Goal: Task Accomplishment & Management: Complete application form

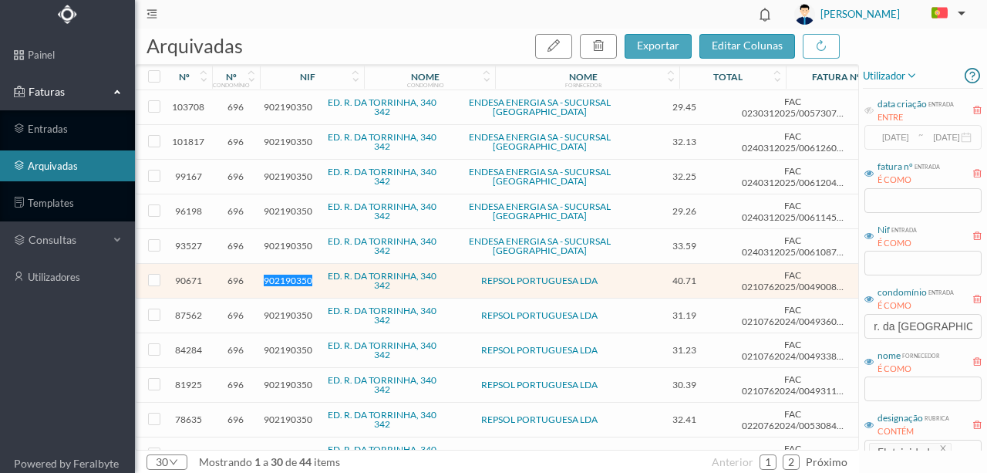
scroll to position [103, 0]
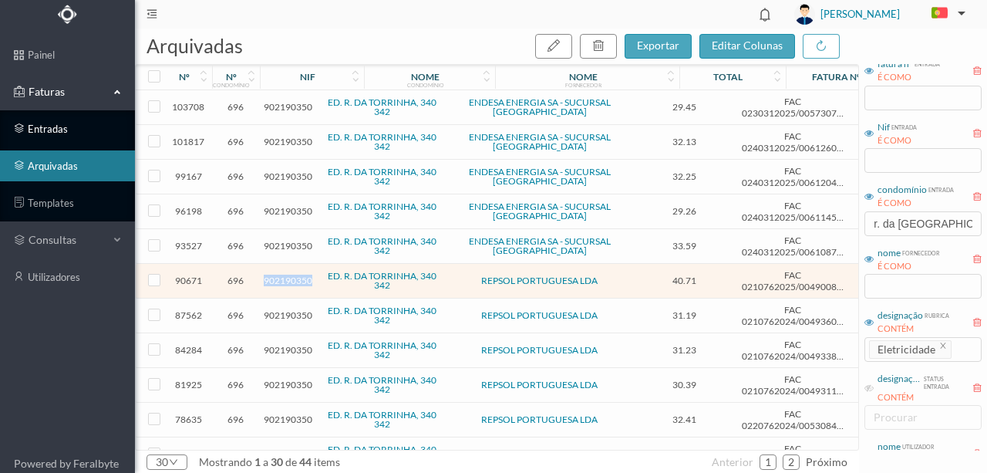
click at [46, 128] on link "entradas" at bounding box center [67, 128] width 135 height 31
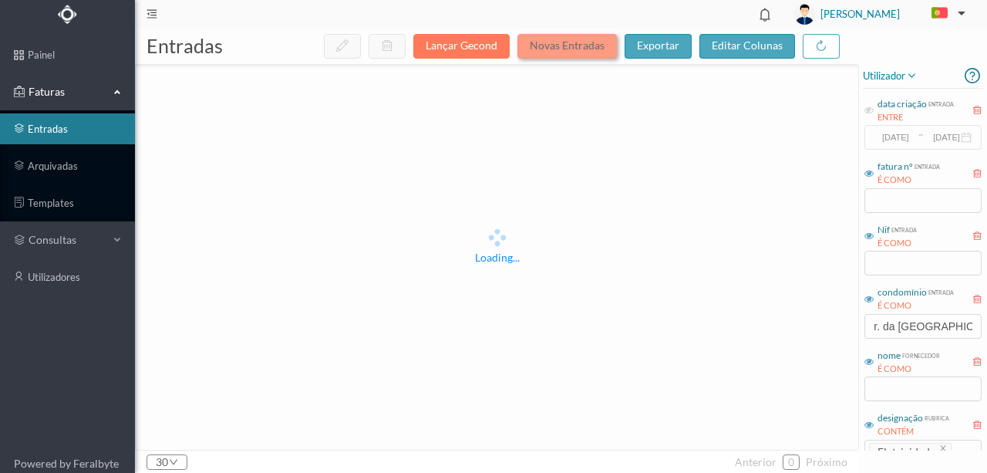
click at [598, 46] on button "Novas Entradas" at bounding box center [566, 46] width 99 height 25
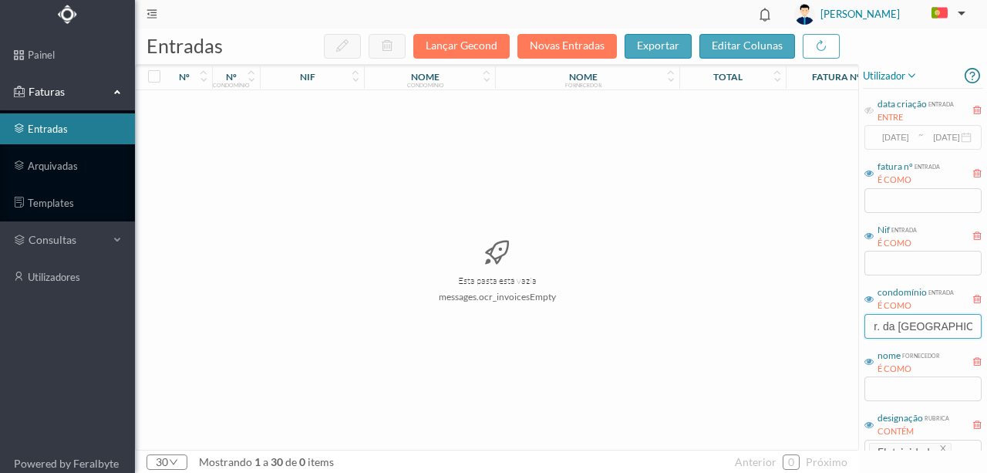
drag, startPoint x: 943, startPoint y: 329, endPoint x: 764, endPoint y: 334, distance: 178.9
click at [771, 336] on div "entradas Lançar Gecond Novas Entradas exportar editar colunas nº nº condomínio …" at bounding box center [561, 251] width 852 height 444
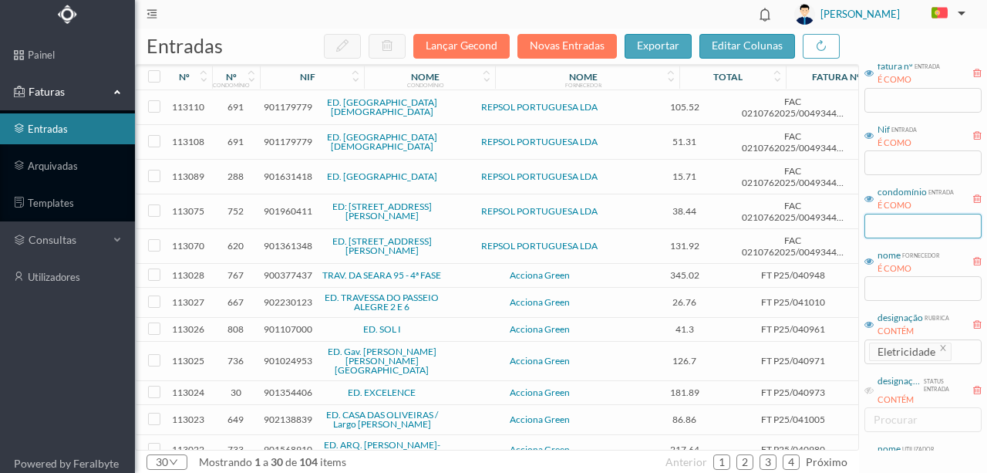
scroll to position [103, 0]
click at [942, 345] on icon "icon: close" at bounding box center [943, 344] width 5 height 5
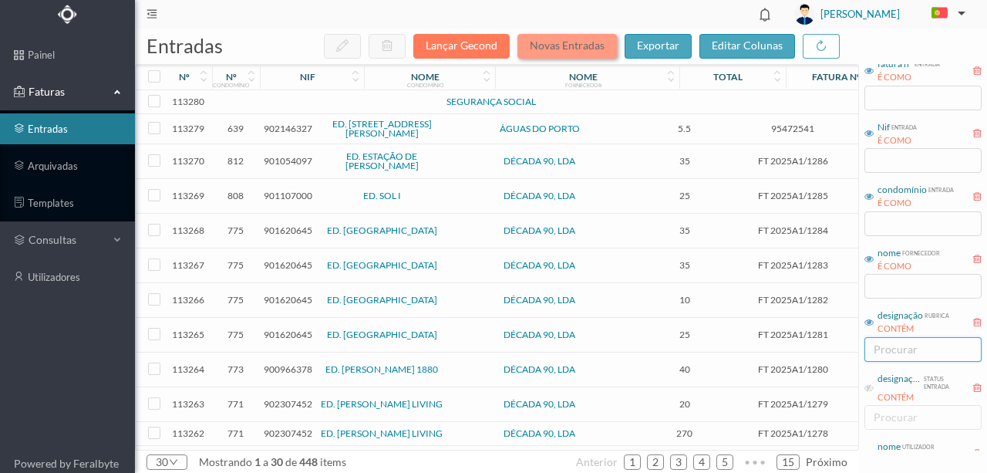
click at [551, 48] on button "Novas Entradas" at bounding box center [566, 46] width 99 height 25
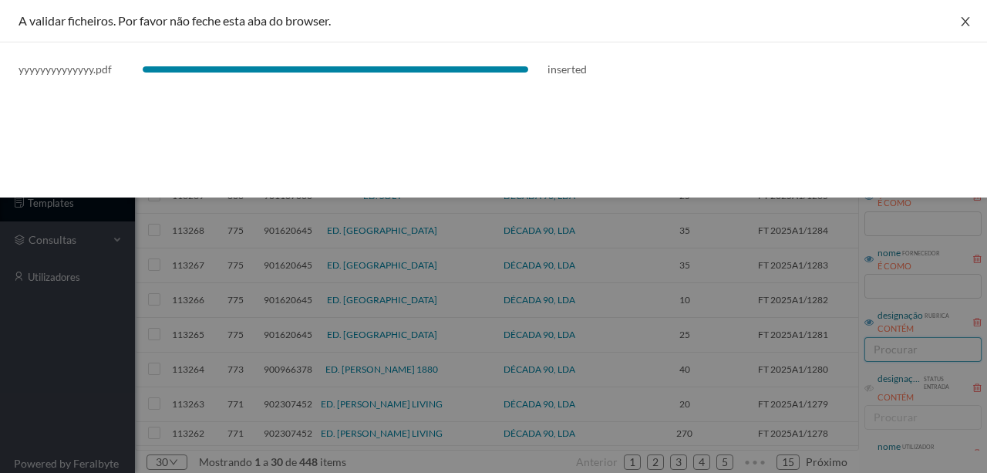
drag, startPoint x: 970, startPoint y: 20, endPoint x: 925, endPoint y: 21, distance: 44.7
click at [970, 20] on icon "icon: close" at bounding box center [965, 21] width 12 height 12
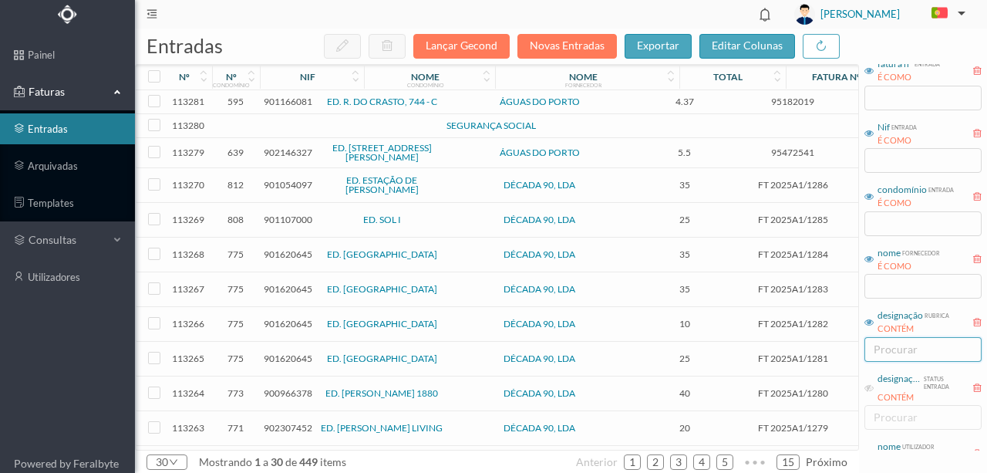
click at [296, 103] on span "901166081" at bounding box center [288, 102] width 49 height 12
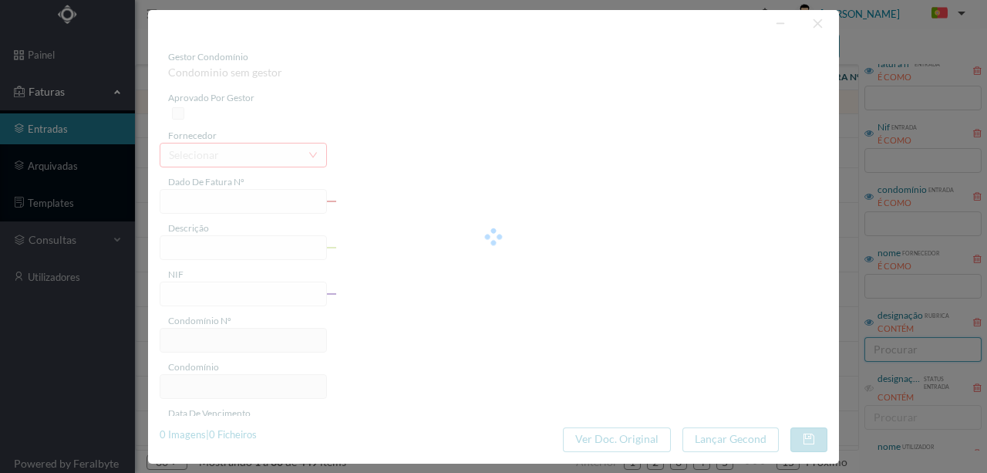
type input "95182019"
type input "[STREET_ADDRESS][PERSON_NAME]"
type input "901166081"
type input "[DATE]"
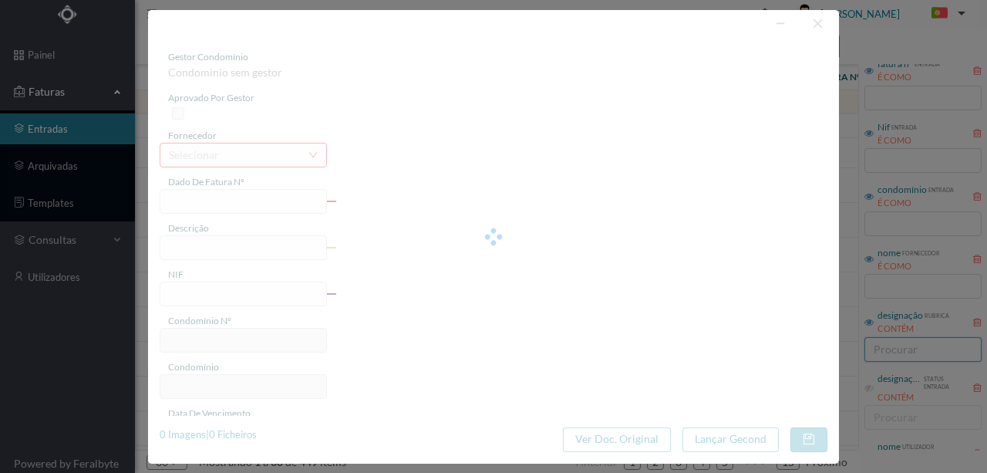
type input "[DATE]"
type input "4.37"
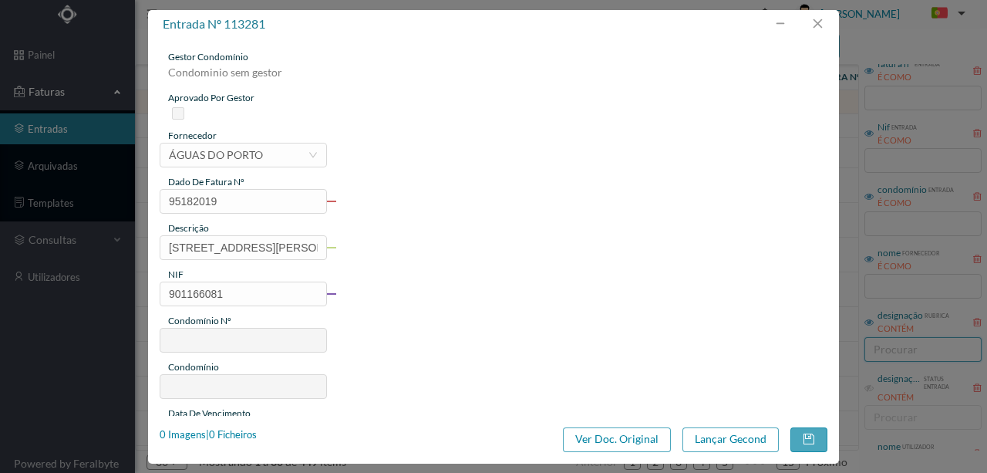
type input "595"
type input "ED. R. DO CRASTO, 744 - C"
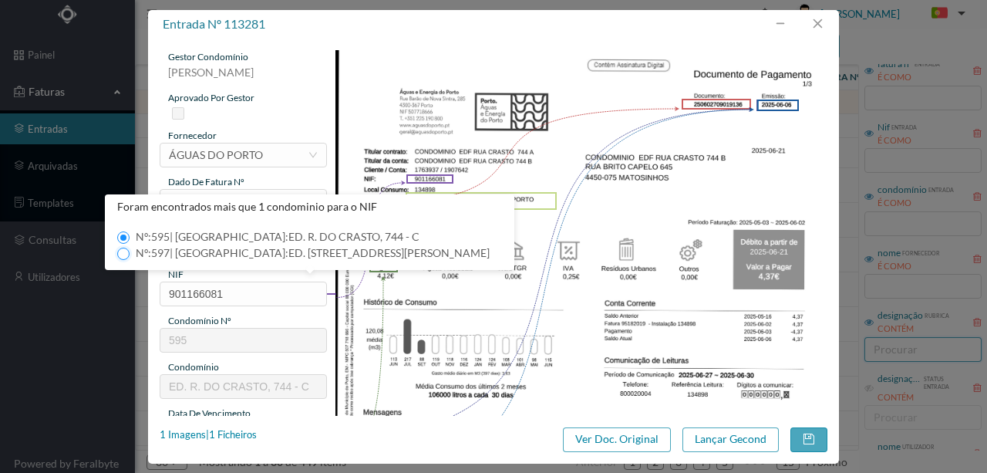
click at [123, 253] on input "Nº: 597 | Nome: ED. [STREET_ADDRESS][PERSON_NAME]" at bounding box center [123, 253] width 12 height 12
type input "597"
type input "ED. [STREET_ADDRESS][PERSON_NAME]"
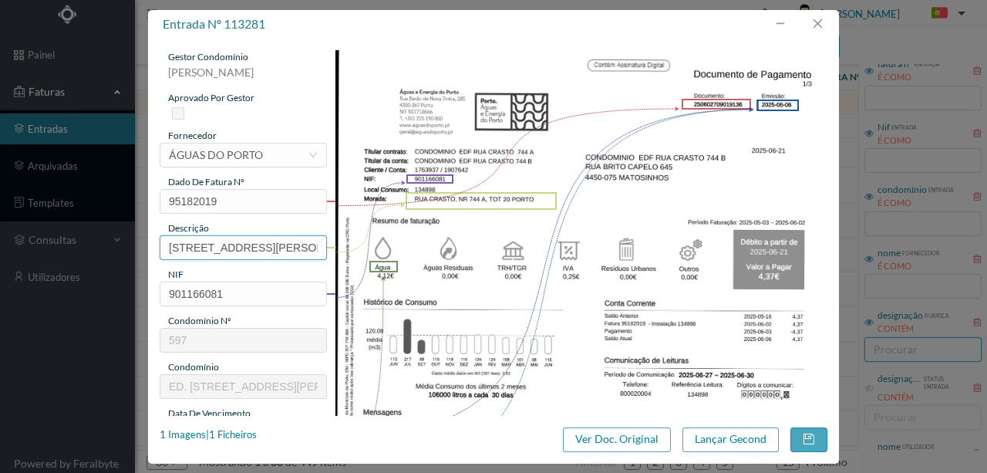
scroll to position [0, 57]
drag, startPoint x: 168, startPoint y: 244, endPoint x: 611, endPoint y: 250, distance: 443.3
click at [611, 250] on div "gestor condomínio [PERSON_NAME] aprovado por gestor fornecedor selecionar ÁGUAS…" at bounding box center [494, 409] width 668 height 719
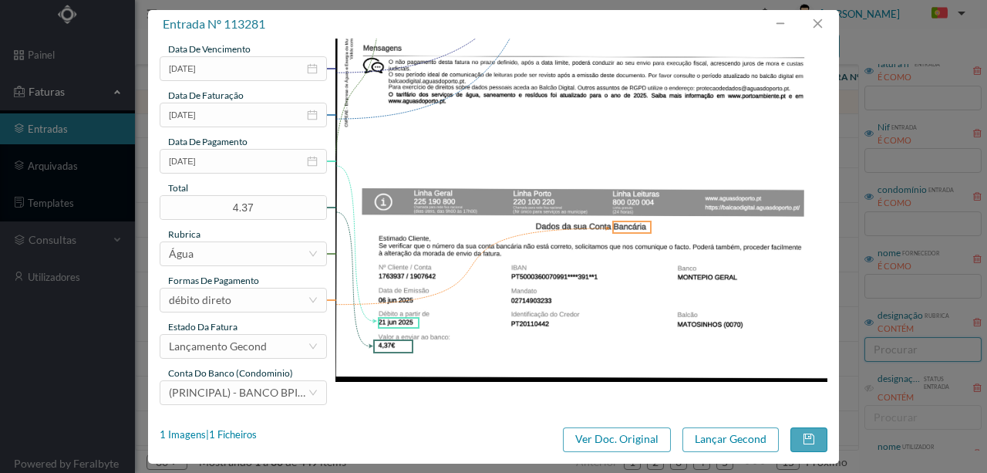
scroll to position [365, 0]
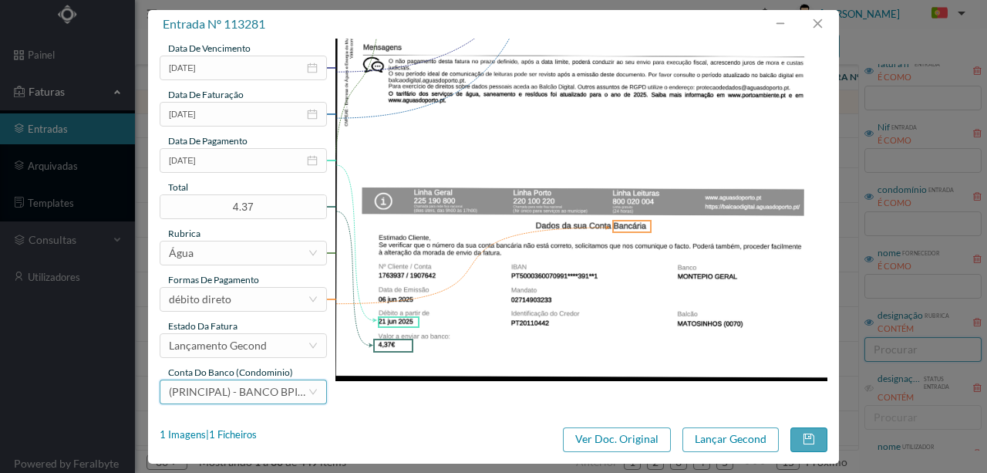
type input "744 A Totalizador 20 ([DATE] a [DATE])"
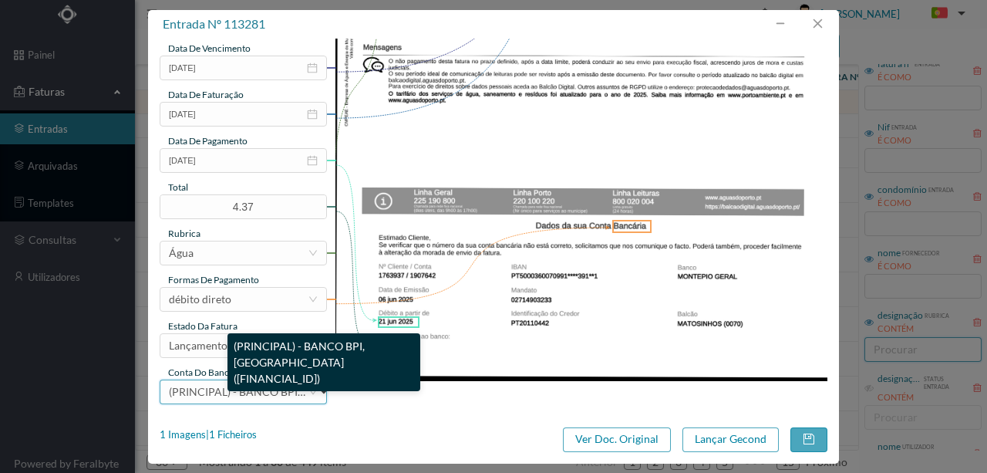
click at [216, 390] on span "(PRINCIPAL) - BANCO BPI, SA (PT50 001000003330542000195)" at bounding box center [335, 391] width 332 height 13
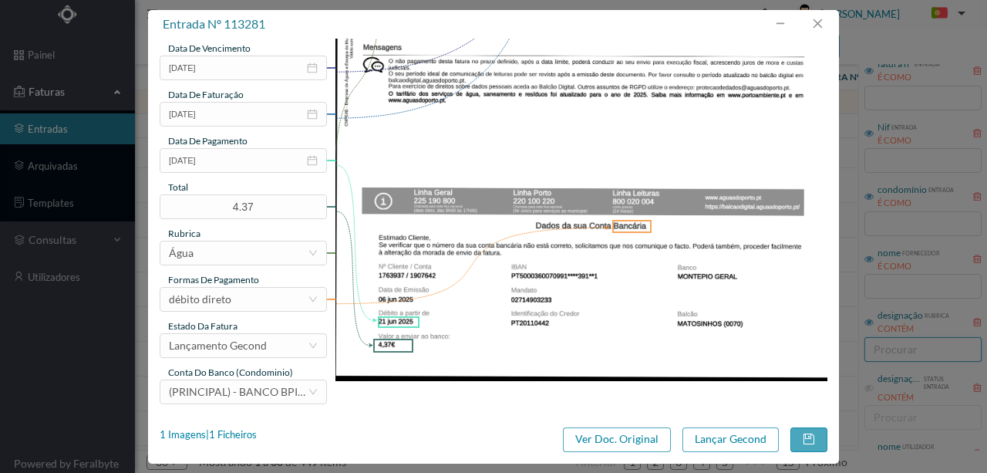
click at [507, 412] on div "gestor condomínio Susana Silva aprovado por gestor fornecedor selecionar ÁGUAS …" at bounding box center [493, 227] width 691 height 377
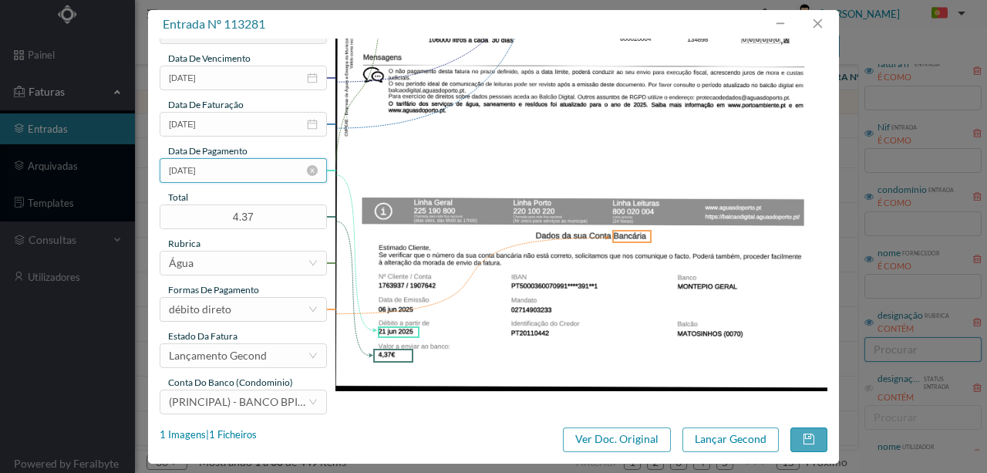
scroll to position [365, 0]
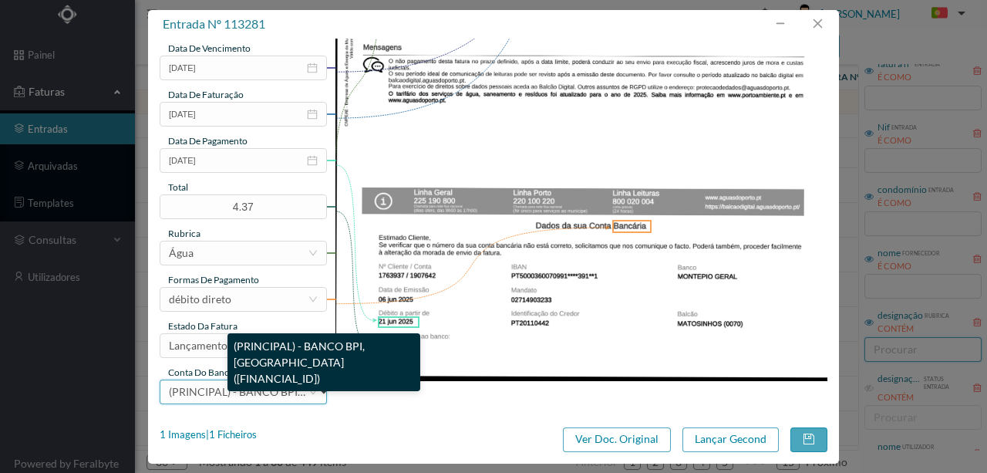
click at [231, 389] on span "(PRINCIPAL) - BANCO BPI, SA (PT50 001000003330542000195)" at bounding box center [335, 391] width 332 height 13
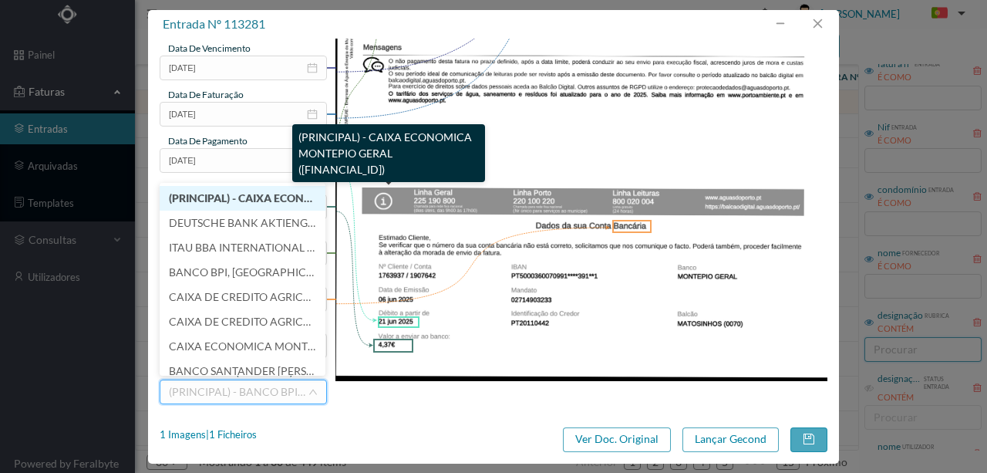
click at [233, 195] on span "(PRINCIPAL) - CAIXA ECONOMICA MONTEPIO GERAL (PT50 003600709910011391241)" at bounding box center [346, 197] width 355 height 13
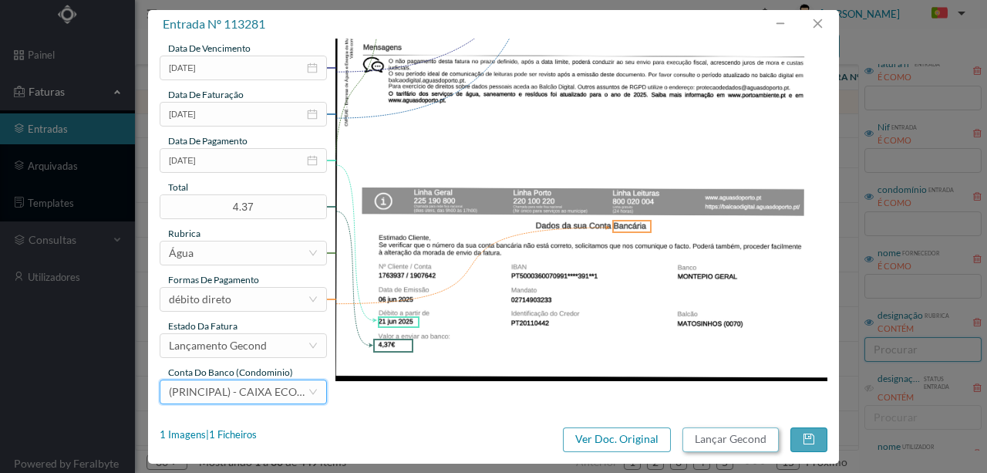
click at [712, 436] on button "Lançar Gecond" at bounding box center [730, 439] width 96 height 25
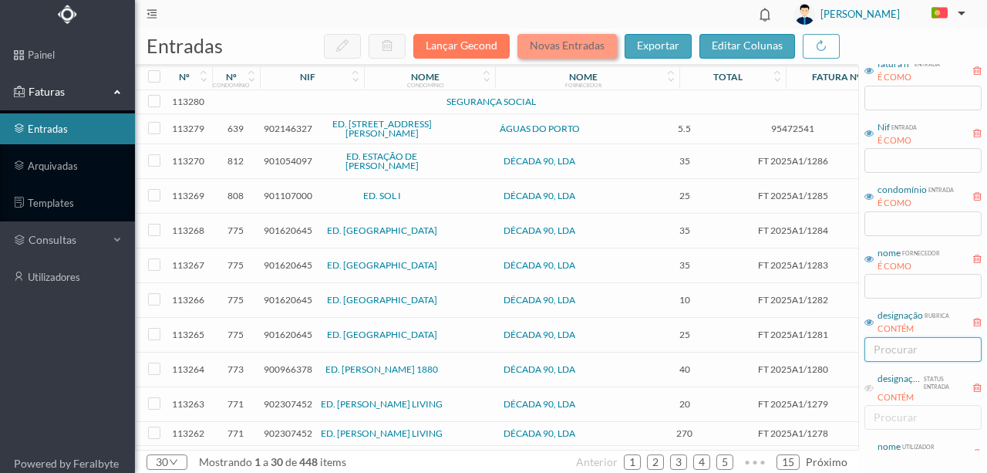
click at [576, 39] on button "Novas Entradas" at bounding box center [566, 46] width 99 height 25
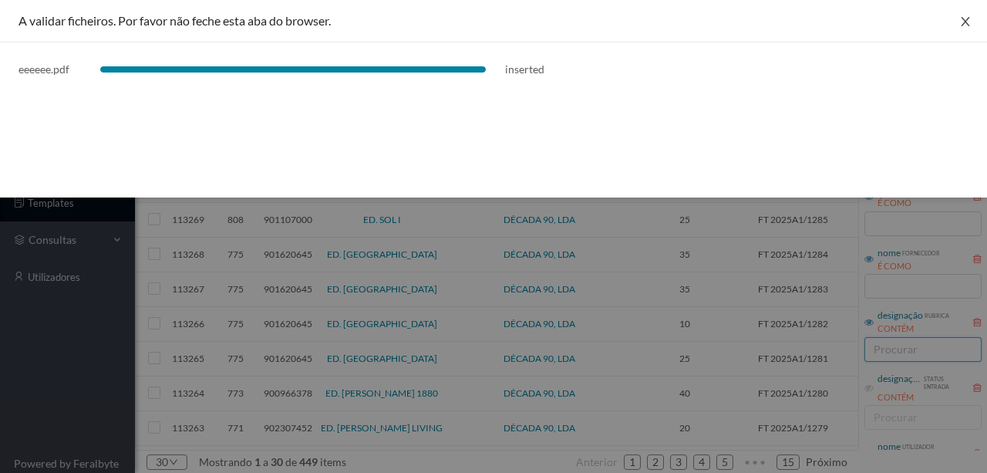
drag, startPoint x: 961, startPoint y: 24, endPoint x: 907, endPoint y: 58, distance: 64.4
click at [961, 24] on icon "icon: close" at bounding box center [965, 21] width 12 height 12
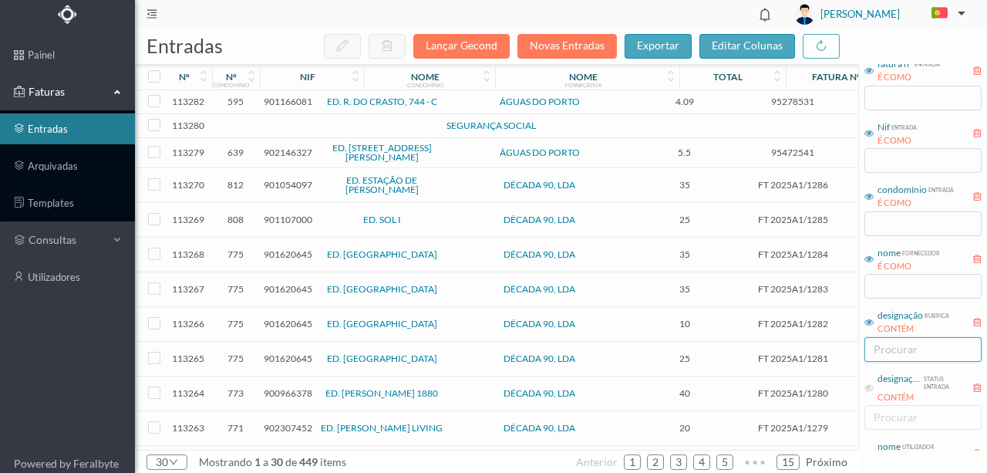
click at [274, 103] on span "901166081" at bounding box center [288, 102] width 49 height 12
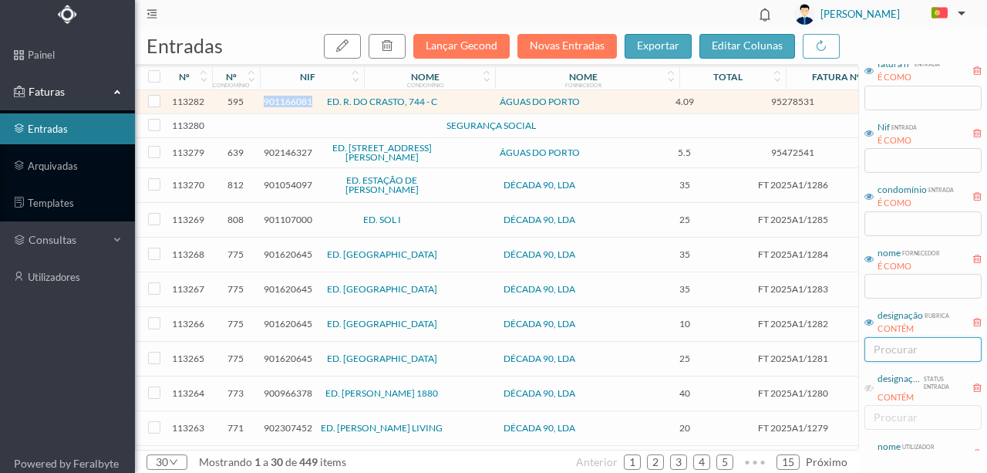
click at [274, 103] on span "901166081" at bounding box center [288, 102] width 49 height 12
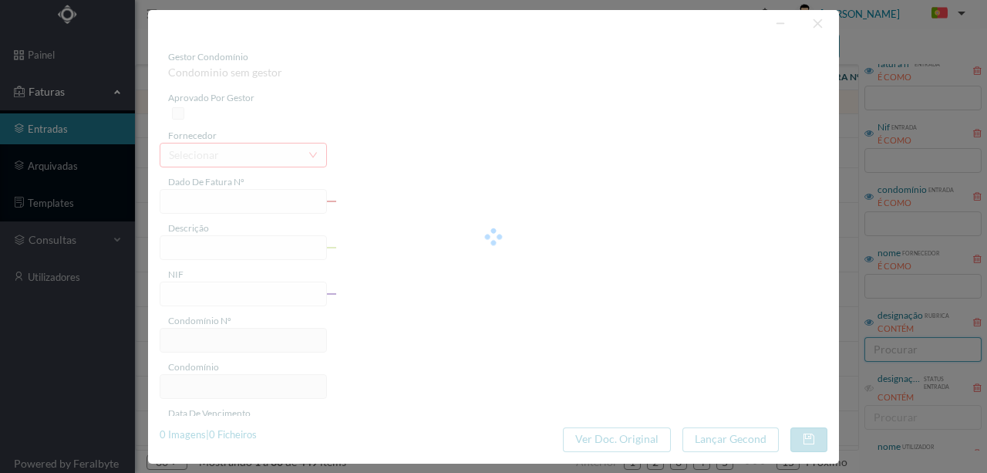
type input "95278531"
type input "RUA CRASTO, NR 744 A, TOT 20 PORTO"
type input "901166081"
type input "2025-07-14"
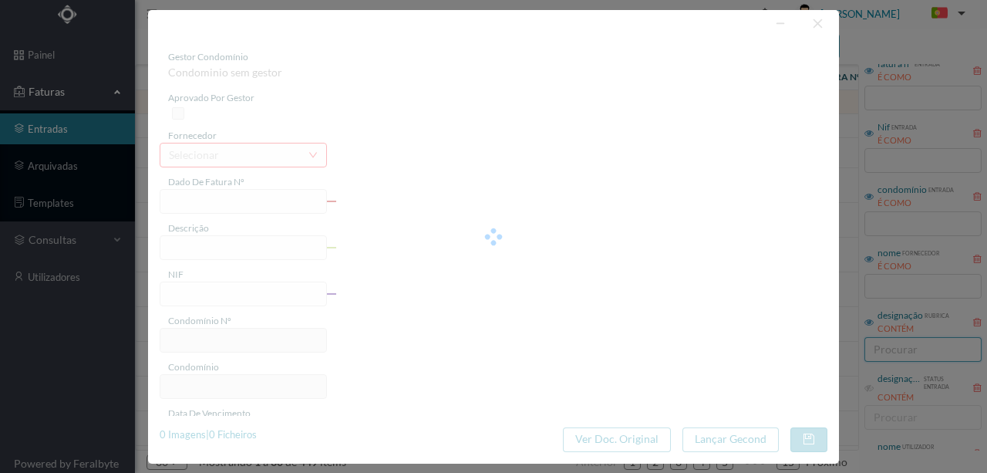
type input "29-07-2025"
type input "4.09"
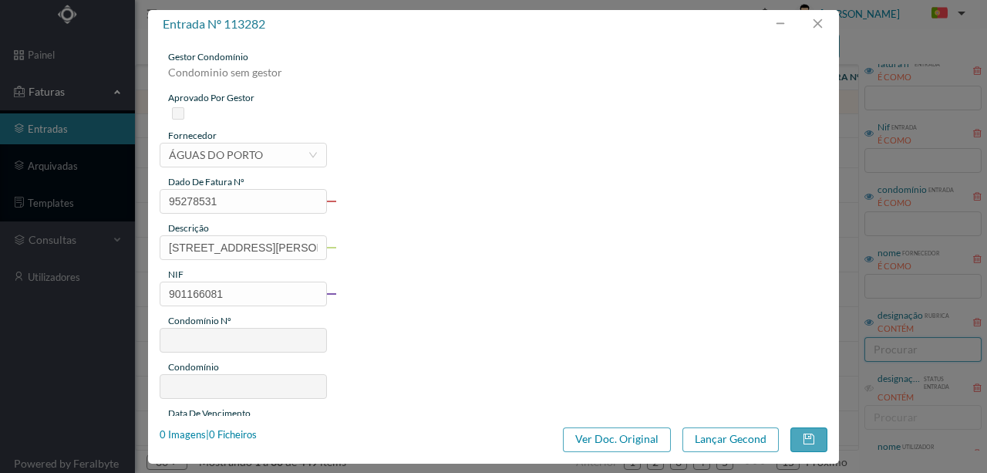
type input "595"
type input "ED. R. DO CRASTO, 744 - C"
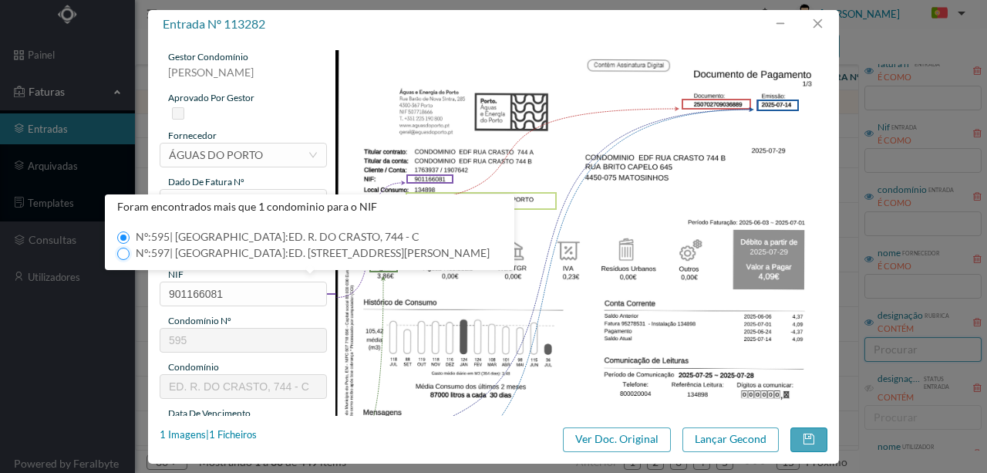
click at [123, 251] on input "Nº: 597 | Nome: ED. RUA DE CRASTO, 744 - A" at bounding box center [123, 253] width 12 height 12
type input "597"
type input "ED. RUA DE CRASTO, 744 - A"
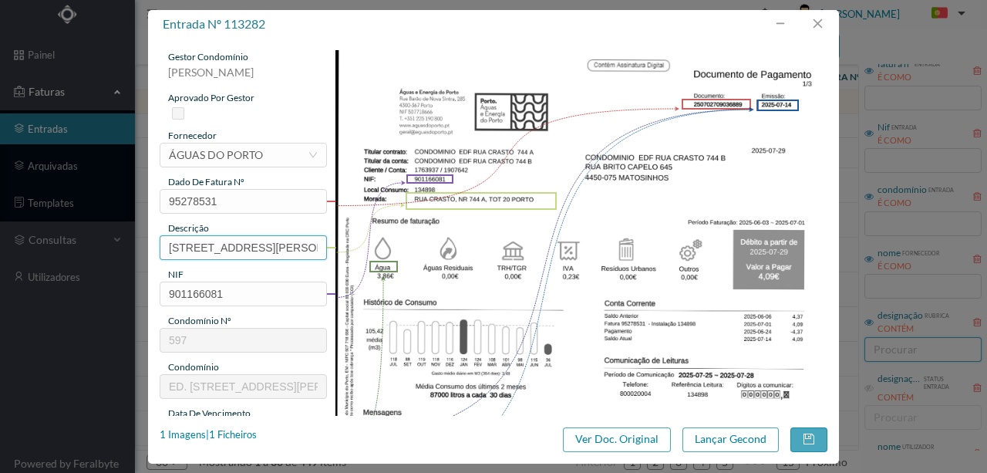
scroll to position [0, 57]
drag, startPoint x: 166, startPoint y: 245, endPoint x: 487, endPoint y: 245, distance: 321.5
click at [487, 245] on div "gestor condomínio Susana Silva aprovado por gestor fornecedor selecionar ÁGUAS …" at bounding box center [494, 409] width 668 height 719
click at [274, 245] on input "744 A Totalizador 20 (03.06.2025 a 01.07.2025" at bounding box center [243, 247] width 167 height 25
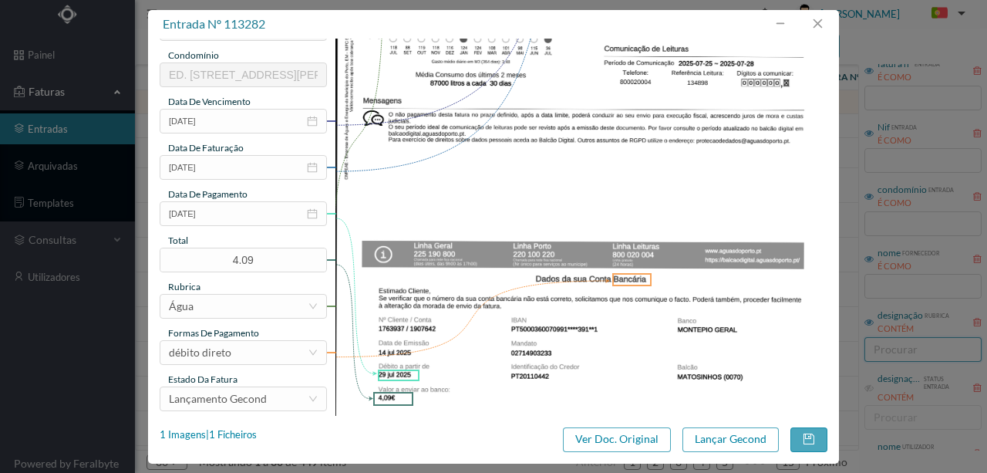
scroll to position [359, 0]
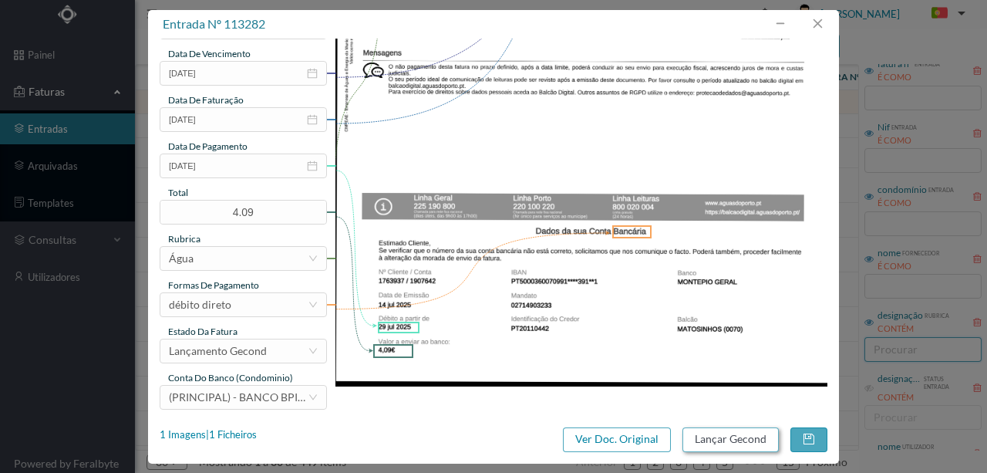
type input "744 A Totalizador 20 (03.06.2025 a 01.07.2025)"
click at [721, 437] on button "Lançar Gecond" at bounding box center [730, 439] width 96 height 25
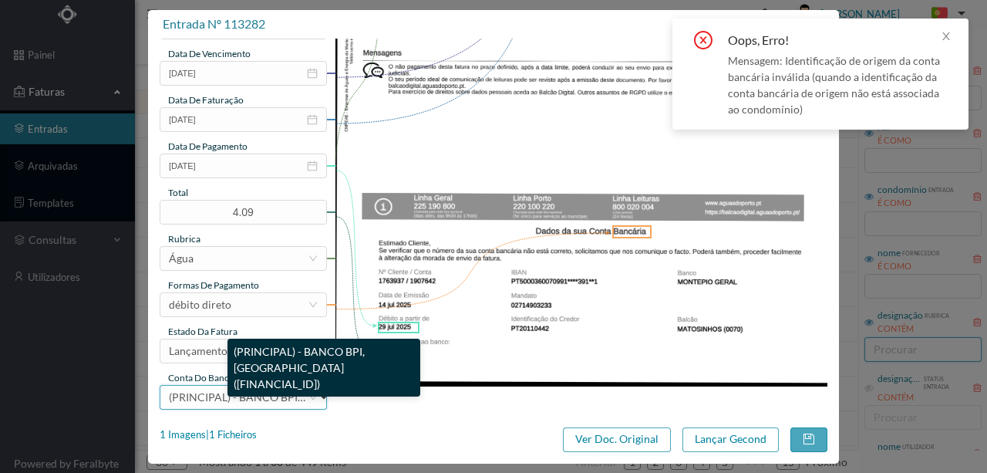
click at [238, 398] on span "(PRINCIPAL) - BANCO BPI, SA (PT50 001000003330542000195)" at bounding box center [335, 396] width 332 height 13
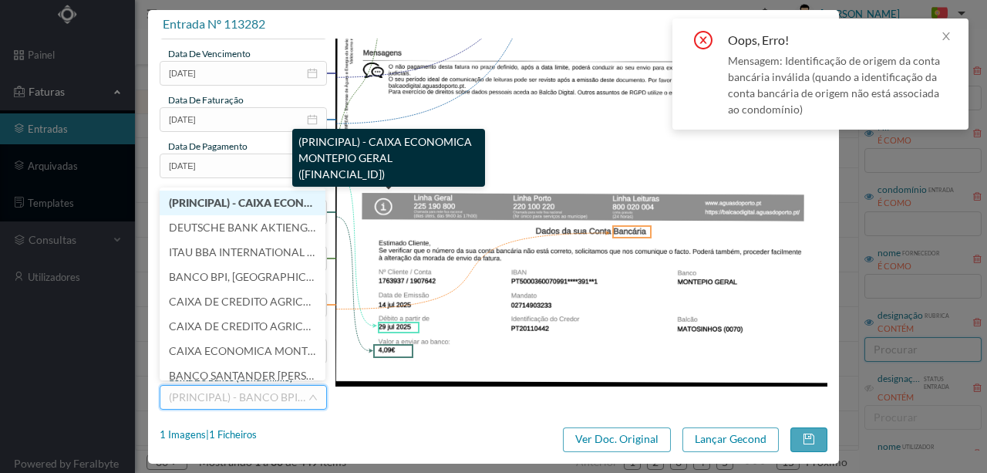
click at [252, 208] on span "(PRINCIPAL) - CAIXA ECONOMICA MONTEPIO GERAL (PT50 003600709910011391241)" at bounding box center [346, 202] width 355 height 13
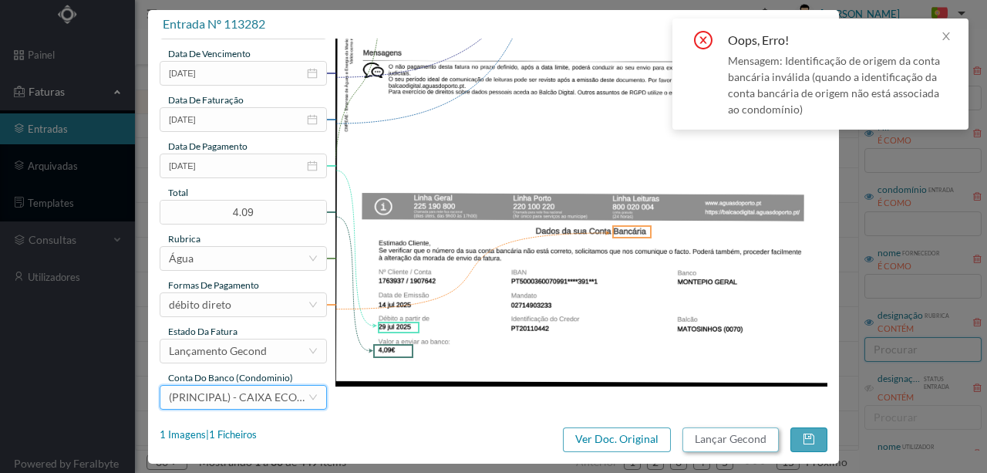
click at [739, 439] on button "Lançar Gecond" at bounding box center [730, 439] width 96 height 25
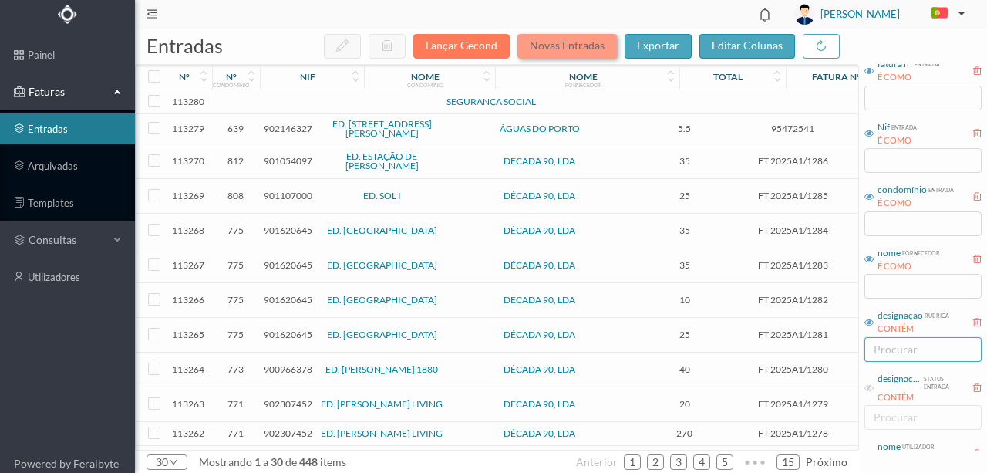
click at [578, 48] on button "Novas Entradas" at bounding box center [566, 46] width 99 height 25
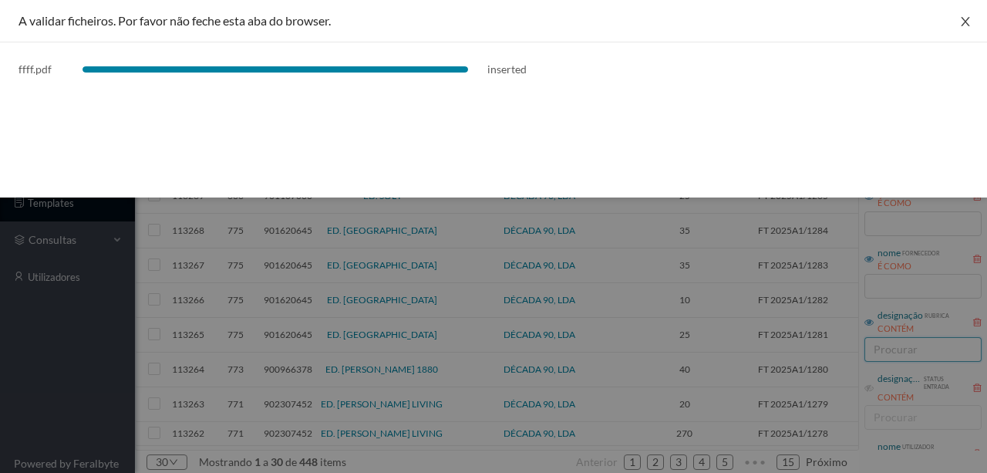
click at [967, 26] on icon "icon: close" at bounding box center [965, 21] width 12 height 12
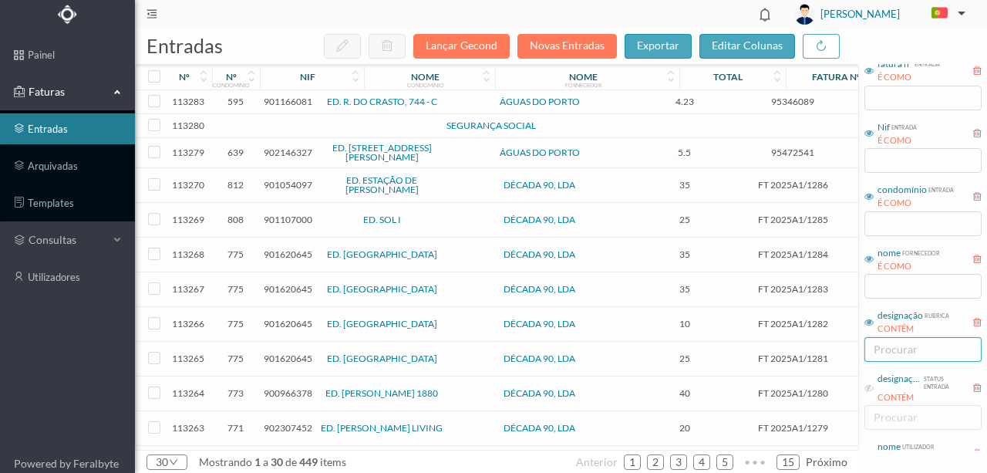
click at [310, 102] on span "901166081" at bounding box center [288, 102] width 49 height 12
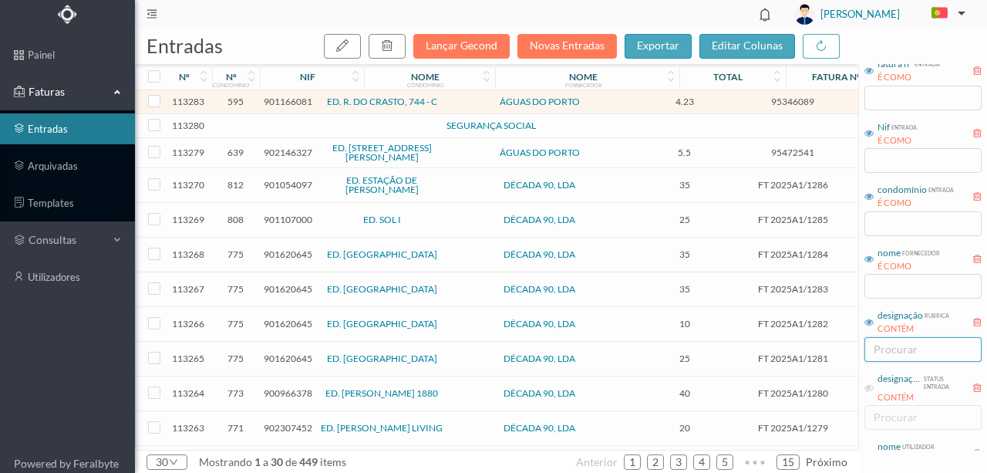
click at [310, 102] on span "901166081" at bounding box center [288, 102] width 49 height 12
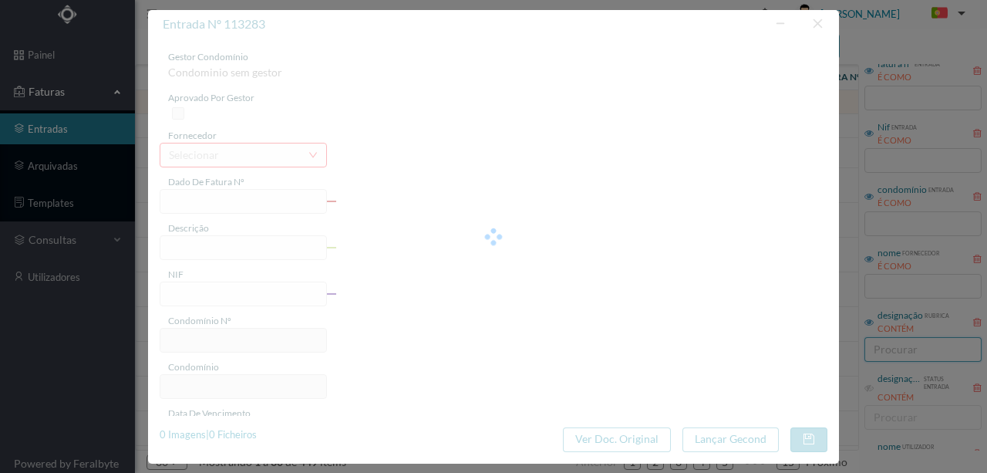
type input "95346089"
type input "RUA CRASTO, NR 744 A, TOT 20 PORTO"
type input "901166081"
type input "2025-08-07"
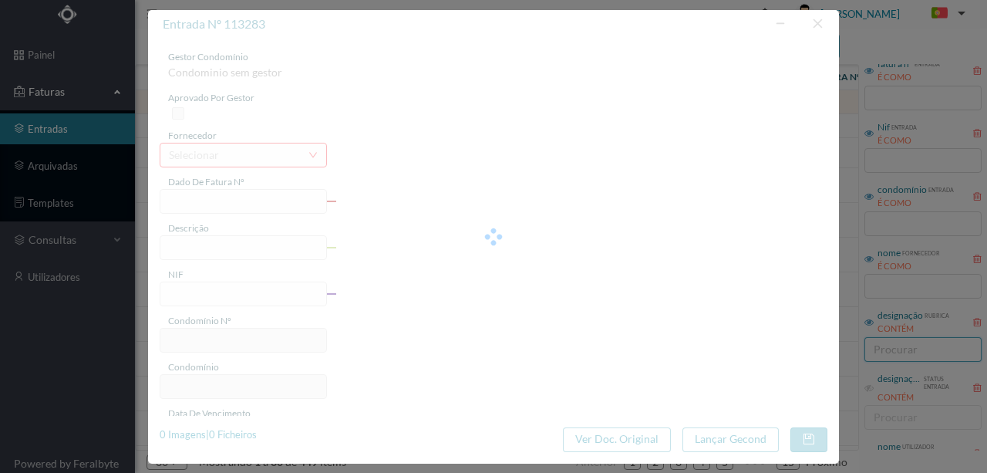
type input "22-08-2025"
type input "4.23"
type input "595"
type input "ED. R. DO CRASTO, 744 - C"
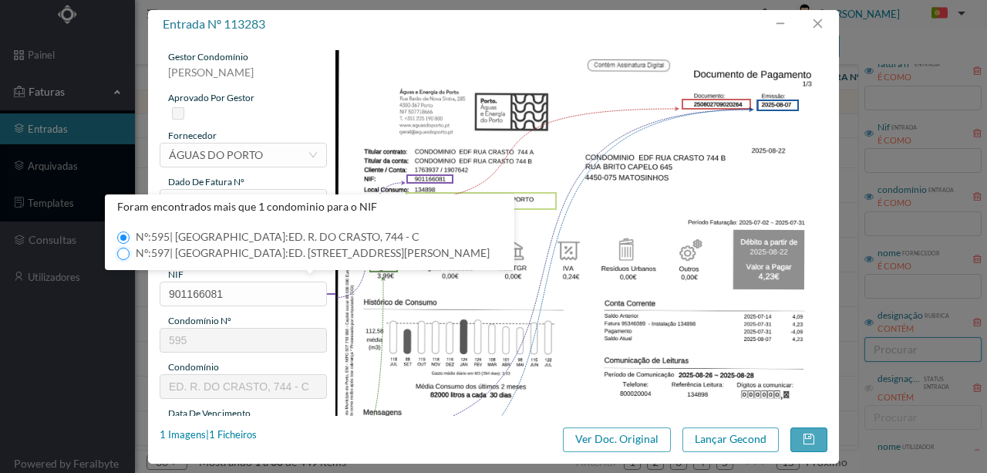
click at [125, 251] on input "Nº: 597 | Nome: ED. RUA DE CRASTO, 744 - A" at bounding box center [123, 253] width 12 height 12
type input "597"
type input "ED. RUA DE CRASTO, 744 - A"
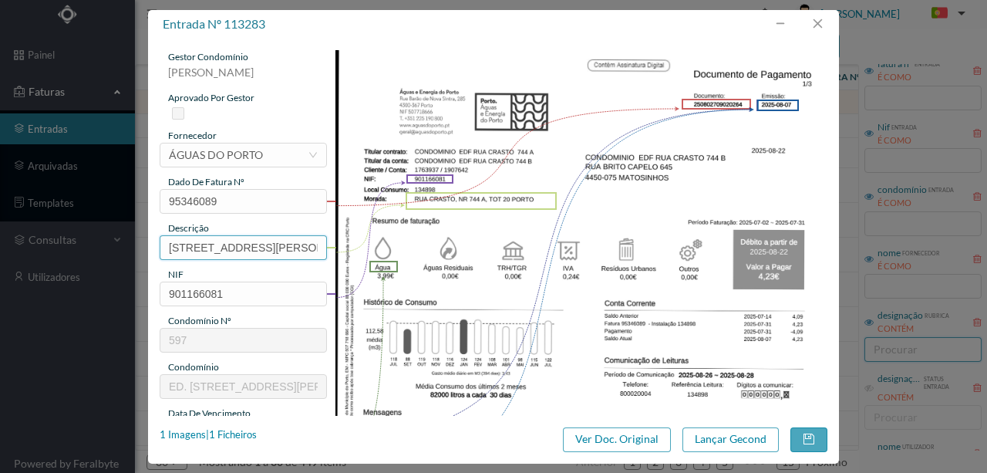
scroll to position [0, 57]
drag, startPoint x: 163, startPoint y: 247, endPoint x: 722, endPoint y: 247, distance: 558.9
click at [692, 245] on div "gestor condomínio Susana Silva aprovado por gestor fornecedor selecionar ÁGUAS …" at bounding box center [494, 409] width 668 height 719
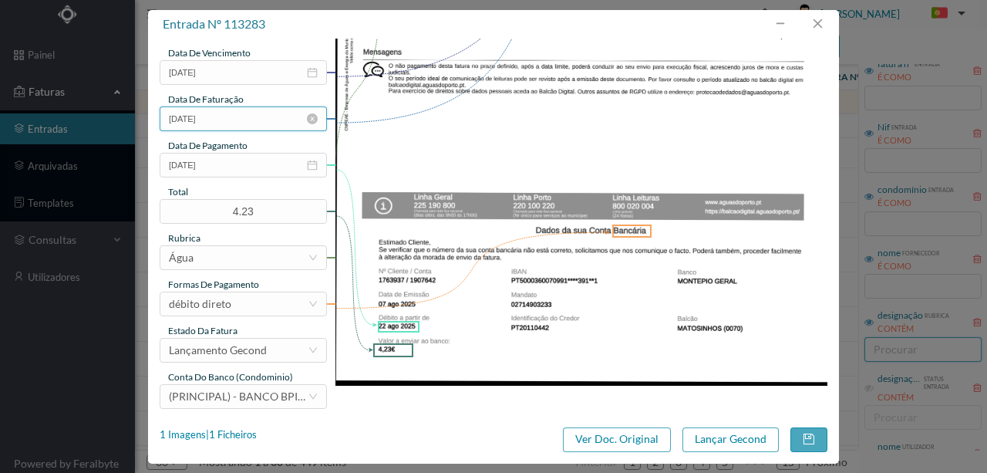
scroll to position [365, 0]
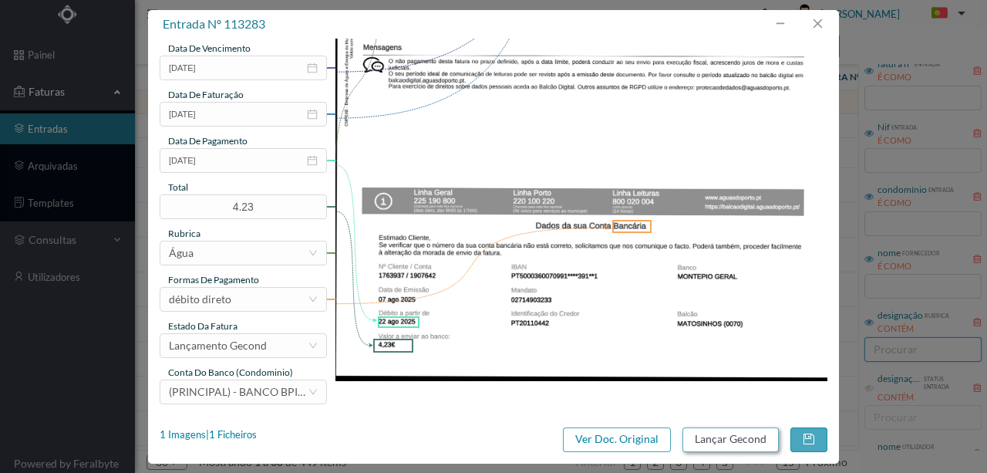
type input "744 Totalizador 20 (02.07.2025 a 31.07.2025)"
click at [693, 438] on button "Lançar Gecond" at bounding box center [730, 439] width 96 height 25
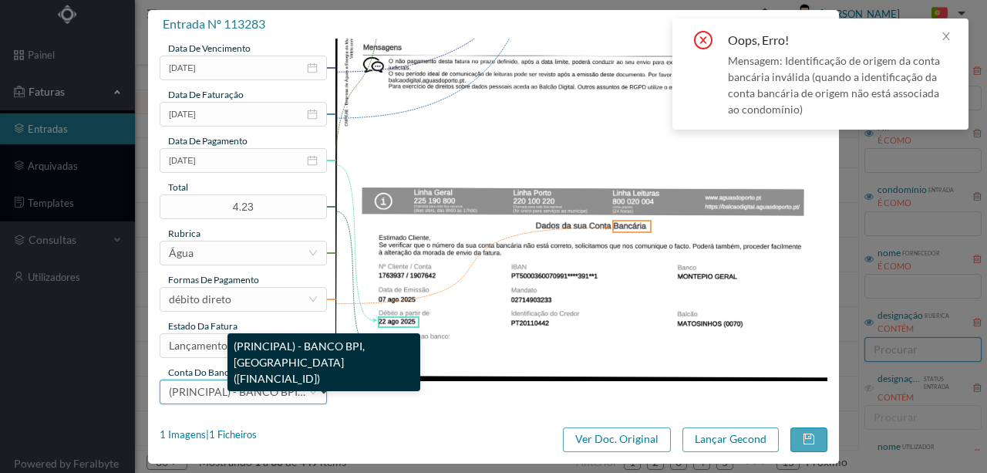
click at [224, 390] on span "(PRINCIPAL) - BANCO BPI, SA (PT50 001000003330542000195)" at bounding box center [335, 391] width 332 height 13
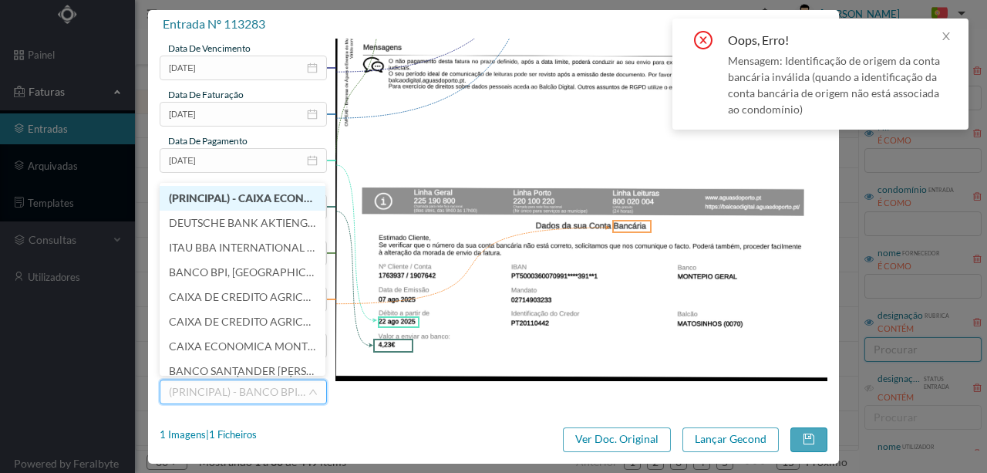
click at [222, 205] on li "(PRINCIPAL) - CAIXA ECONOMICA MONTEPIO GERAL (PT50 003600709910011391241)" at bounding box center [243, 198] width 166 height 25
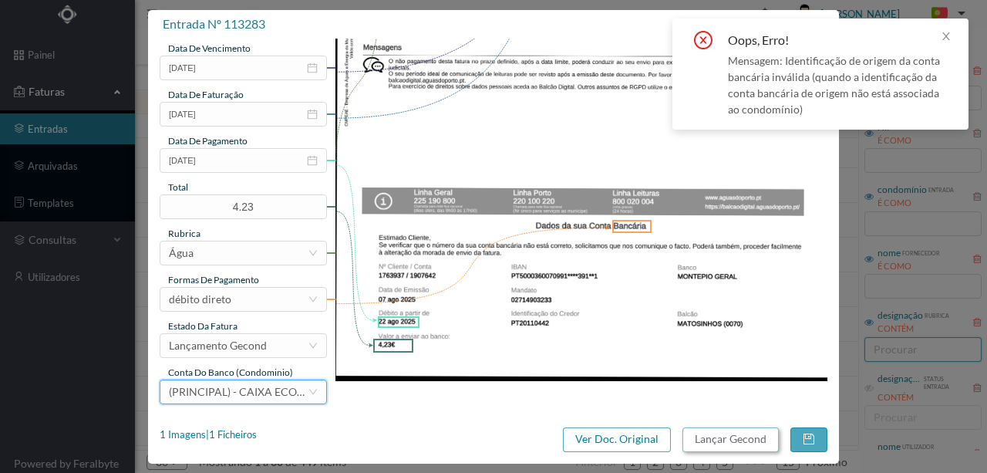
click at [761, 440] on button "Lançar Gecond" at bounding box center [730, 439] width 96 height 25
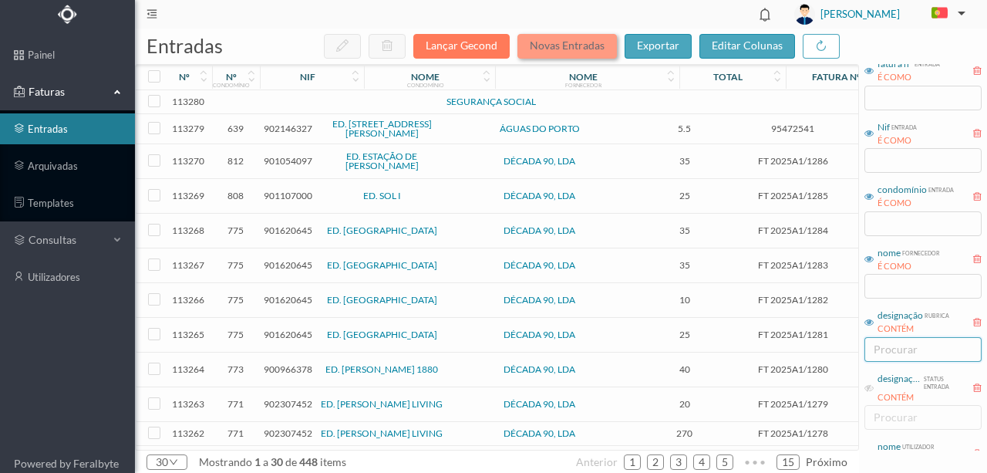
click at [579, 50] on button "Novas Entradas" at bounding box center [566, 46] width 99 height 25
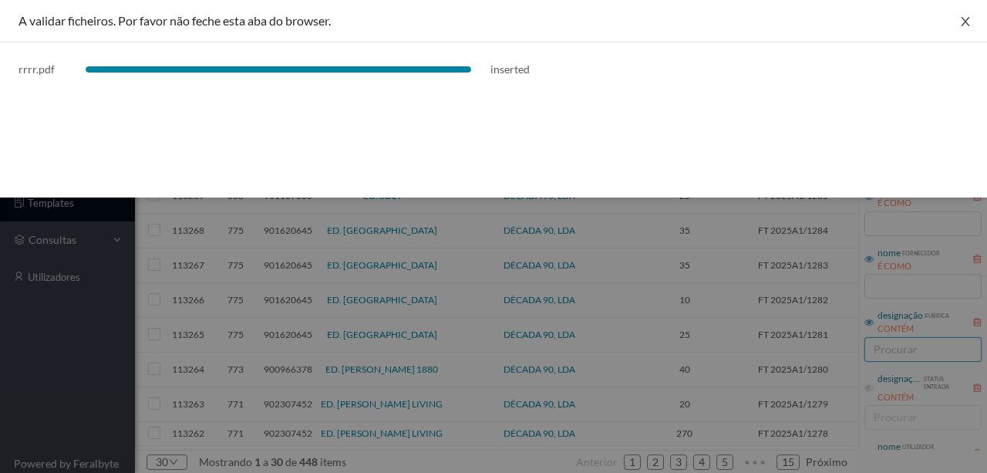
click at [959, 21] on icon "icon: close" at bounding box center [965, 21] width 12 height 12
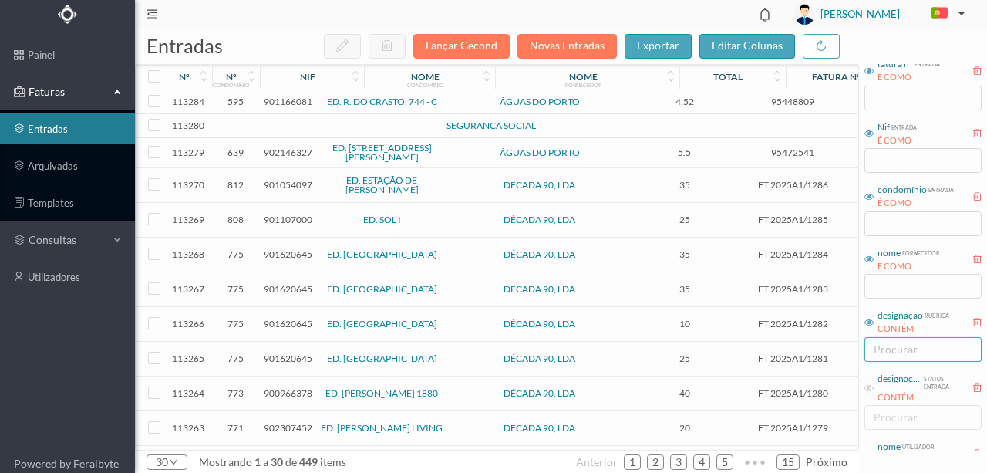
click at [268, 99] on span "901166081" at bounding box center [288, 102] width 49 height 12
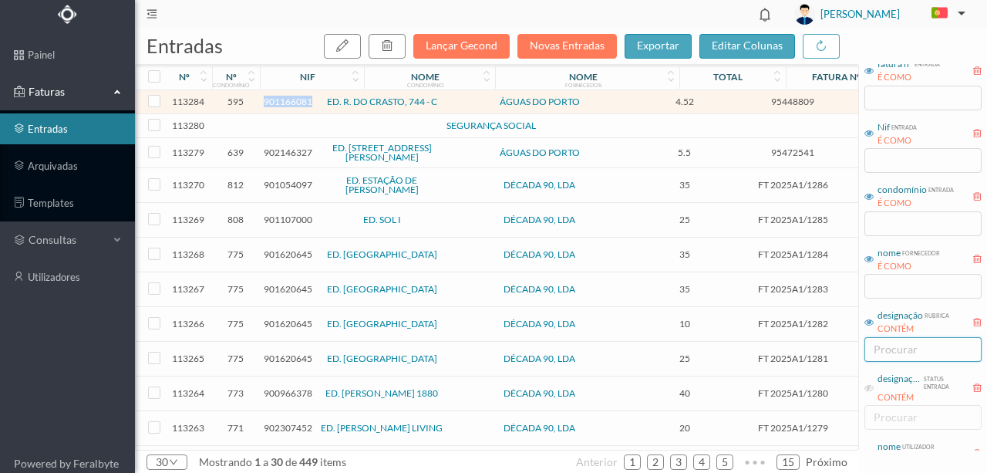
click at [268, 99] on span "901166081" at bounding box center [288, 102] width 49 height 12
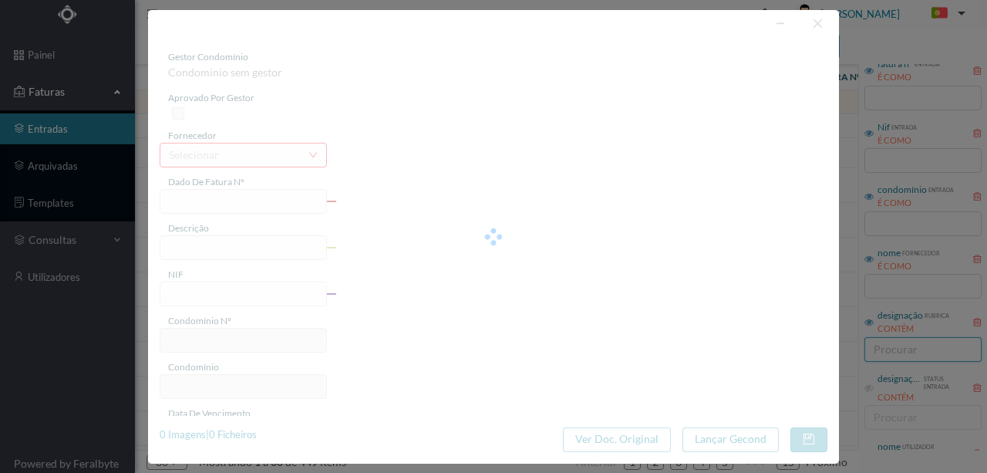
type input "95448809"
type input "RUA CRASTO, NR 744 A, TOT 20 PORTO"
type input "901166081"
type input "2025-09-15"
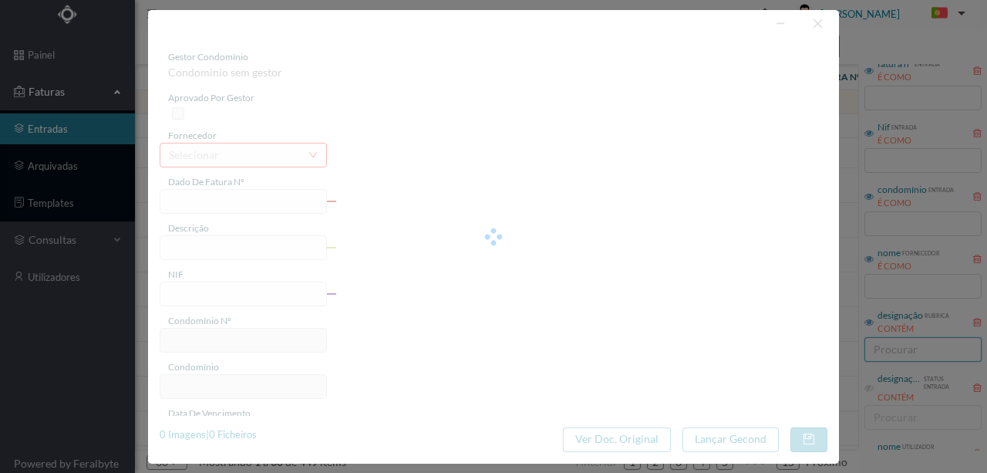
type input "30-09-2025"
type input "4.52"
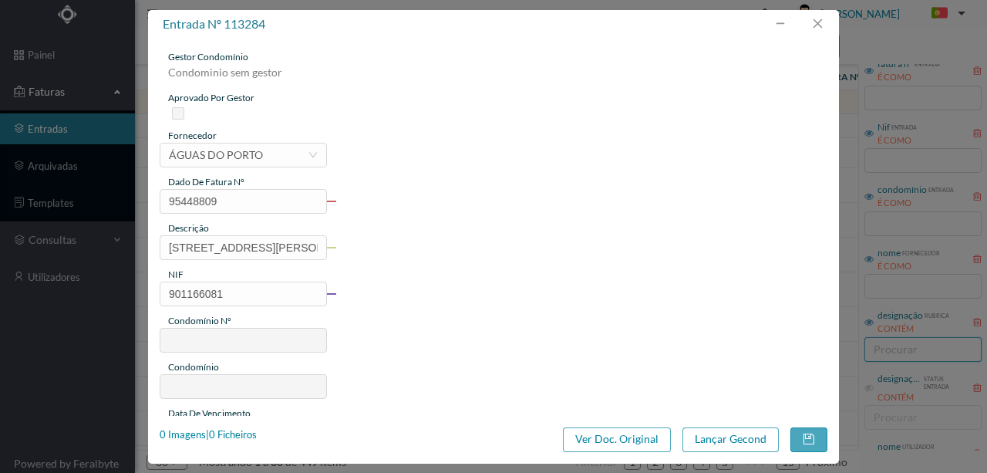
type input "595"
type input "ED. R. DO CRASTO, 744 - C"
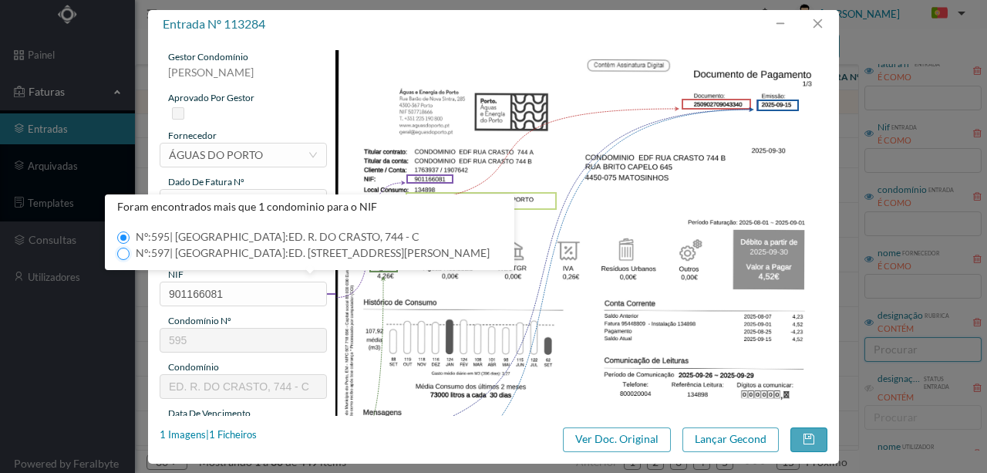
click at [127, 254] on input "Nº: 597 | Nome: ED. RUA DE CRASTO, 744 - A" at bounding box center [123, 253] width 12 height 12
type input "597"
type input "ED. RUA DE CRASTO, 744 - A"
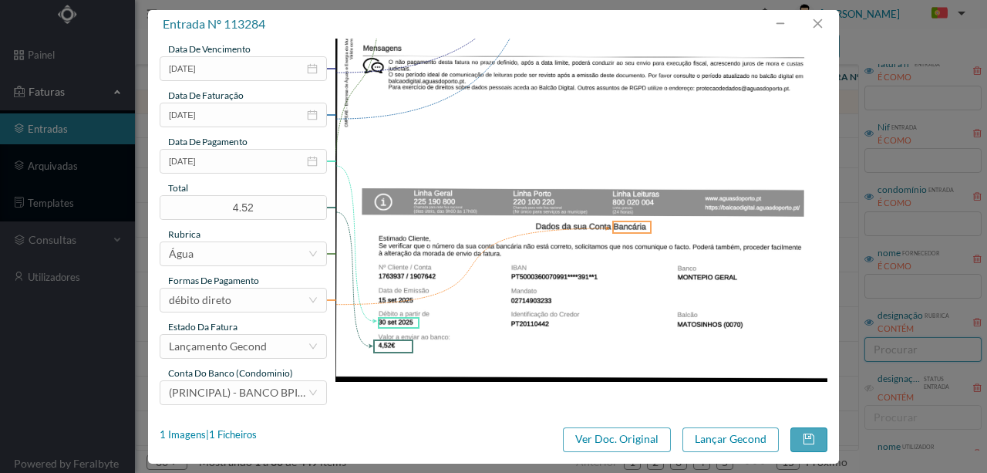
scroll to position [365, 0]
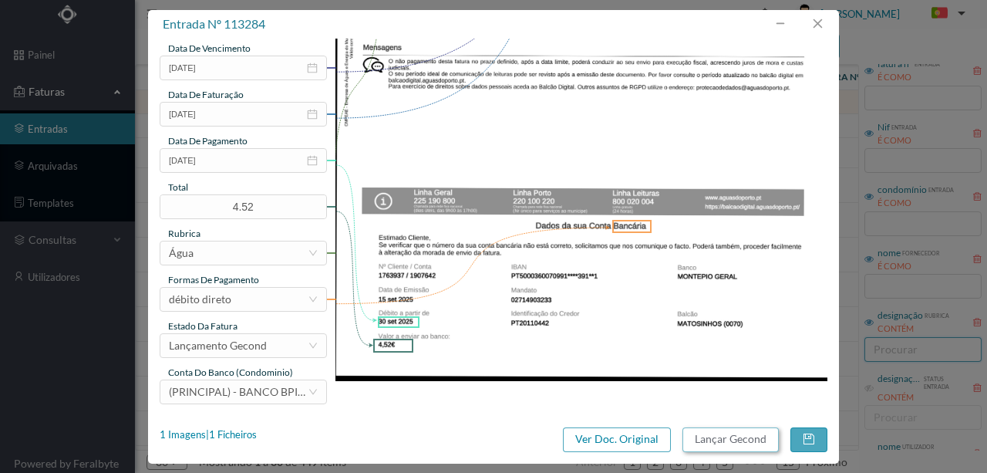
click at [694, 438] on button "Lançar Gecond" at bounding box center [730, 439] width 96 height 25
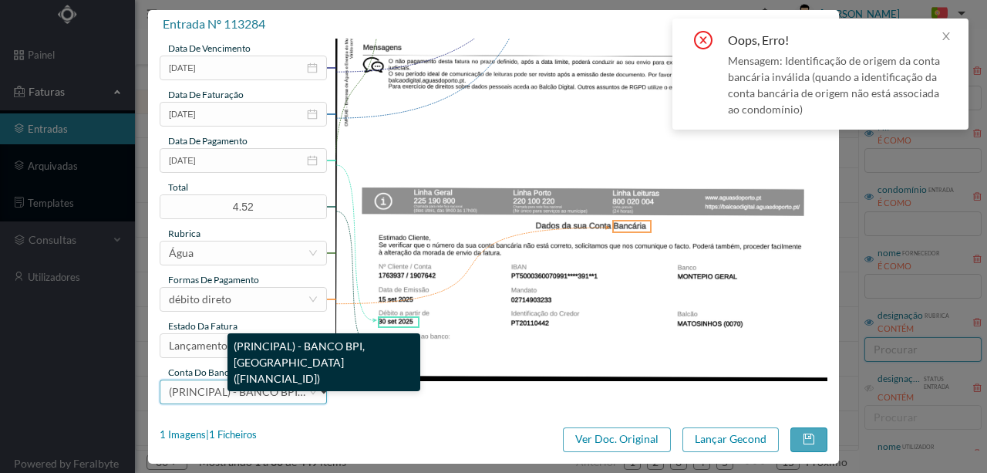
click at [227, 391] on span "(PRINCIPAL) - BANCO BPI, SA (PT50 001000003330542000195)" at bounding box center [335, 391] width 332 height 13
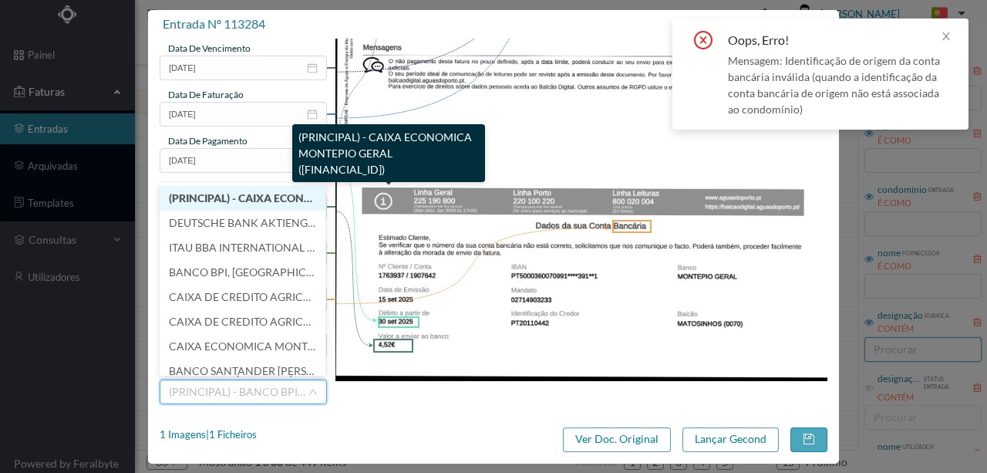
click at [227, 198] on span "(PRINCIPAL) - CAIXA ECONOMICA MONTEPIO GERAL (PT50 003600709910011391241)" at bounding box center [346, 197] width 355 height 13
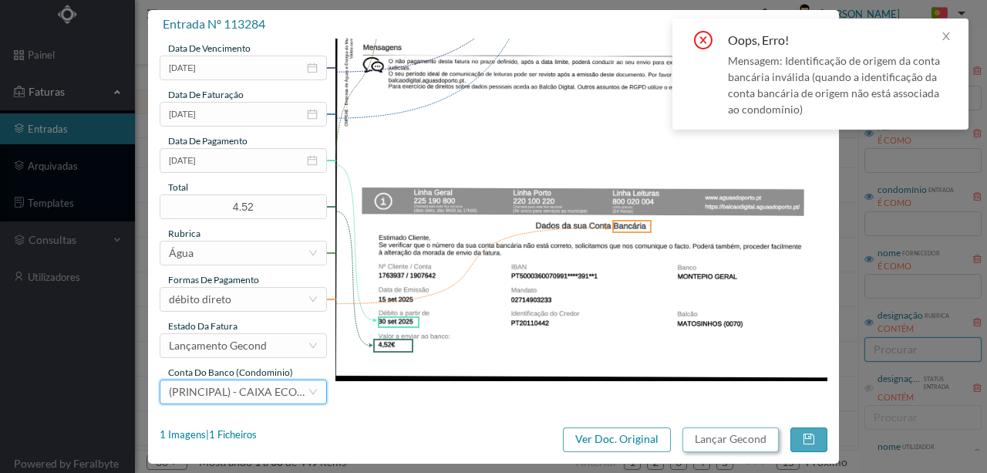
click at [734, 443] on button "Lançar Gecond" at bounding box center [730, 439] width 96 height 25
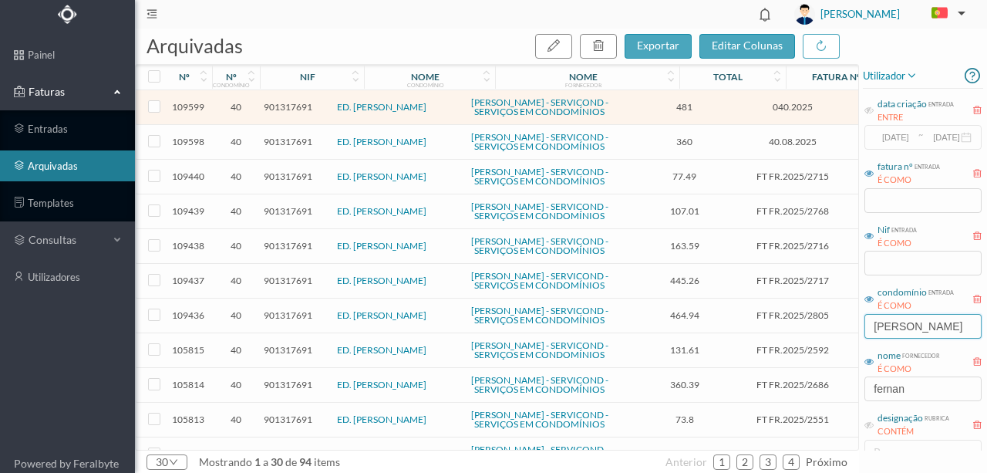
drag, startPoint x: 919, startPoint y: 327, endPoint x: 779, endPoint y: 336, distance: 140.6
click at [781, 336] on div "arquivadas exportar editar colunas nº nº condomínio nif nome condomínio nome fo…" at bounding box center [561, 251] width 852 height 444
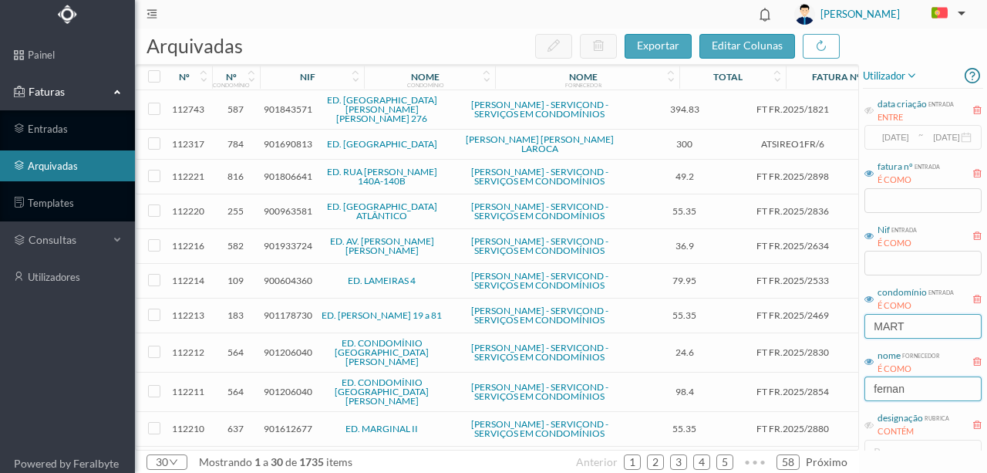
type input "MART"
drag, startPoint x: 915, startPoint y: 390, endPoint x: 854, endPoint y: 396, distance: 61.2
click at [854, 396] on div "arquivadas exportar editar colunas nº nº condomínio nif nome condomínio nome fo…" at bounding box center [561, 251] width 852 height 444
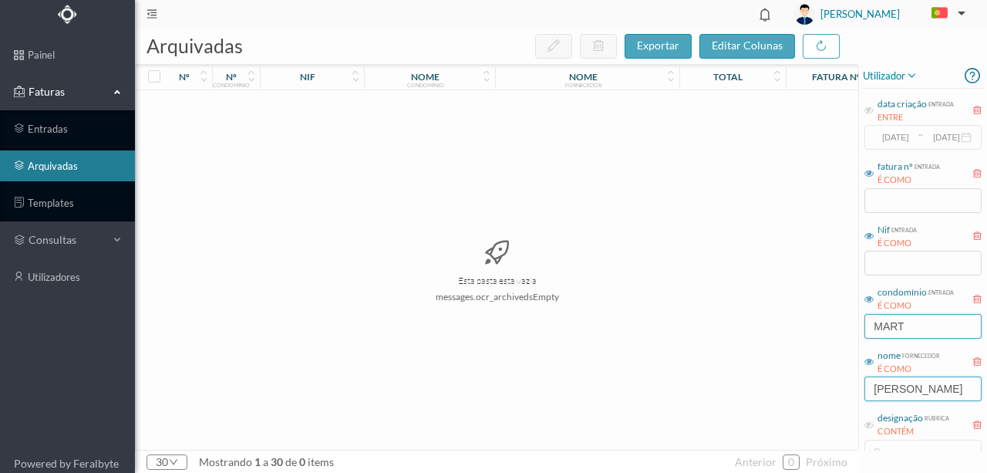
type input "ANA PONTE"
click at [916, 327] on input "MART" at bounding box center [922, 326] width 117 height 25
drag, startPoint x: 917, startPoint y: 323, endPoint x: 786, endPoint y: 347, distance: 134.0
click at [816, 338] on div "arquivadas exportar editar colunas nº nº condomínio nif nome condomínio nome fo…" at bounding box center [561, 251] width 852 height 444
type input "LIBERD"
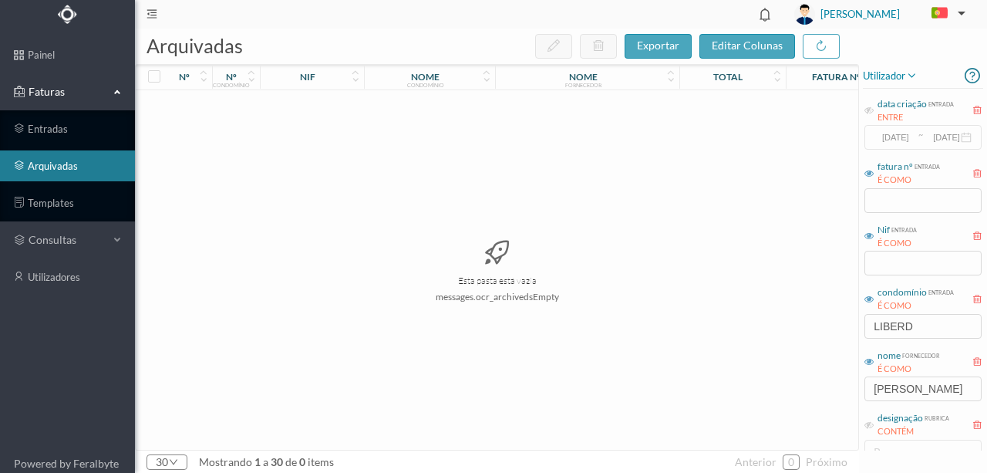
click at [762, 330] on div "Esta pasta está vazia messages.ocr_archivedsEmpty" at bounding box center [497, 269] width 722 height 359
click at [949, 382] on input "ANA PONTE" at bounding box center [922, 388] width 117 height 25
drag, startPoint x: 949, startPoint y: 382, endPoint x: 836, endPoint y: 389, distance: 112.8
click at [836, 389] on div "arquivadas exportar editar colunas nº nº condomínio nif nome condomínio nome fo…" at bounding box center [561, 251] width 852 height 444
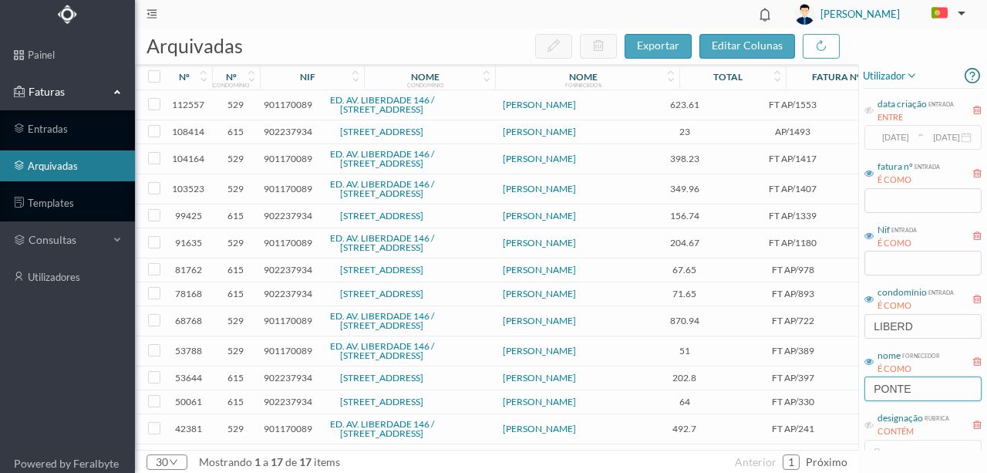
type input "PONTE"
click at [279, 136] on span "902237934" at bounding box center [288, 132] width 49 height 12
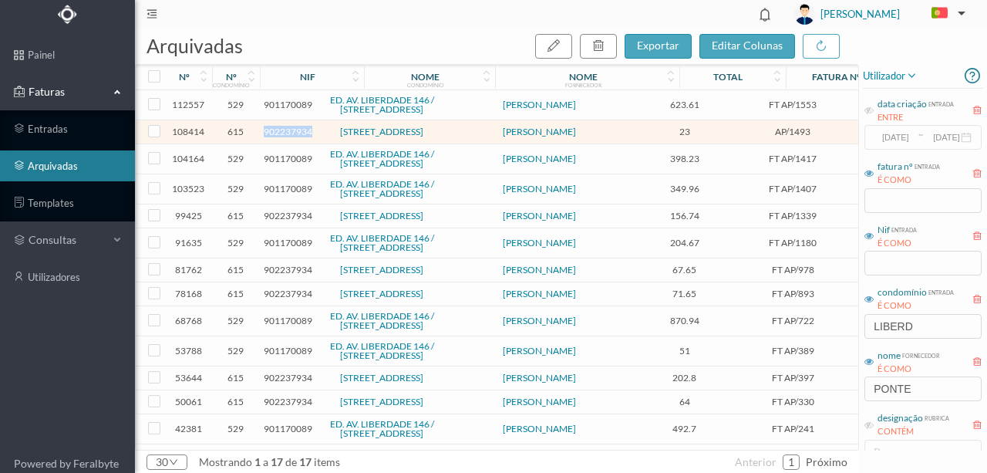
click at [279, 136] on span "902237934" at bounding box center [288, 132] width 49 height 12
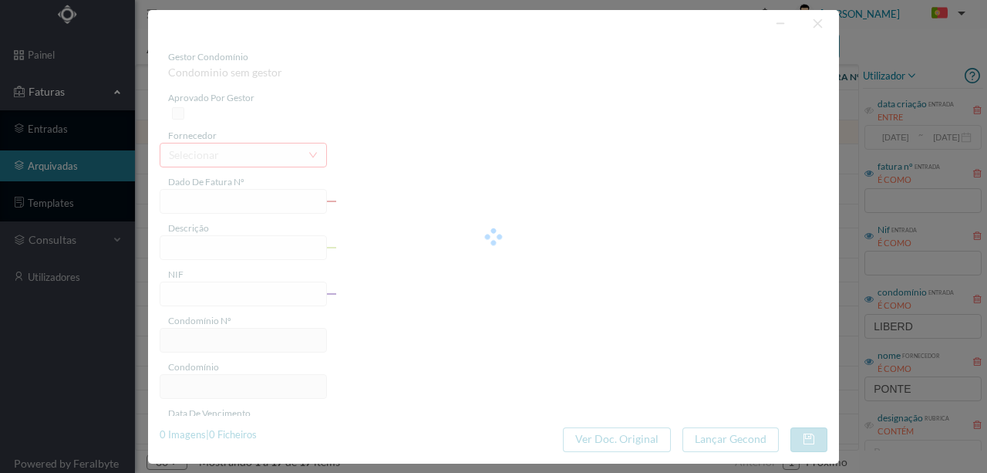
type input "AP/1493"
type input "Despesas Processo Contencioso - Fração B"
type input "902237934"
type input "2025-08-01"
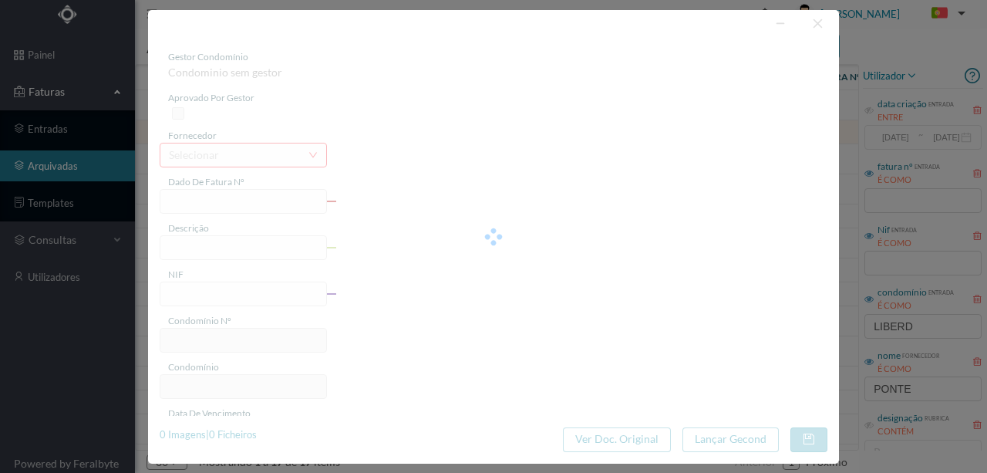
type input "2025-08-04"
type input "23.00"
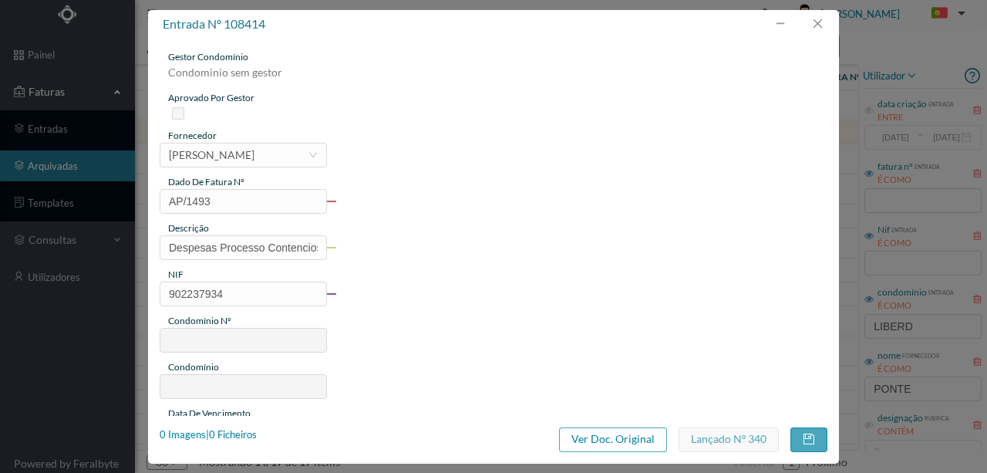
type input "615"
type input "Rua dos Mártires da Liberdade 310"
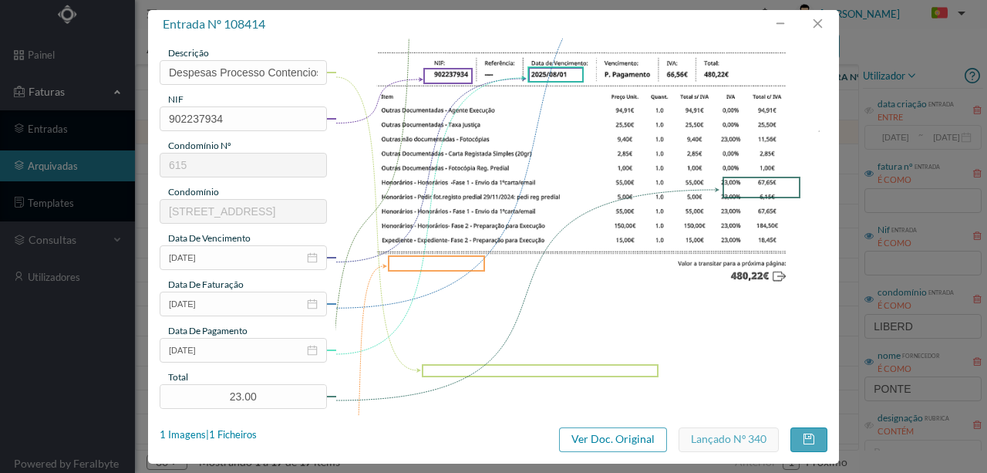
scroll to position [205, 0]
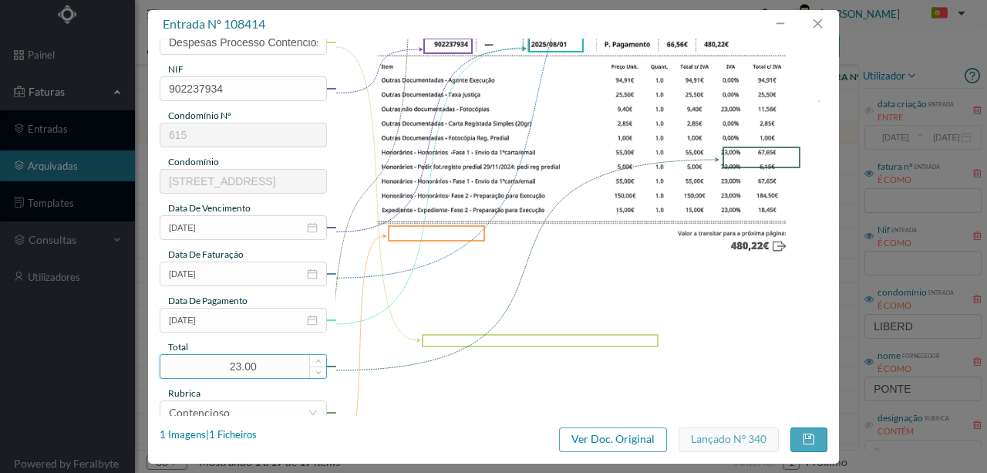
drag, startPoint x: 294, startPoint y: 351, endPoint x: 203, endPoint y: 356, distance: 91.1
click at [203, 356] on div "gestor condomínio Susana Silva aprovado por gestor fornecedor selecionar ANA CR…" at bounding box center [243, 204] width 167 height 719
drag, startPoint x: 269, startPoint y: 362, endPoint x: 209, endPoint y: 368, distance: 60.4
click at [209, 368] on input "23.00" at bounding box center [243, 366] width 166 height 23
type input "480.22"
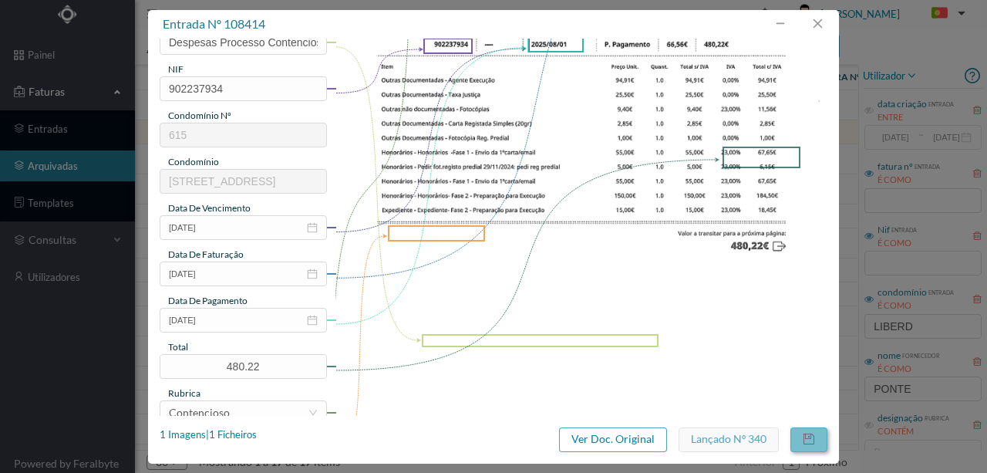
click at [803, 438] on button "button" at bounding box center [808, 439] width 37 height 25
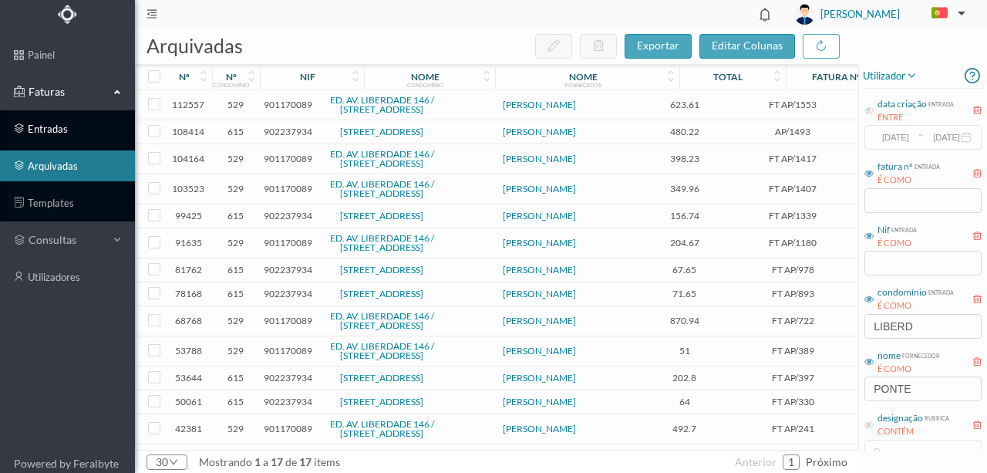
drag, startPoint x: 49, startPoint y: 124, endPoint x: 116, endPoint y: 115, distance: 66.9
click at [49, 124] on link "entradas" at bounding box center [67, 128] width 135 height 31
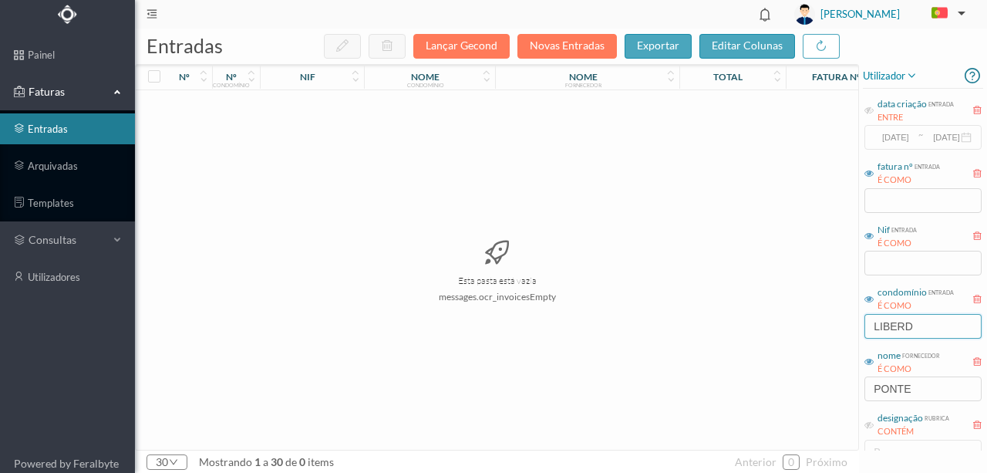
drag, startPoint x: 930, startPoint y: 322, endPoint x: 736, endPoint y: 325, distance: 194.3
click at [739, 325] on div "entradas Lançar Gecond Novas Entradas exportar editar colunas nº nº condomínio …" at bounding box center [561, 251] width 852 height 444
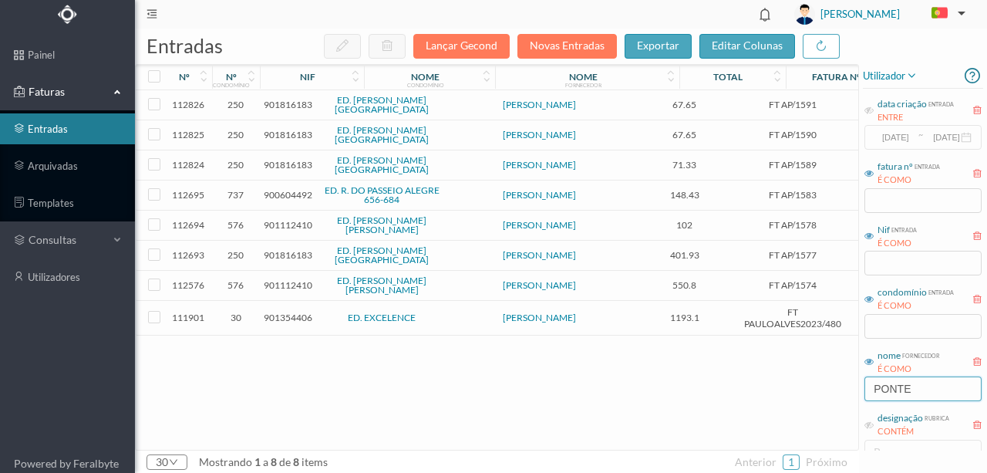
drag, startPoint x: 921, startPoint y: 387, endPoint x: 618, endPoint y: 390, distance: 302.2
click at [624, 396] on div "entradas Lançar Gecond Novas Entradas exportar editar colunas nº nº condomínio …" at bounding box center [561, 251] width 852 height 444
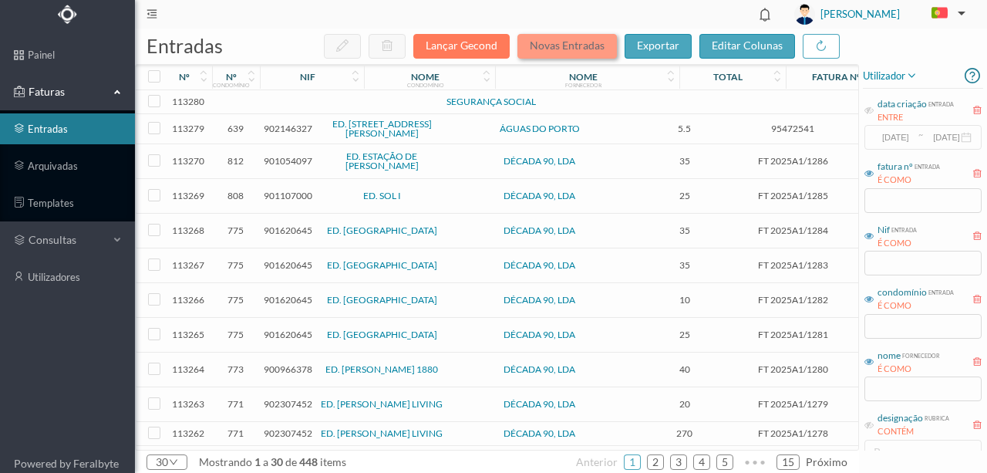
click at [557, 47] on button "Novas Entradas" at bounding box center [566, 46] width 99 height 25
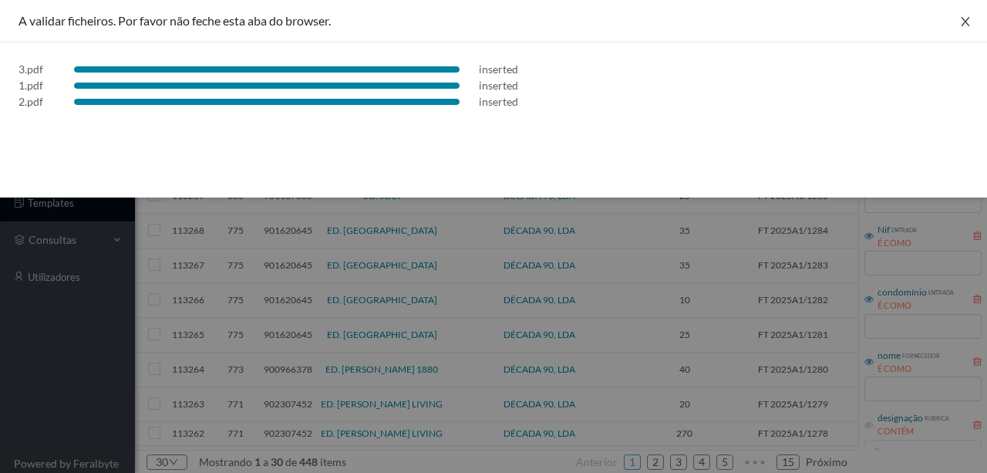
click at [968, 22] on icon "icon: close" at bounding box center [965, 21] width 12 height 12
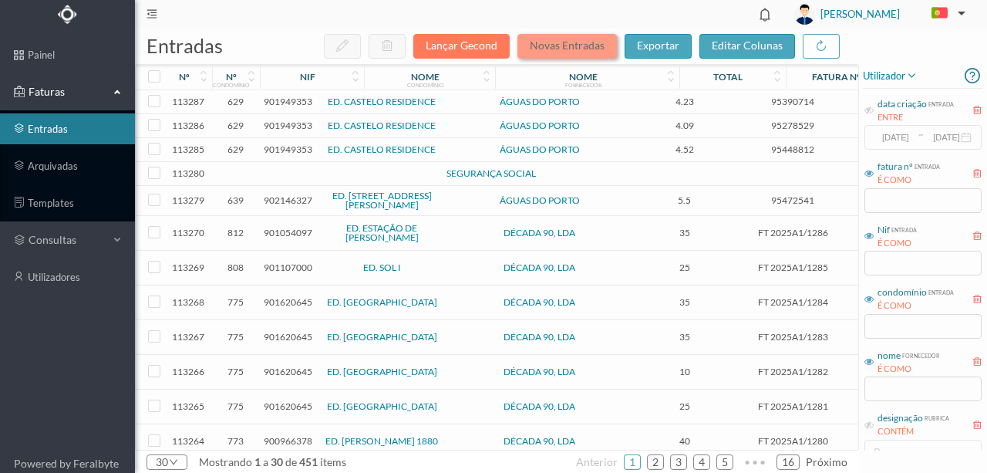
click at [568, 45] on button "Novas Entradas" at bounding box center [566, 46] width 99 height 25
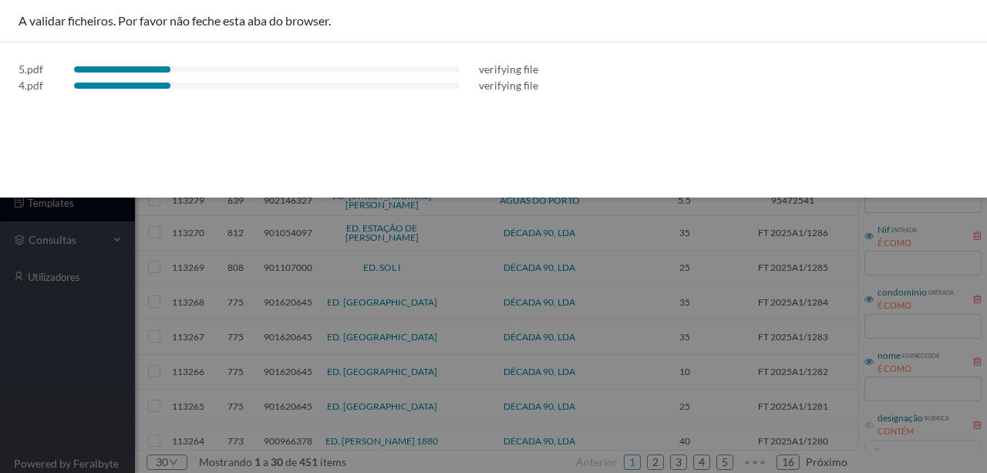
click at [222, 126] on div "A validar ficheiros. Por favor não feche esta aba do browser. 5.pdf verifying f…" at bounding box center [493, 98] width 987 height 197
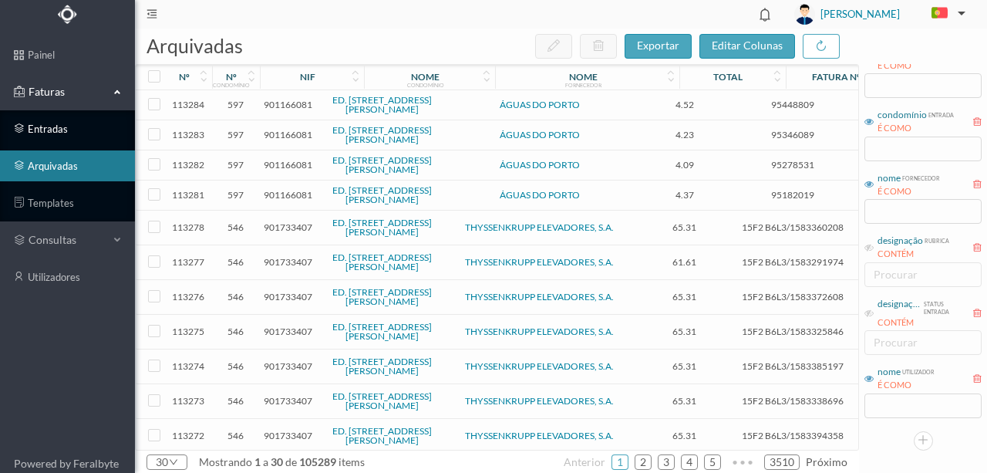
click at [51, 131] on link "entradas" at bounding box center [67, 128] width 135 height 31
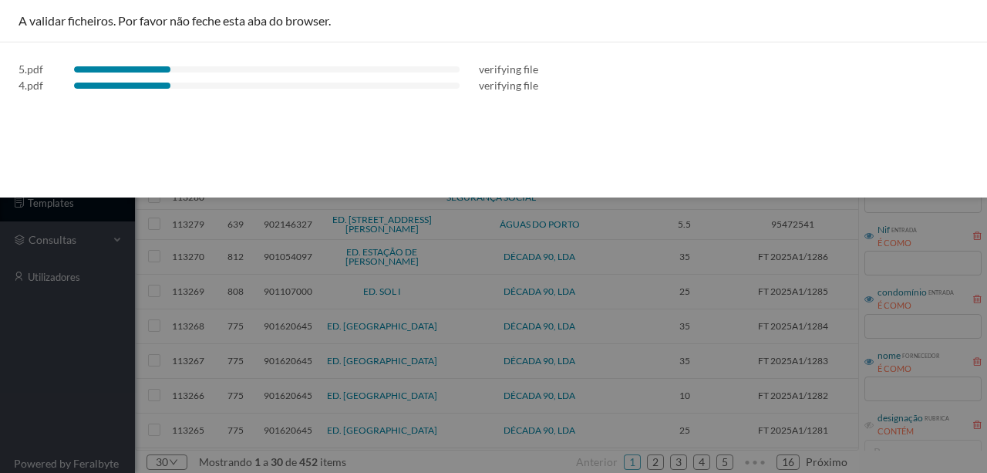
click at [449, 126] on div "A validar ficheiros. Por favor não feche esta aba do browser. 5.pdf verifying f…" at bounding box center [493, 98] width 987 height 197
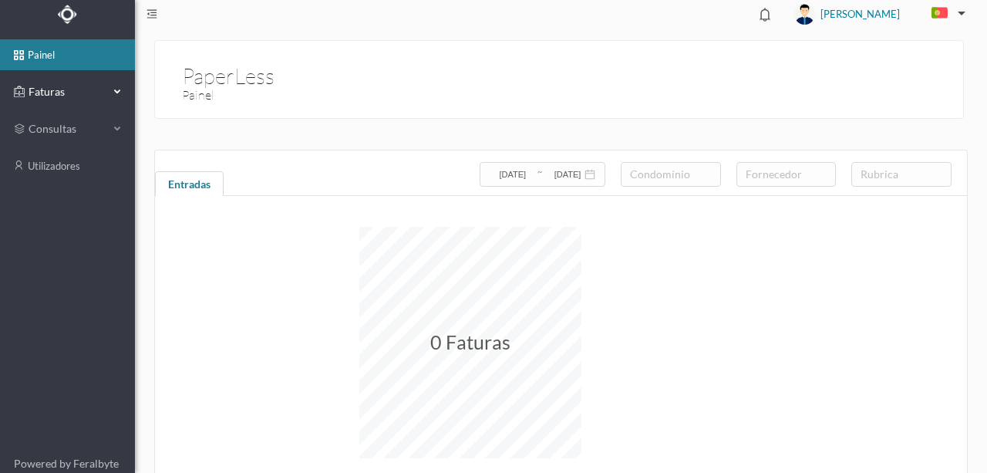
click at [57, 87] on span "Faturas" at bounding box center [67, 91] width 85 height 15
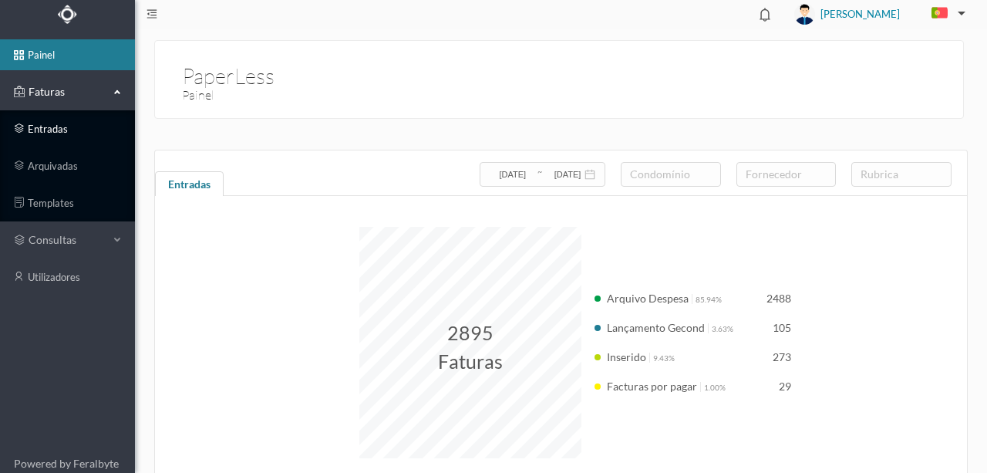
click at [59, 129] on link "entradas" at bounding box center [67, 128] width 135 height 31
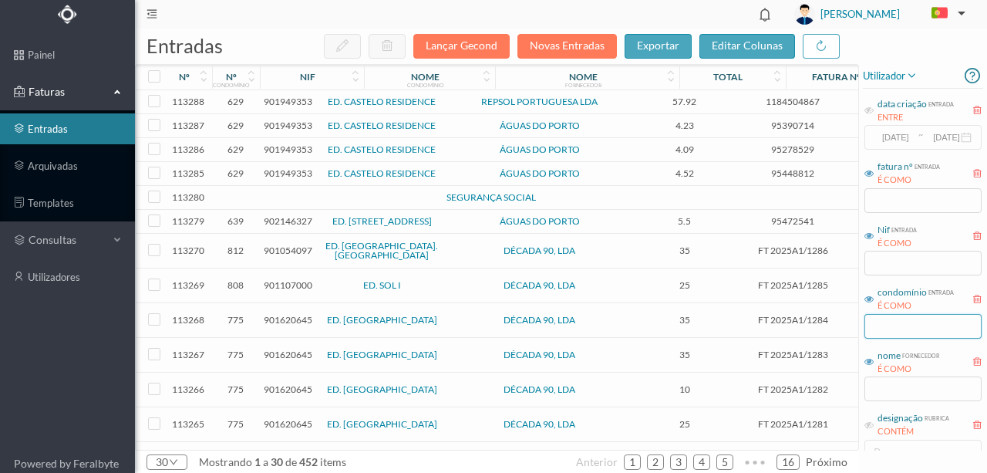
click at [887, 328] on input "text" at bounding box center [922, 326] width 117 height 25
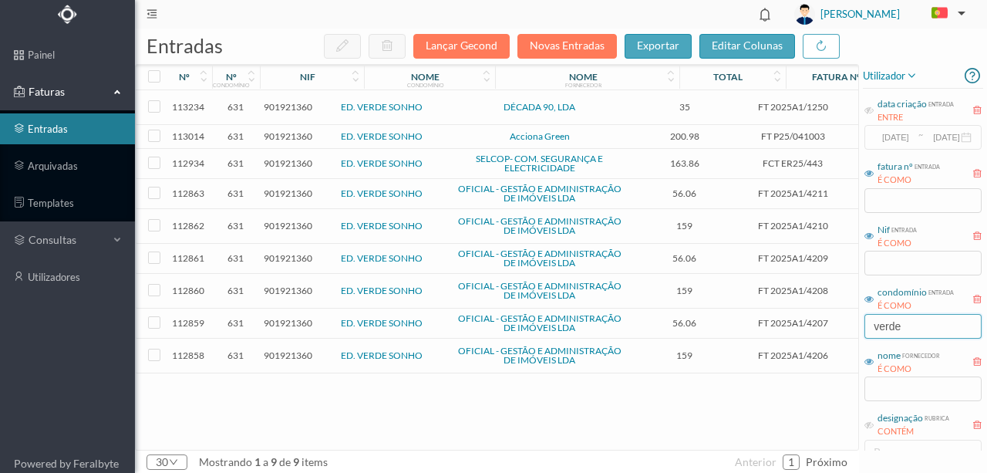
type input "verde"
click at [882, 392] on input "text" at bounding box center [922, 388] width 117 height 25
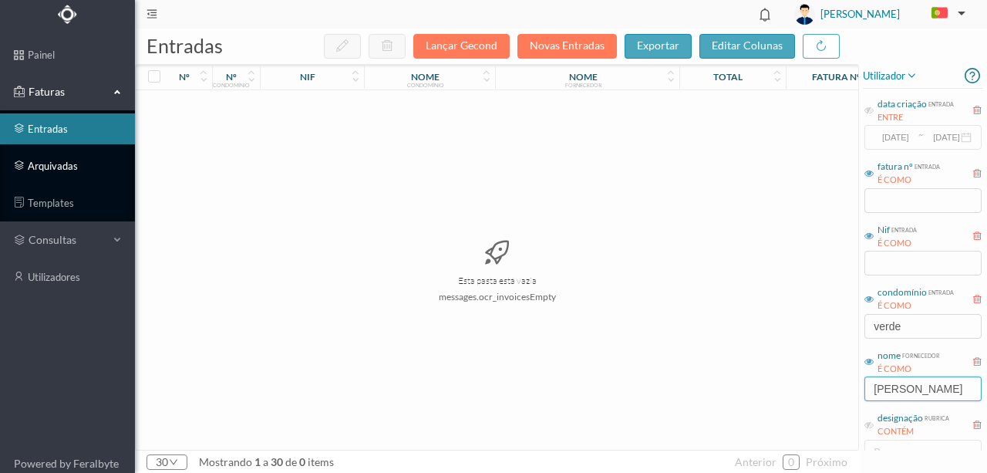
type input "paulo alv"
click at [58, 167] on link "arquivadas" at bounding box center [67, 165] width 135 height 31
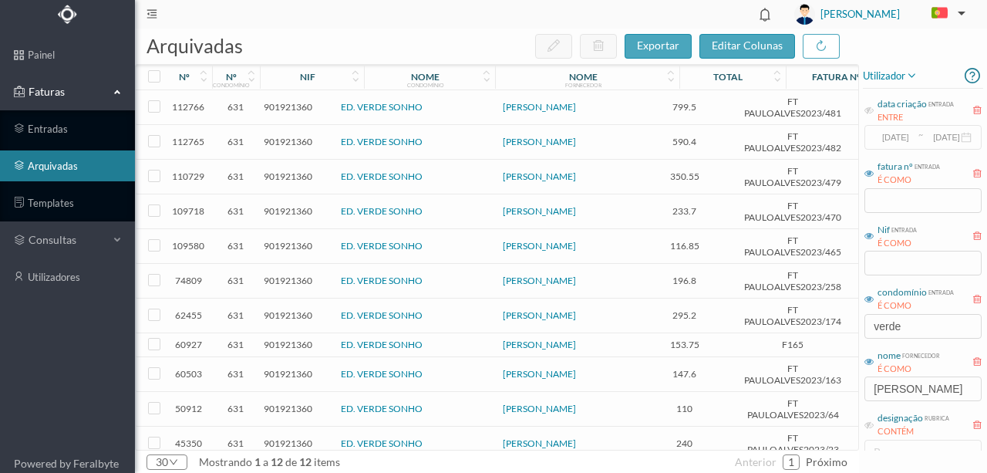
click at [292, 109] on span "901921360" at bounding box center [288, 107] width 49 height 12
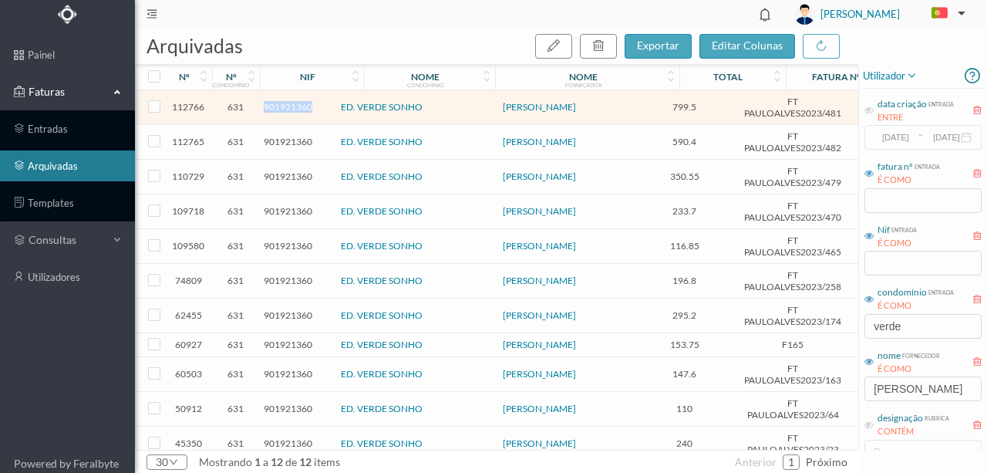
click at [292, 109] on span "901921360" at bounding box center [288, 107] width 49 height 12
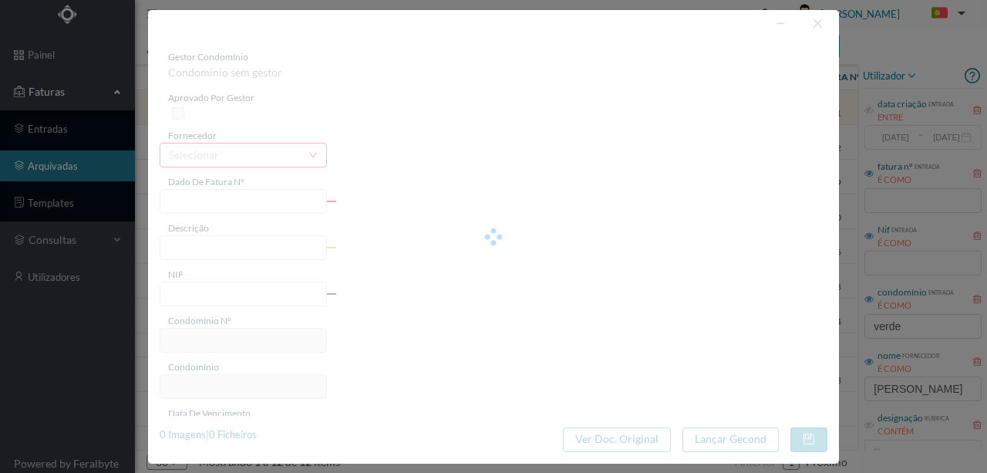
type input "FT PAULOALVES2023/481"
type input "Reparação de danos causados por infiltração em paredes de caixa de escadas"
type input "901921360"
type input "2025-09-13"
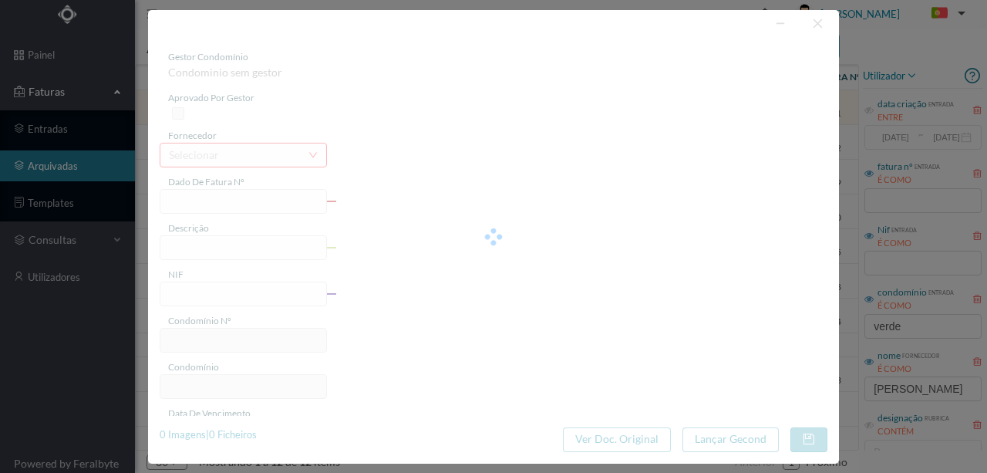
type input "2025-09-16"
type input "799.50"
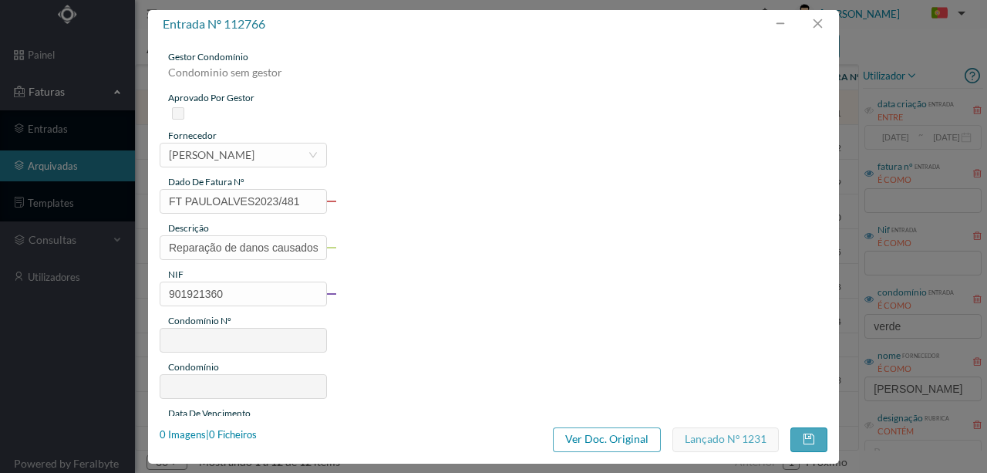
type input "631"
type input "ED. VERDE SONHO"
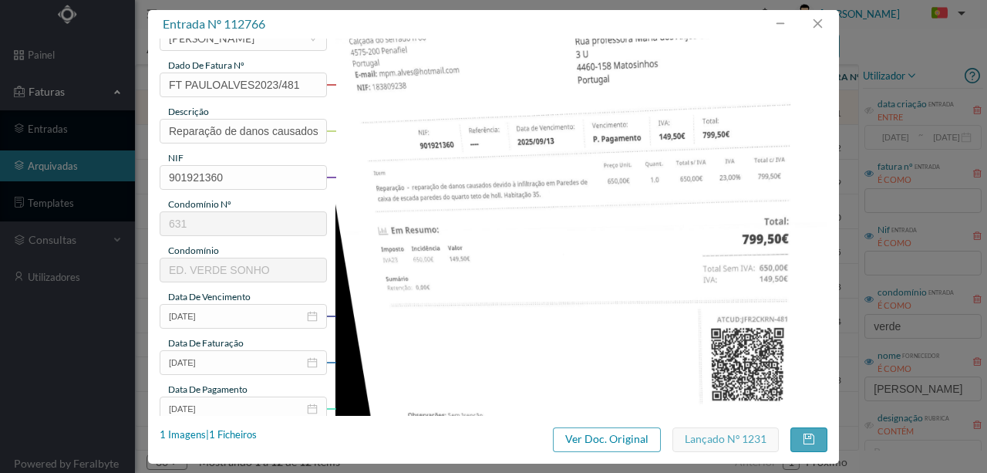
scroll to position [154, 0]
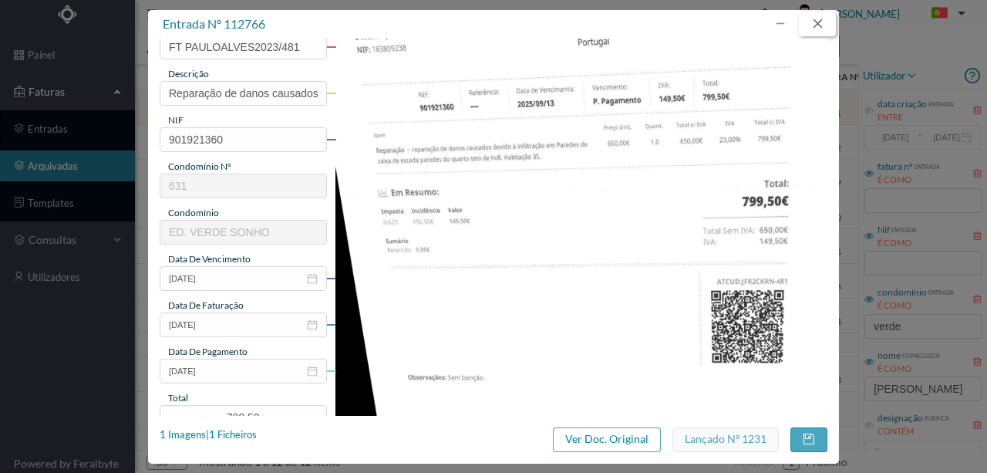
click at [823, 24] on button "button" at bounding box center [817, 24] width 37 height 25
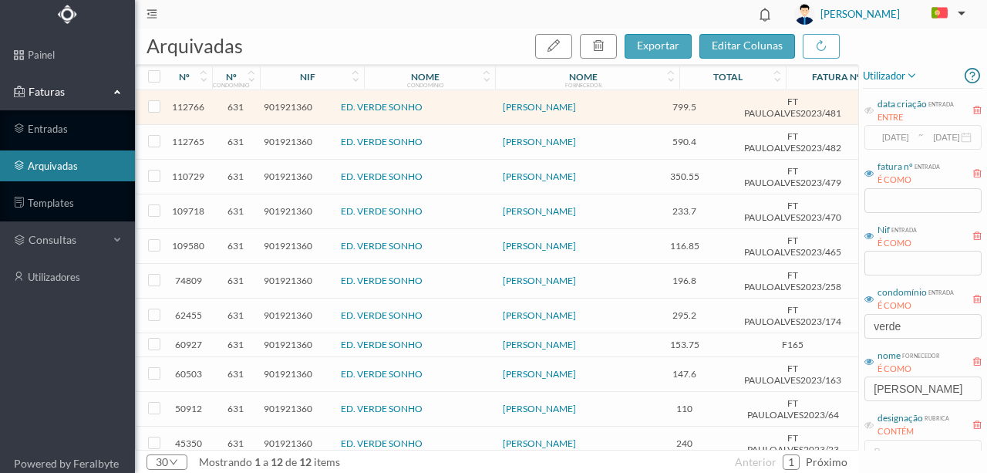
click at [290, 139] on span "901921360" at bounding box center [288, 142] width 49 height 12
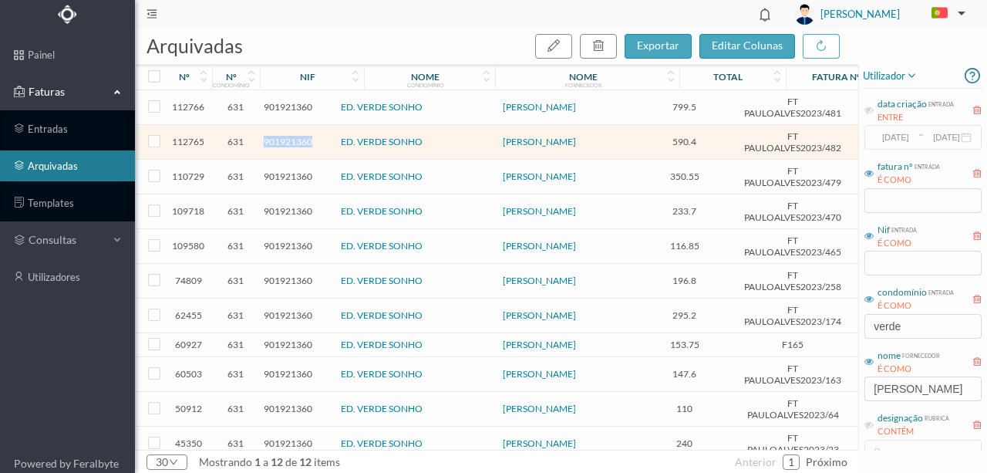
click at [290, 139] on span "901921360" at bounding box center [288, 142] width 49 height 12
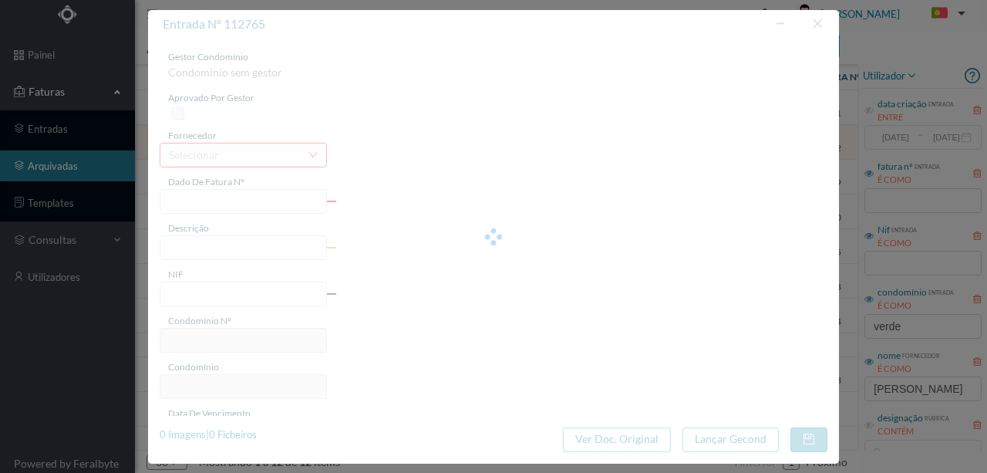
type input "FT PAULOALVES2023/482"
type input "Retirar parte degradada em paredes de caixa e escadas"
type input "901921360"
type input "2025-08-13"
type input "2025-09-13"
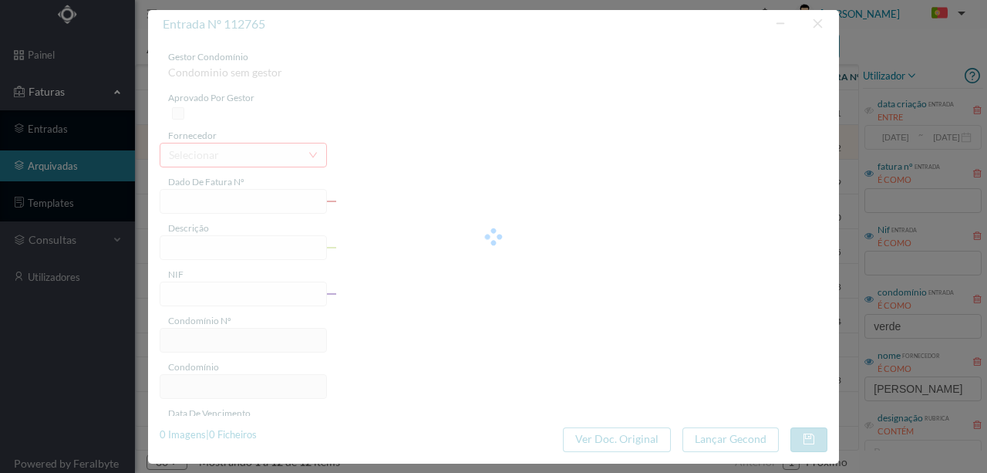
type input "2025-09-16"
type input "590.40"
type input "631"
type input "ED. VERDE SONHO"
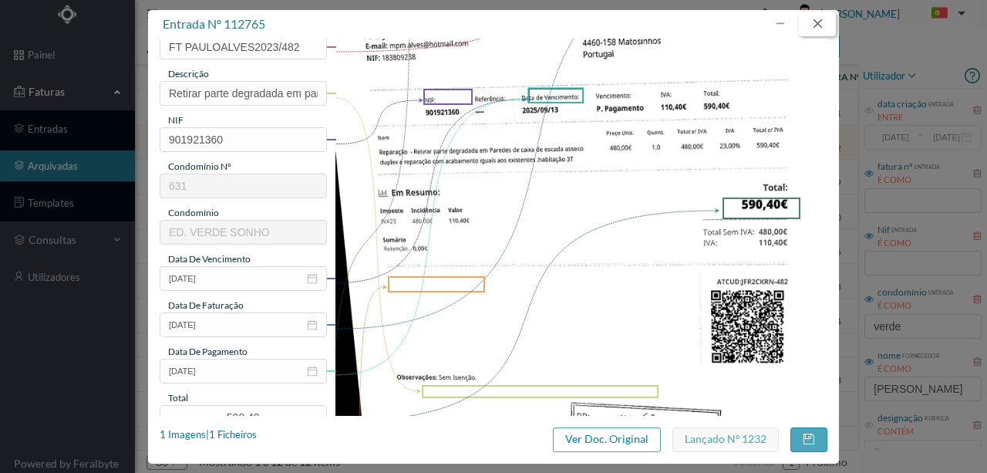
click at [825, 26] on button "button" at bounding box center [817, 24] width 37 height 25
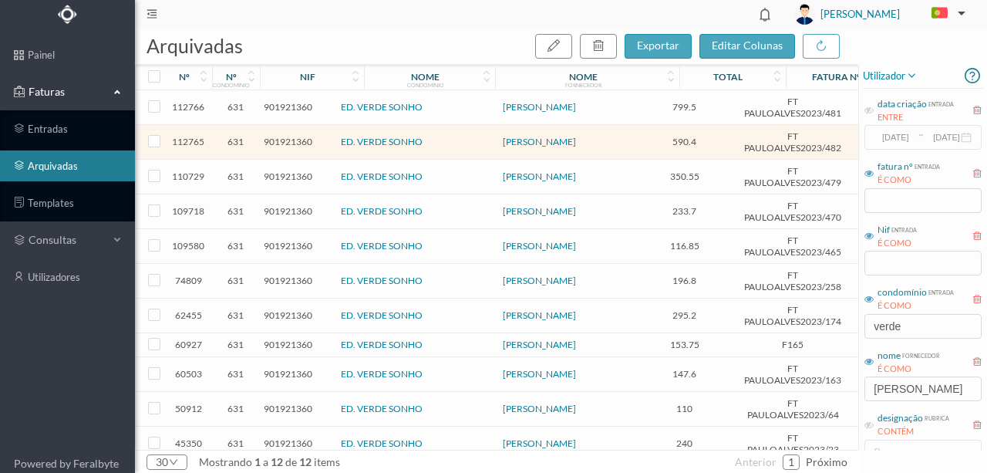
click at [288, 173] on span "901921360" at bounding box center [288, 176] width 49 height 12
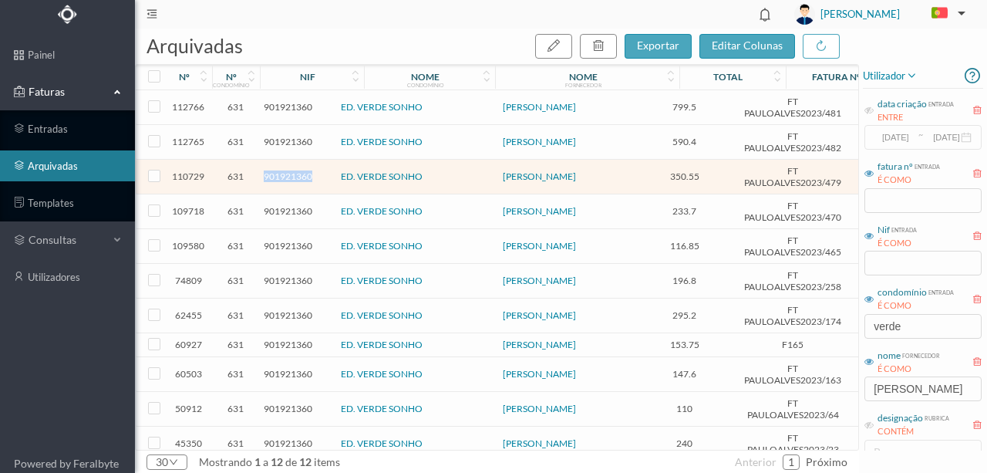
click at [288, 173] on span "901921360" at bounding box center [288, 176] width 49 height 12
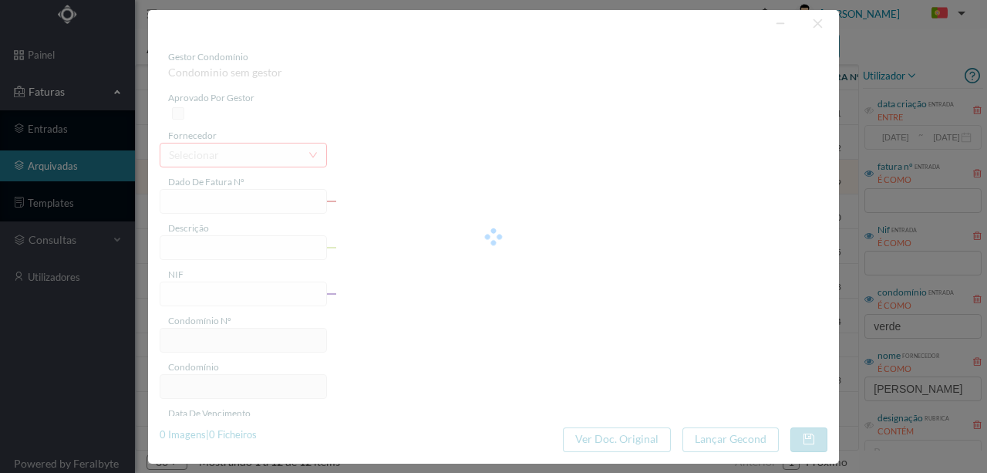
type input "FT PAULOALVES2023/479"
type input "Vedação de fissuras existentes em 3 chamines; Revestimento com membrana elástica"
type input "901921360"
type input "2025-08-30"
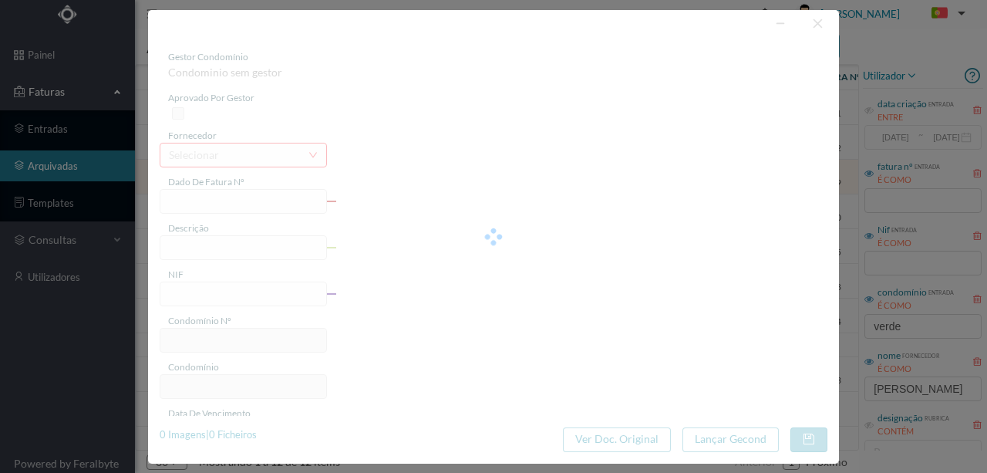
type input "2025-09-02"
type input "350.55"
type input "631"
type input "ED. VERDE SONHO"
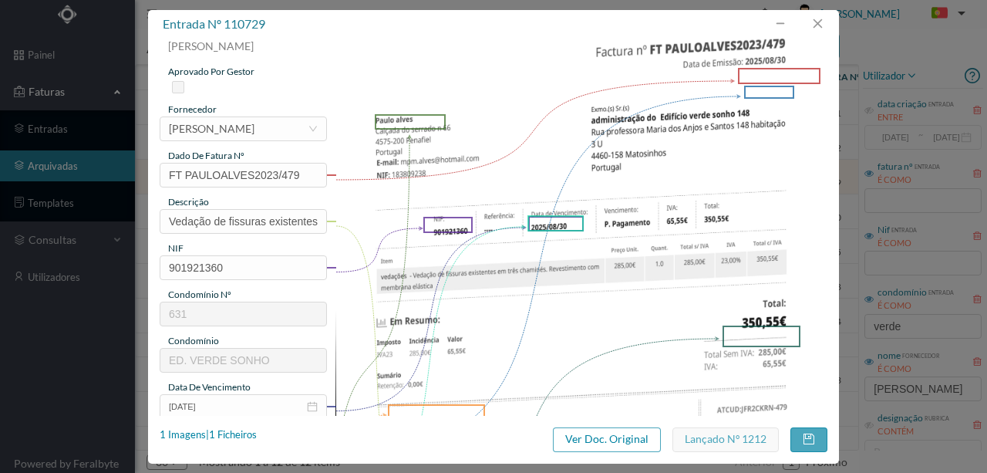
scroll to position [0, 0]
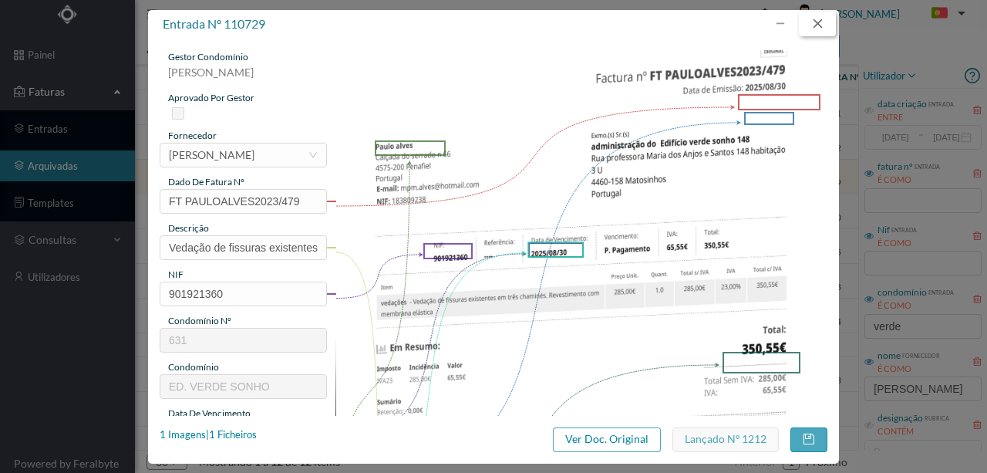
click at [819, 29] on button "button" at bounding box center [817, 24] width 37 height 25
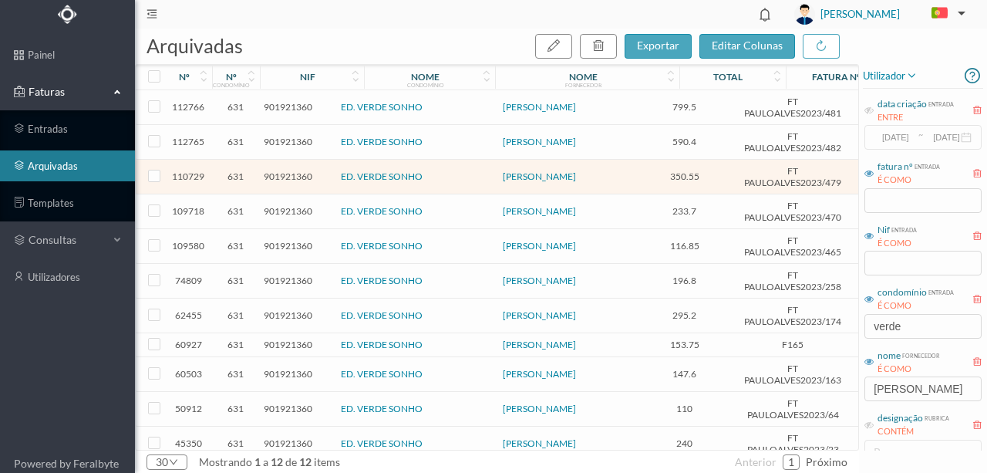
click at [236, 141] on span "631" at bounding box center [236, 142] width 40 height 12
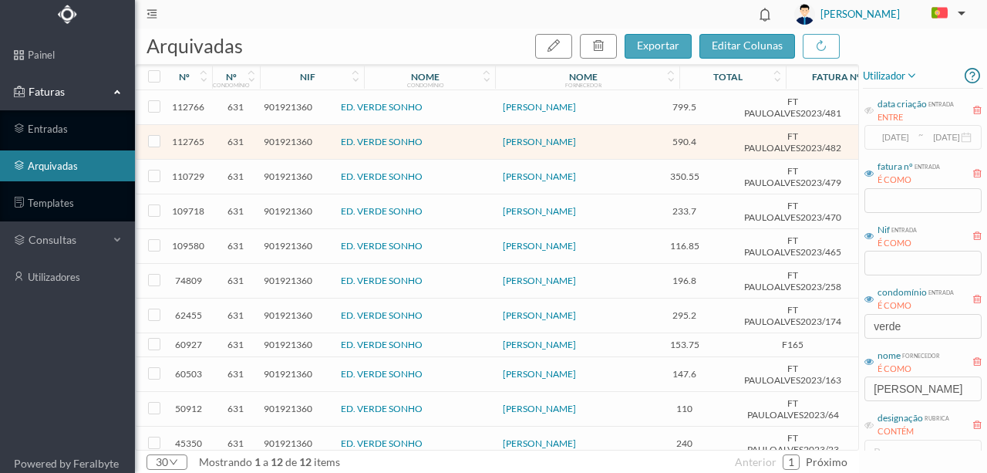
click at [233, 106] on span "631" at bounding box center [236, 107] width 40 height 12
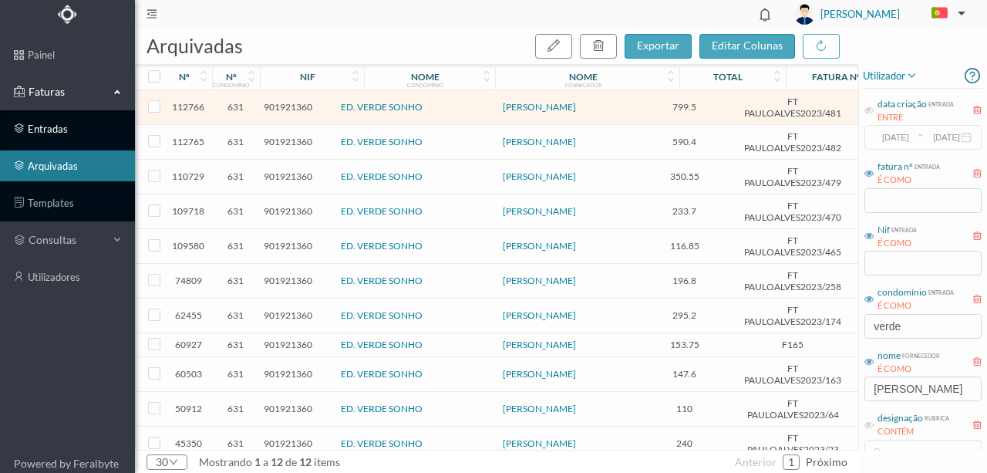
click at [44, 133] on link "entradas" at bounding box center [67, 128] width 135 height 31
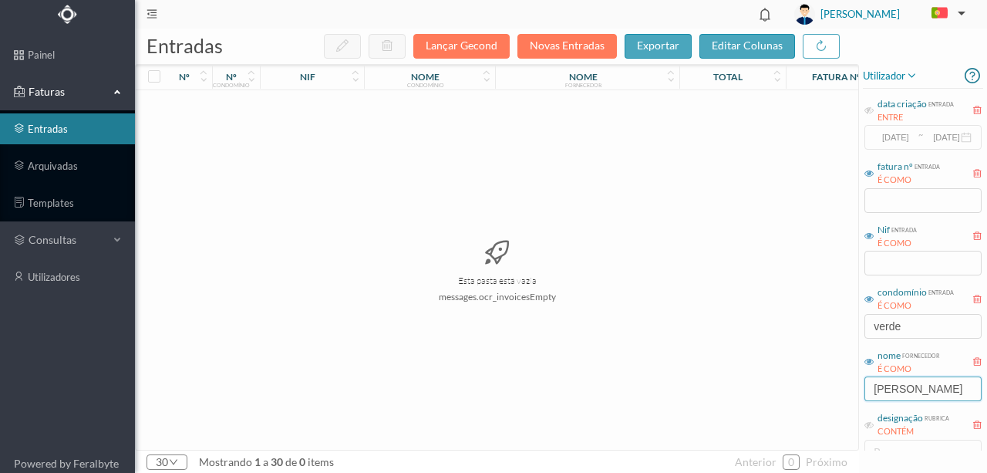
drag, startPoint x: 934, startPoint y: 389, endPoint x: 820, endPoint y: 412, distance: 116.3
click at [820, 412] on div "entradas Lançar Gecond Novas Entradas exportar editar colunas nº nº condomínio …" at bounding box center [561, 251] width 852 height 444
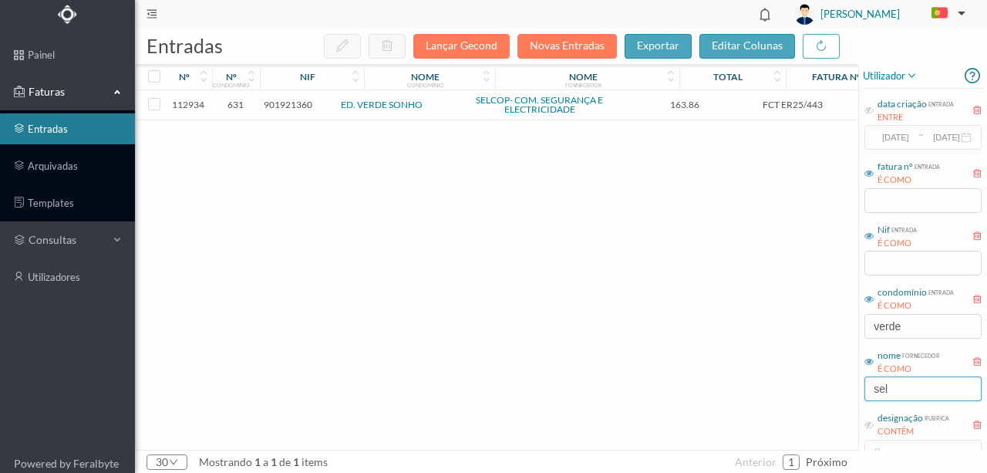
type input "sel"
click at [284, 101] on span "901921360" at bounding box center [288, 105] width 49 height 12
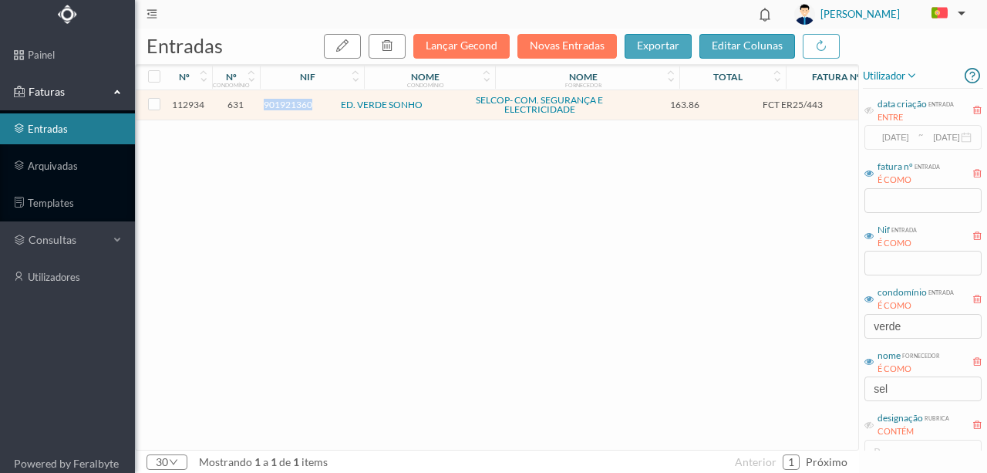
click at [284, 101] on span "901921360" at bounding box center [288, 105] width 49 height 12
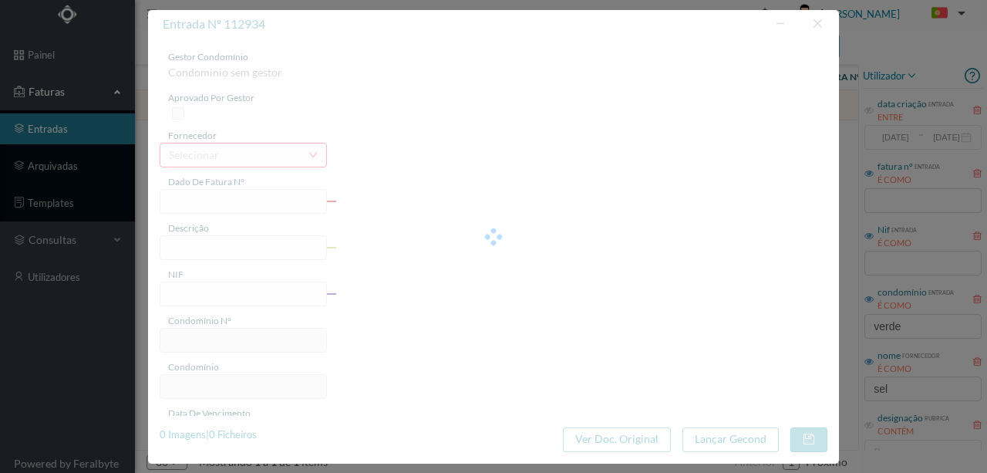
type input "FCT ER25/443"
type input "MANUTENÇÃO ANUAL SISTEMA DETEÇÃO INCENDIO"
type input "901921360"
type input "11-09-2025"
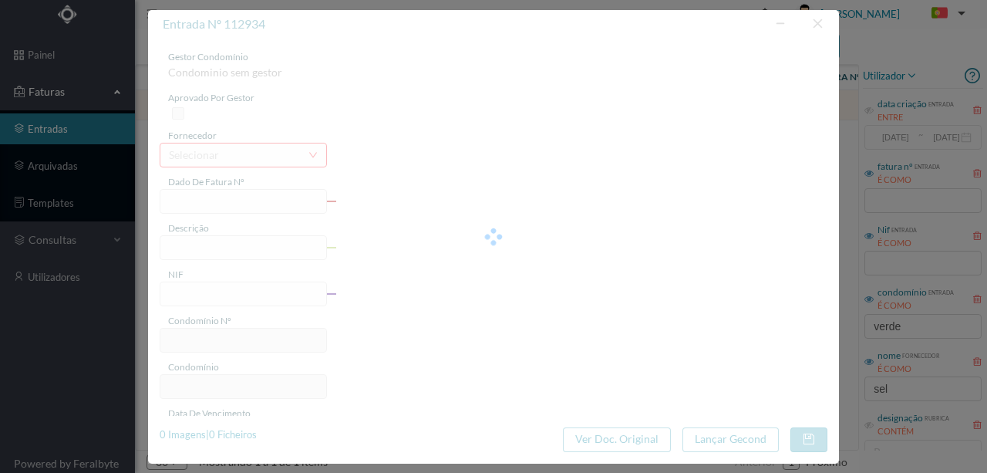
type input "163.86"
type input "631"
type input "ED. VERDE SONHO"
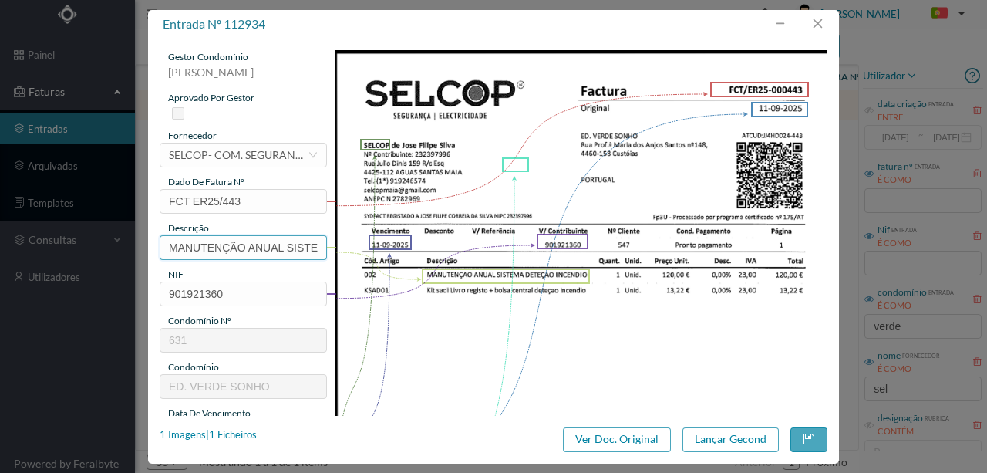
click at [245, 251] on input "MANUTENÇÃO ANUAL SISTEMA DETEÇÃO INCENDIO" at bounding box center [243, 247] width 167 height 25
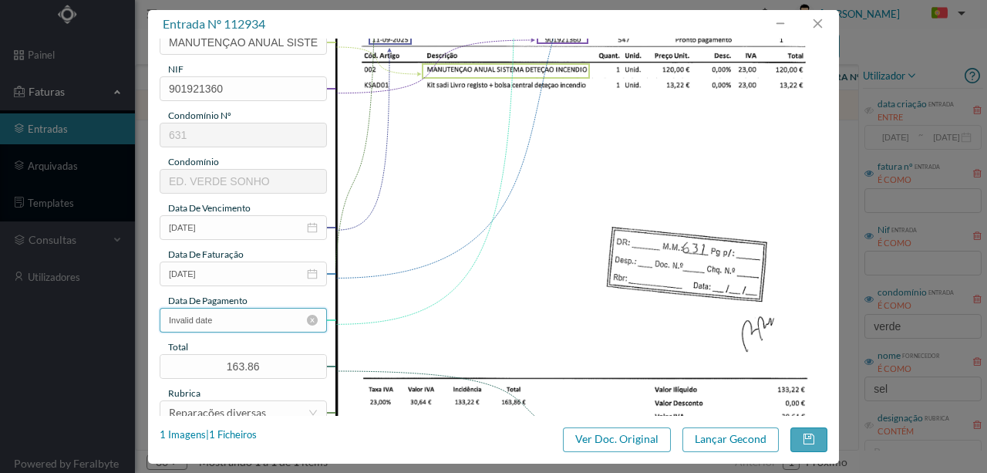
click at [228, 324] on input "Invalid date" at bounding box center [243, 320] width 167 height 25
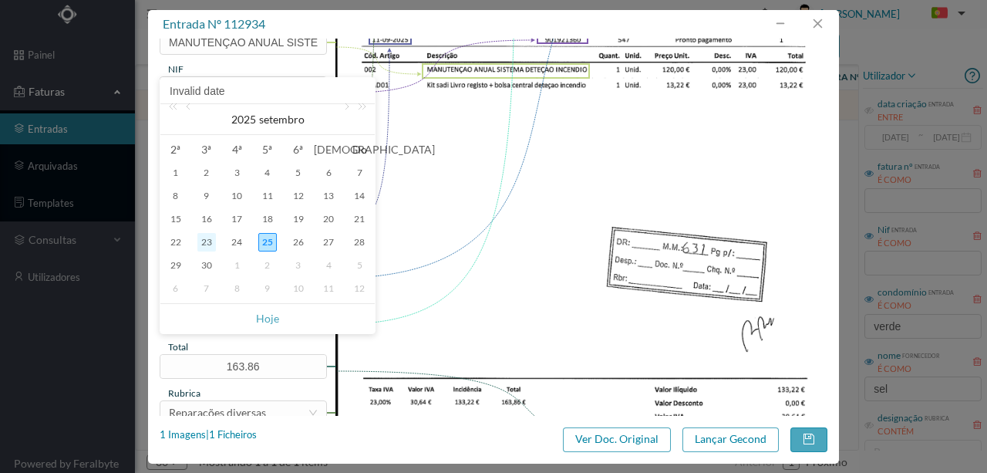
click at [210, 239] on div "23" at bounding box center [206, 242] width 19 height 19
type input "23-09-2025"
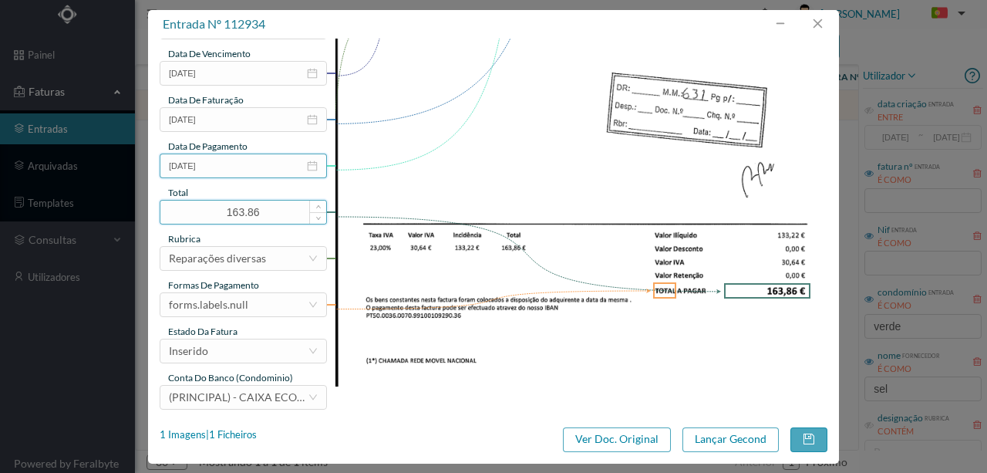
scroll to position [365, 0]
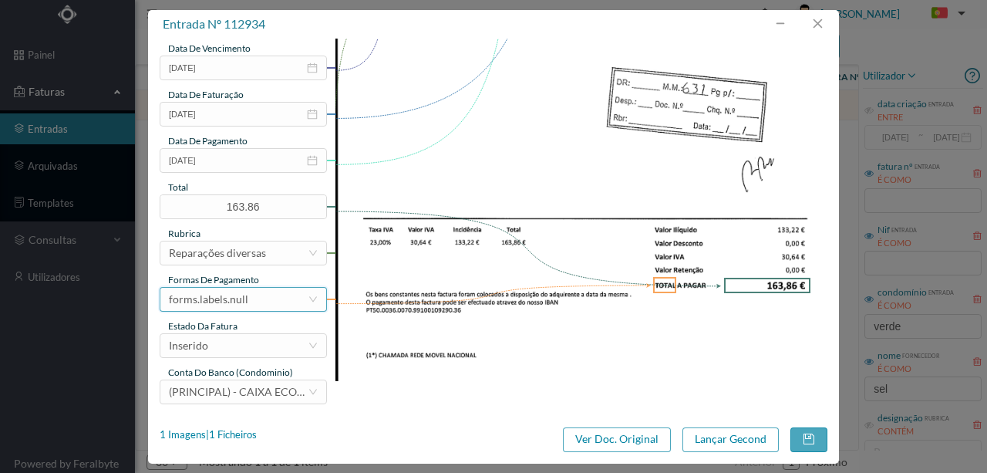
click at [244, 305] on div "forms.labels.null" at bounding box center [208, 299] width 79 height 23
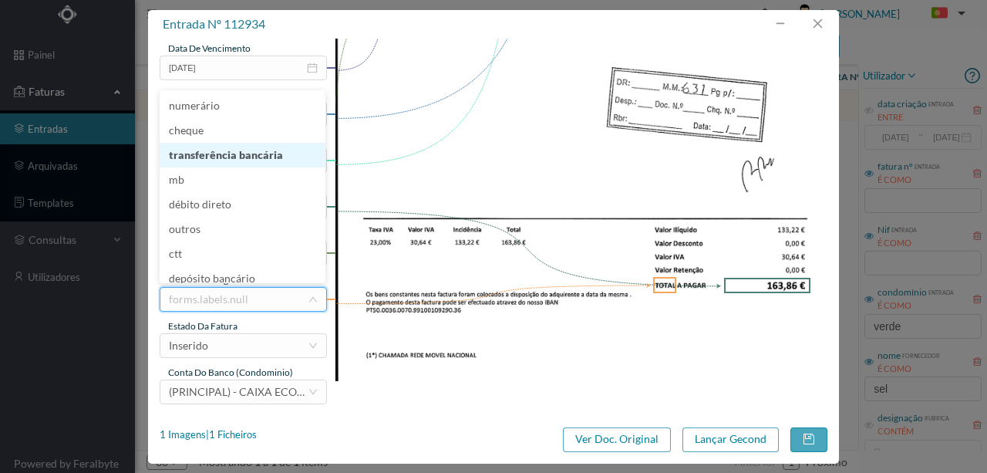
click at [245, 156] on li "transferência bancária" at bounding box center [243, 155] width 166 height 25
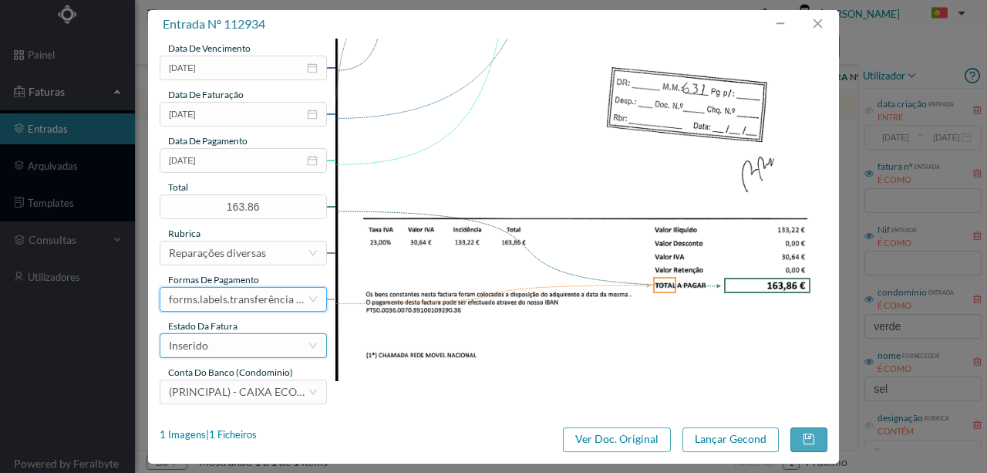
click at [239, 347] on div "Inserido" at bounding box center [238, 345] width 139 height 23
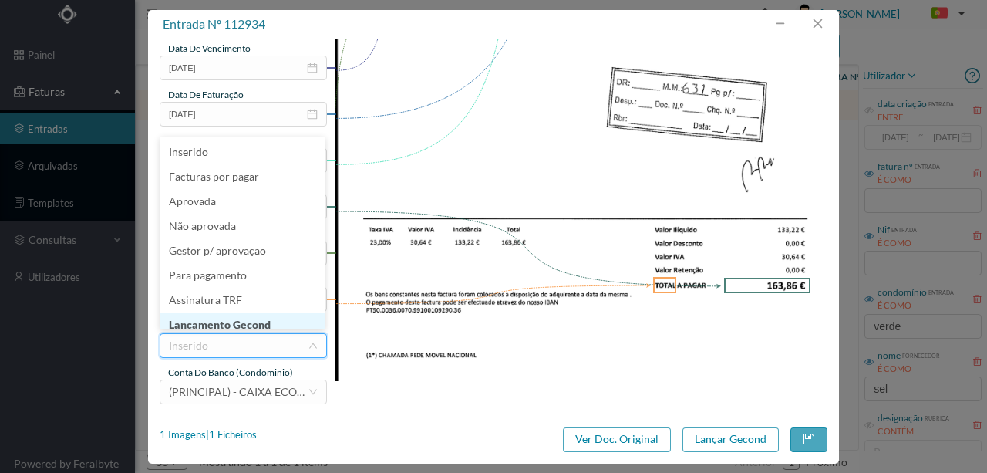
scroll to position [8, 0]
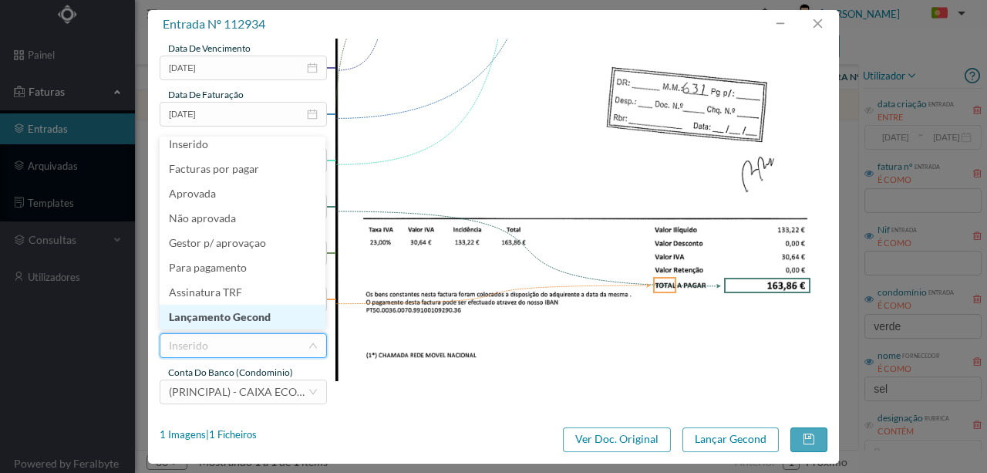
click at [268, 320] on li "Lançamento Gecond" at bounding box center [243, 317] width 166 height 25
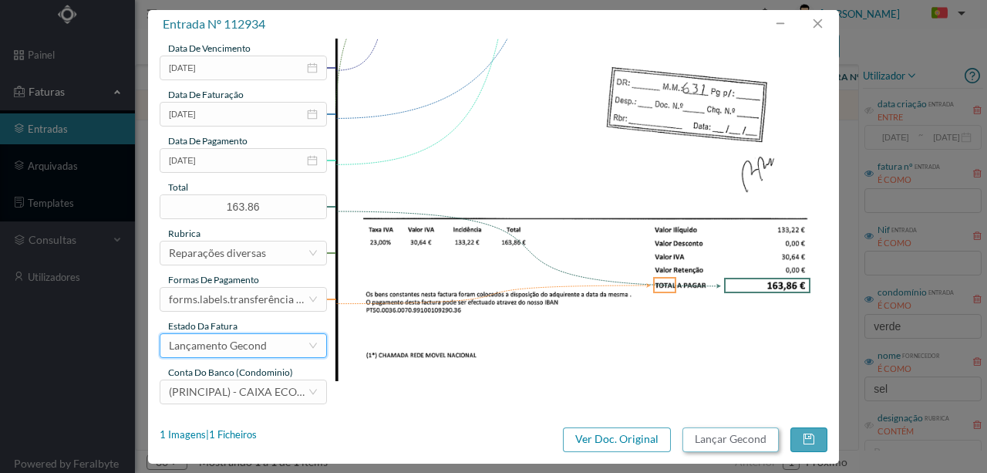
click at [719, 444] on button "Lançar Gecond" at bounding box center [730, 439] width 96 height 25
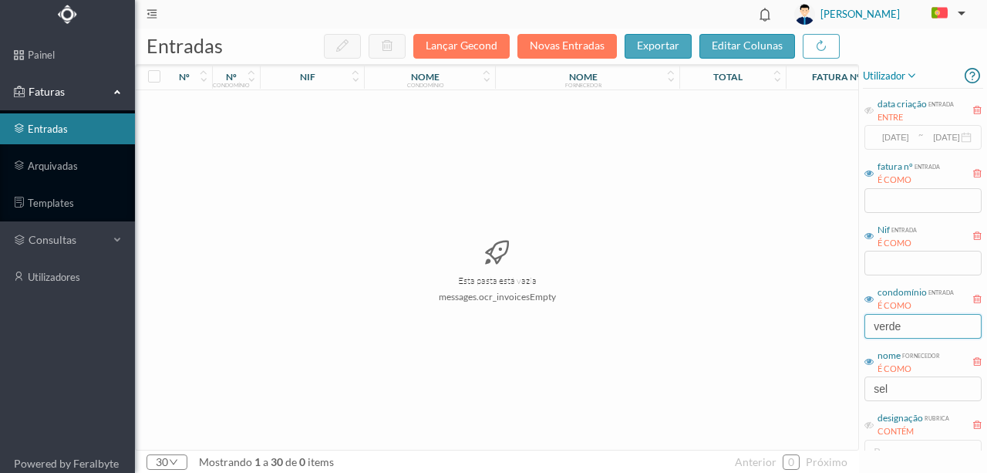
drag, startPoint x: 933, startPoint y: 326, endPoint x: 779, endPoint y: 335, distance: 154.4
click at [779, 335] on div "entradas Lançar Gecond Novas Entradas exportar editar colunas nº nº condomínio …" at bounding box center [561, 251] width 852 height 444
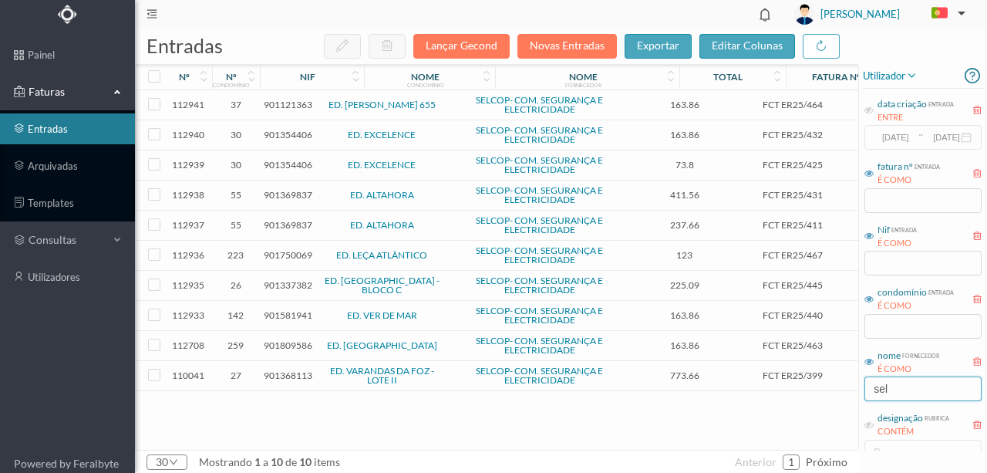
drag, startPoint x: 905, startPoint y: 391, endPoint x: 752, endPoint y: 399, distance: 152.9
click at [752, 399] on div "entradas Lançar Gecond Novas Entradas exportar editar colunas nº nº condomínio …" at bounding box center [561, 251] width 852 height 444
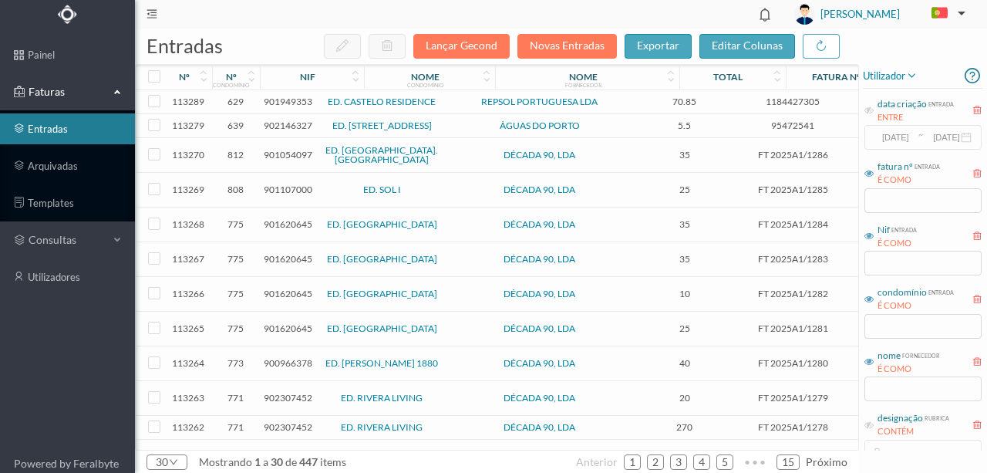
click at [282, 104] on span "901949353" at bounding box center [288, 102] width 49 height 12
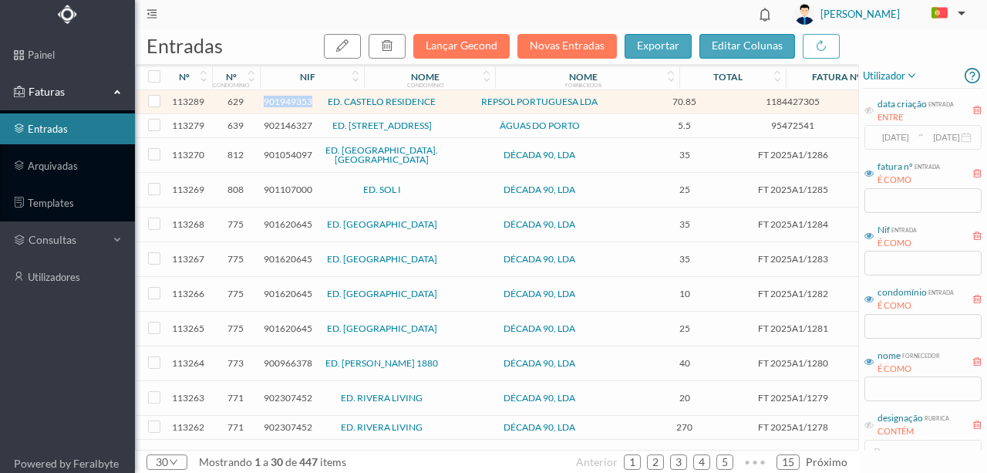
click at [282, 104] on span "901949353" at bounding box center [288, 102] width 49 height 12
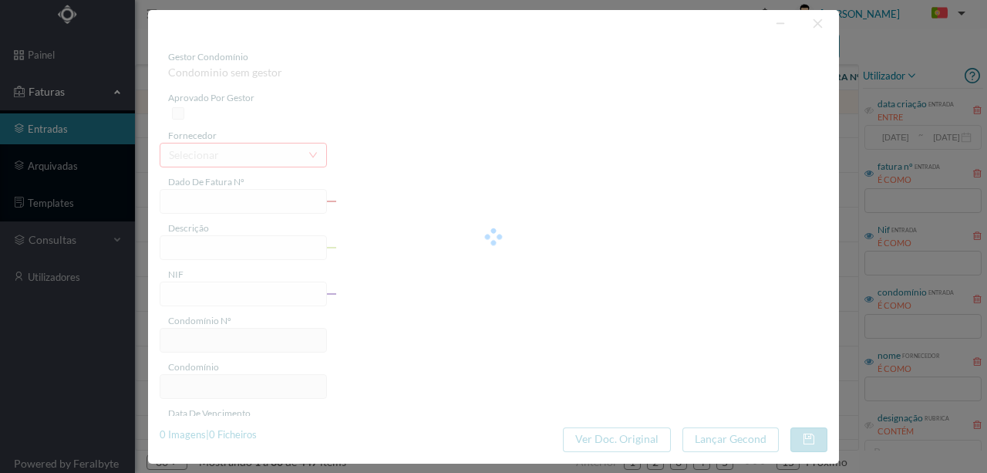
type input "1184427305"
type input "AVENIDA BOAVISTA, NR 5389,"
type input "901949353"
type input "2025-08-05"
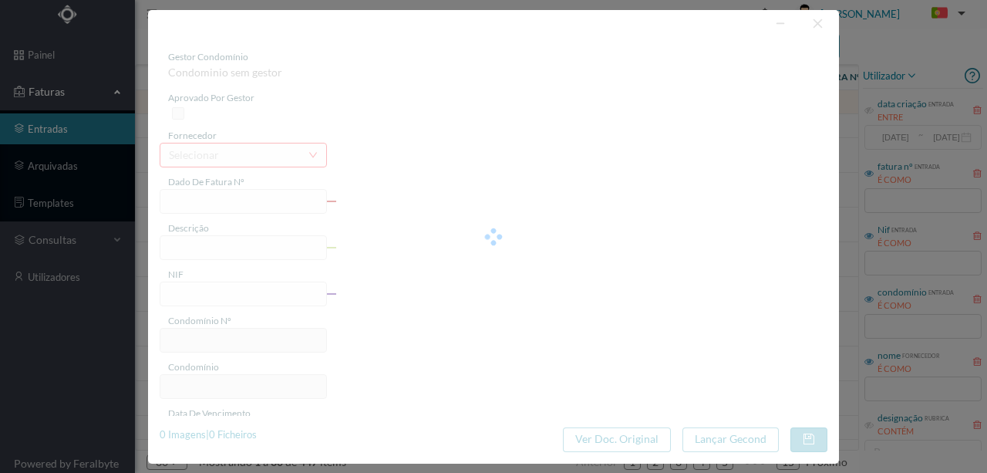
type input "2025-08-20"
type input "70.85"
type input "629"
type input "ED. CASTELO RESIDENCE"
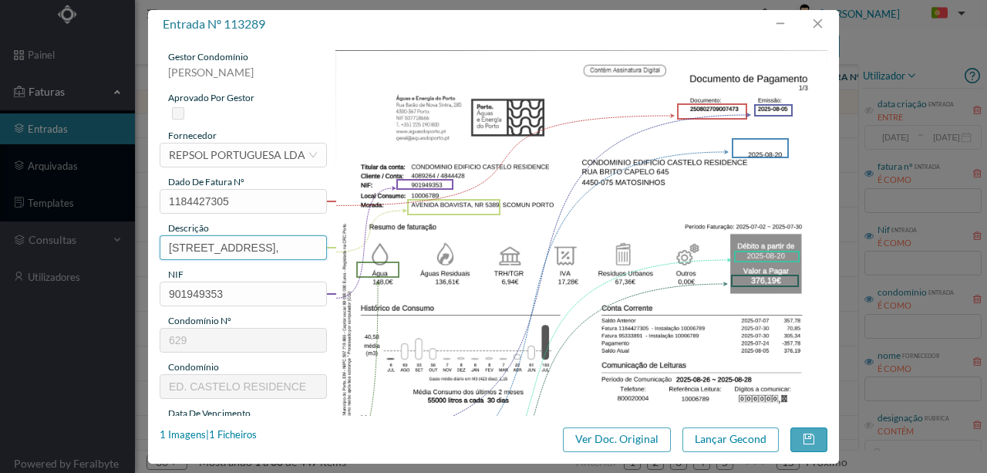
scroll to position [0, 5]
drag, startPoint x: 168, startPoint y: 245, endPoint x: 655, endPoint y: 250, distance: 486.5
click at [646, 248] on div "gestor condomínio Rui Marques aprovado por gestor fornecedor selecionar REPSOL …" at bounding box center [494, 409] width 668 height 719
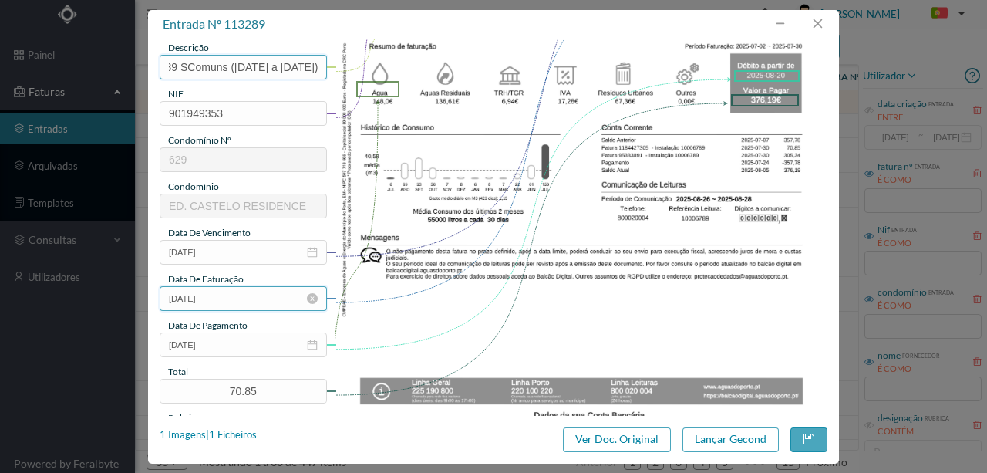
scroll to position [205, 0]
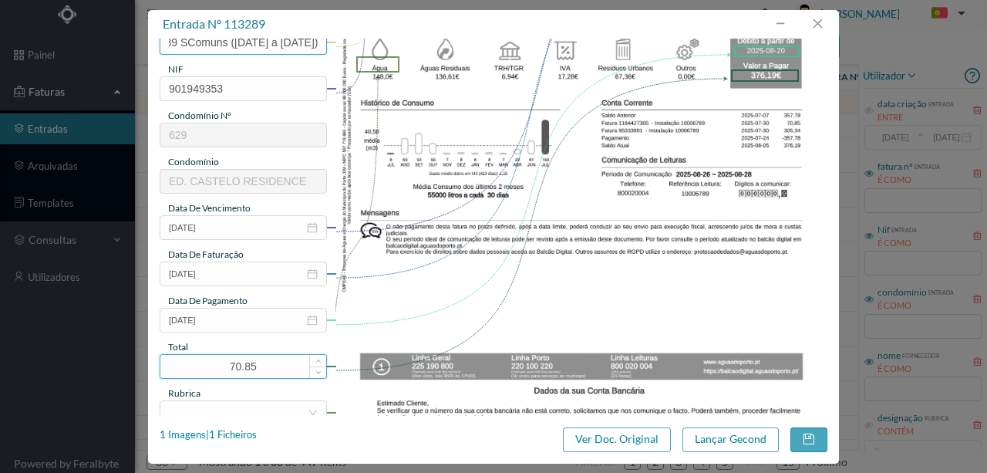
type input "5389 SComuns (02.07.2025 a 30.07.2025)"
drag, startPoint x: 274, startPoint y: 364, endPoint x: 109, endPoint y: 352, distance: 164.7
click at [105, 356] on div "entrada nº 113289 gestor condomínio Rui Marques aprovado por gestor fornecedor …" at bounding box center [493, 236] width 987 height 473
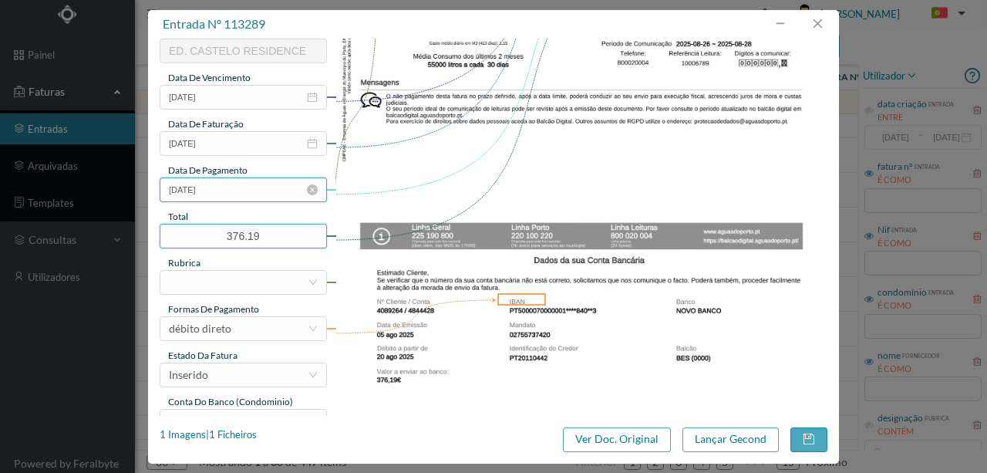
scroll to position [359, 0]
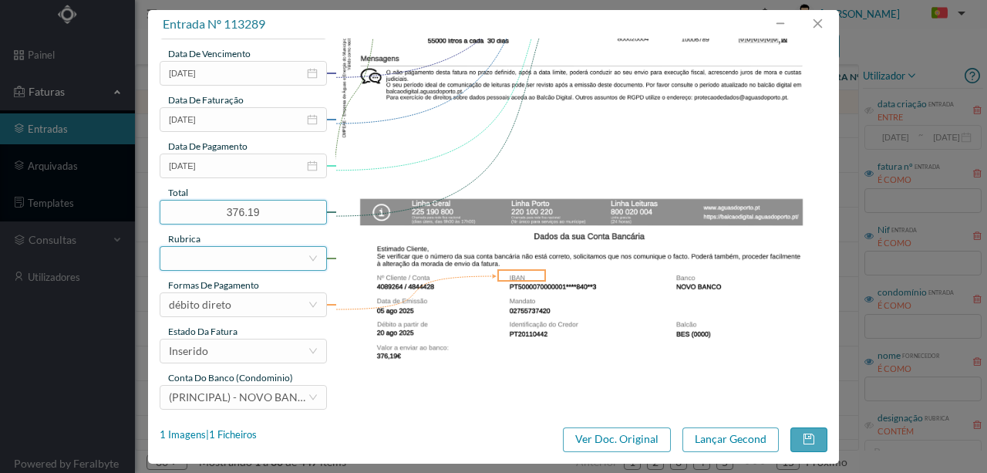
type input "376.19"
click at [196, 264] on div at bounding box center [238, 258] width 139 height 23
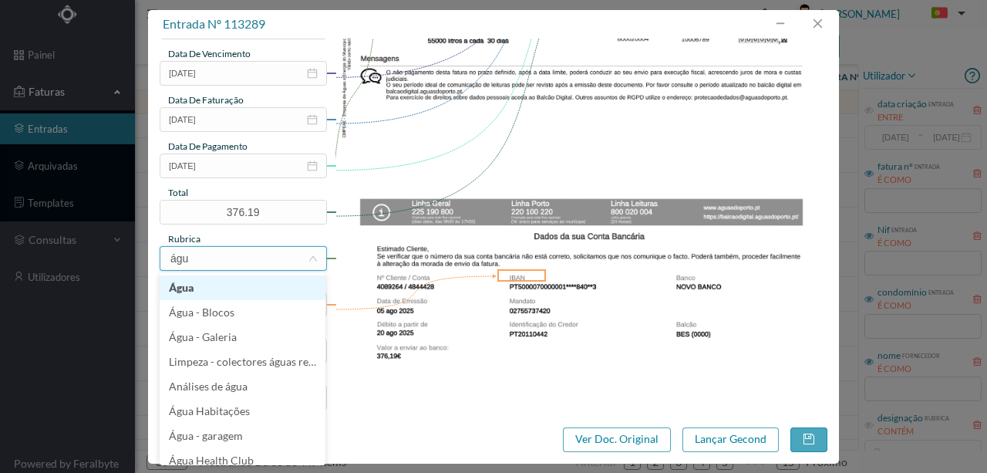
type input "água"
click at [185, 286] on li "Água" at bounding box center [243, 287] width 166 height 25
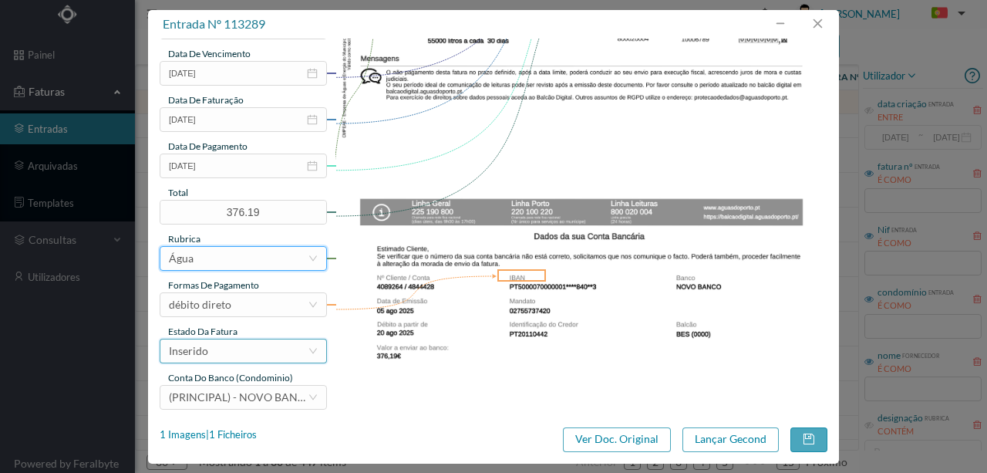
click at [219, 350] on div "Inserido" at bounding box center [238, 350] width 139 height 23
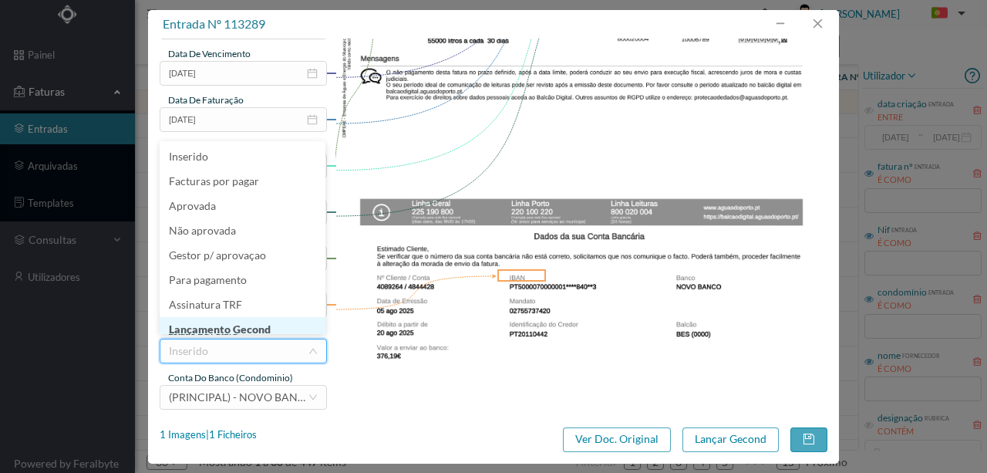
scroll to position [8, 0]
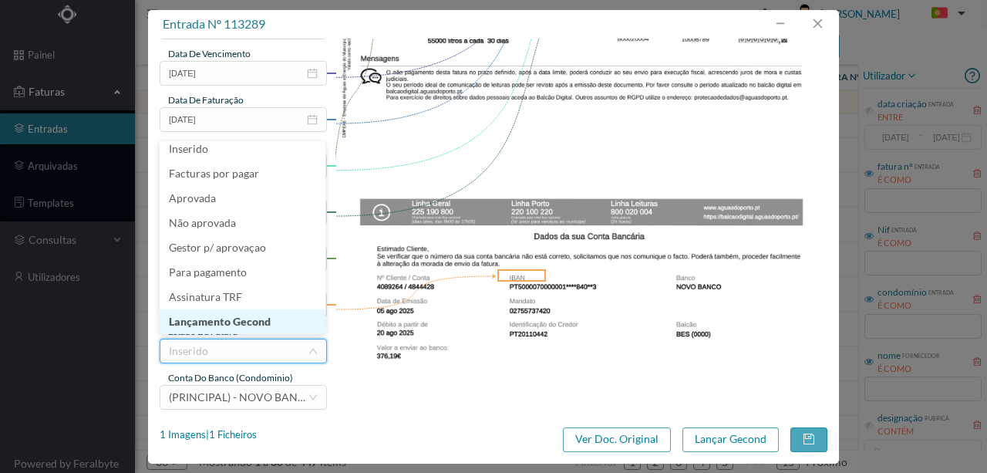
click at [223, 324] on li "Lançamento Gecond" at bounding box center [243, 321] width 166 height 25
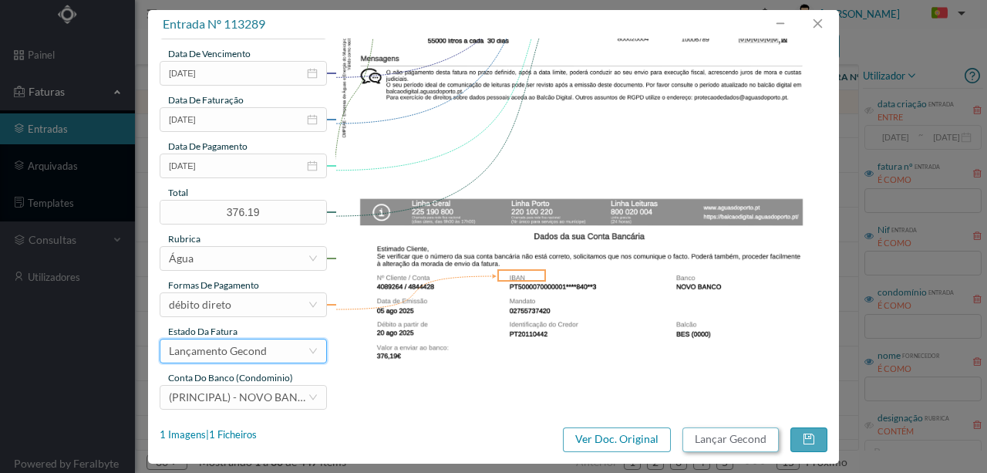
click at [714, 441] on button "Lançar Gecond" at bounding box center [730, 439] width 96 height 25
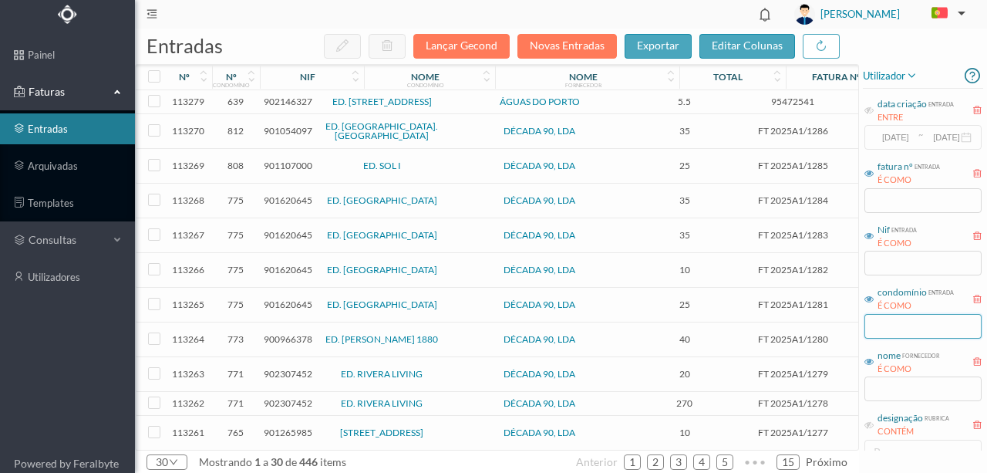
click at [886, 330] on input "text" at bounding box center [922, 326] width 117 height 25
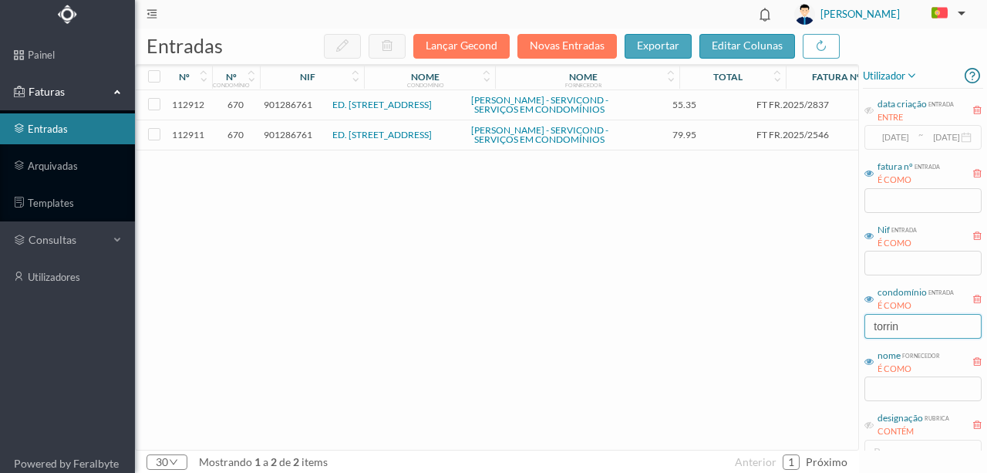
type input "torrin"
click at [279, 140] on span "901286761" at bounding box center [288, 135] width 49 height 12
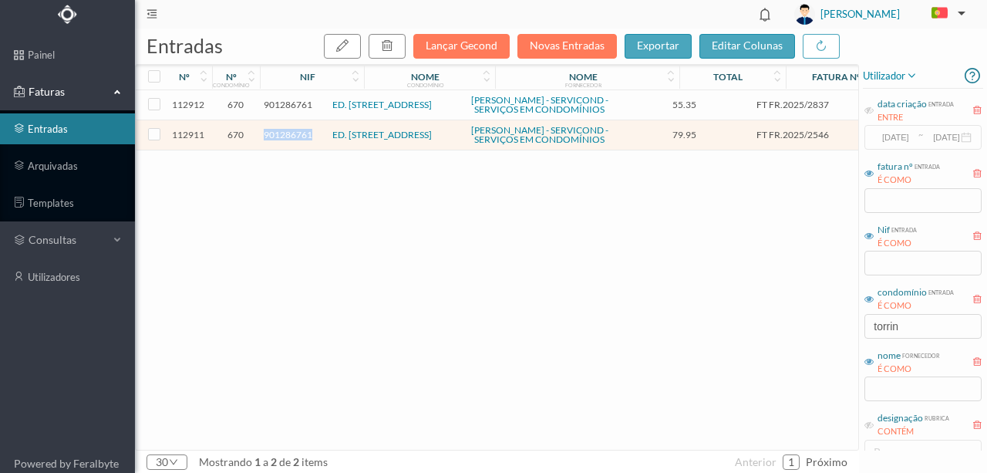
click at [279, 140] on span "901286761" at bounding box center [288, 135] width 49 height 12
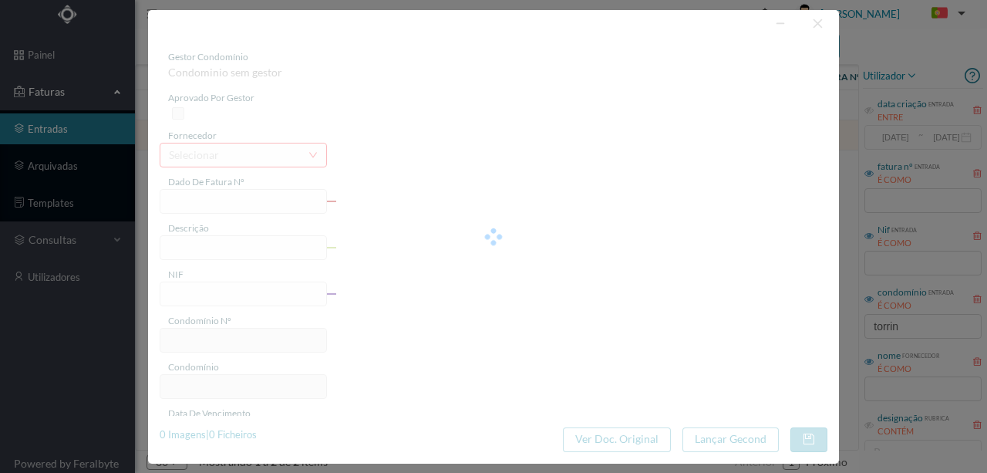
type input "FT FR.2025/2546"
type input "901286761"
type input "Invalid date"
type input "2025-06-18"
type input "79.95"
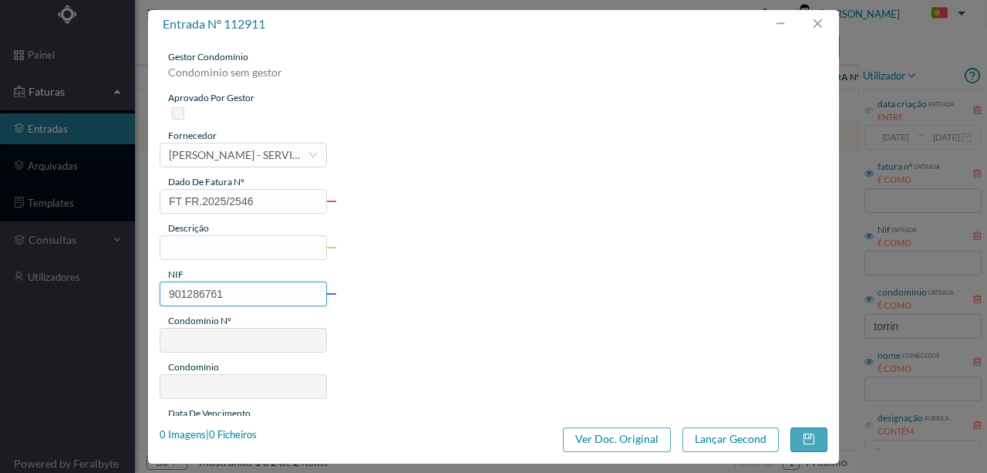
type input "670"
type input "ED. RUA DA TORRINHA 322 A 332"
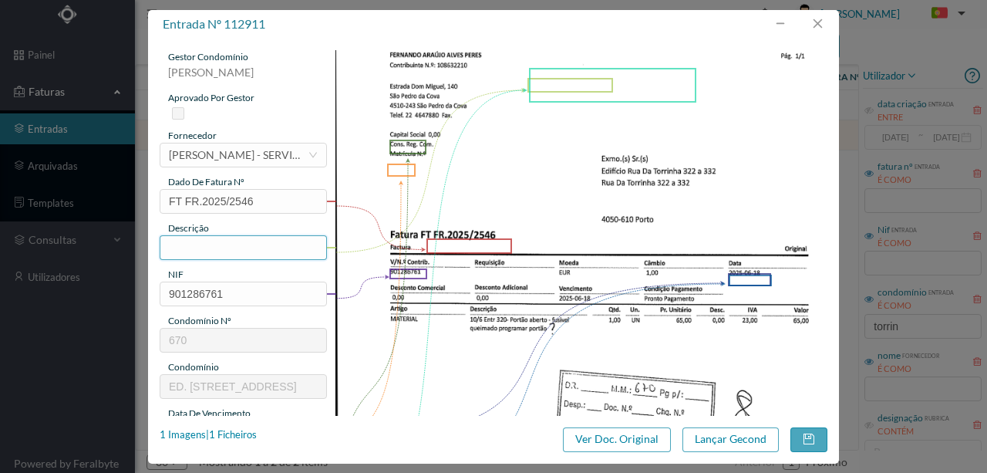
click at [180, 241] on input "text" at bounding box center [243, 247] width 167 height 25
click at [183, 249] on input "text" at bounding box center [243, 247] width 167 height 25
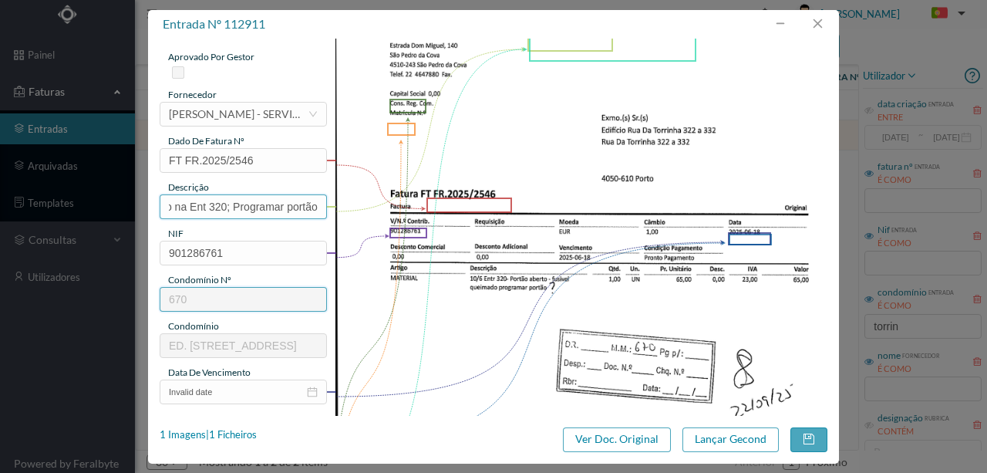
scroll to position [154, 0]
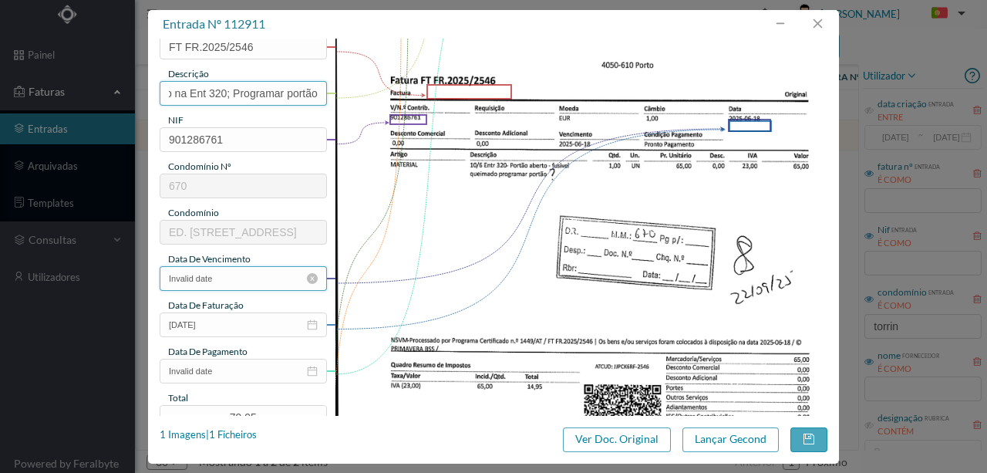
type input "Fusivel queimado na Ent 320; Programar portão"
click at [228, 277] on input "Invalid date" at bounding box center [243, 278] width 167 height 25
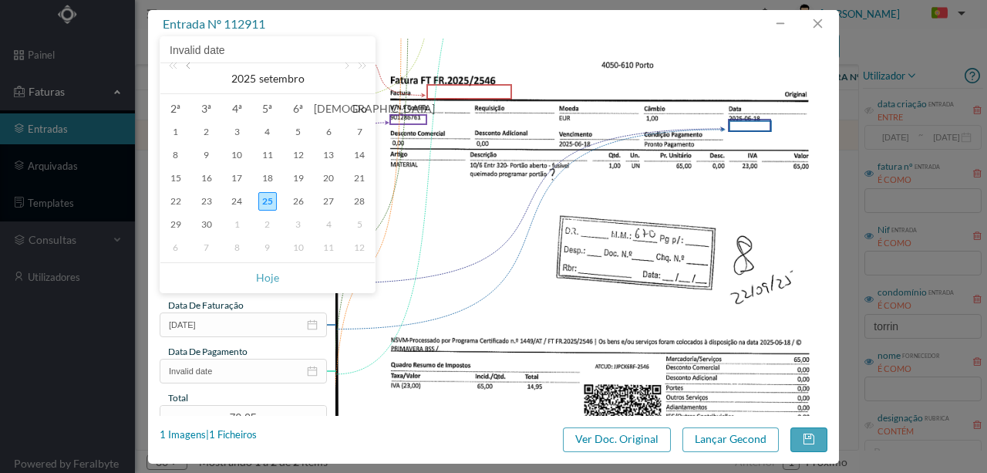
click at [191, 70] on link at bounding box center [190, 78] width 14 height 31
click at [242, 201] on div "18" at bounding box center [236, 201] width 19 height 19
type input "2025-06-18"
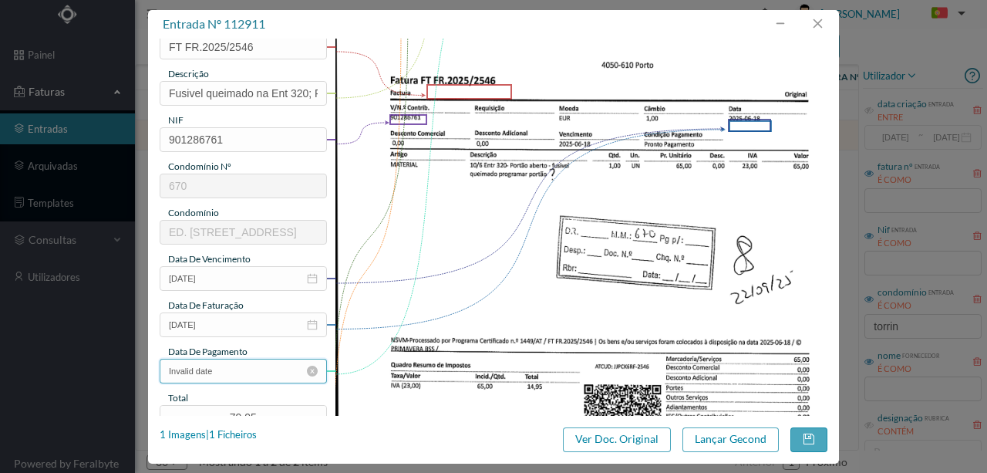
click at [240, 376] on input "Invalid date" at bounding box center [243, 370] width 167 height 25
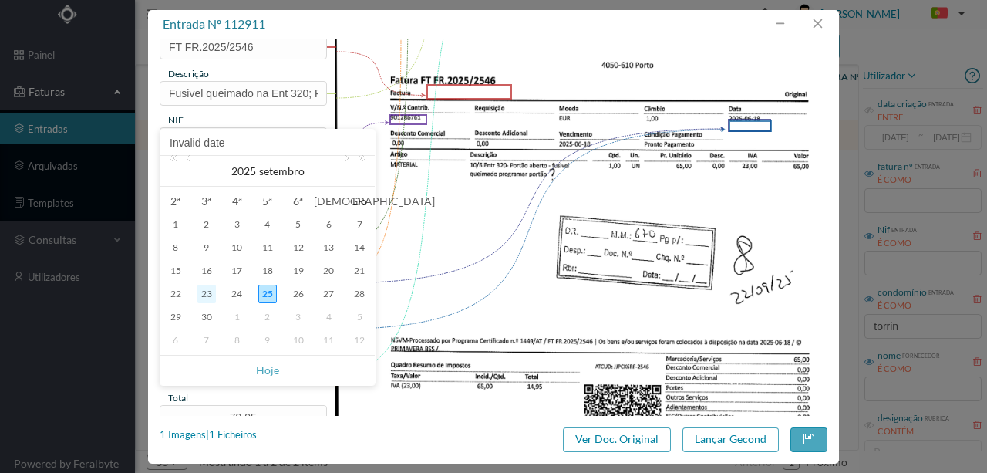
click at [214, 295] on div "23" at bounding box center [206, 293] width 19 height 19
type input "2025-09-23"
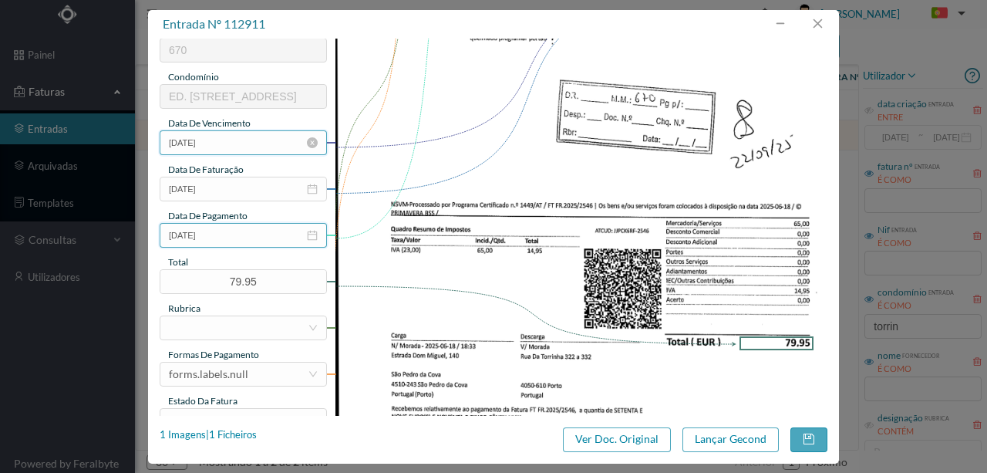
scroll to position [308, 0]
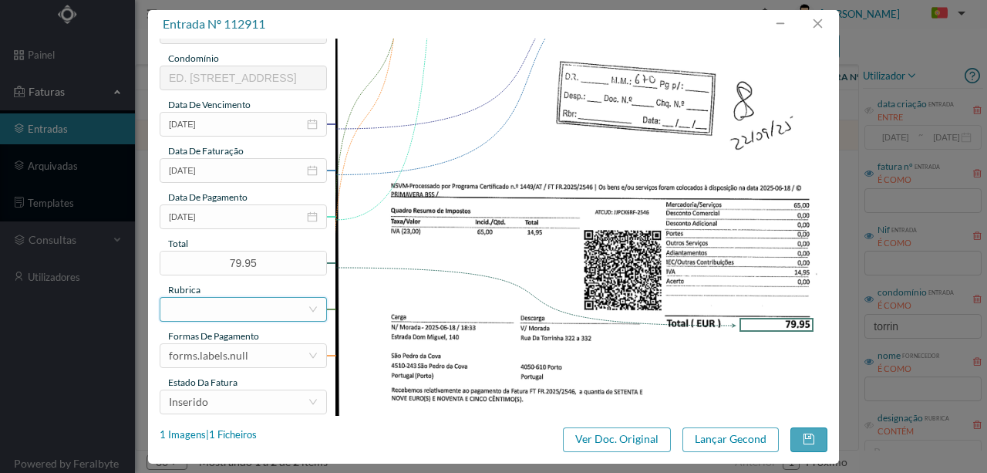
click at [180, 310] on div at bounding box center [238, 309] width 139 height 23
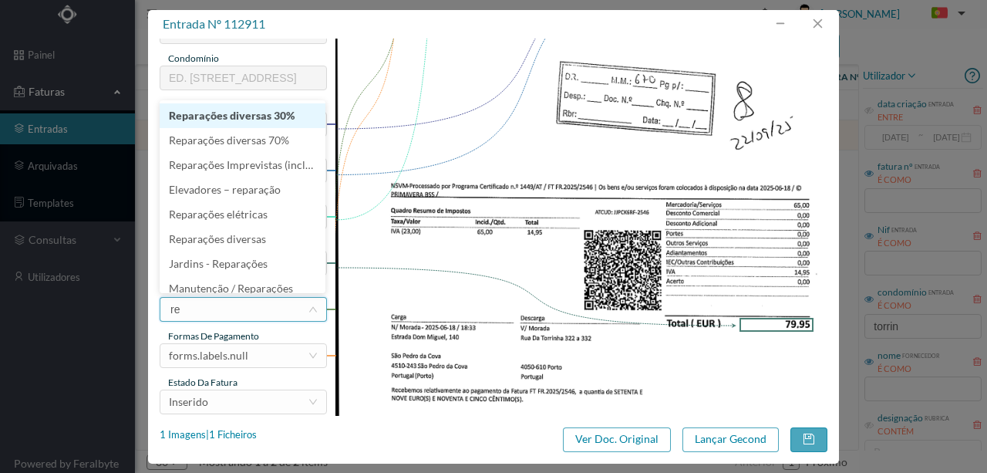
type input "rep"
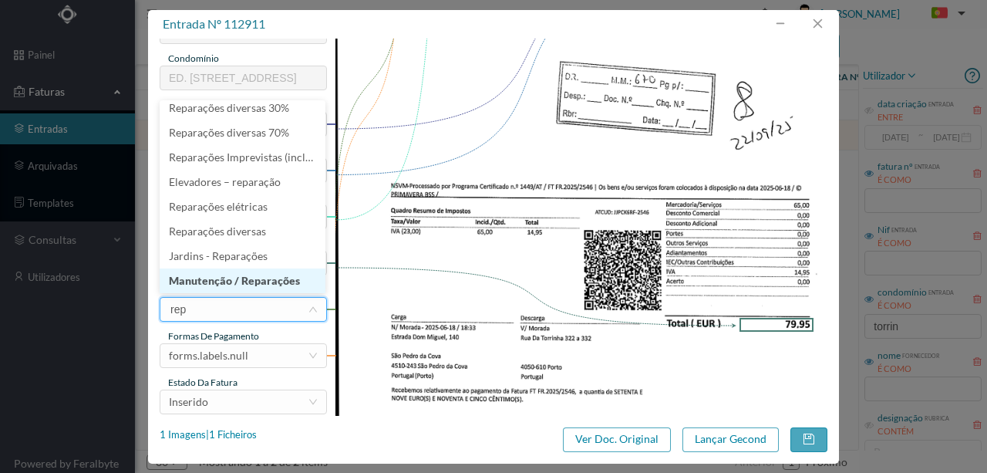
click at [261, 282] on li "Manutenção / Reparações" at bounding box center [243, 280] width 166 height 25
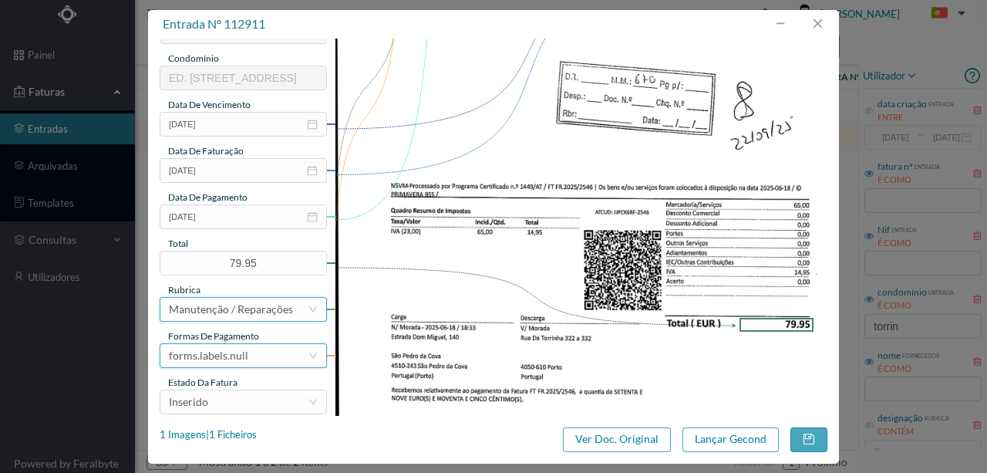
scroll to position [3, 0]
click at [228, 359] on div "forms.labels.null" at bounding box center [208, 355] width 79 height 23
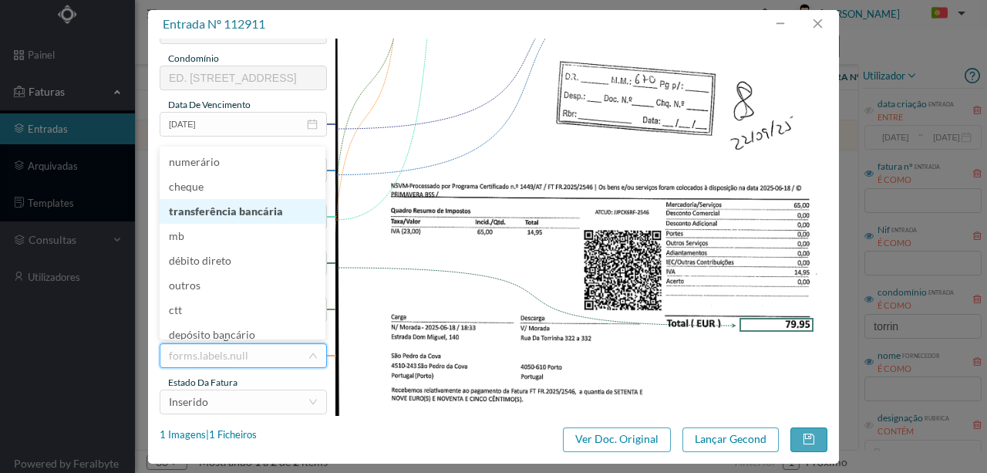
click at [246, 210] on li "transferência bancária" at bounding box center [243, 211] width 166 height 25
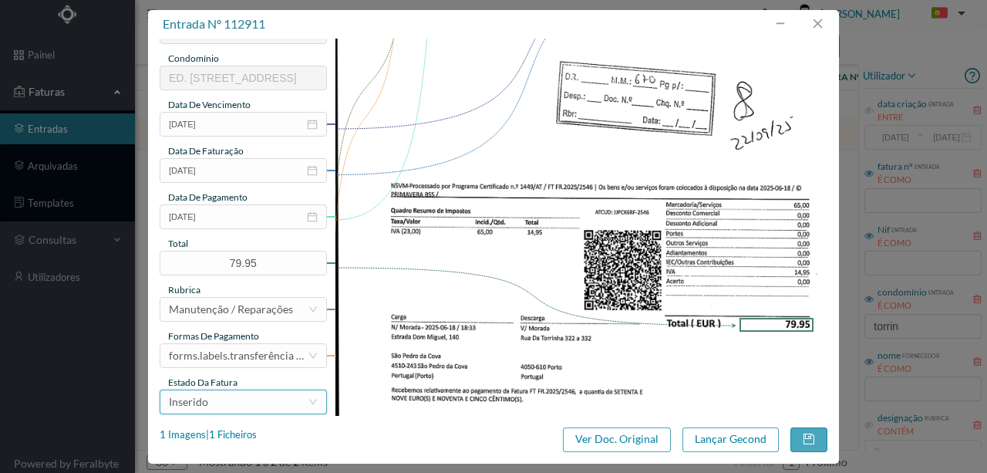
click at [220, 404] on div "Inserido" at bounding box center [238, 401] width 139 height 23
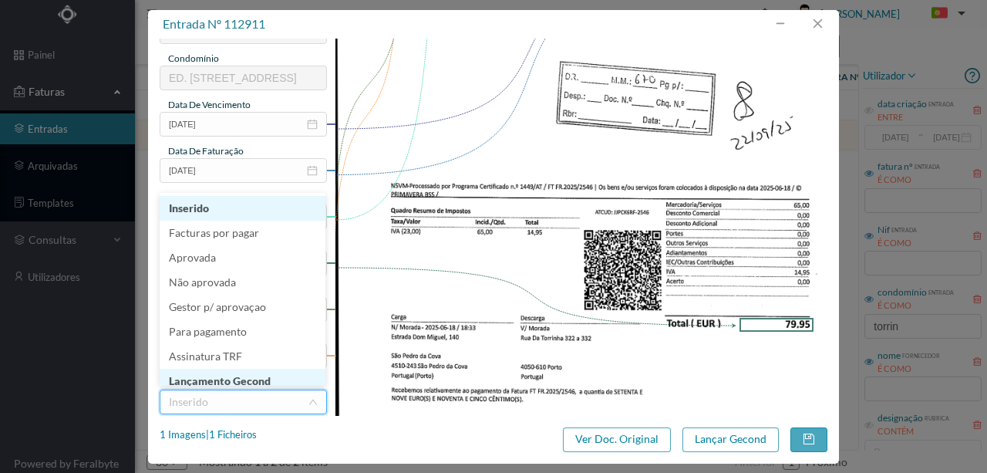
scroll to position [8, 0]
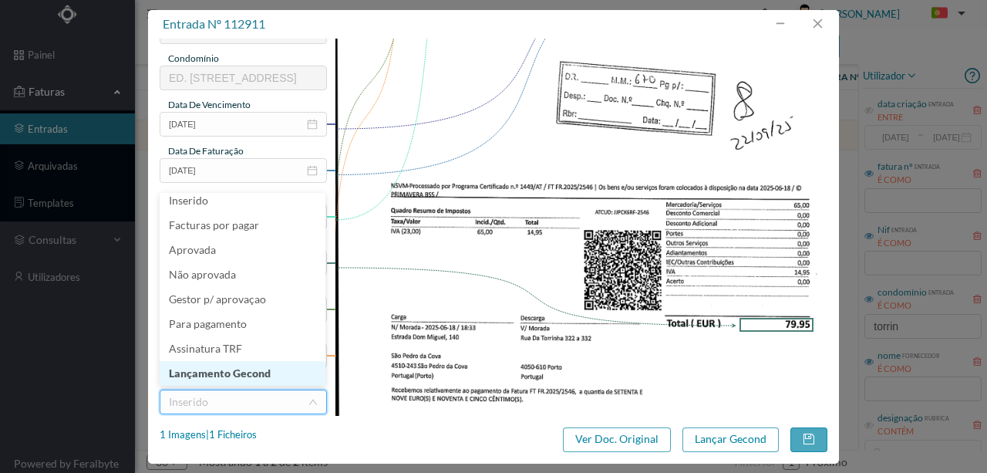
click at [235, 371] on li "Lançamento Gecond" at bounding box center [243, 373] width 166 height 25
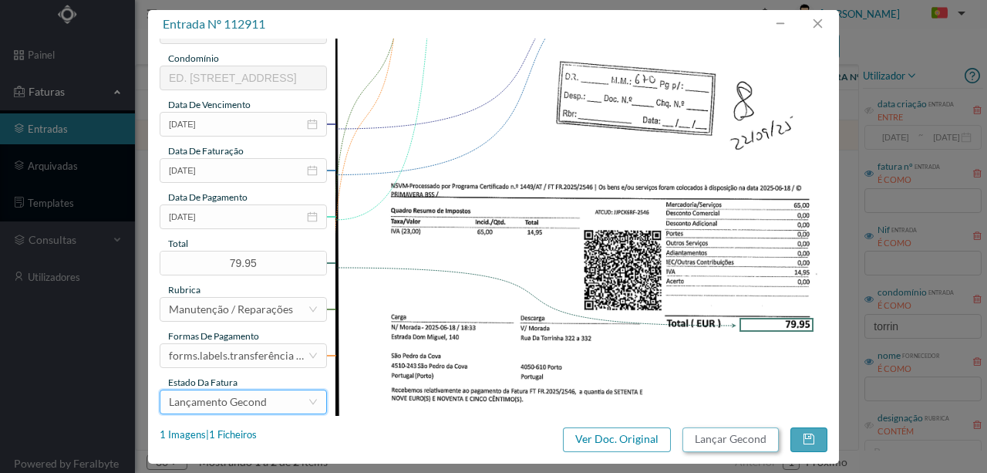
click at [715, 437] on button "Lançar Gecond" at bounding box center [730, 439] width 96 height 25
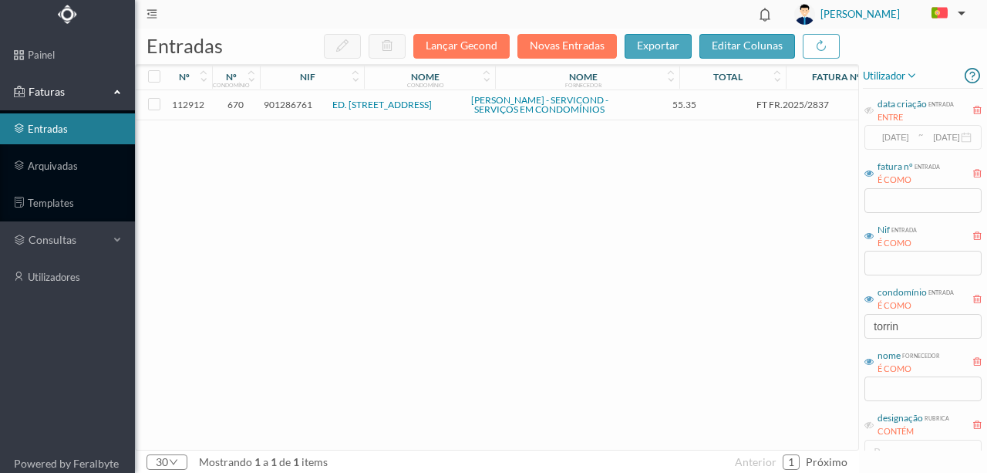
click at [283, 108] on span "901286761" at bounding box center [288, 105] width 49 height 12
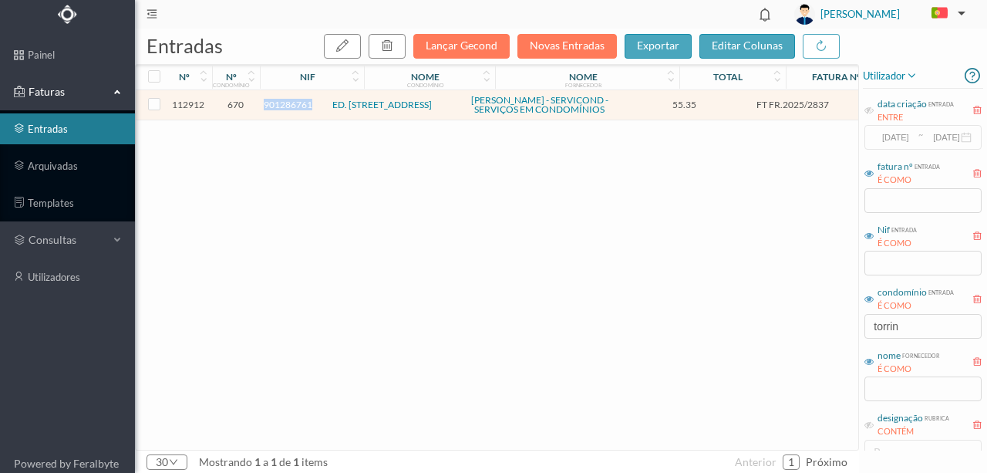
click at [283, 108] on span "901286761" at bounding box center [288, 105] width 49 height 12
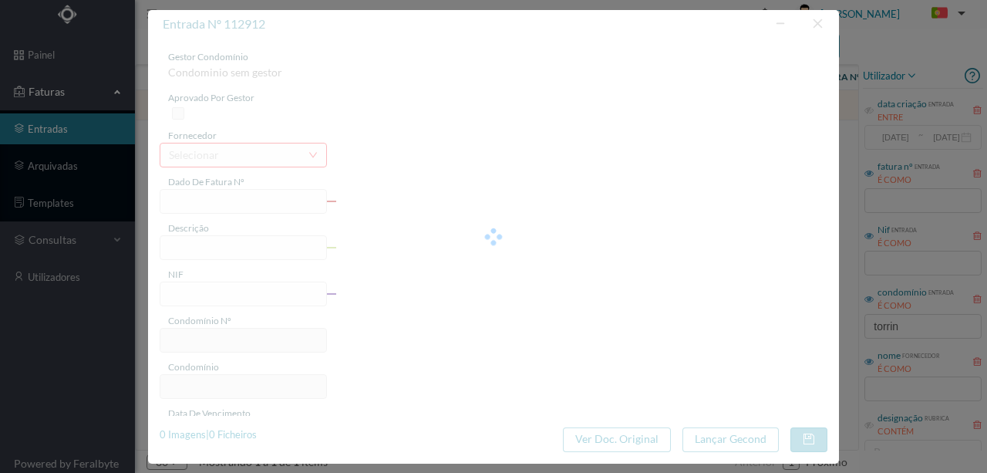
type input "FT FR.2025/2837"
type input "901286761"
type input "Invalid date"
type input "2025-09-10"
type input "55.35"
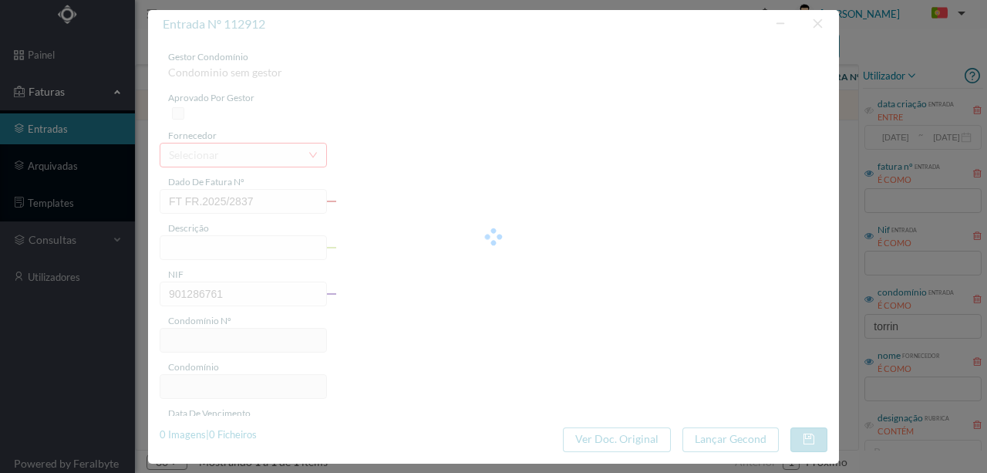
type input "670"
type input "ED. RUA DA TORRINHA 322 A 332"
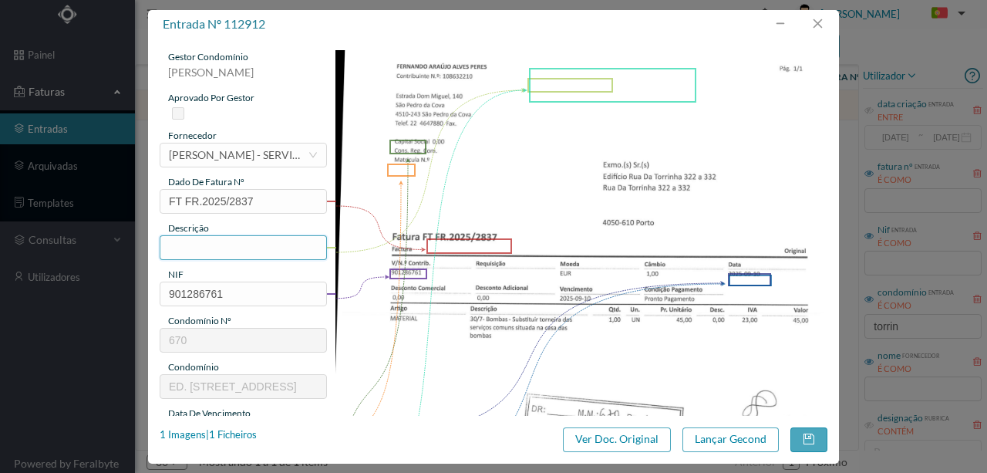
click at [180, 245] on input "text" at bounding box center [243, 247] width 167 height 25
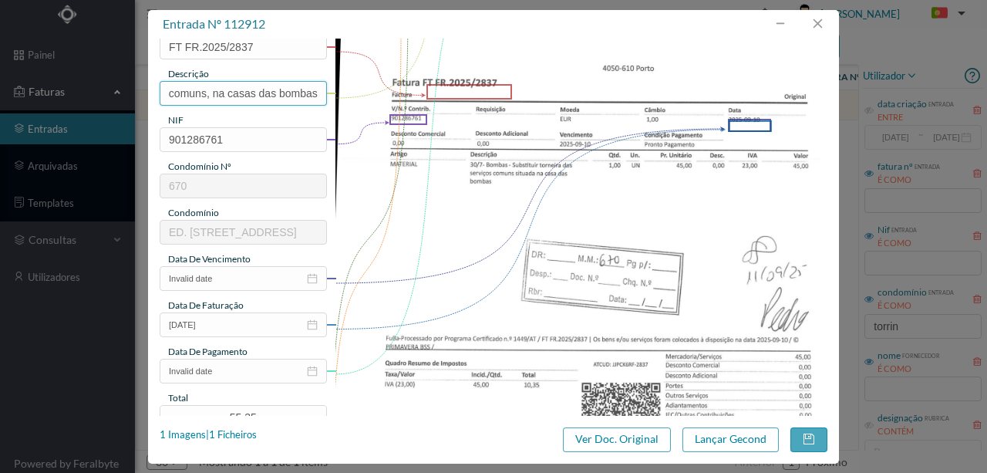
scroll to position [257, 0]
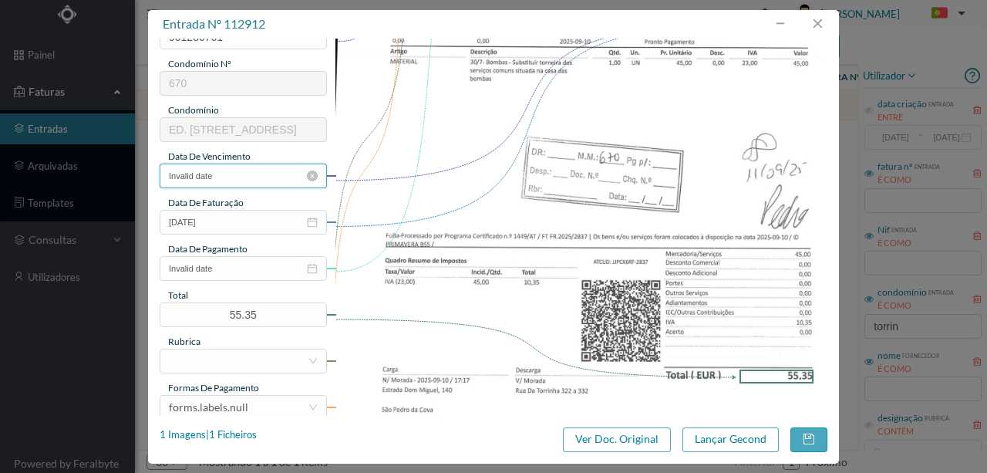
type input "Subs torneira dos serviços comuns, na casas das bombas"
click at [239, 174] on input "Invalid date" at bounding box center [243, 175] width 167 height 25
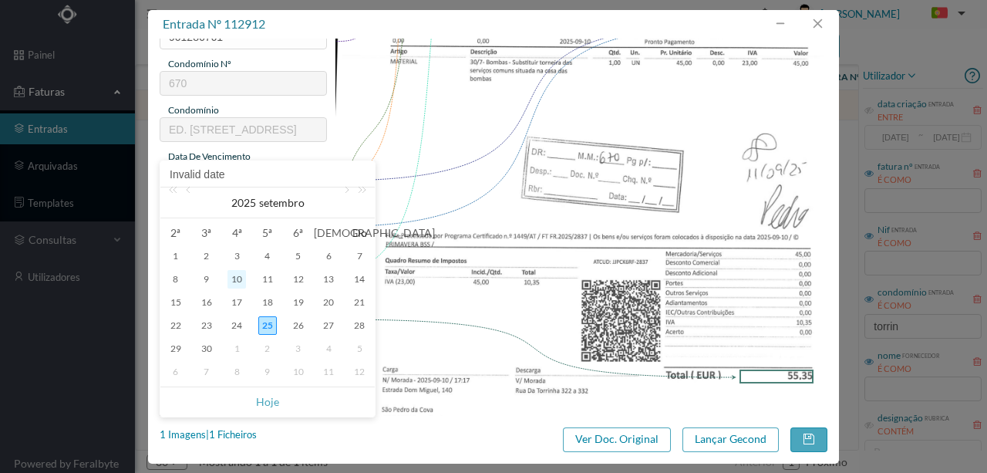
click at [233, 281] on div "10" at bounding box center [236, 279] width 19 height 19
type input "2025-09-10"
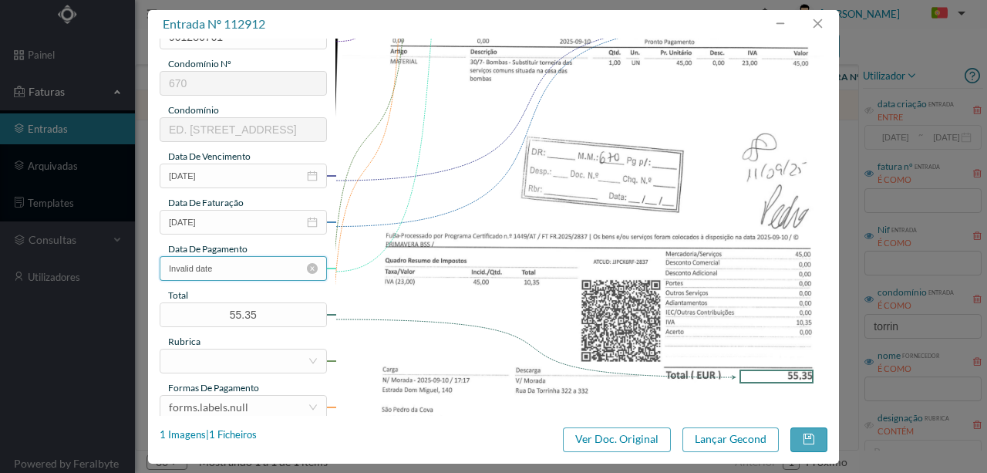
click at [237, 274] on input "Invalid date" at bounding box center [243, 268] width 167 height 25
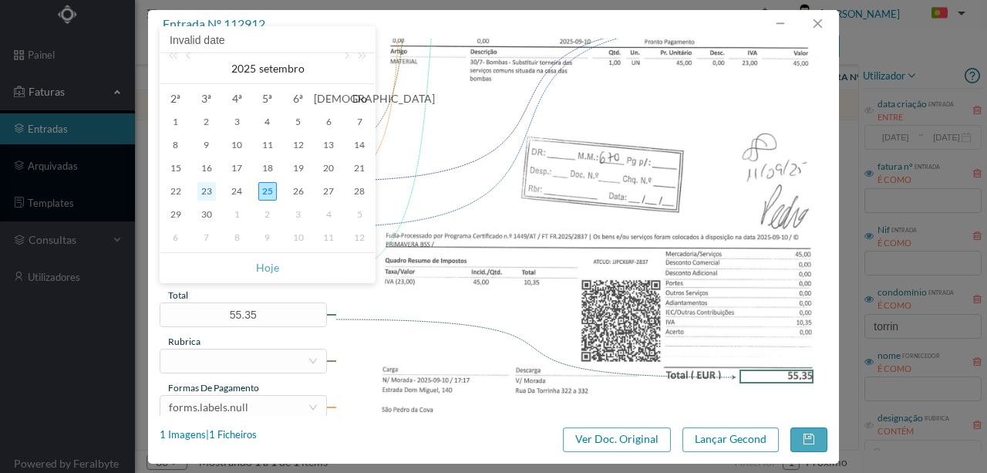
click at [211, 189] on div "23" at bounding box center [206, 191] width 19 height 19
type input "2025-09-23"
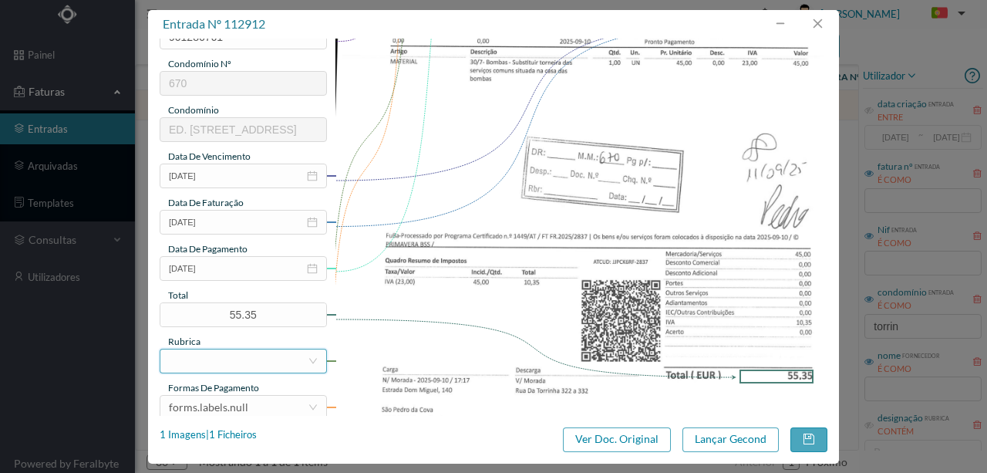
click at [228, 364] on div at bounding box center [238, 360] width 139 height 23
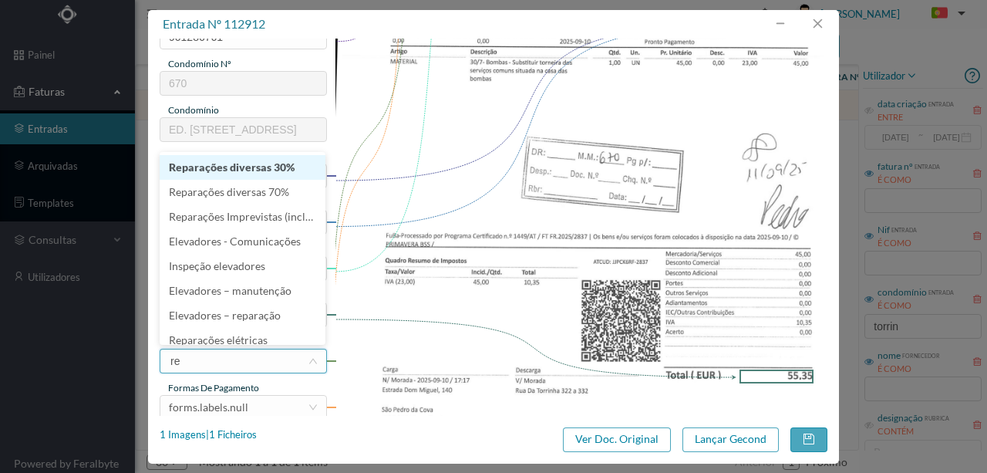
type input "rep"
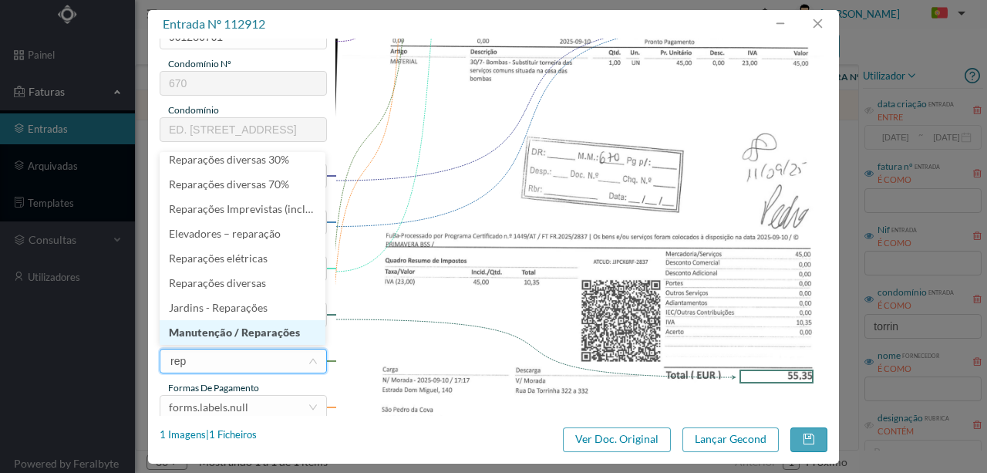
click at [247, 328] on li "Manutenção / Reparações" at bounding box center [243, 332] width 166 height 25
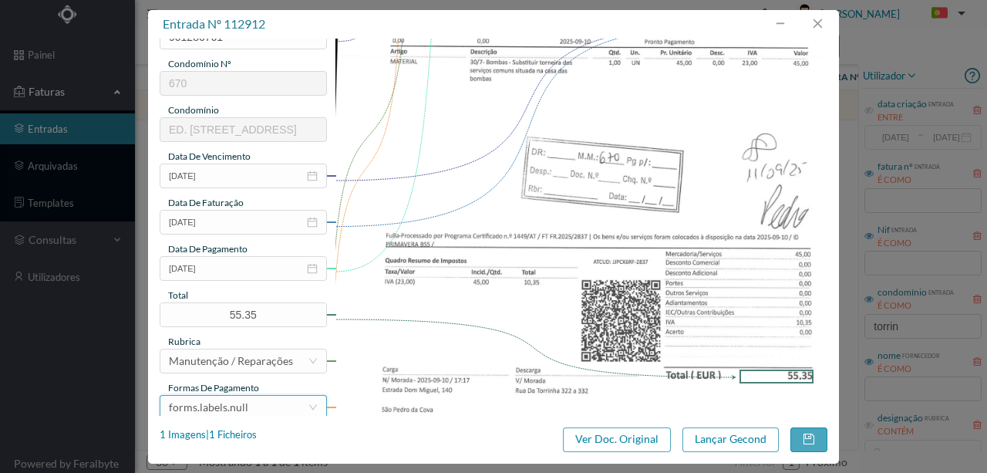
click at [247, 407] on div "forms.labels.null" at bounding box center [238, 407] width 139 height 23
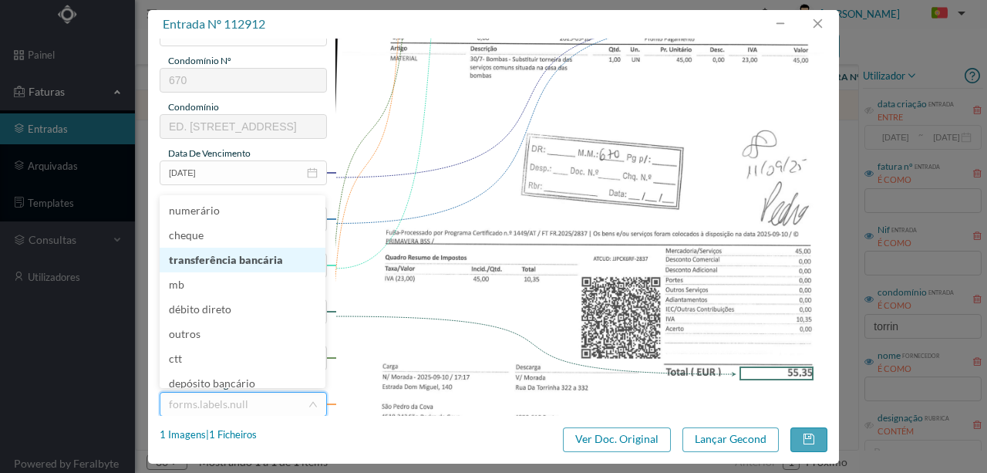
click at [252, 259] on li "transferência bancária" at bounding box center [243, 259] width 166 height 25
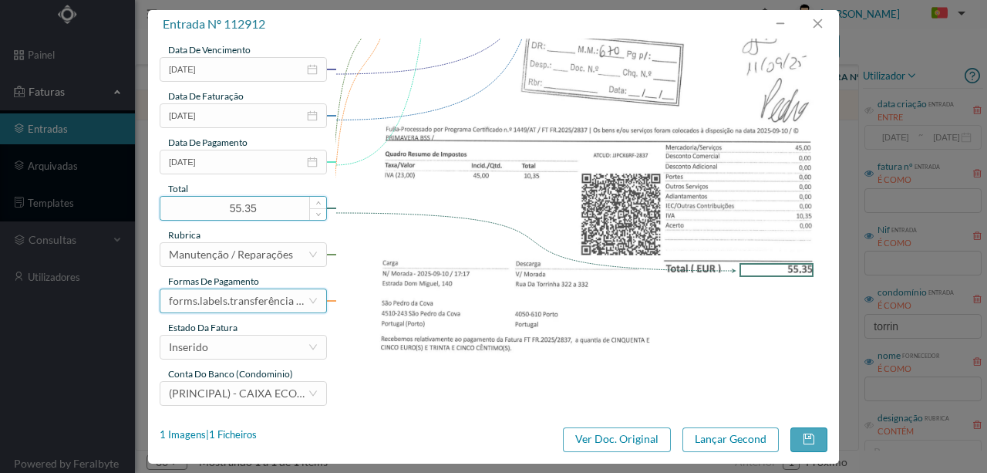
scroll to position [365, 0]
click at [250, 348] on div "Inserido" at bounding box center [238, 345] width 139 height 23
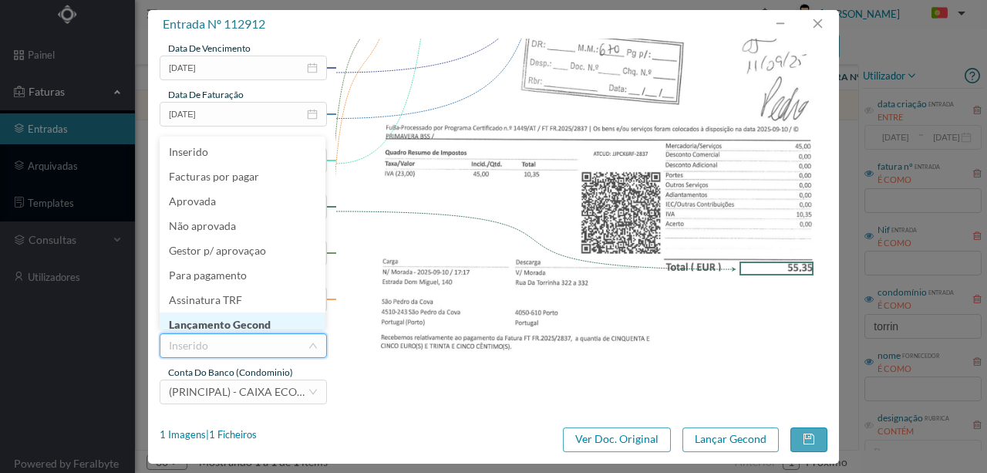
scroll to position [8, 0]
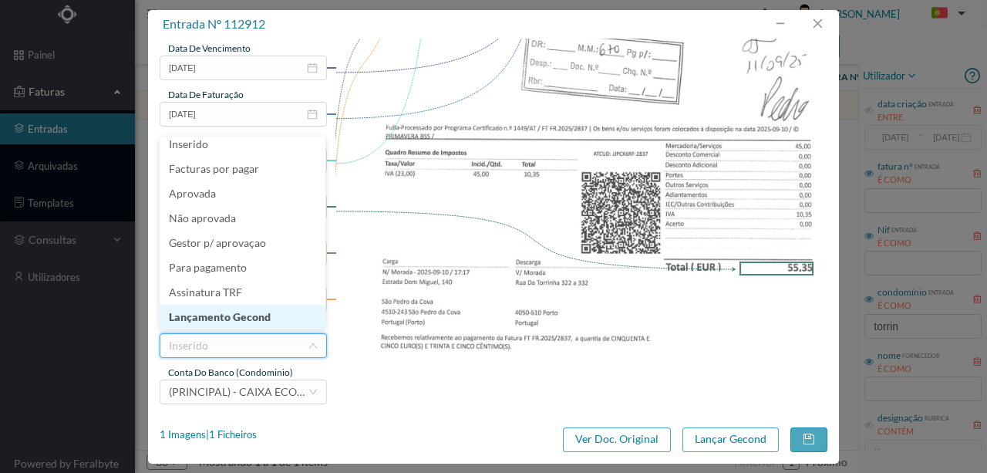
click at [239, 311] on li "Lançamento Gecond" at bounding box center [243, 317] width 166 height 25
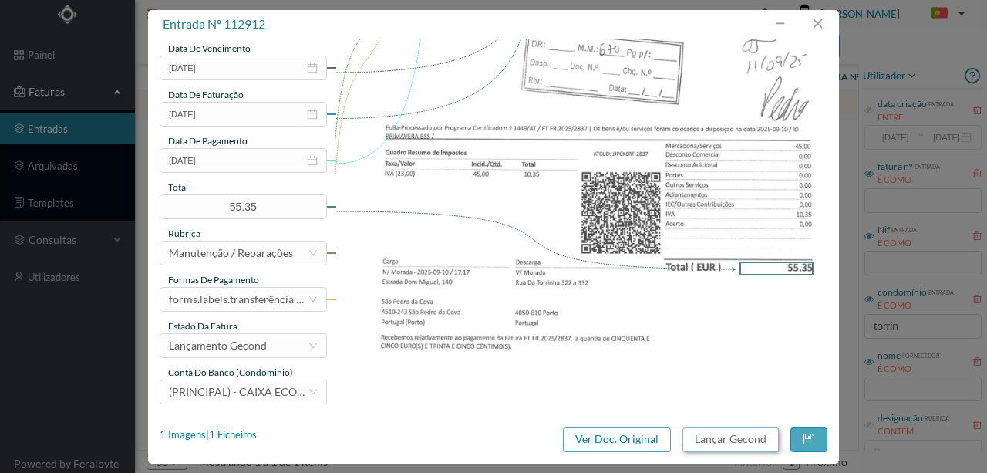
click at [740, 439] on button "Lançar Gecond" at bounding box center [730, 439] width 96 height 25
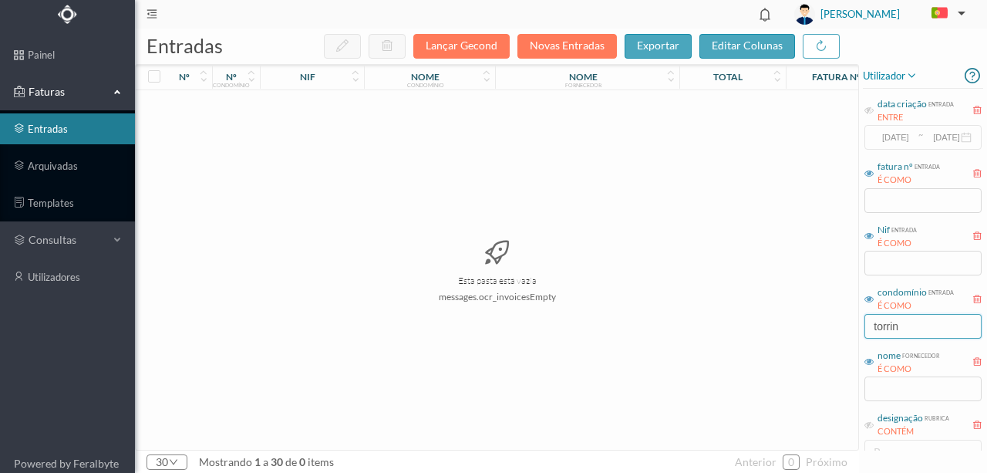
drag, startPoint x: 914, startPoint y: 325, endPoint x: 810, endPoint y: 336, distance: 105.4
click at [810, 336] on div "entradas Lançar Gecond Novas Entradas exportar editar colunas nº nº condomínio …" at bounding box center [561, 251] width 852 height 444
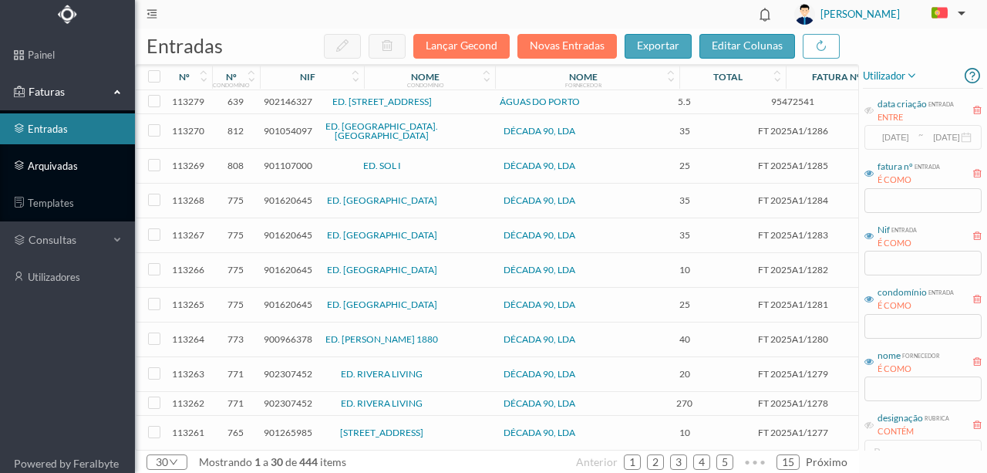
click at [52, 168] on link "arquivadas" at bounding box center [67, 165] width 135 height 31
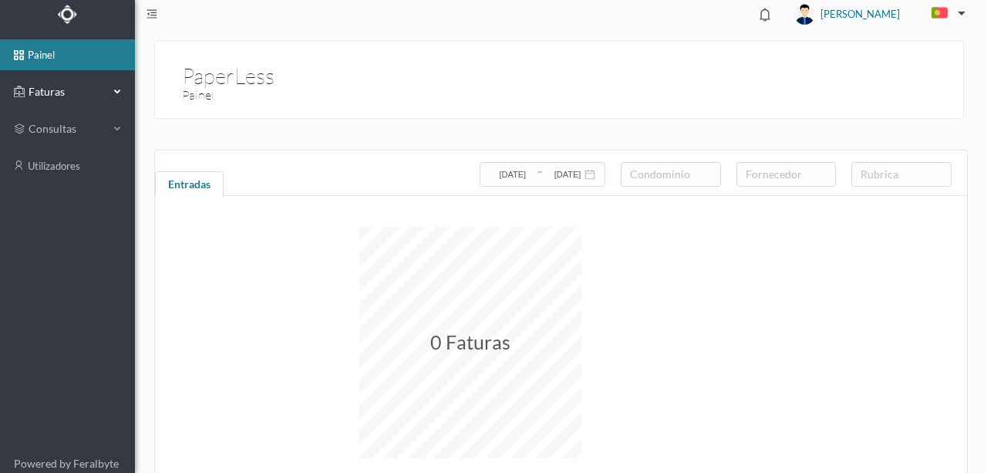
click at [53, 89] on span "Faturas" at bounding box center [67, 91] width 85 height 15
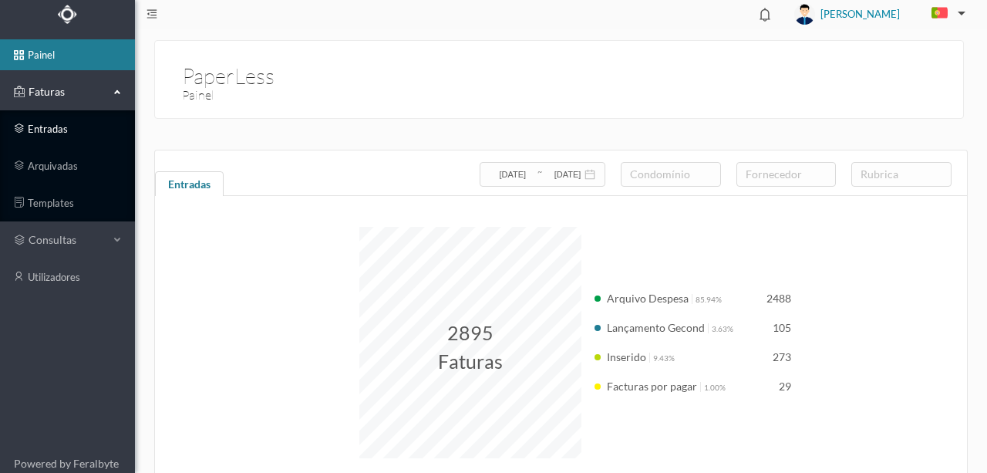
click at [60, 124] on link "entradas" at bounding box center [67, 128] width 135 height 31
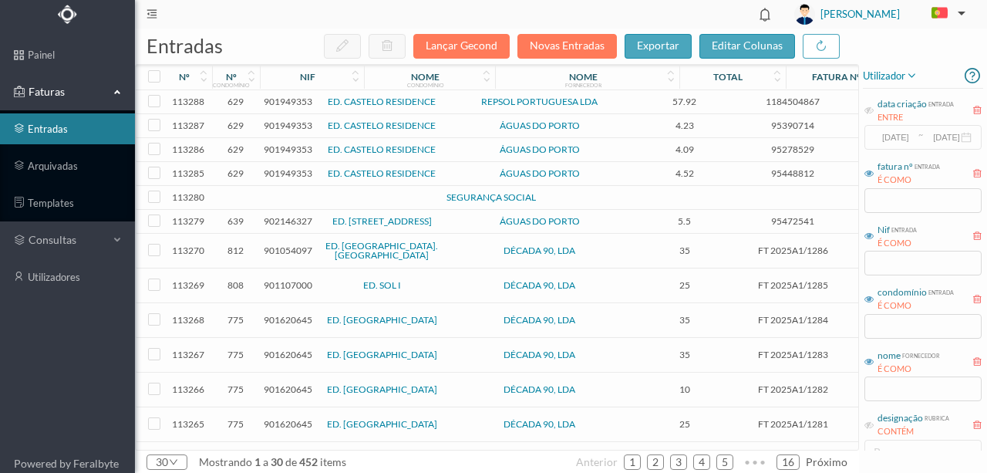
click at [280, 172] on span "901949353" at bounding box center [288, 173] width 49 height 12
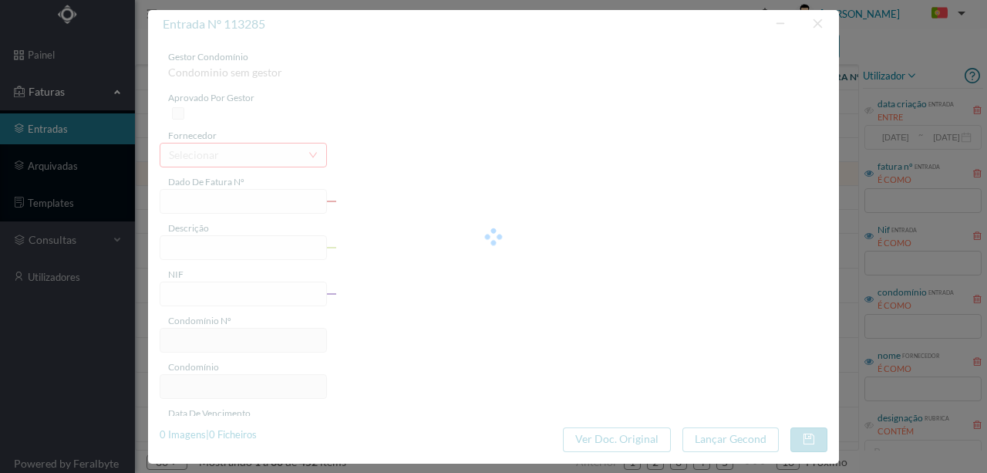
type input "95448812"
type input "AVENIDA BOAVISTA, NR 5389, TOTALI PORTO"
type input "901949353"
type input "[DATE]"
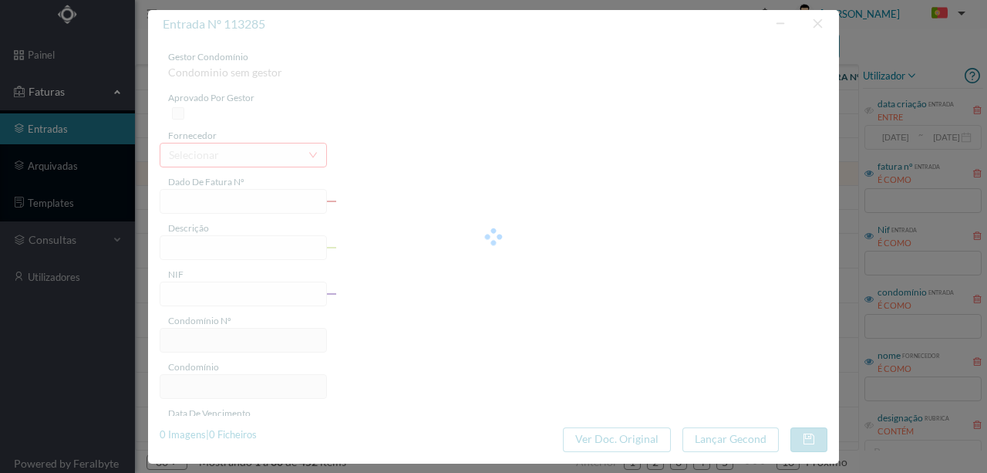
type input "[DATE]"
type input "4.52"
type input "629"
type input "ED. CASTELO RESIDENCE"
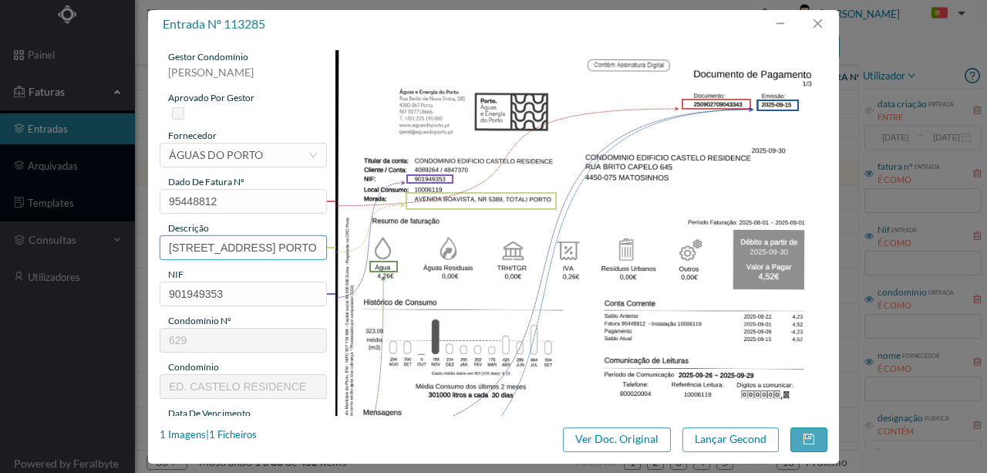
scroll to position [0, 85]
drag, startPoint x: 163, startPoint y: 242, endPoint x: 432, endPoint y: 243, distance: 268.3
click at [432, 243] on div "gestor condomínio Rui Marques aprovado por gestor fornecedor selecionar ÁGUAS D…" at bounding box center [494, 409] width 668 height 719
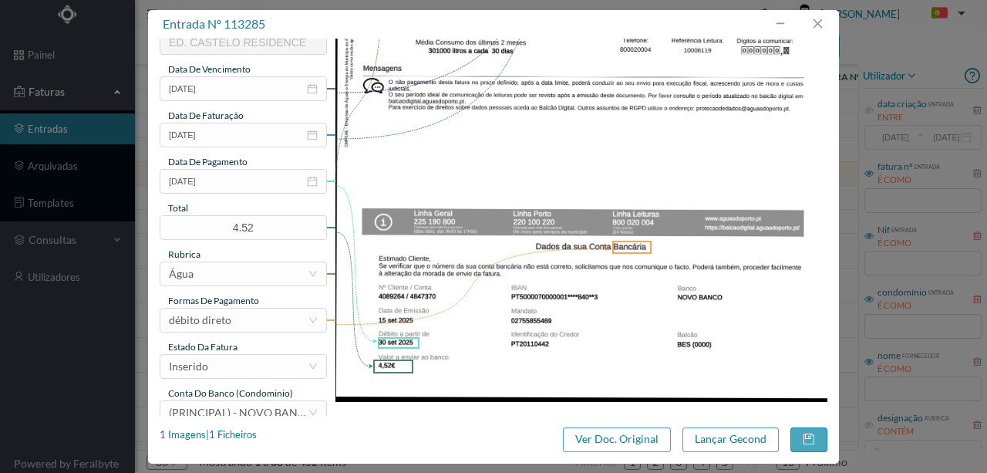
scroll to position [359, 0]
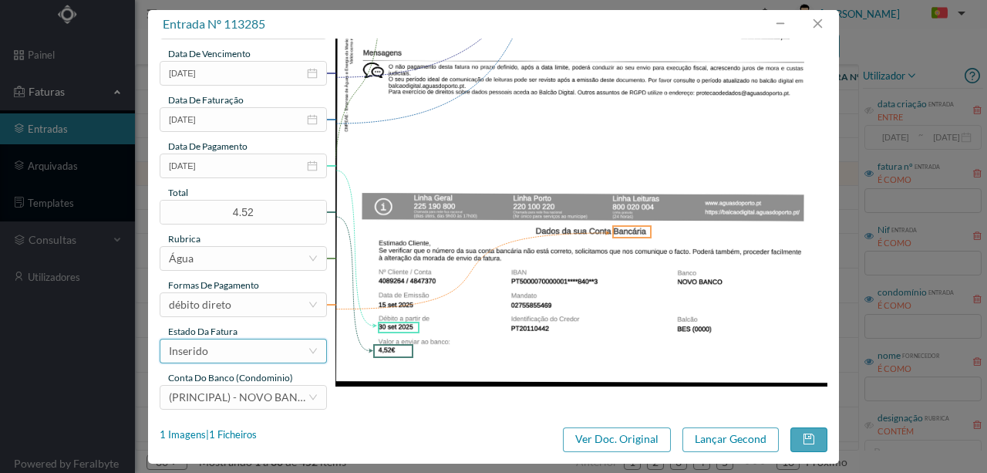
type input "5389 Totalizador (01.08.2025 a 01.09.2025)"
click at [251, 359] on div "Inserido" at bounding box center [238, 350] width 139 height 23
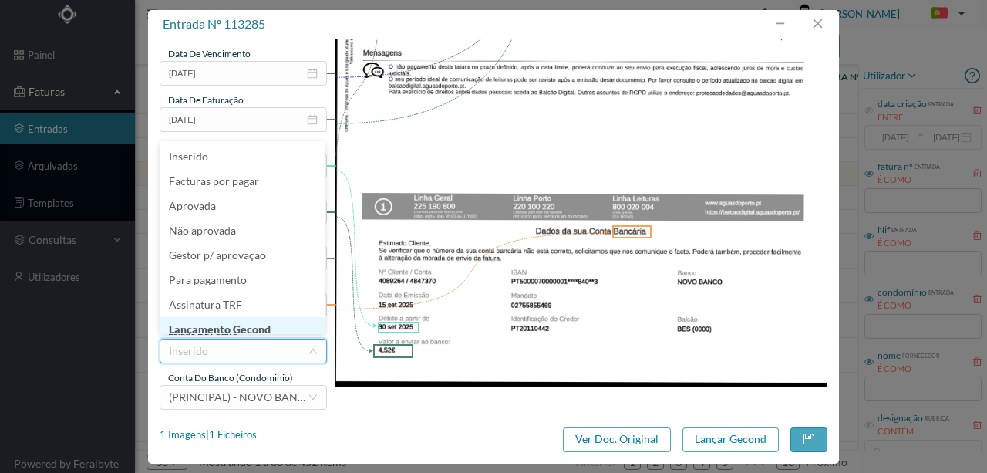
scroll to position [8, 0]
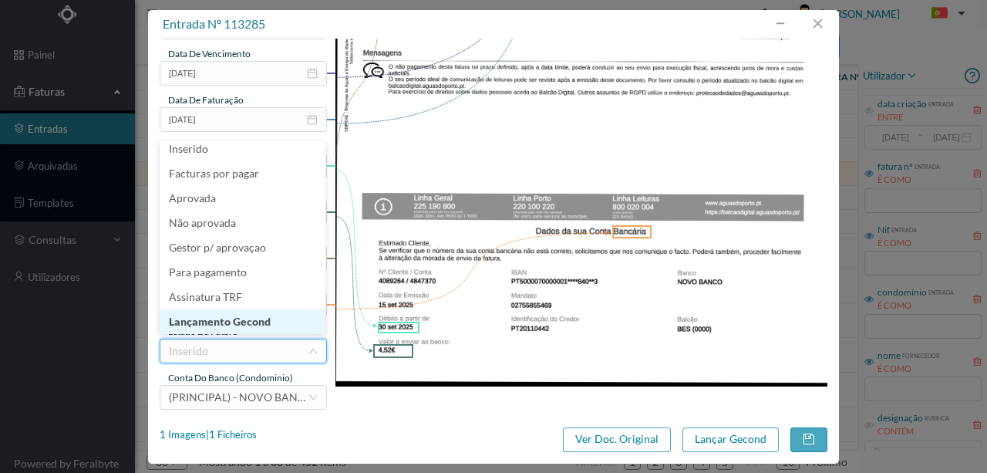
click at [250, 322] on li "Lançamento Gecond" at bounding box center [243, 321] width 166 height 25
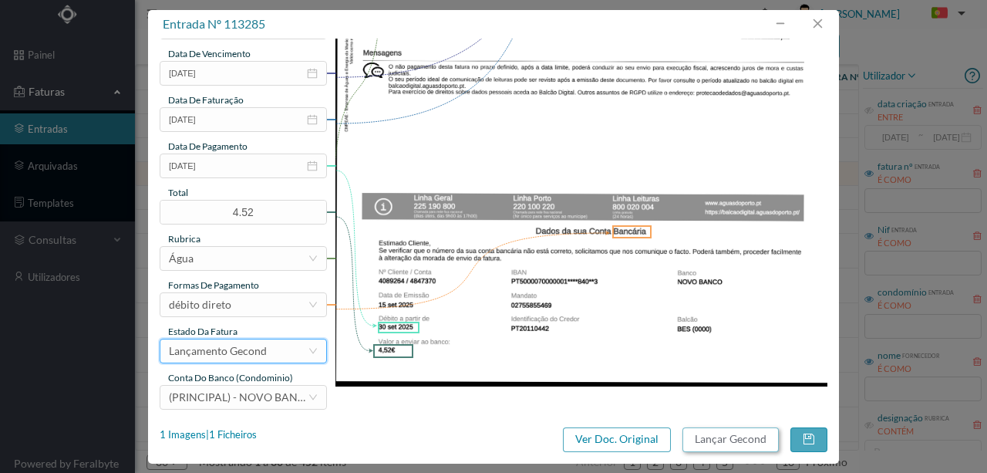
click at [722, 445] on button "Lançar Gecond" at bounding box center [730, 439] width 96 height 25
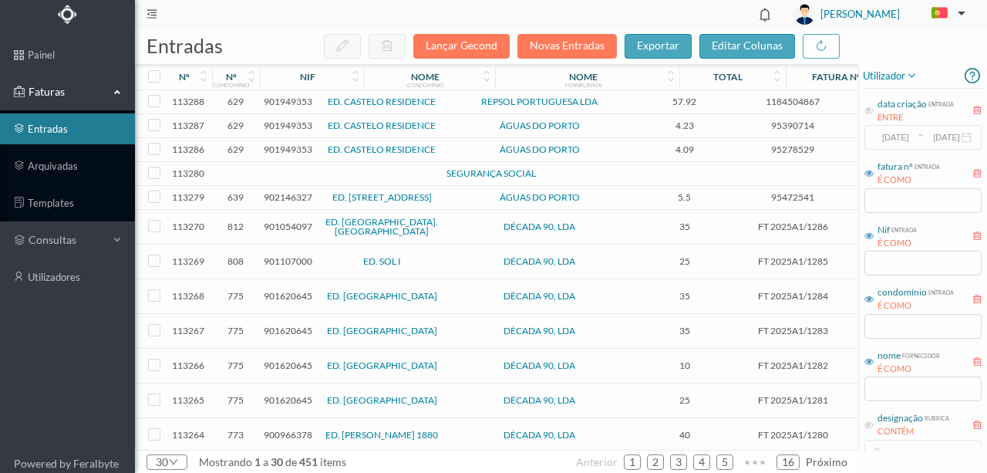
click at [295, 146] on span "901949353" at bounding box center [288, 149] width 49 height 12
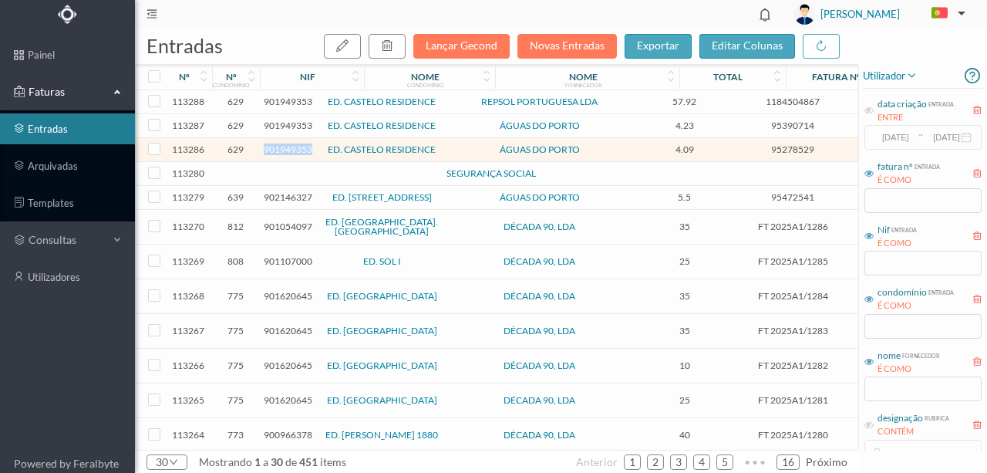
click at [295, 146] on span "901949353" at bounding box center [288, 149] width 49 height 12
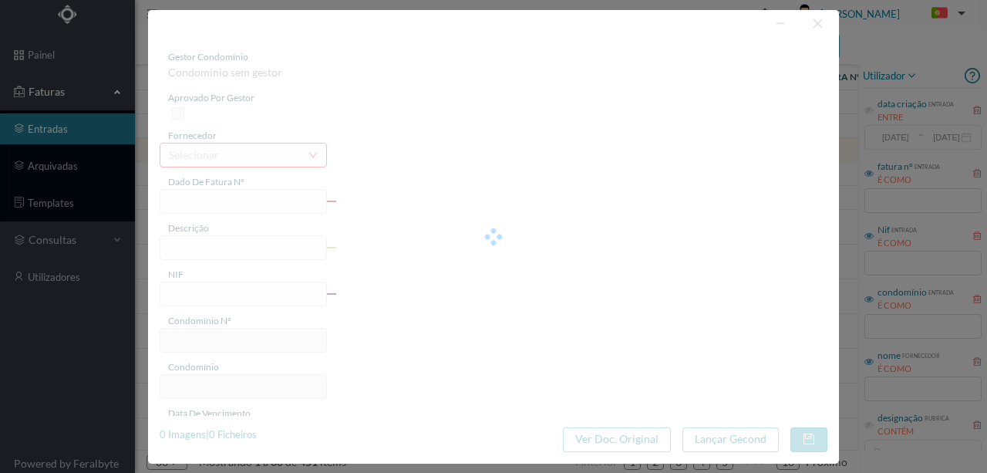
type input "95278529"
type input "AVENIDA BOAVISTA, NR 5389, TOTALI PORTO"
type input "901949353"
type input "[DATE]"
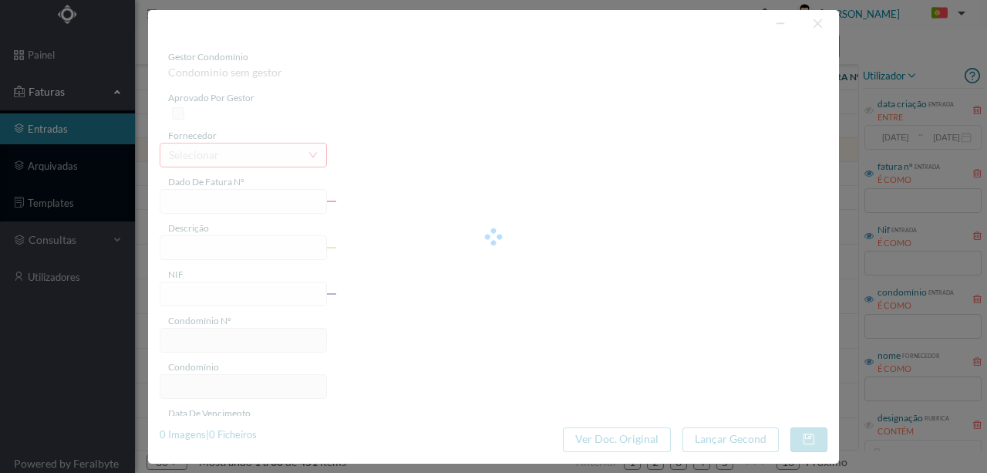
type input "[DATE]"
type input "4.09"
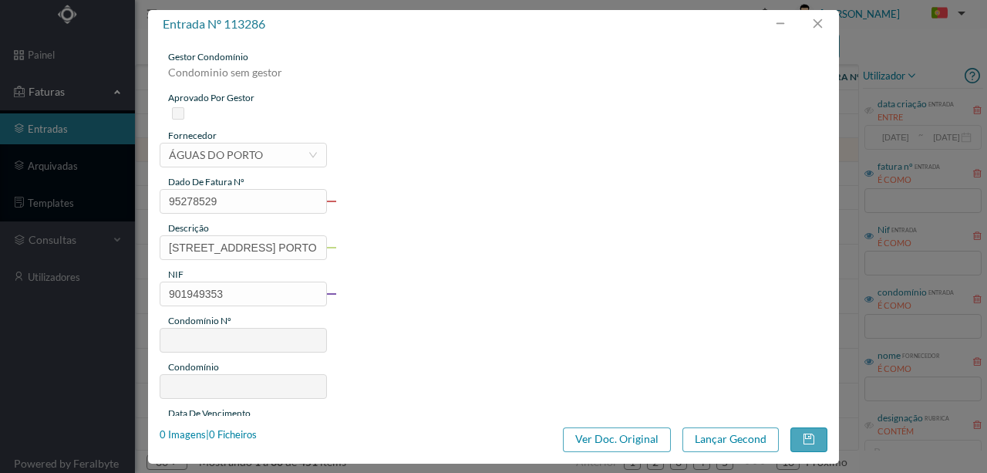
type input "629"
type input "ED. CASTELO RESIDENCE"
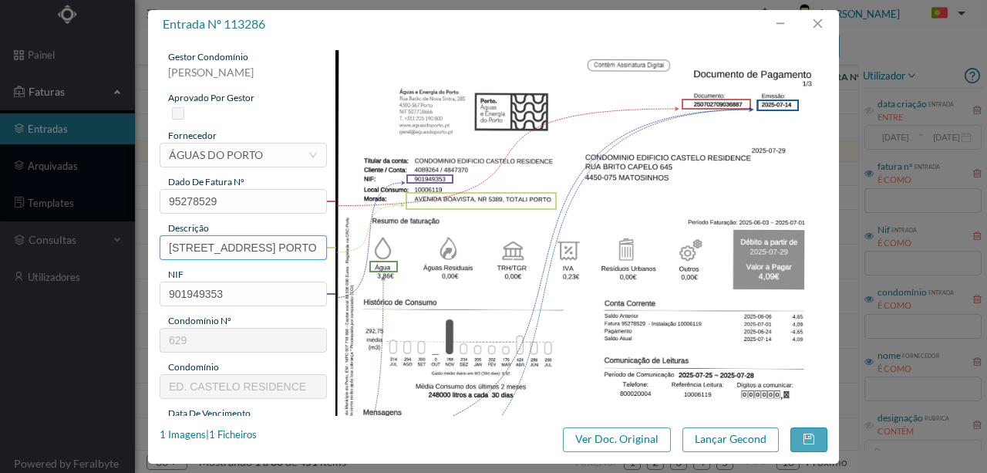
scroll to position [0, 85]
drag, startPoint x: 163, startPoint y: 244, endPoint x: 377, endPoint y: 244, distance: 213.6
click at [377, 244] on div "gestor condomínio Rui Marques aprovado por gestor fornecedor selecionar ÁGUAS D…" at bounding box center [494, 409] width 668 height 719
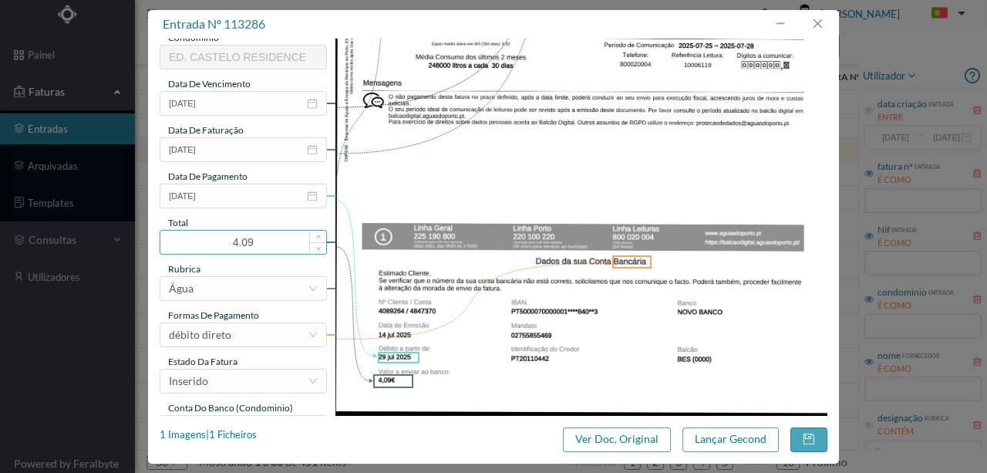
scroll to position [359, 0]
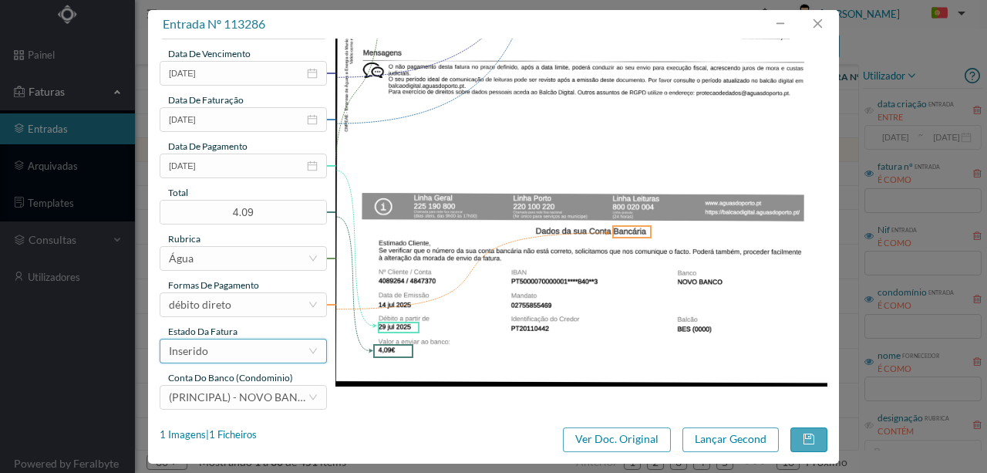
type input "5389 Totalizador (03.06.2025 a 01.07.2025)"
click at [270, 353] on div "Inserido" at bounding box center [238, 350] width 139 height 23
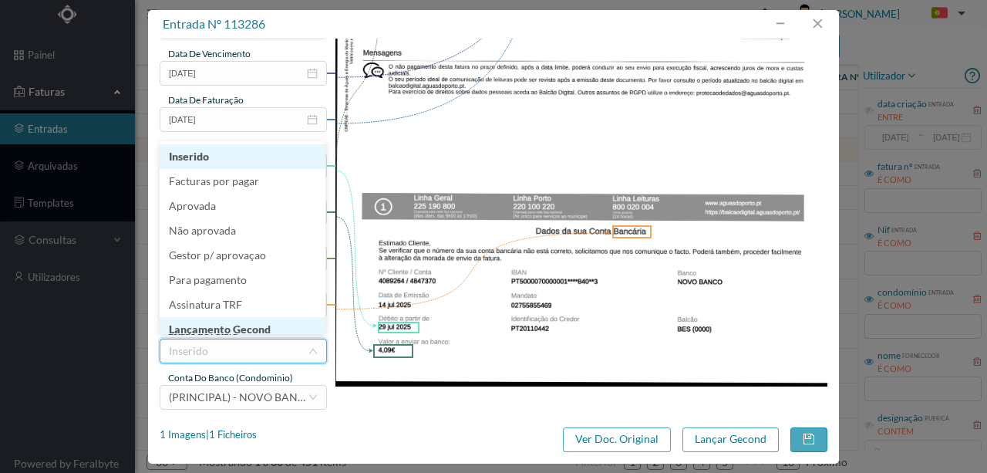
scroll to position [8, 0]
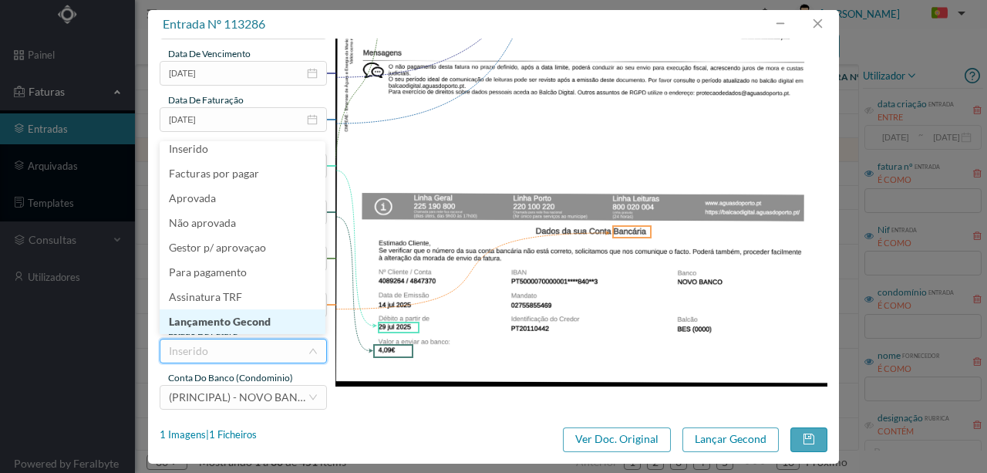
click at [259, 324] on li "Lançamento Gecond" at bounding box center [243, 321] width 166 height 25
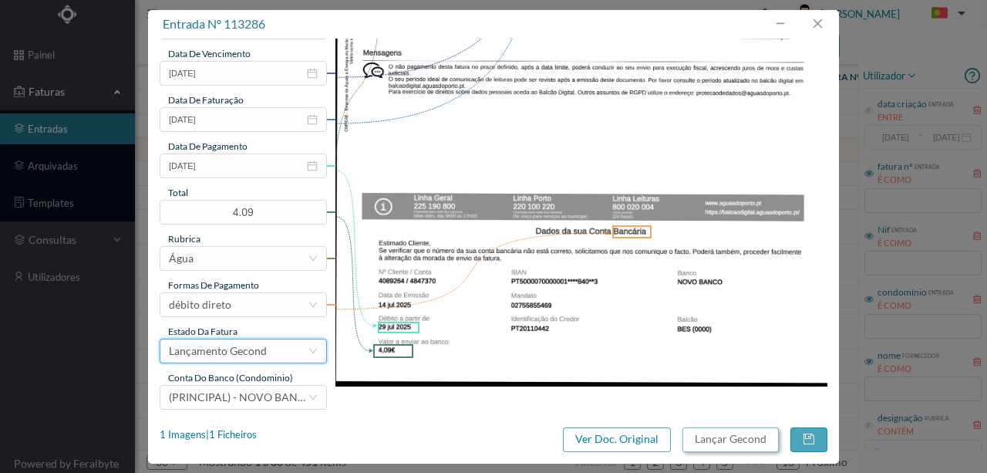
click at [726, 441] on button "Lançar Gecond" at bounding box center [730, 439] width 96 height 25
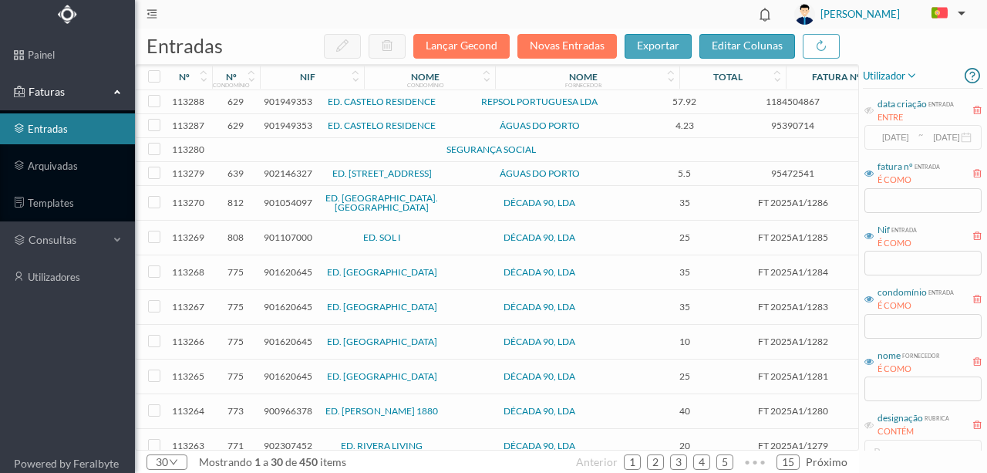
click at [278, 123] on span "901949353" at bounding box center [288, 125] width 49 height 12
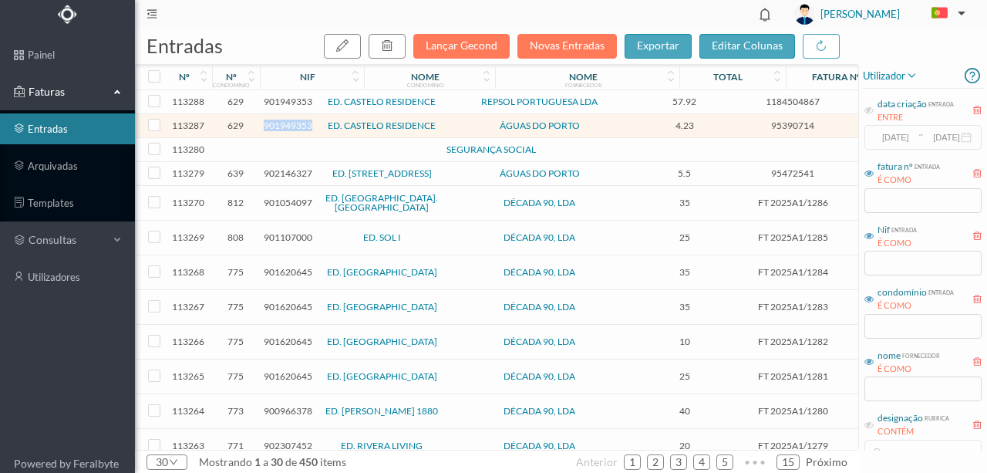
click at [278, 123] on span "901949353" at bounding box center [288, 125] width 49 height 12
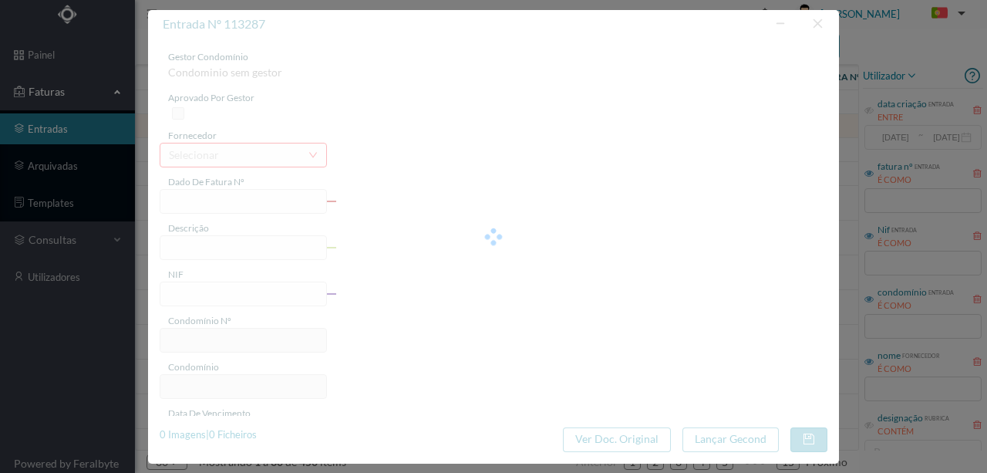
type input "95390714"
type input "AVENIDA BOAVISTA, NR 5389, TOTALI PORTO"
type input "901949353"
type input "2025-08-22"
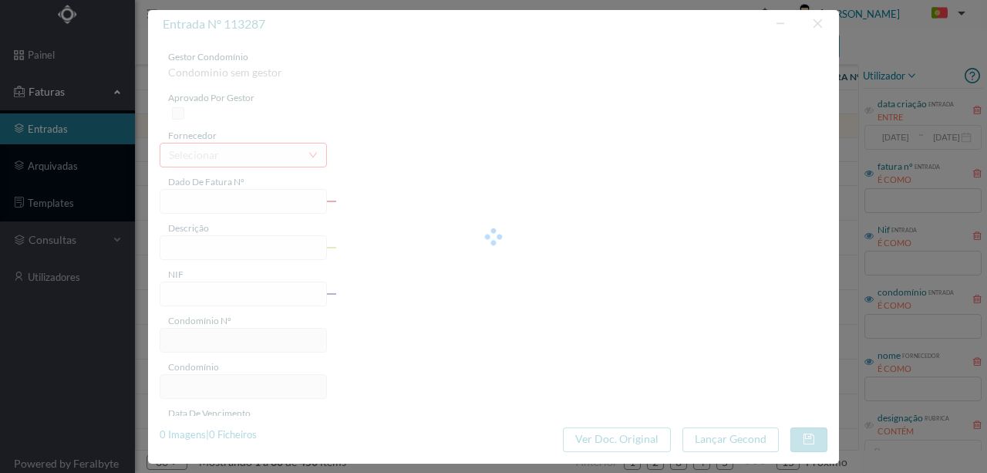
type input "06-09-2025"
type input "4.23"
type input "629"
type input "ED. CASTELO RESIDENCE"
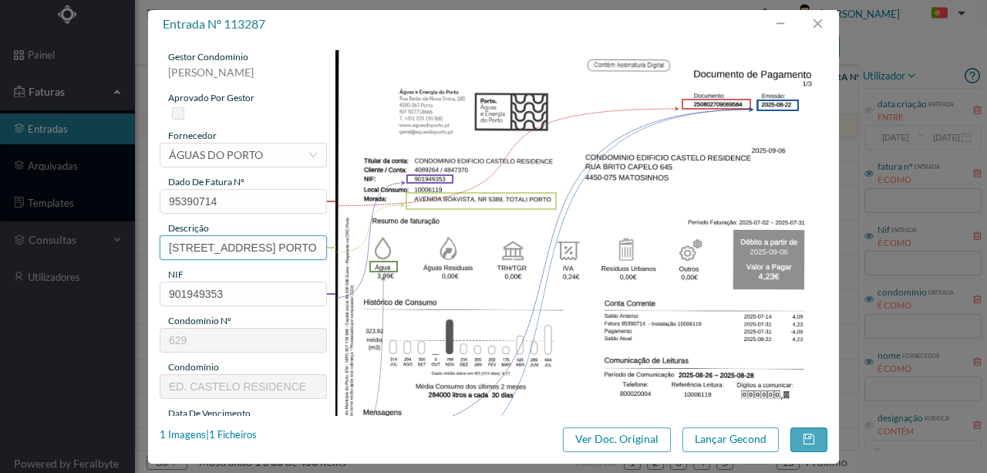
scroll to position [0, 85]
drag, startPoint x: 164, startPoint y: 245, endPoint x: 416, endPoint y: 242, distance: 252.1
click at [416, 242] on div "gestor condomínio Rui Marques aprovado por gestor fornecedor selecionar ÁGUAS D…" at bounding box center [494, 409] width 668 height 719
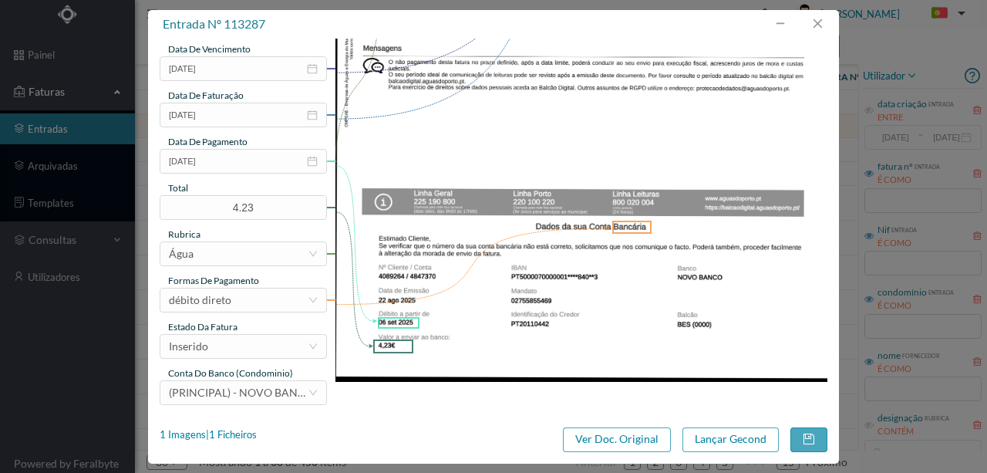
scroll to position [365, 0]
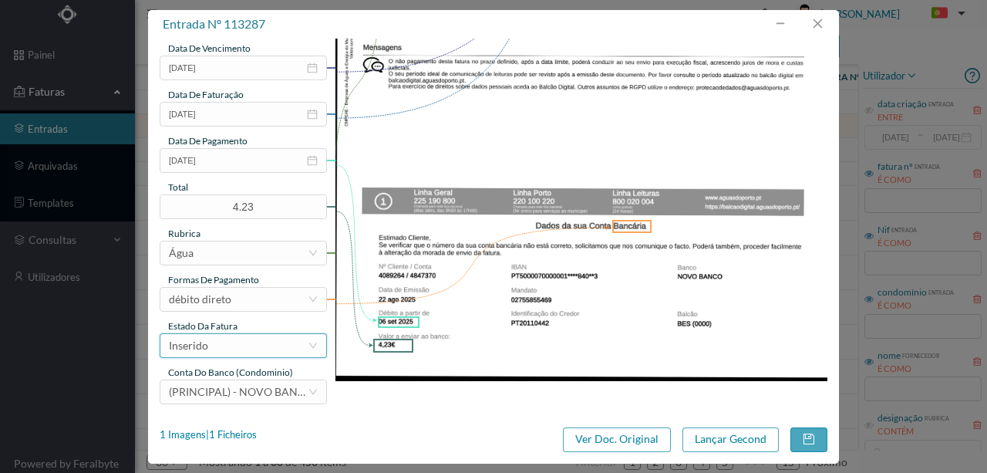
type input "5389 Totalizador (02.07.2025 a 31.07.2025)"
click at [248, 347] on div "Inserido" at bounding box center [238, 345] width 139 height 23
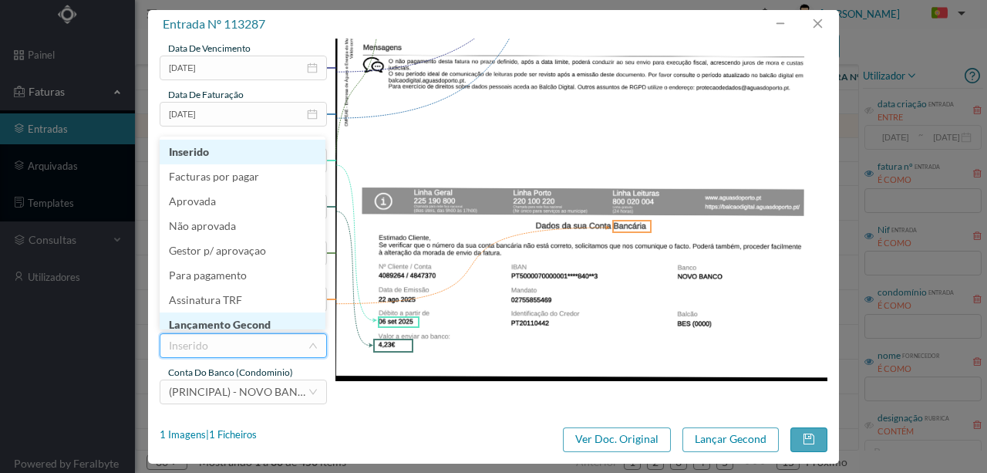
scroll to position [8, 0]
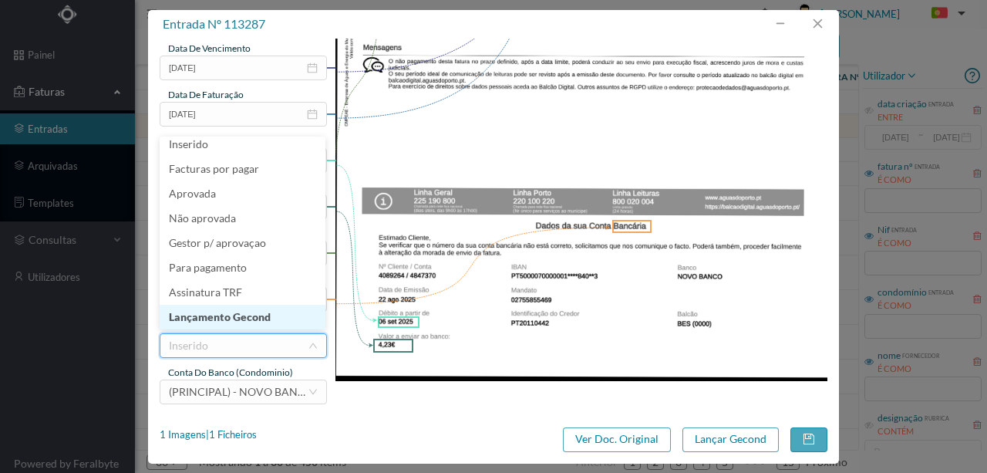
click at [267, 321] on li "Lançamento Gecond" at bounding box center [243, 317] width 166 height 25
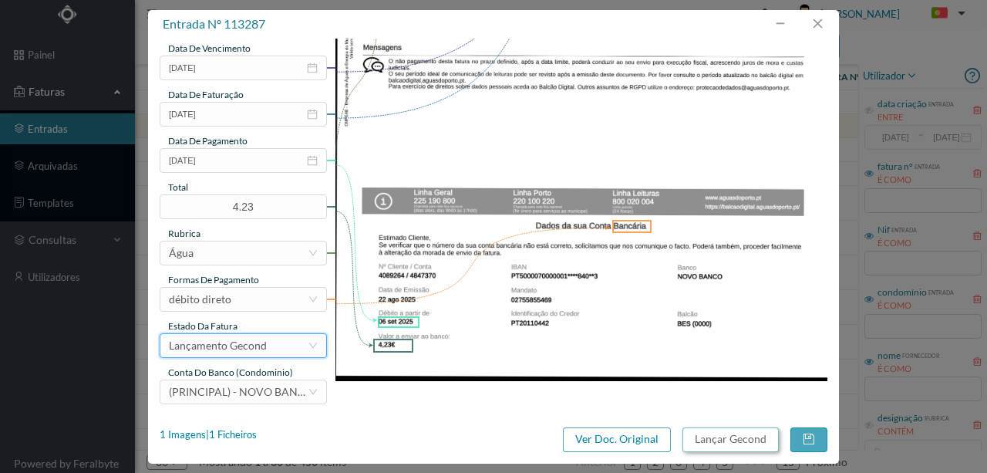
click at [712, 444] on button "Lançar Gecond" at bounding box center [730, 439] width 96 height 25
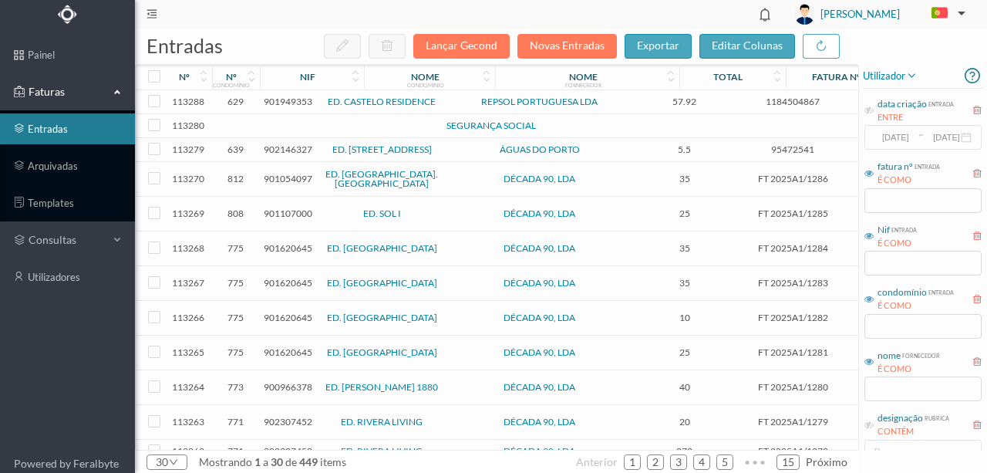
click at [292, 99] on span "901949353" at bounding box center [288, 102] width 49 height 12
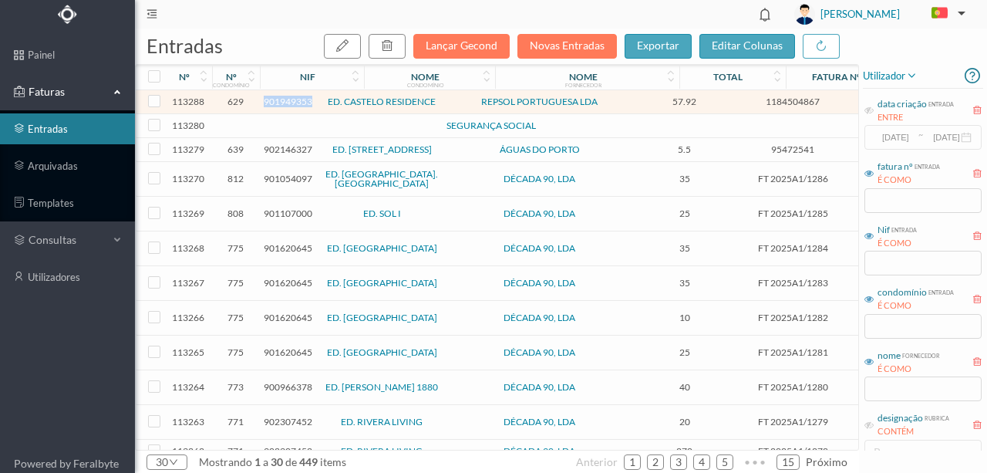
click at [292, 99] on span "901949353" at bounding box center [288, 102] width 49 height 12
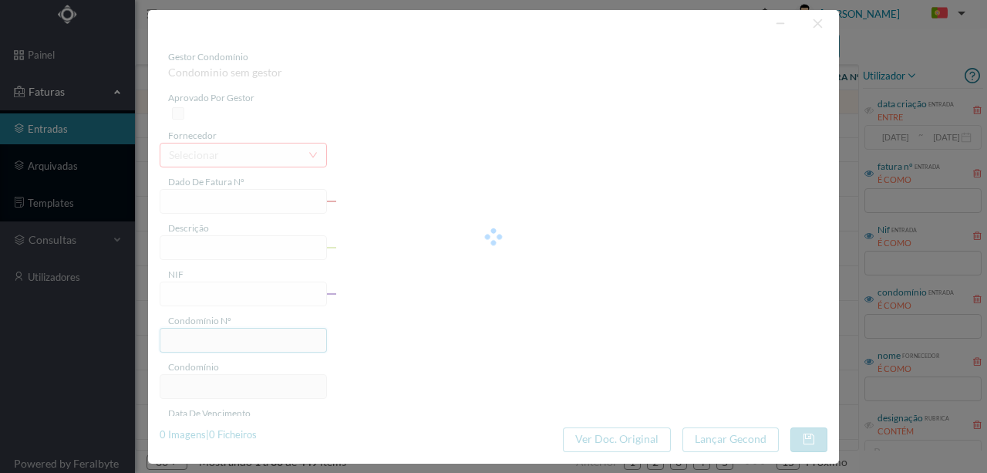
type input "1184504867"
type input "AVENIDA BOAVISTA, NR 5389,"
type input "901949353"
type input "2025-09-02"
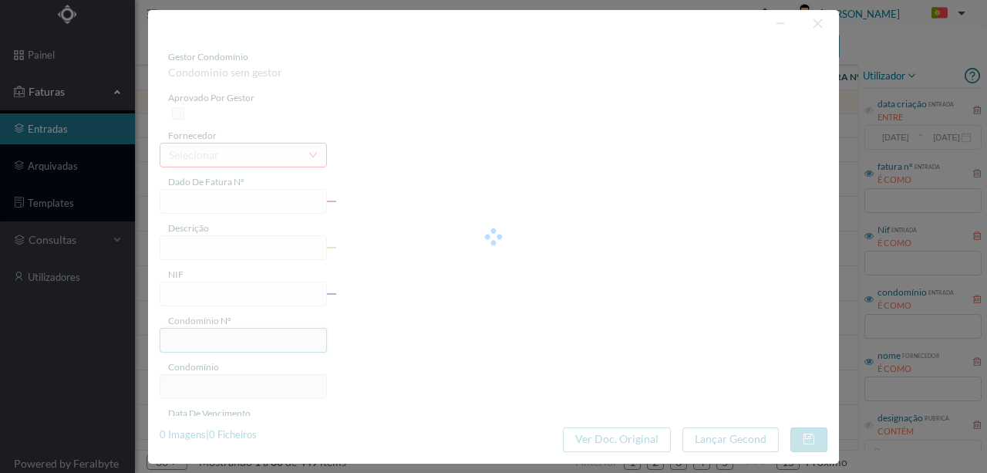
type input "57.92"
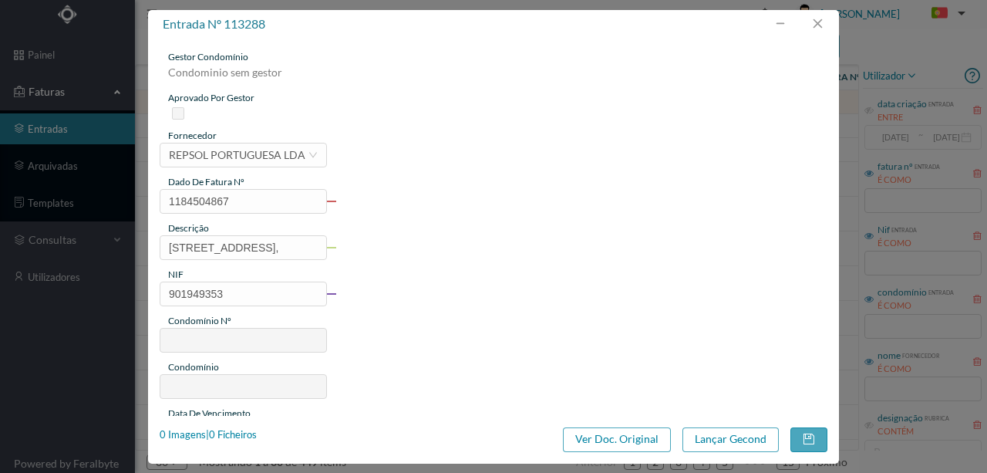
type input "629"
type input "ED. CASTELO RESIDENCE"
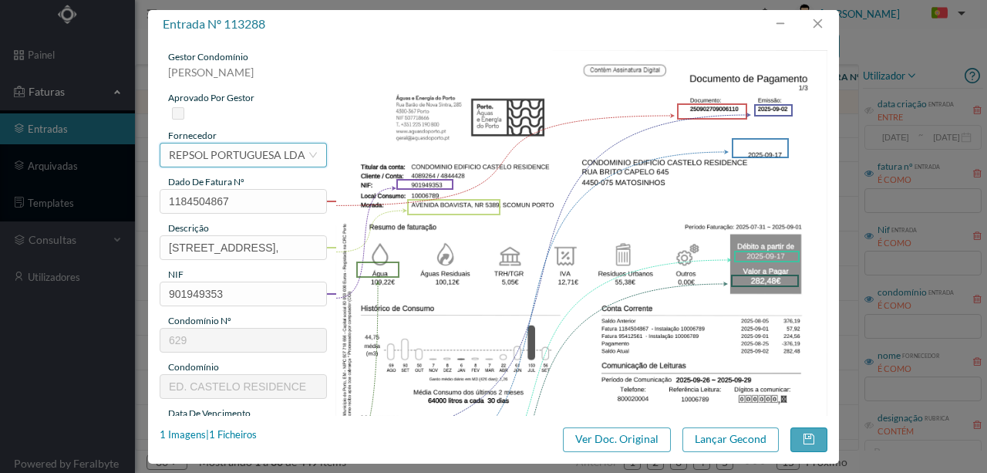
click at [202, 153] on div "REPSOL PORTUGUESA LDA" at bounding box center [237, 154] width 136 height 23
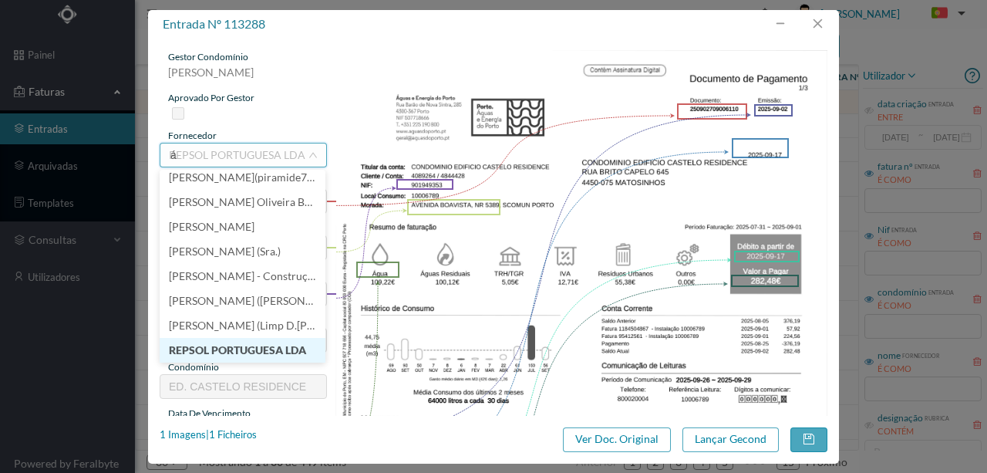
scroll to position [3, 0]
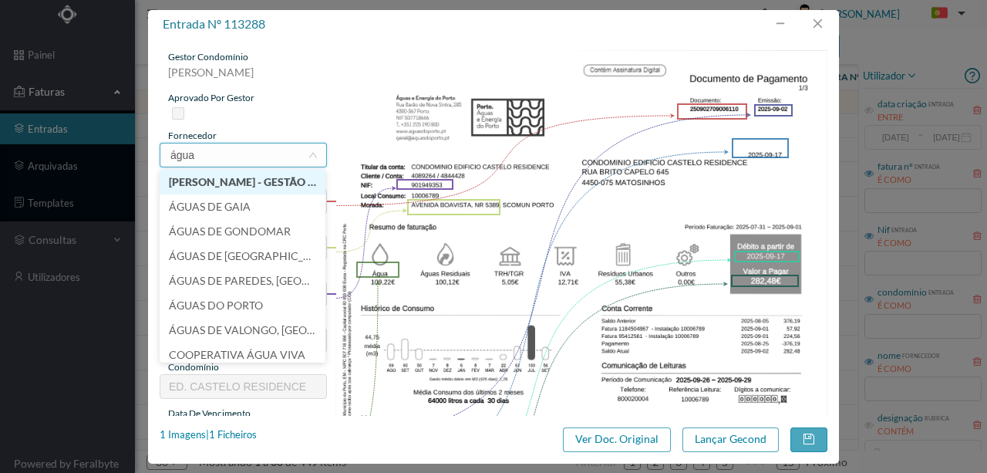
type input "águas"
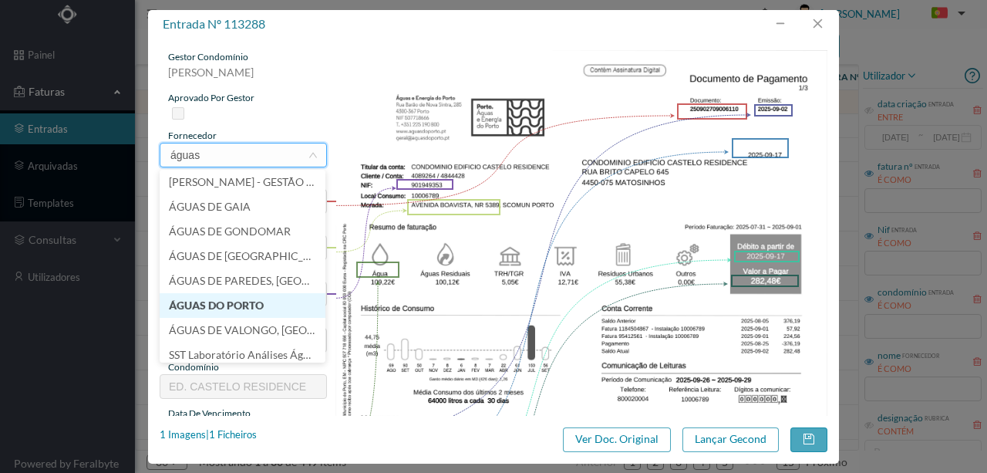
click at [222, 311] on li "ÁGUAS DO PORTO" at bounding box center [243, 305] width 166 height 25
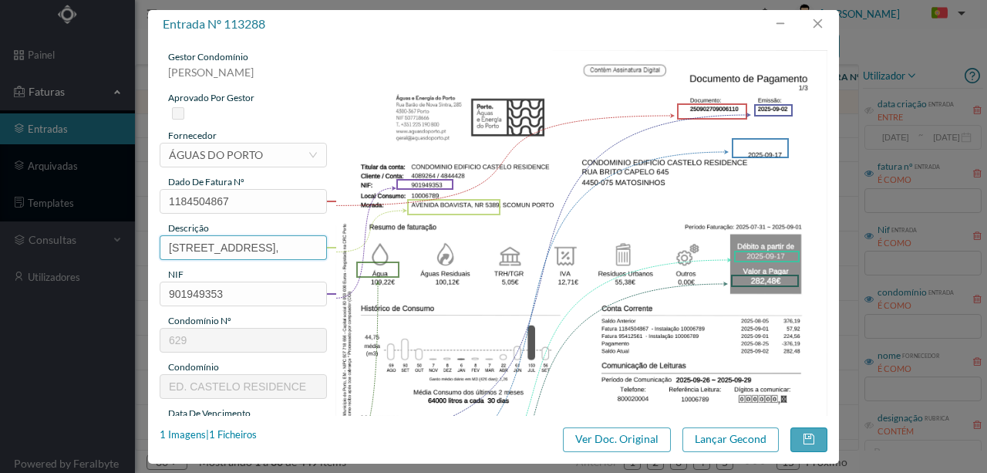
scroll to position [0, 5]
drag, startPoint x: 167, startPoint y: 247, endPoint x: 373, endPoint y: 247, distance: 205.8
click at [373, 247] on div "gestor condomínio Rui Marques aprovado por gestor fornecedor selecionar ÁGUAS D…" at bounding box center [494, 409] width 668 height 719
click at [173, 247] on input "5389 SComuns (31.07.2025 a 01.09.2025)" at bounding box center [243, 247] width 167 height 25
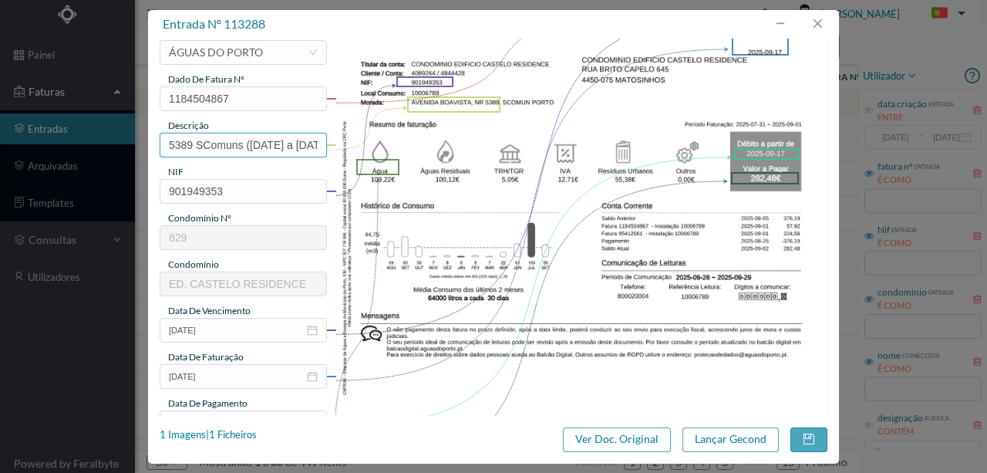
scroll to position [154, 0]
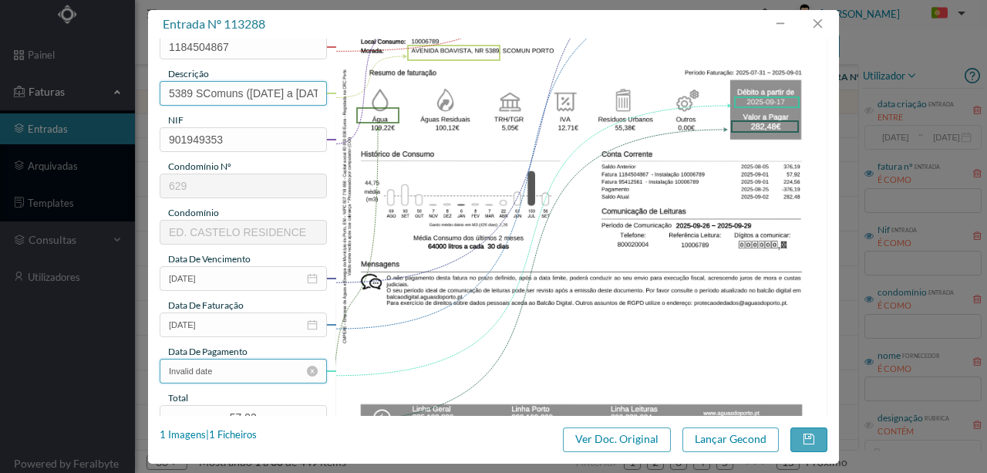
type input "5389 SComuns (31.07.2025 a 01.09.2025)"
click at [231, 368] on input "Invalid date" at bounding box center [243, 370] width 167 height 25
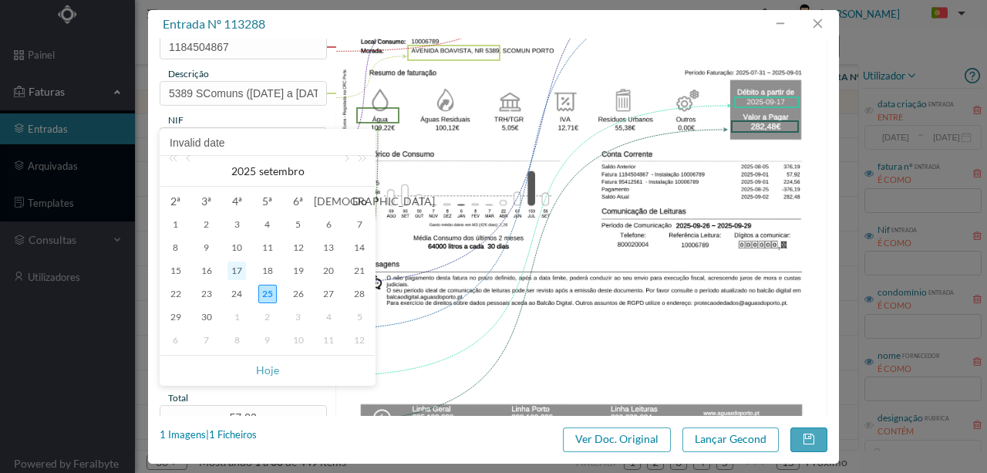
click at [245, 268] on div "17" at bounding box center [236, 270] width 19 height 19
type input "2025-09-17"
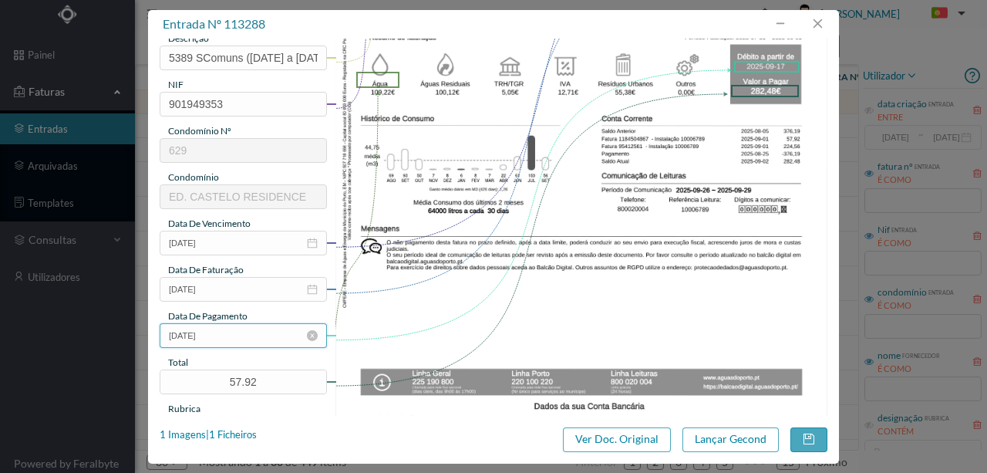
scroll to position [205, 0]
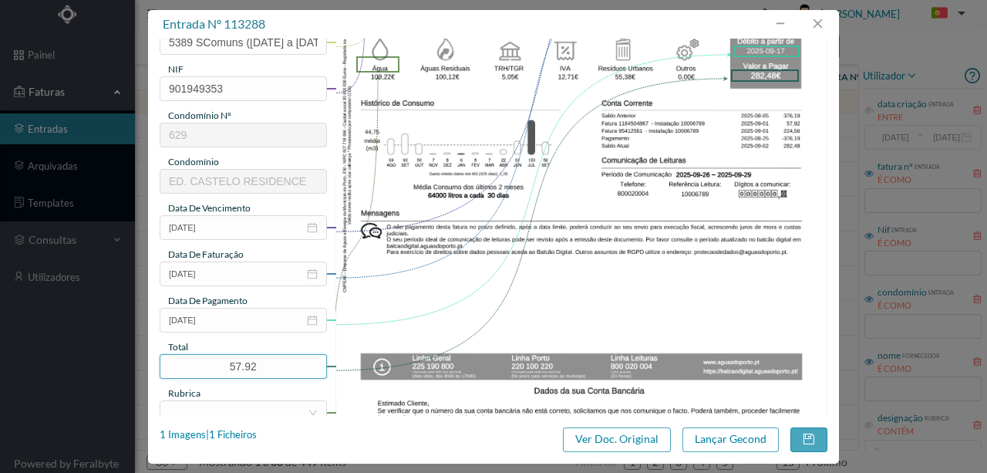
drag, startPoint x: 271, startPoint y: 358, endPoint x: 145, endPoint y: 358, distance: 126.4
click at [145, 358] on div "entrada nº 113288 gestor condomínio Rui Marques aprovado por gestor fornecedor …" at bounding box center [493, 236] width 987 height 473
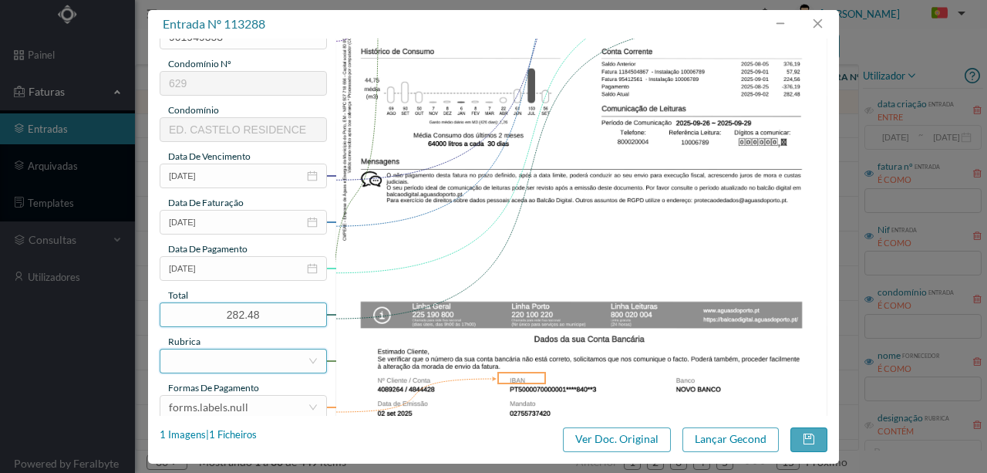
type input "282.48"
drag, startPoint x: 222, startPoint y: 364, endPoint x: 245, endPoint y: 351, distance: 26.6
click at [220, 363] on div at bounding box center [238, 360] width 139 height 23
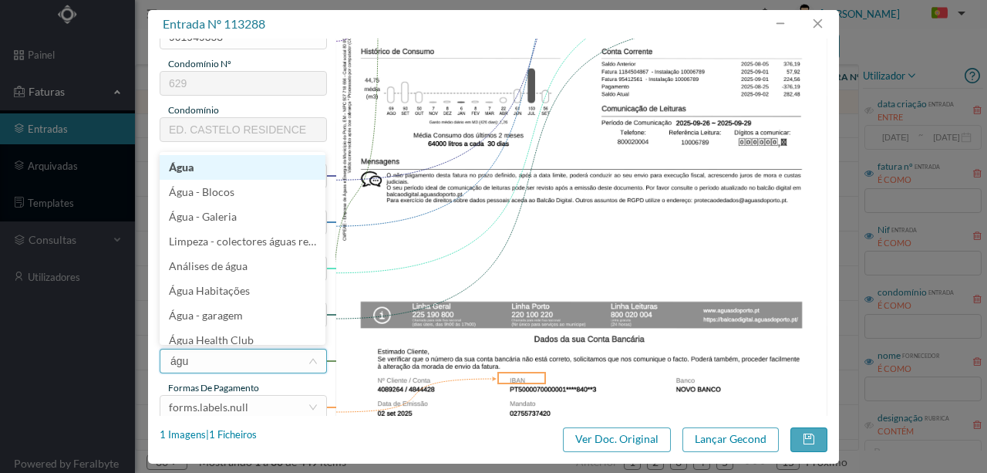
type input "água"
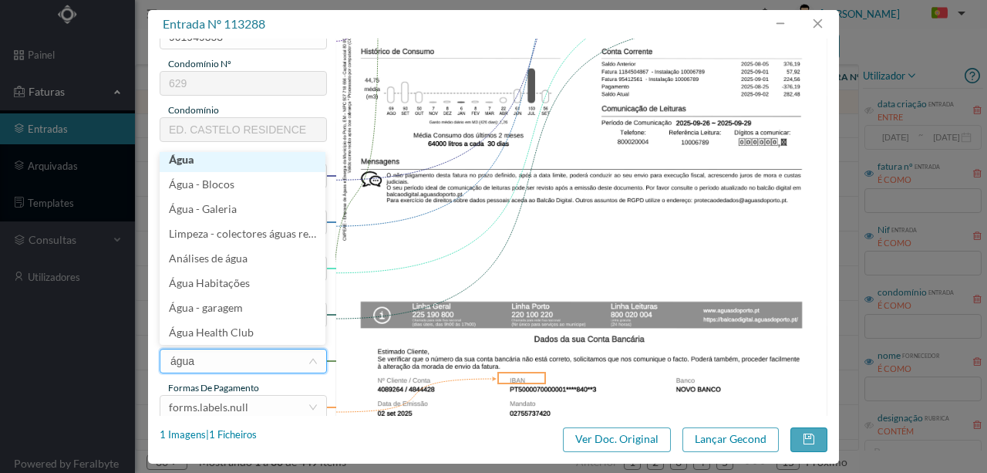
scroll to position [3, 0]
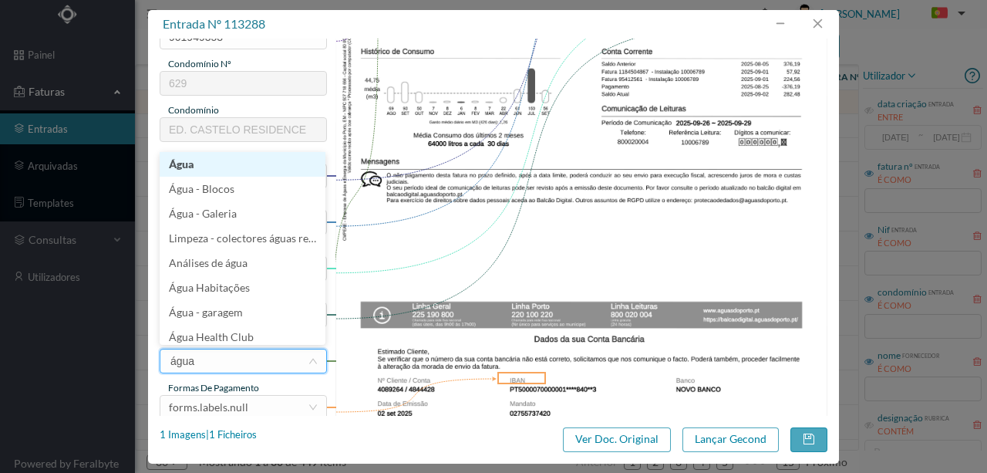
click at [188, 159] on li "Água" at bounding box center [243, 164] width 166 height 25
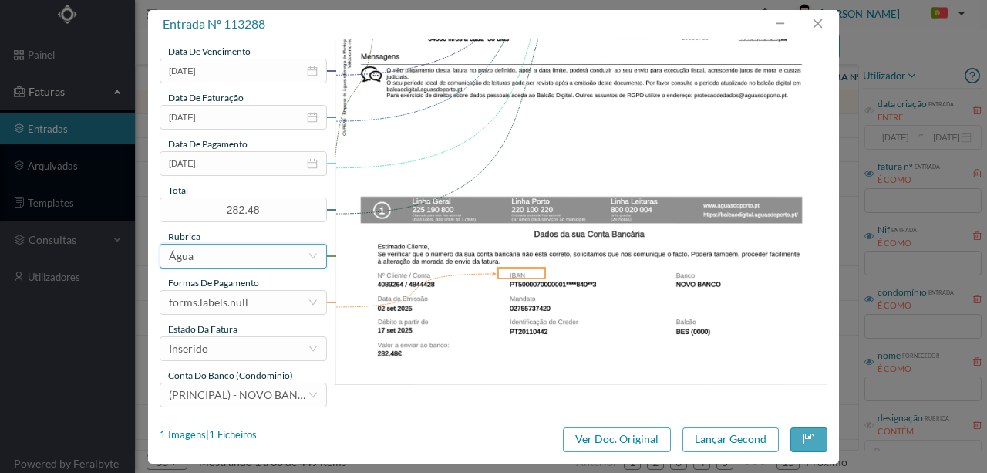
scroll to position [365, 0]
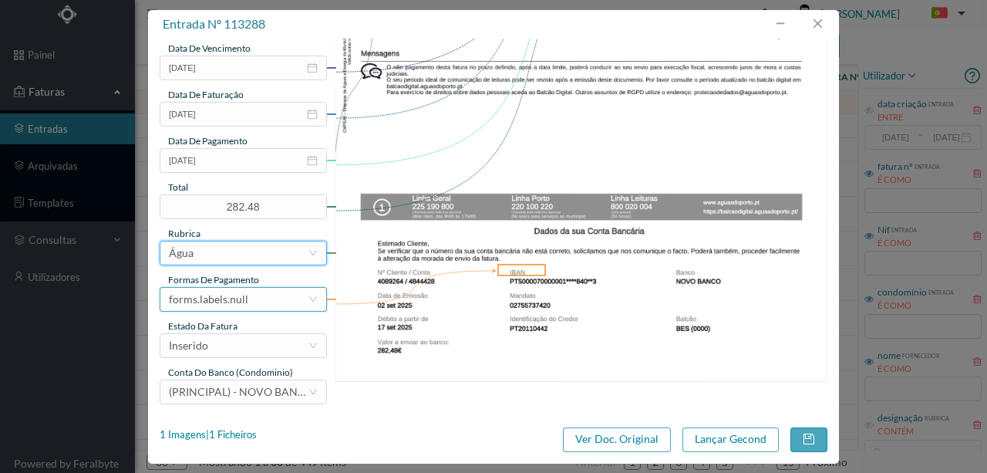
click at [257, 301] on div "forms.labels.null" at bounding box center [238, 299] width 139 height 23
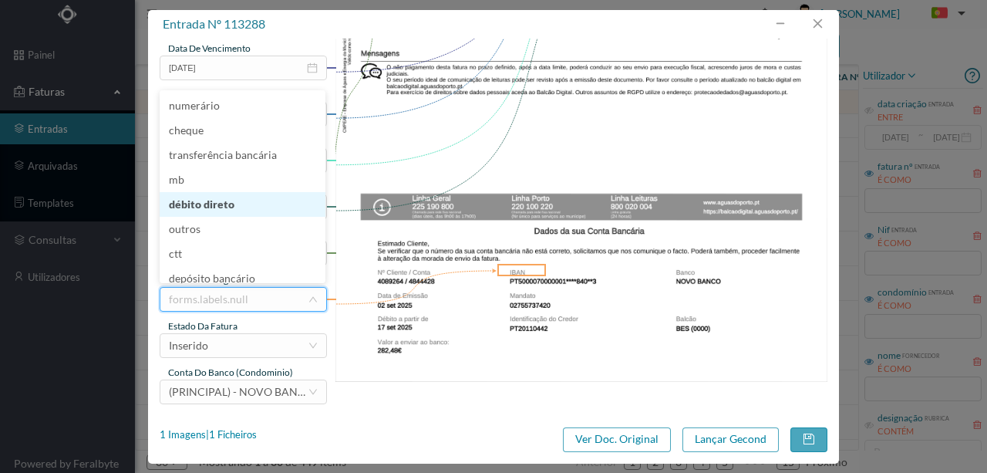
click at [219, 207] on li "débito direto" at bounding box center [243, 204] width 166 height 25
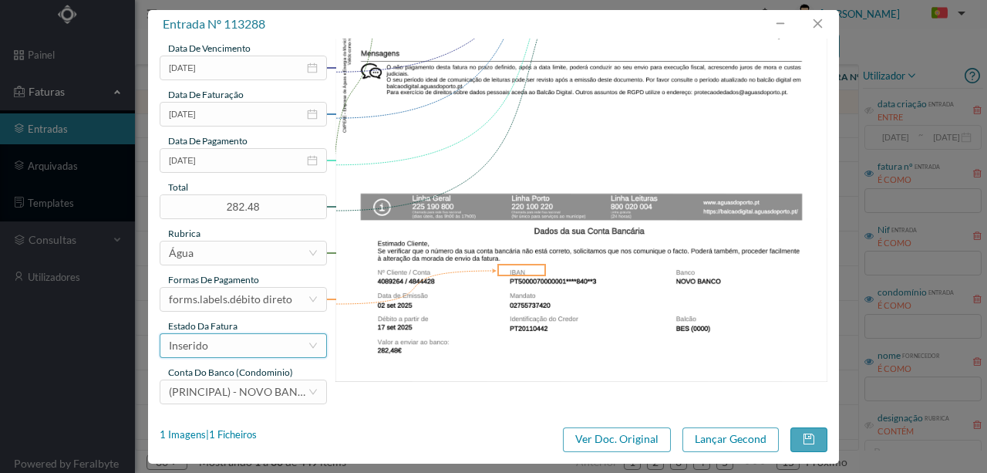
click at [216, 348] on div "Inserido" at bounding box center [238, 345] width 139 height 23
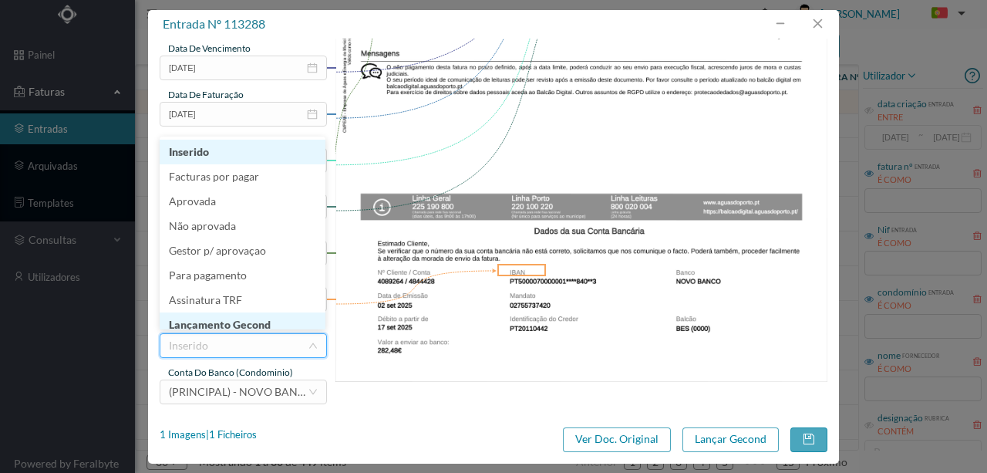
scroll to position [8, 0]
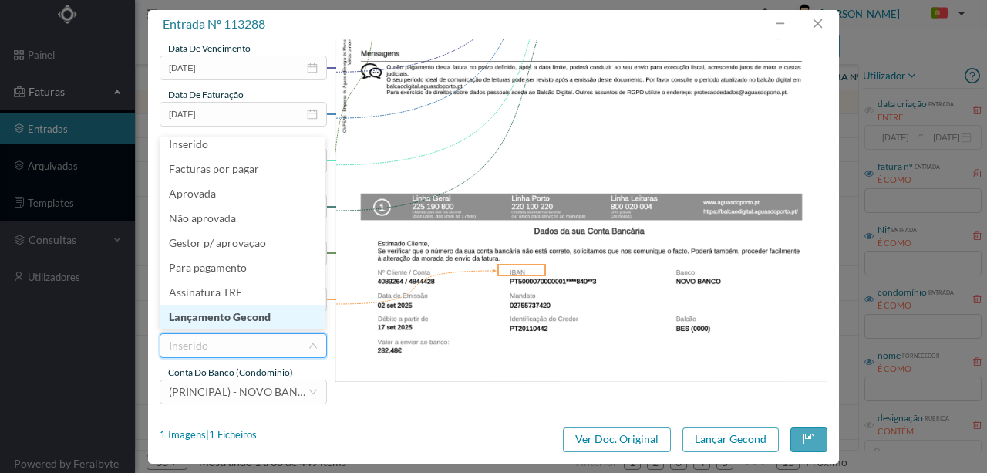
click at [228, 314] on li "Lançamento Gecond" at bounding box center [243, 317] width 166 height 25
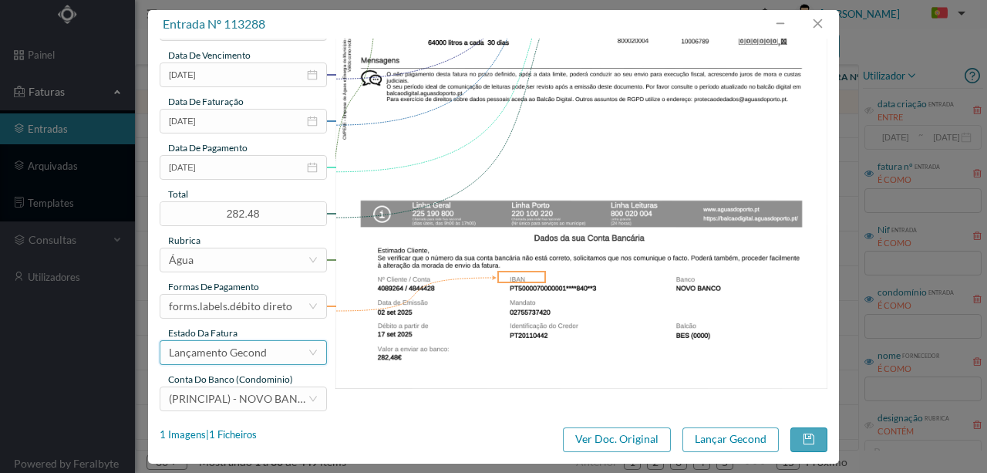
scroll to position [365, 0]
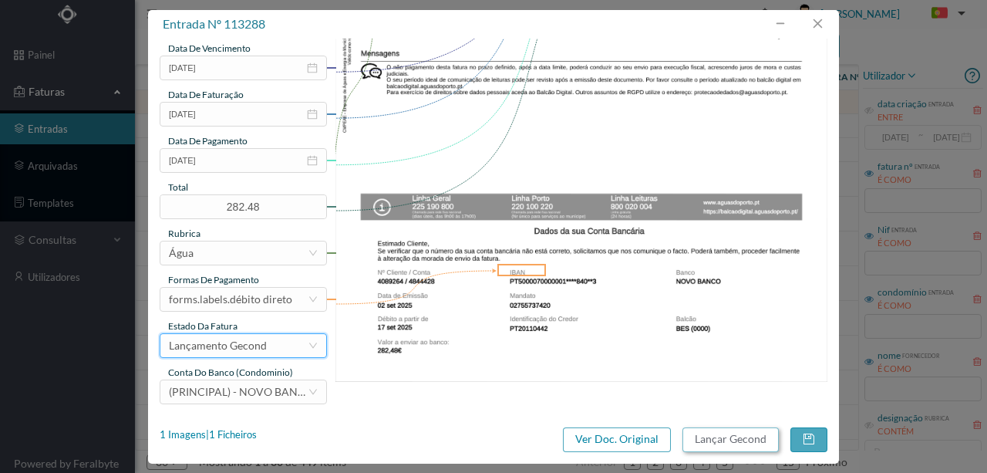
click at [744, 443] on button "Lançar Gecond" at bounding box center [730, 439] width 96 height 25
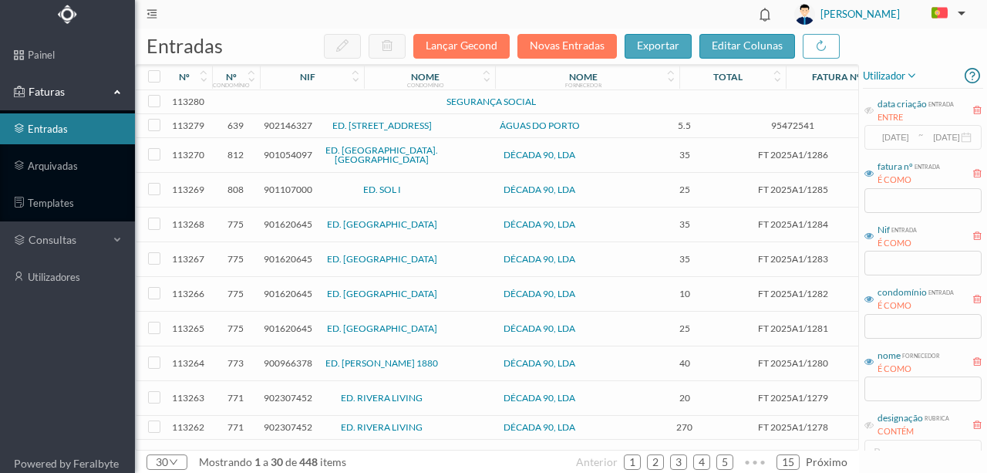
click at [285, 101] on td at bounding box center [334, 102] width 132 height 24
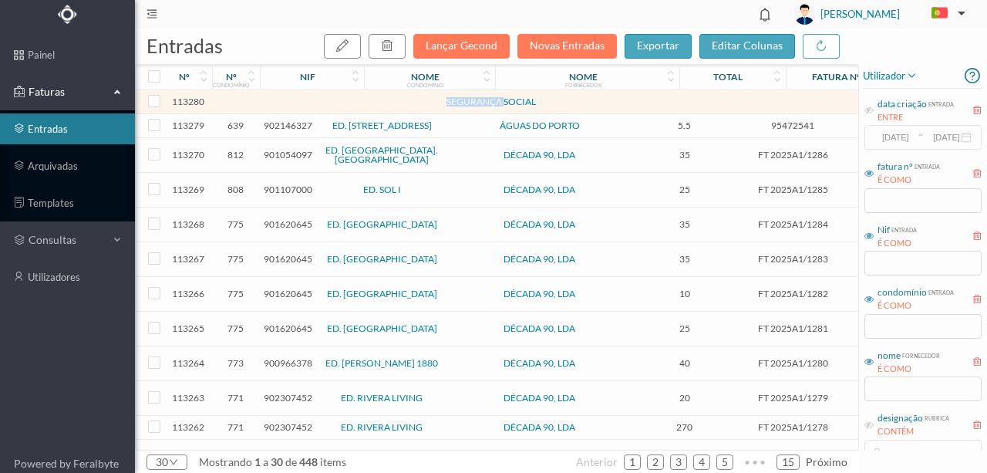
click at [285, 101] on td at bounding box center [334, 102] width 132 height 24
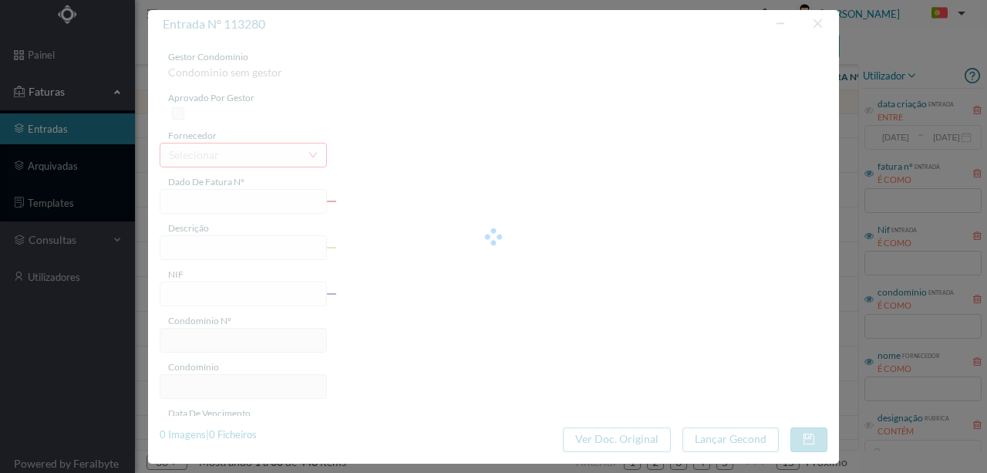
type input "0"
type input "Invalid date"
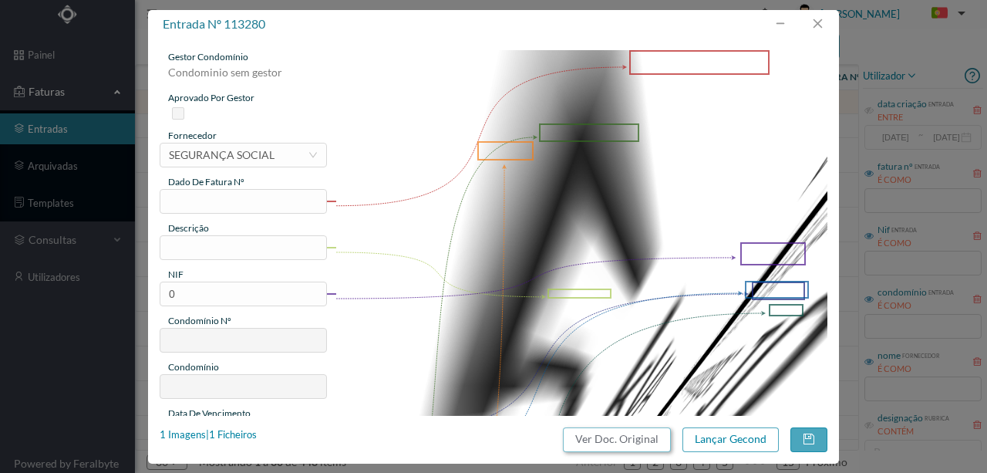
click at [615, 436] on button "Ver Doc. Original" at bounding box center [617, 439] width 108 height 25
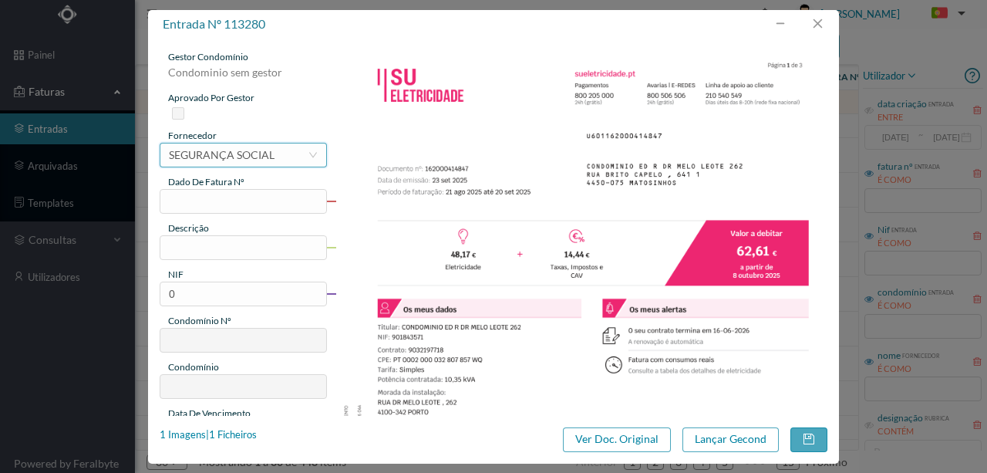
click at [227, 159] on div "SEGURANÇA SOCIAL" at bounding box center [222, 154] width 106 height 23
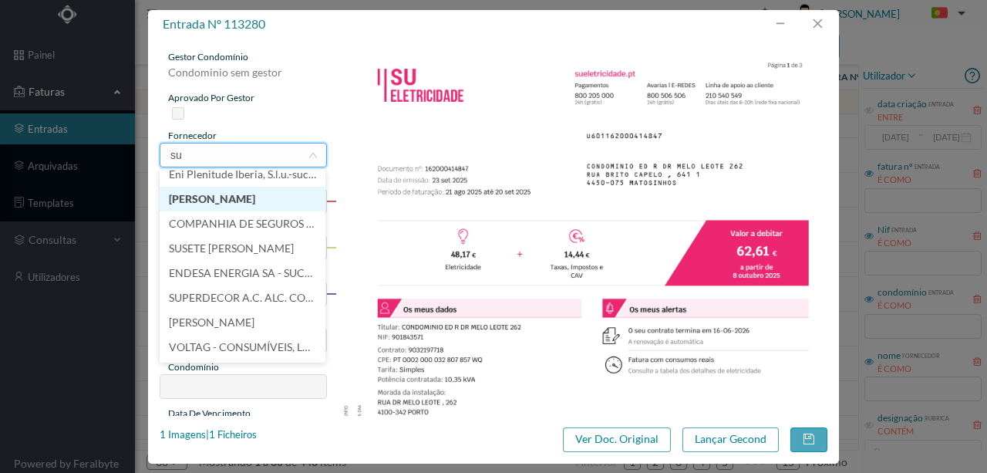
scroll to position [157, 0]
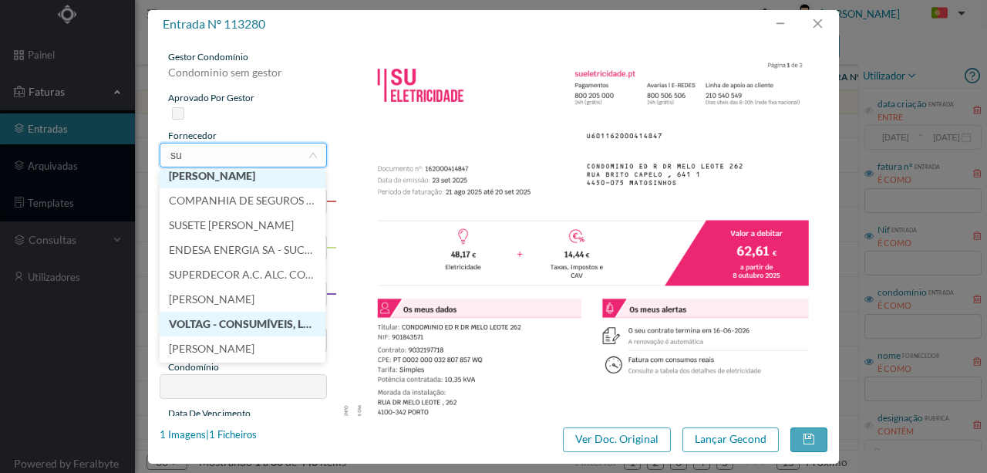
type input "sue"
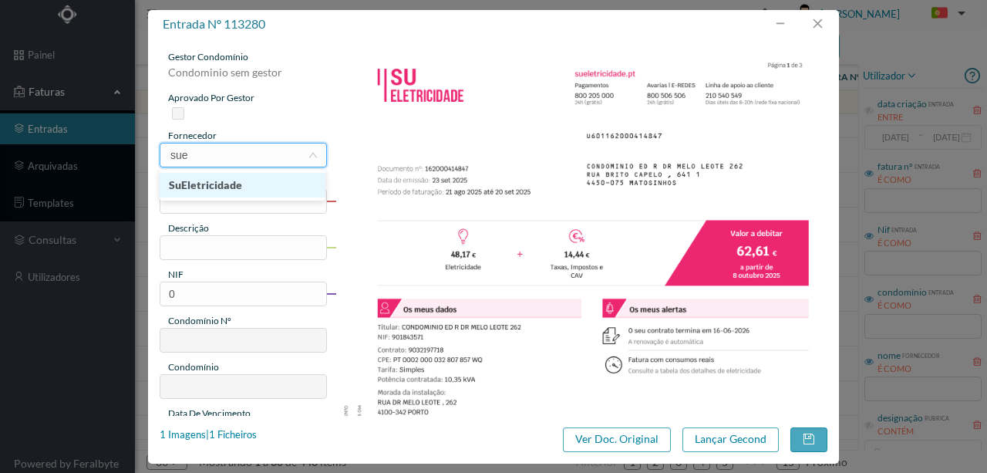
click at [236, 183] on li "SuEletricidade" at bounding box center [243, 185] width 166 height 25
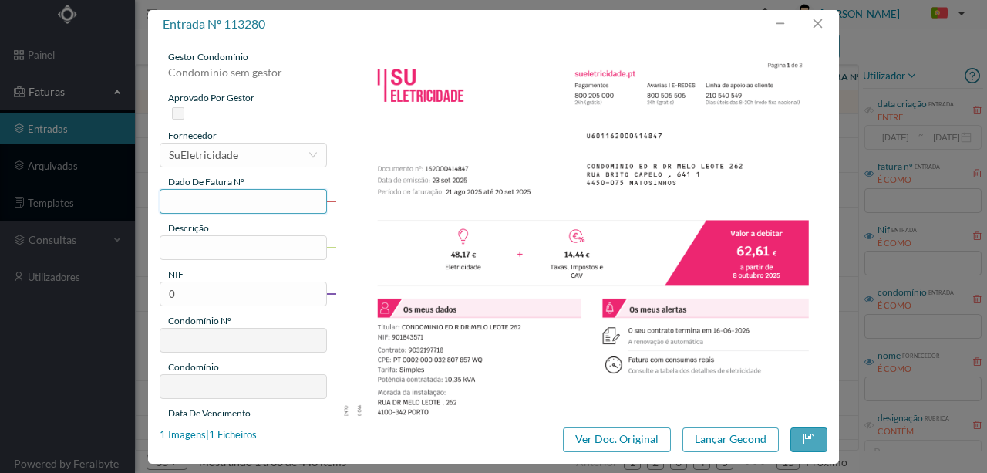
click at [180, 202] on input "text" at bounding box center [243, 201] width 167 height 25
type input "4847"
click at [169, 245] on input "text" at bounding box center [243, 247] width 167 height 25
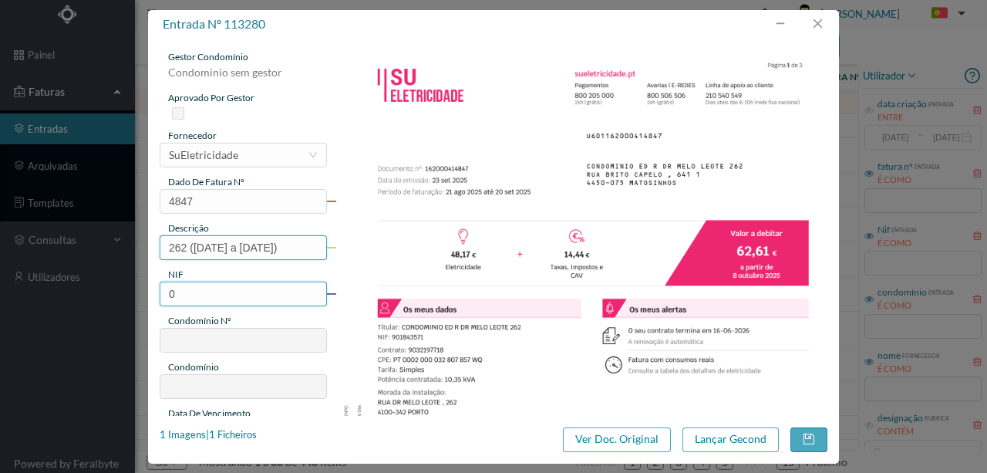
type input "262 (21.08.2025 a 20.09.2025)"
drag, startPoint x: 193, startPoint y: 292, endPoint x: 88, endPoint y: 298, distance: 105.0
click at [88, 298] on div "entrada nº 113280 gestor condomínio Condominio sem gestor aprovado por gestor f…" at bounding box center [493, 236] width 987 height 473
type input "901843571"
type input "702"
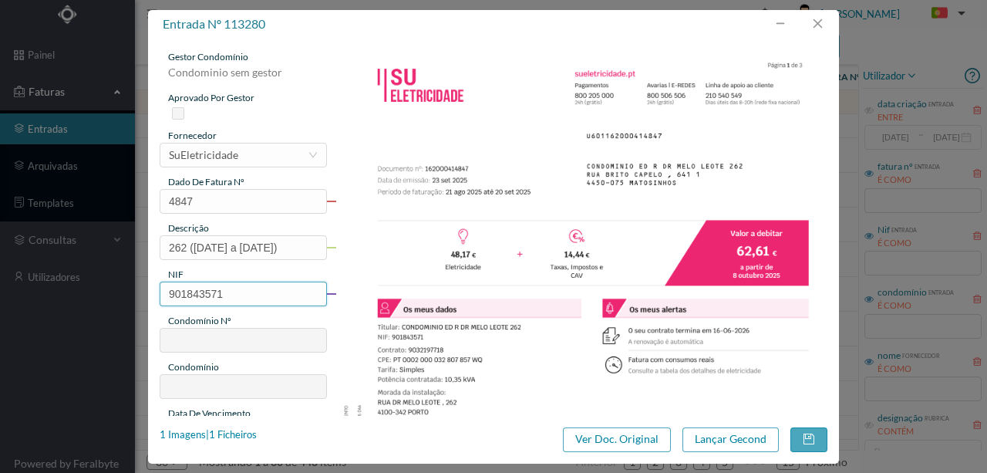
type input "ED. R. [PERSON_NAME] [PERSON_NAME] 262"
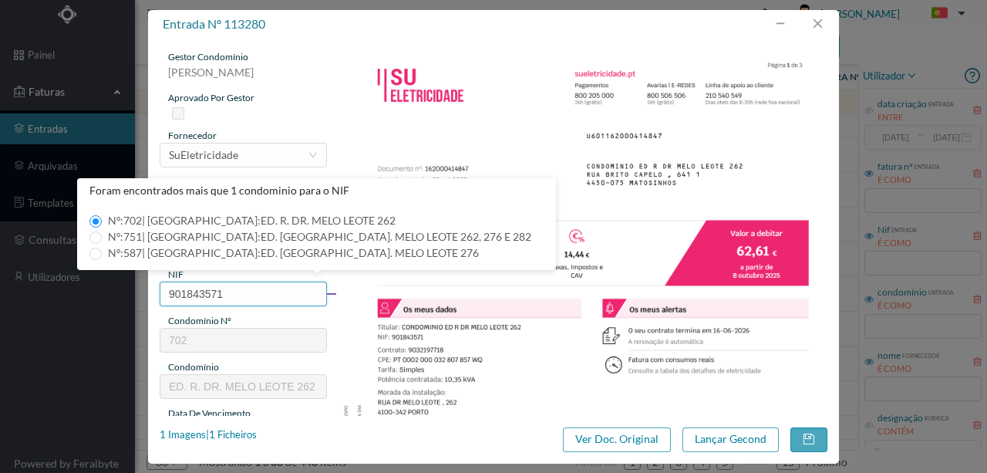
type input "901843571"
click at [369, 308] on img at bounding box center [581, 398] width 493 height 696
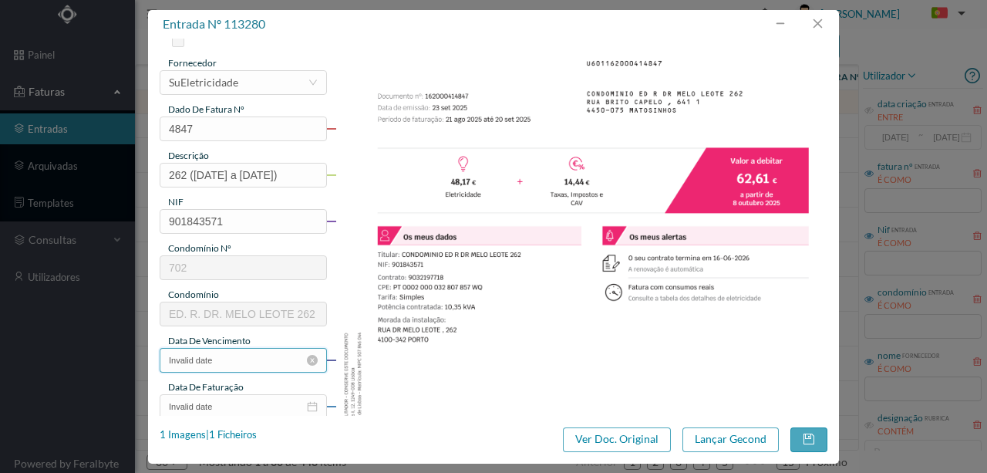
scroll to position [51, 0]
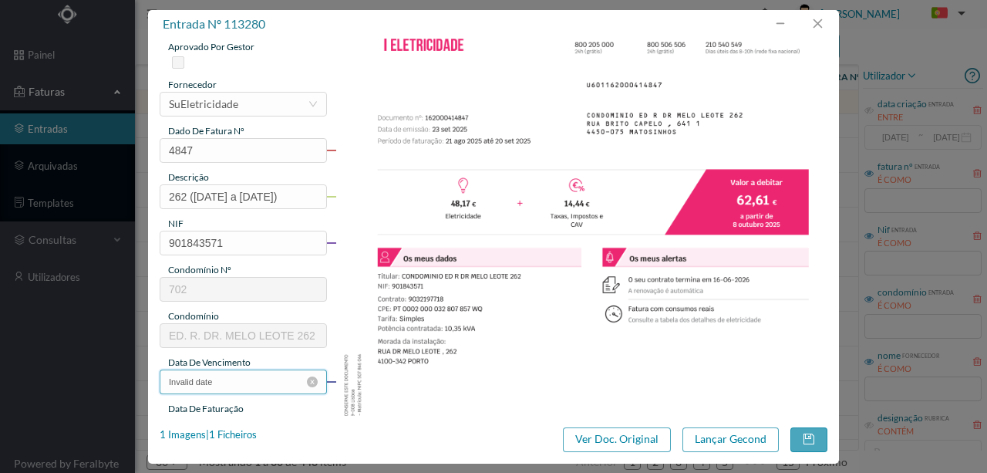
click at [238, 382] on input "Invalid date" at bounding box center [243, 381] width 167 height 25
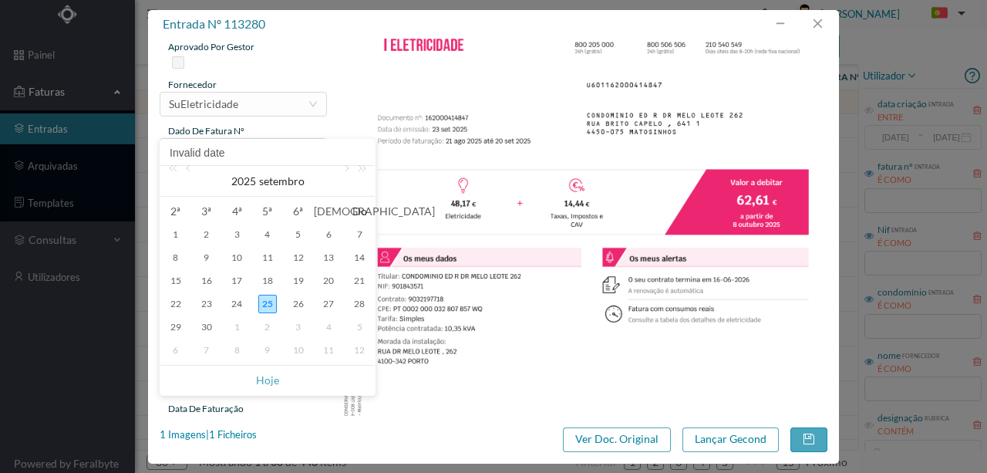
drag, startPoint x: 207, startPoint y: 305, endPoint x: 218, endPoint y: 305, distance: 10.8
click at [207, 305] on div "23" at bounding box center [206, 304] width 19 height 19
type input "2025-09-23"
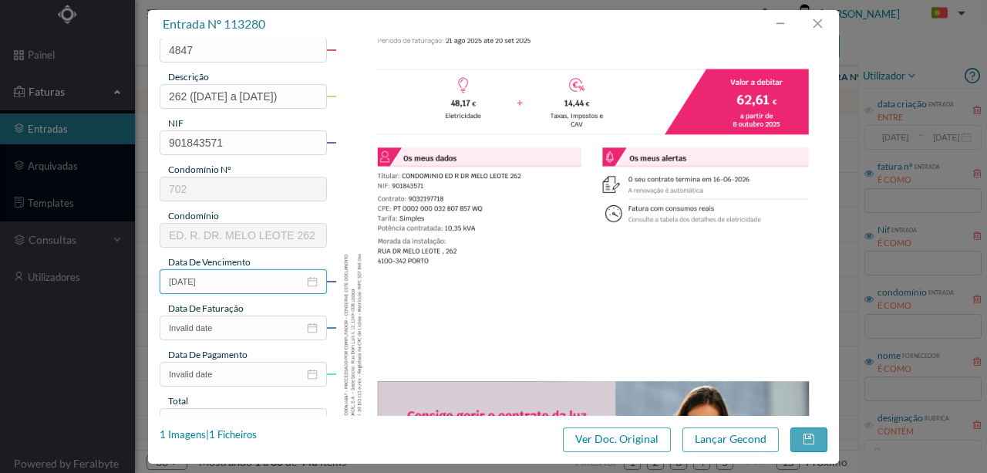
scroll to position [154, 0]
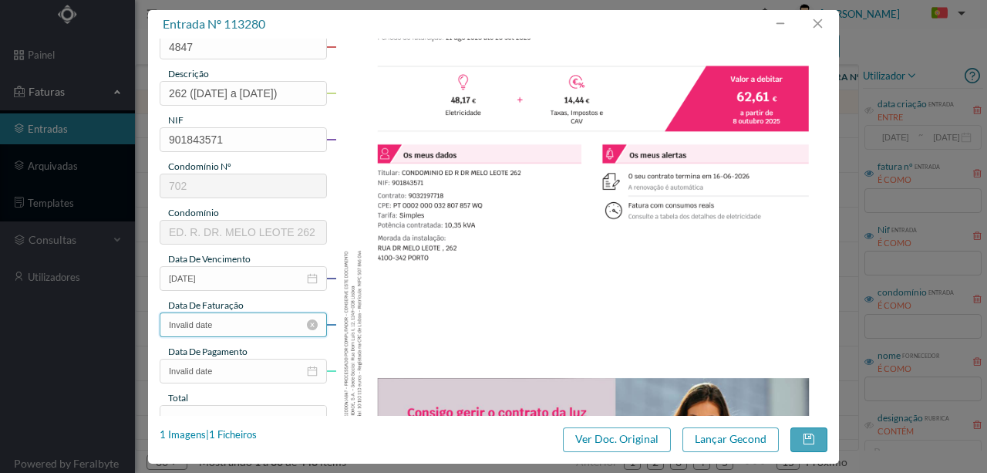
click at [234, 327] on input "Invalid date" at bounding box center [243, 324] width 167 height 25
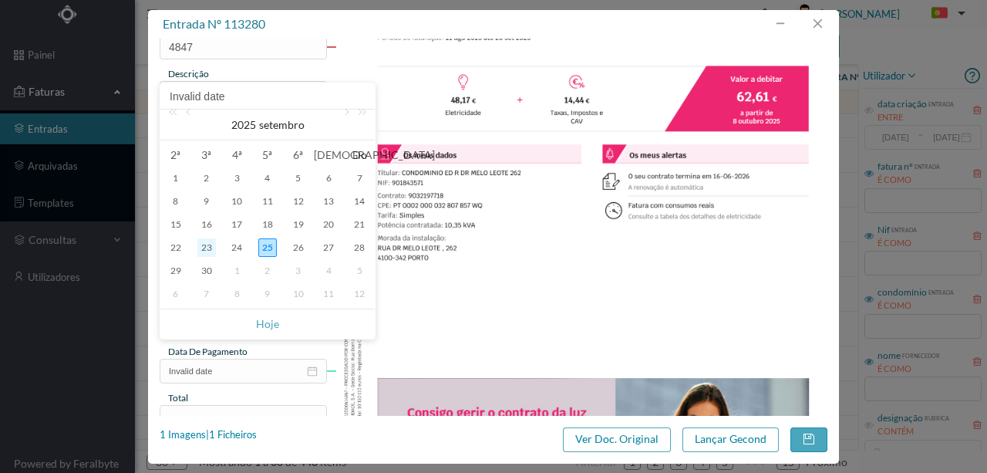
click at [204, 249] on div "23" at bounding box center [206, 247] width 19 height 19
type input "2025-09-23"
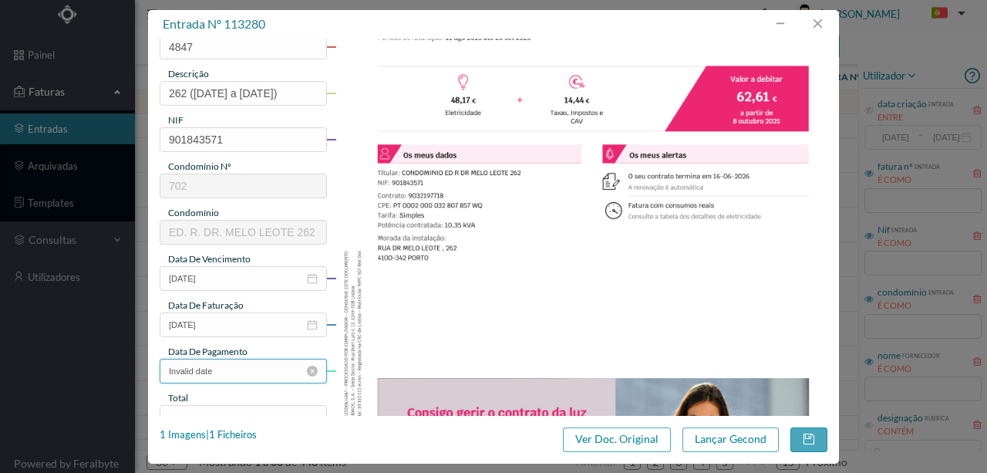
click at [230, 370] on input "Invalid date" at bounding box center [243, 370] width 167 height 25
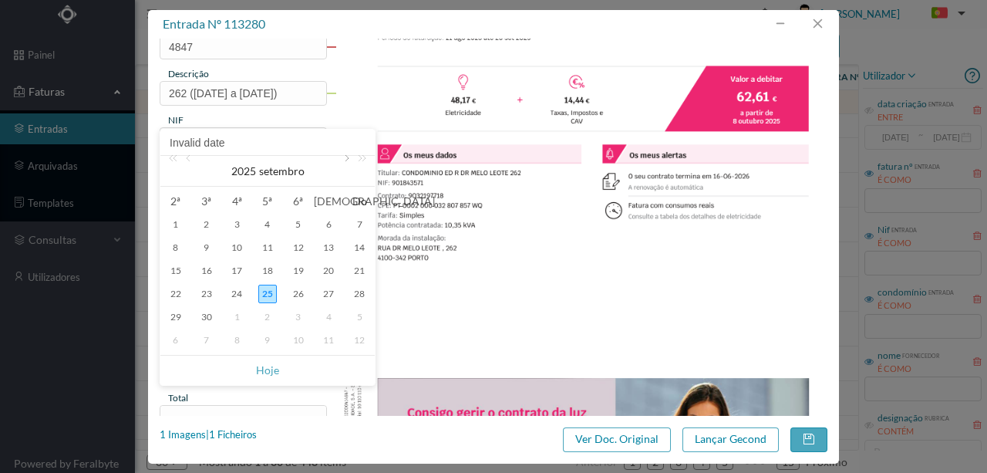
click at [342, 160] on link at bounding box center [345, 171] width 14 height 31
click at [238, 245] on div "8" at bounding box center [236, 247] width 19 height 19
type input "2025-10-08"
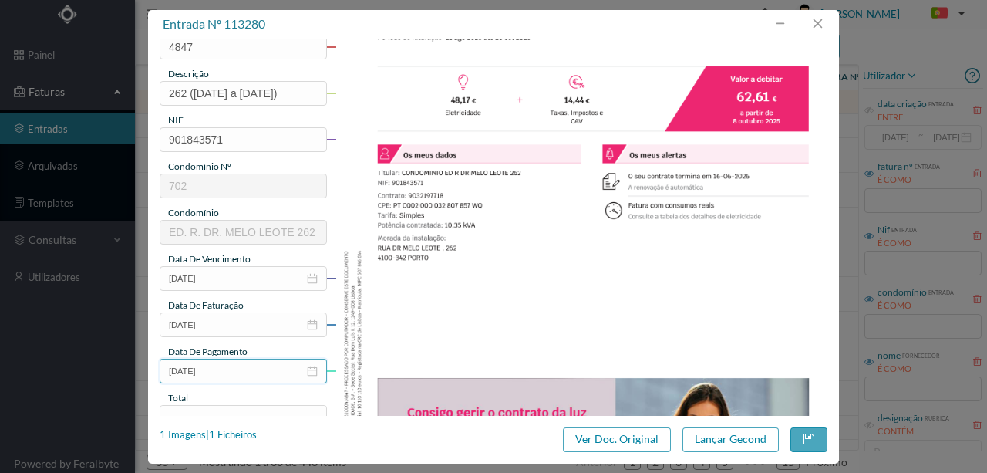
scroll to position [205, 0]
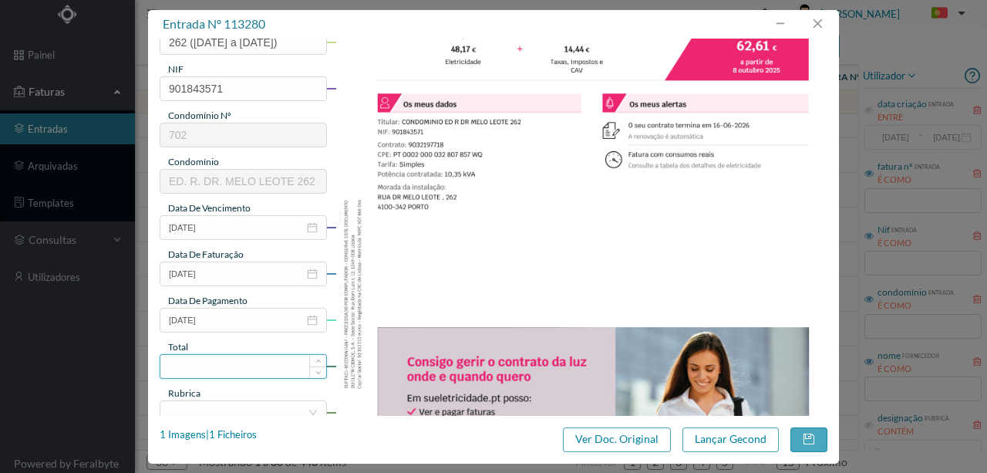
click at [203, 365] on input at bounding box center [243, 366] width 166 height 23
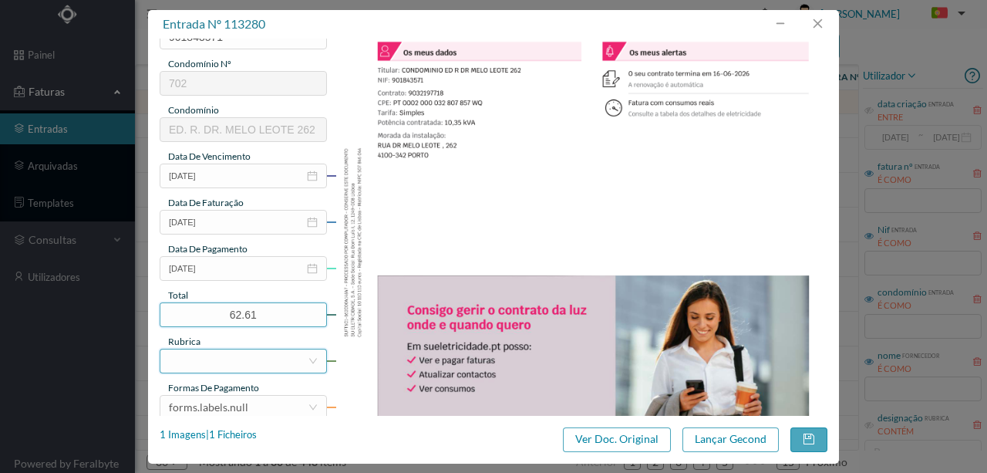
type input "62.61"
click at [195, 364] on div at bounding box center [238, 360] width 139 height 23
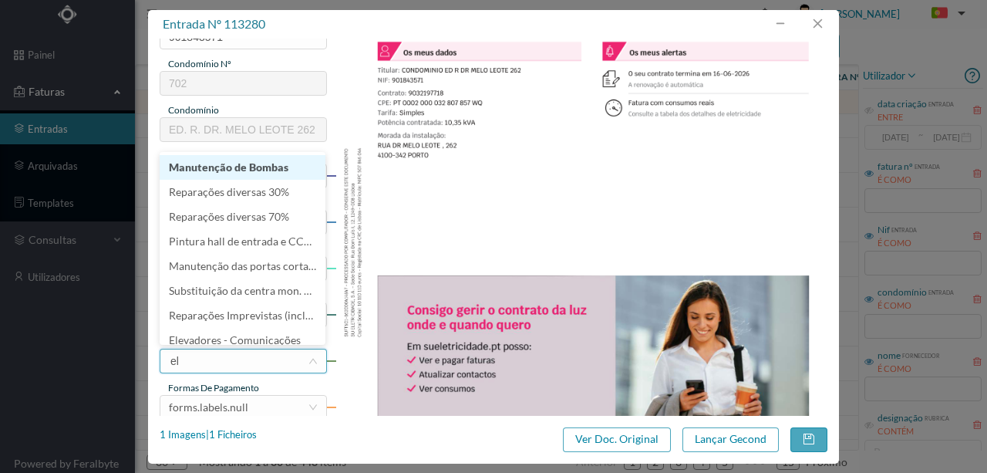
type input "ele"
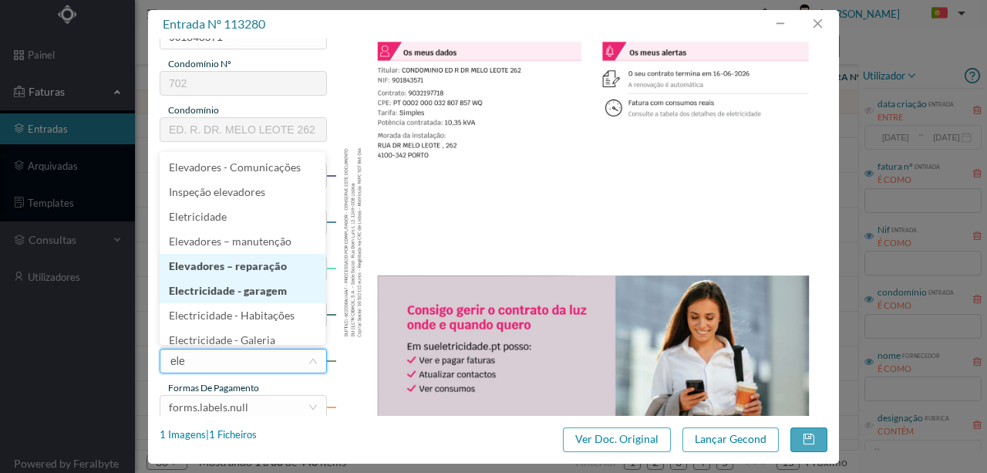
scroll to position [8, 0]
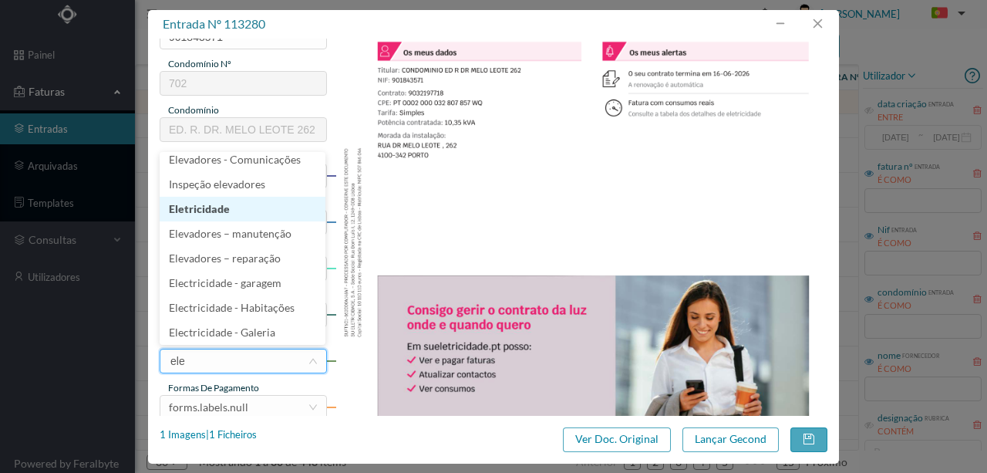
click at [198, 212] on li "Eletricidade" at bounding box center [243, 209] width 166 height 25
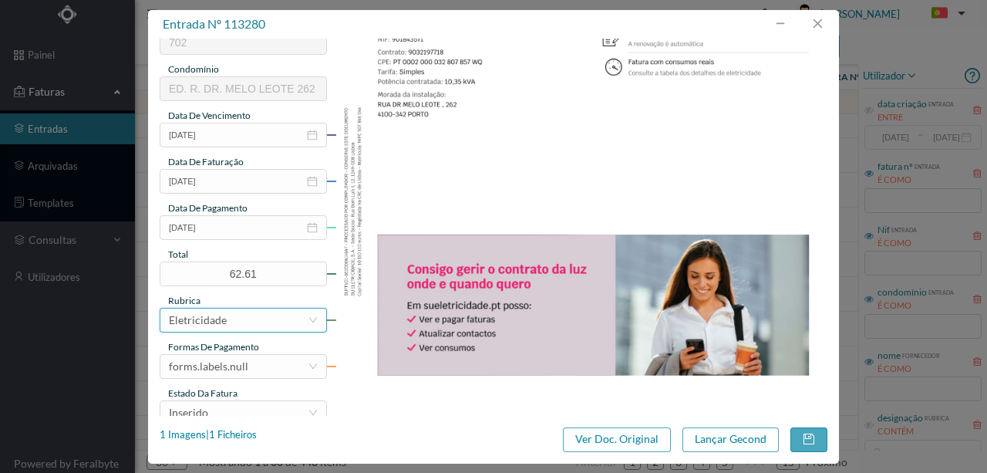
scroll to position [359, 0]
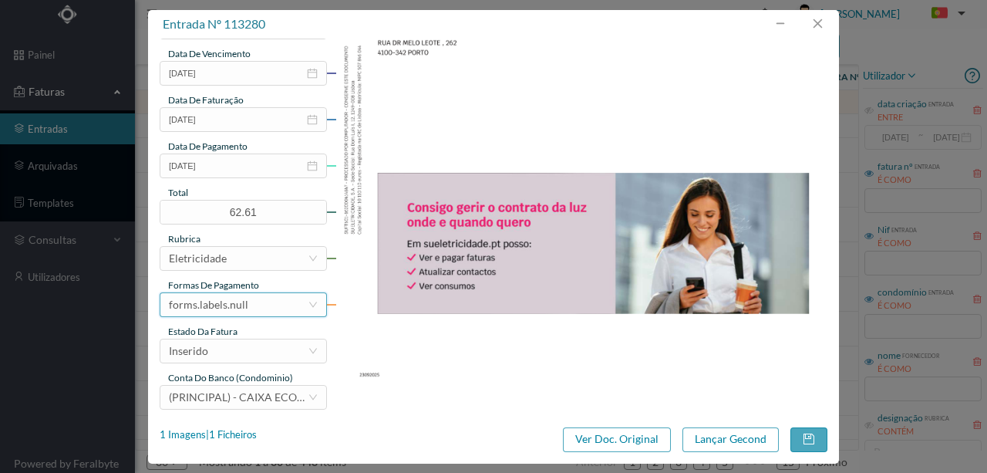
click at [222, 308] on div "forms.labels.null" at bounding box center [208, 304] width 79 height 23
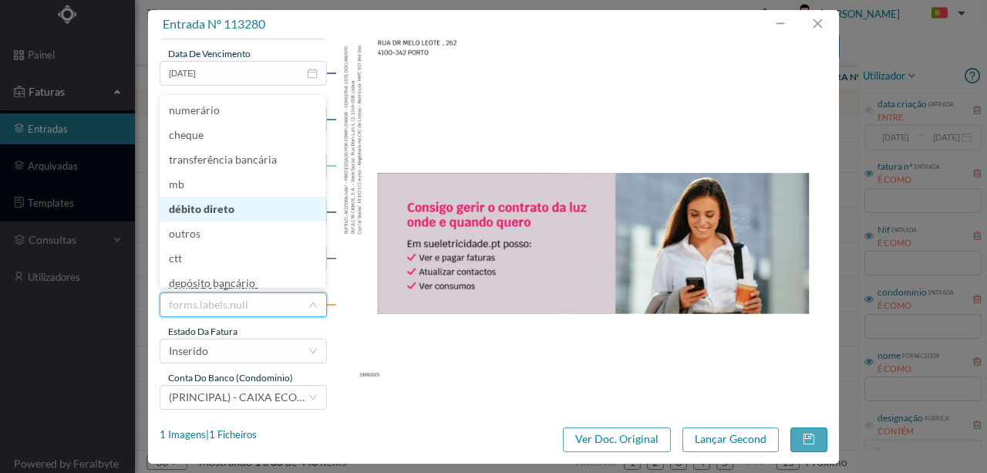
click at [224, 212] on li "débito direto" at bounding box center [243, 209] width 166 height 25
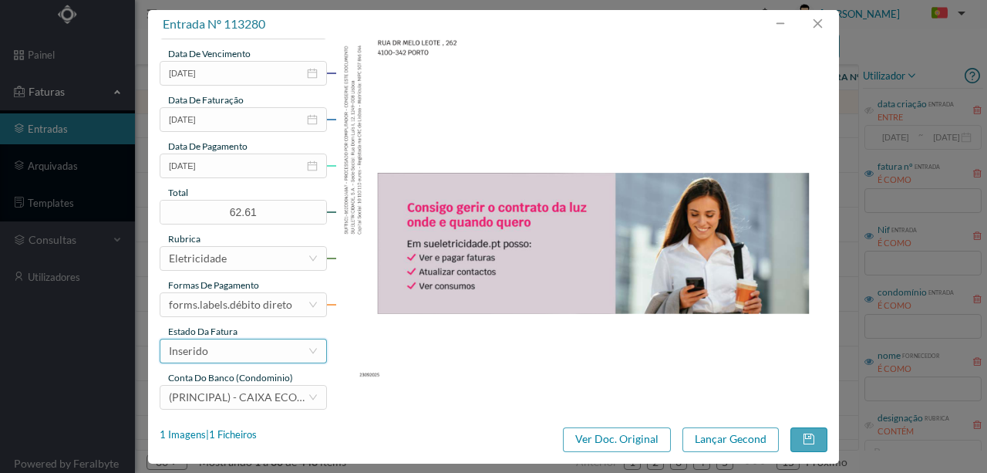
click at [232, 350] on div "Inserido" at bounding box center [238, 350] width 139 height 23
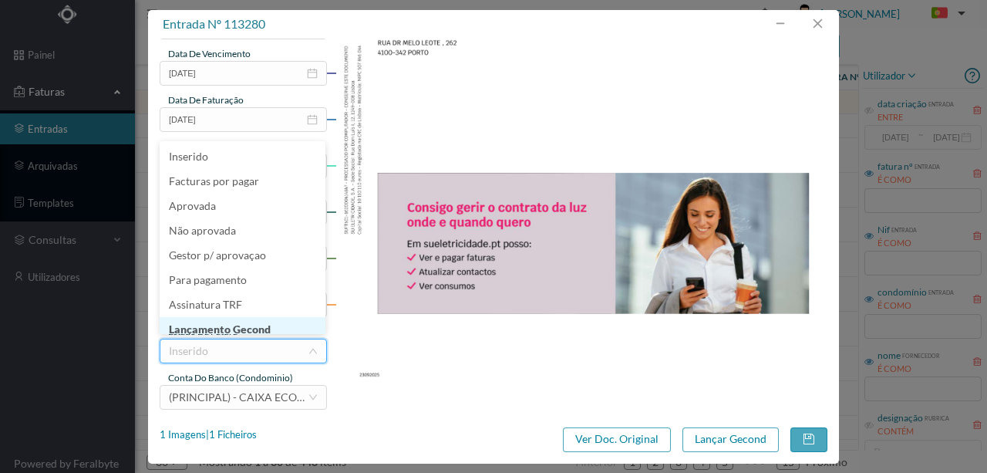
scroll to position [8, 0]
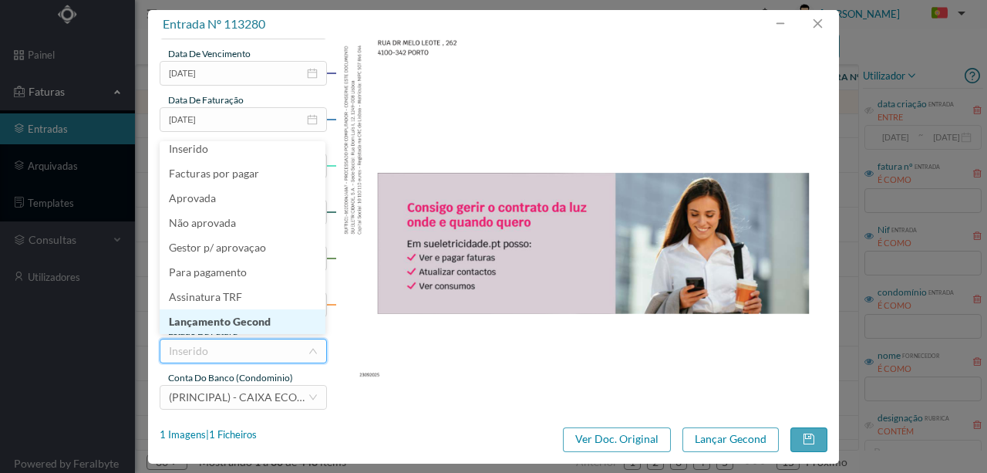
click at [219, 325] on li "Lançamento Gecond" at bounding box center [243, 321] width 166 height 25
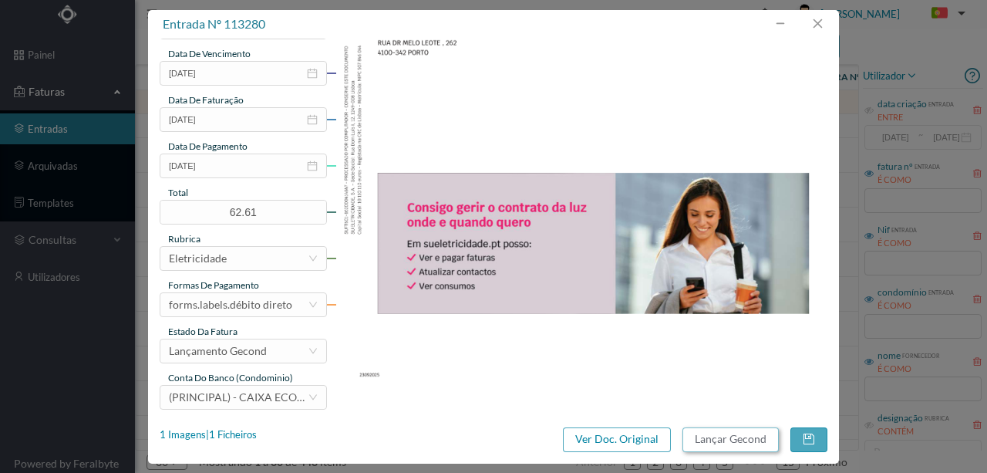
click at [711, 438] on button "Lançar Gecond" at bounding box center [730, 439] width 96 height 25
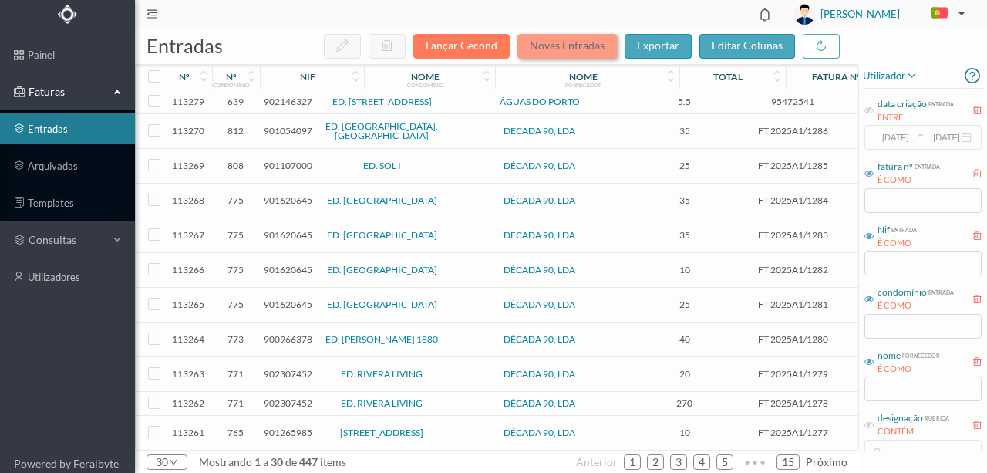
click at [566, 47] on button "Novas Entradas" at bounding box center [566, 46] width 99 height 25
click at [561, 55] on button "Novas Entradas" at bounding box center [566, 46] width 99 height 25
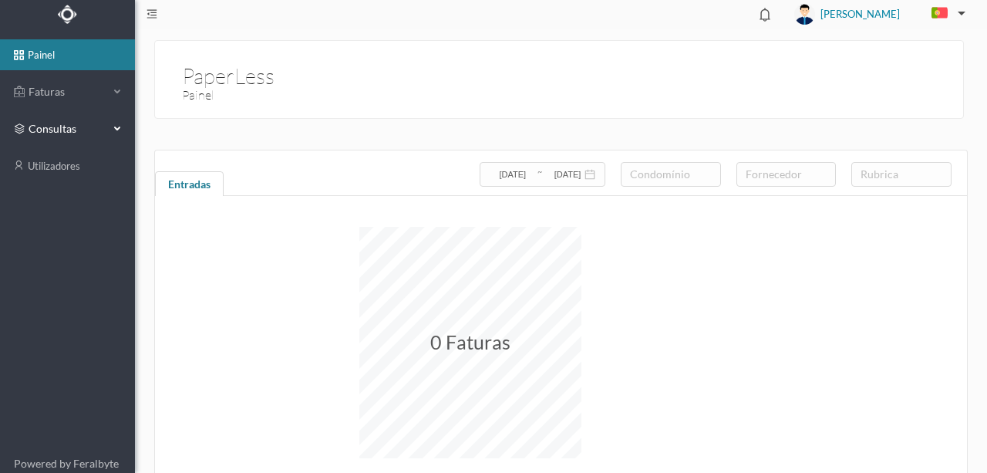
click at [42, 130] on span "consultas" at bounding box center [67, 128] width 77 height 15
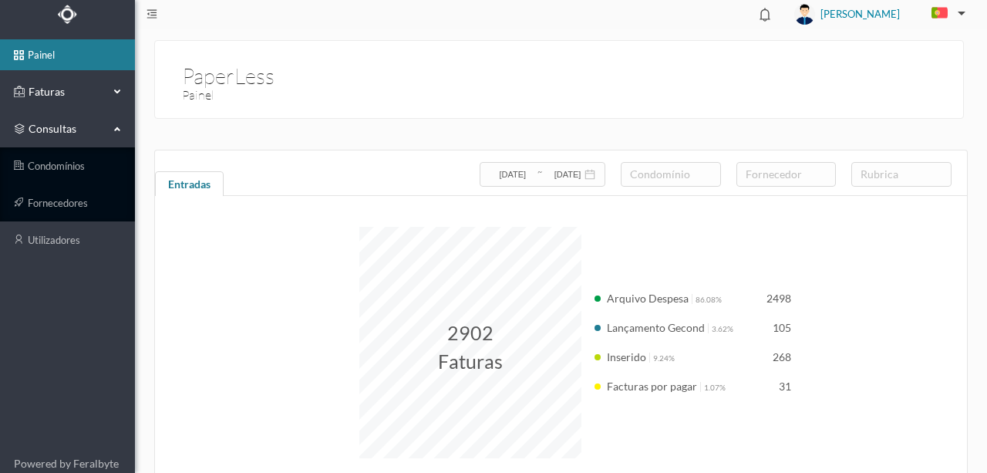
click at [48, 86] on span "Faturas" at bounding box center [67, 91] width 85 height 15
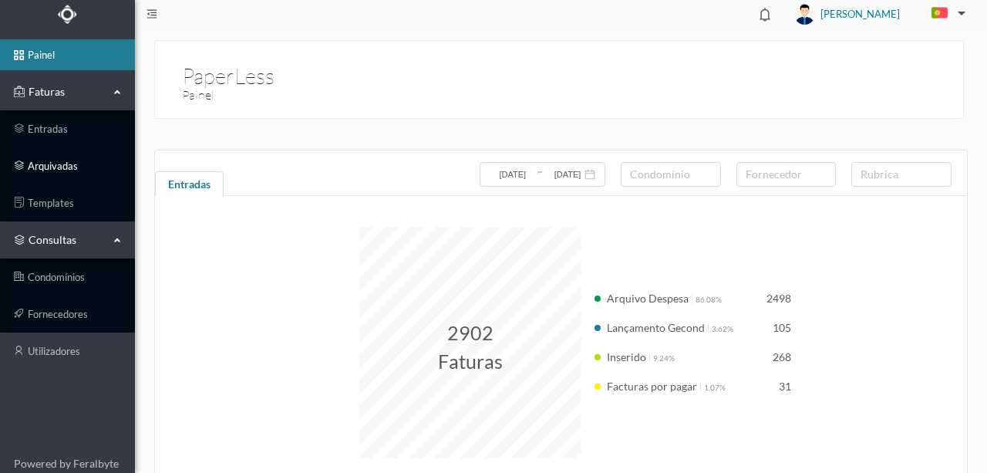
click at [59, 166] on link "arquivadas" at bounding box center [67, 165] width 135 height 31
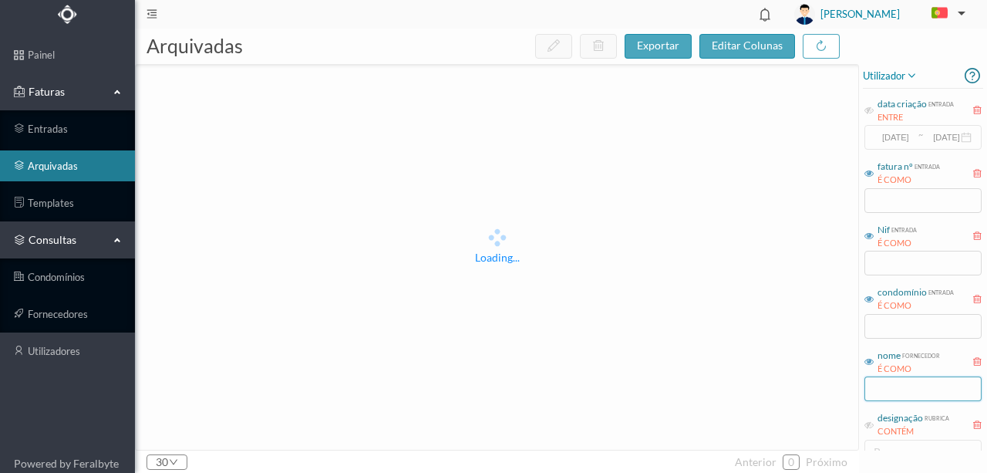
click at [884, 389] on input "text" at bounding box center [922, 388] width 117 height 25
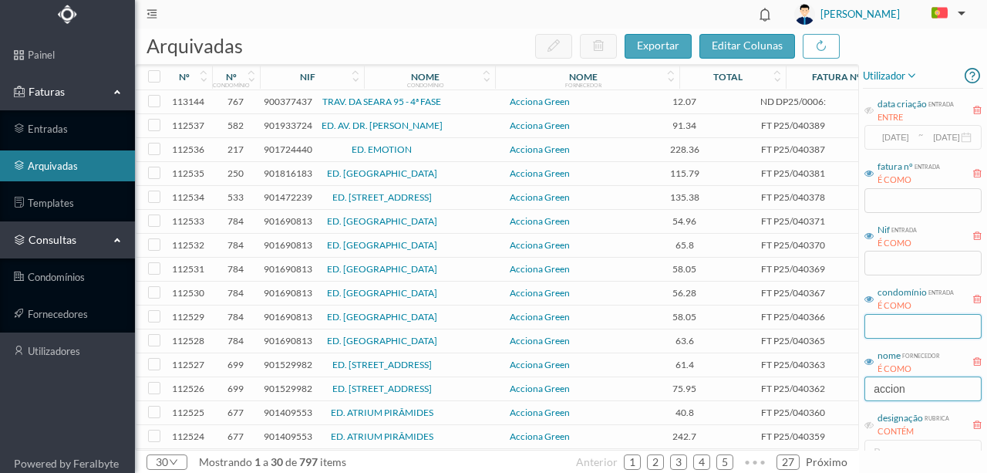
type input "accion"
click at [877, 322] on input "text" at bounding box center [922, 326] width 117 height 25
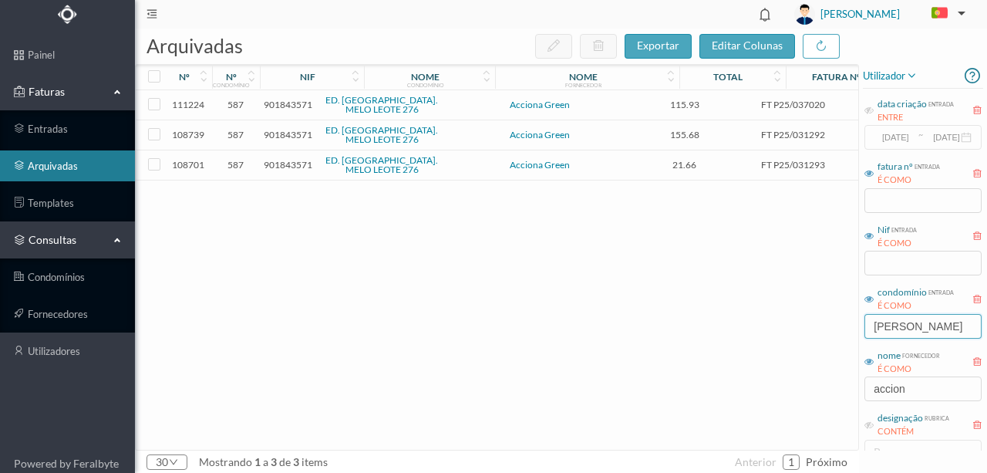
type input "[PERSON_NAME]"
click at [282, 105] on span "901843571" at bounding box center [288, 105] width 49 height 12
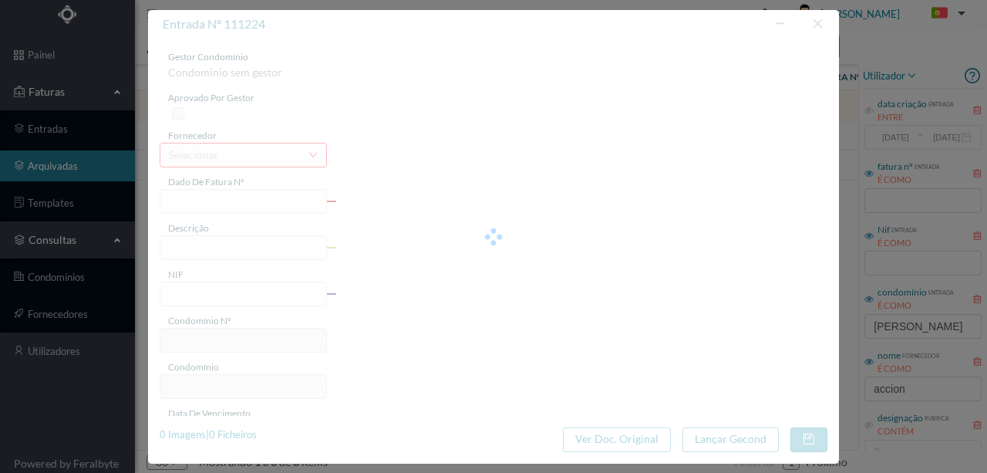
type input "FT P25/037020"
type input "276 ([DATE] a [DATE])"
type input "901843571"
type input "[DATE]"
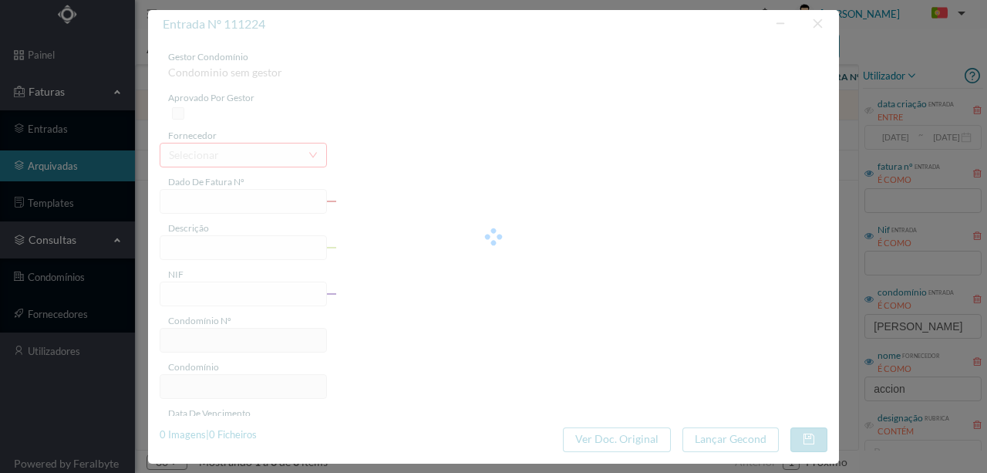
type input "[DATE]"
type input "115.93"
type input "587"
type input "ED. [GEOGRAPHIC_DATA]. MELO LEOTE 276"
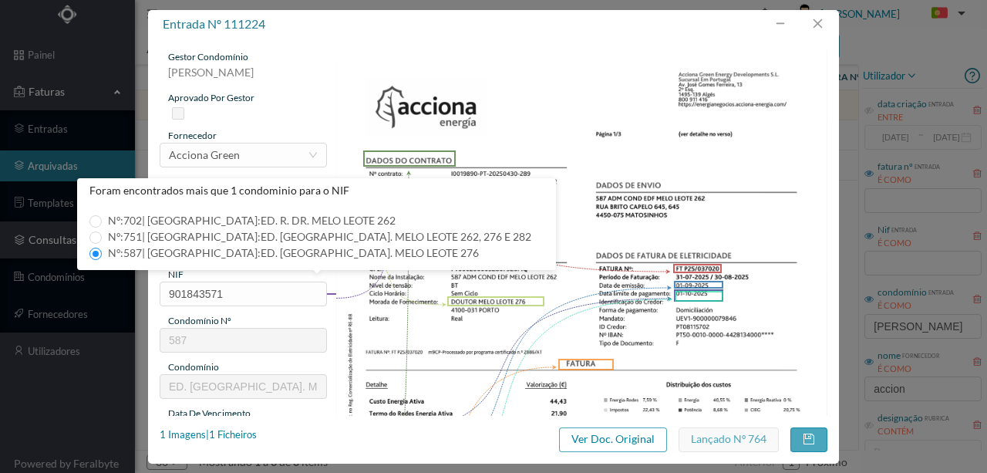
click at [538, 88] on img at bounding box center [581, 398] width 493 height 697
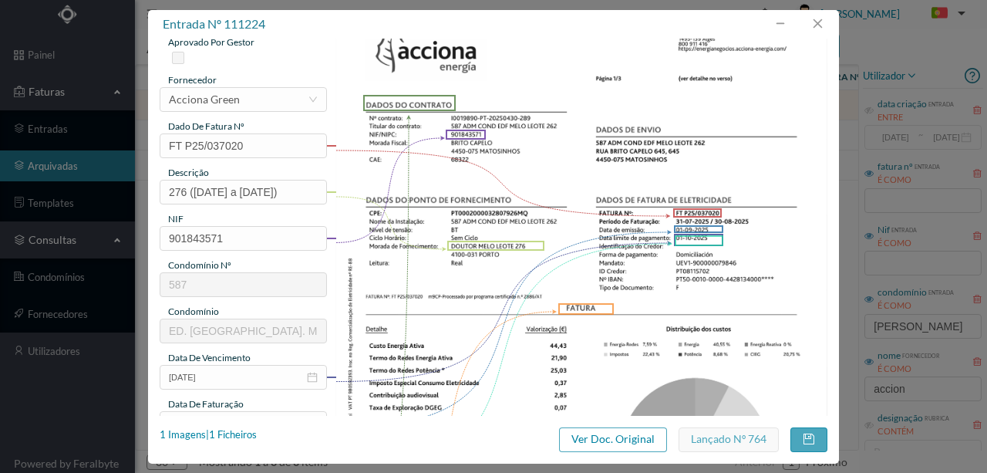
scroll to position [51, 0]
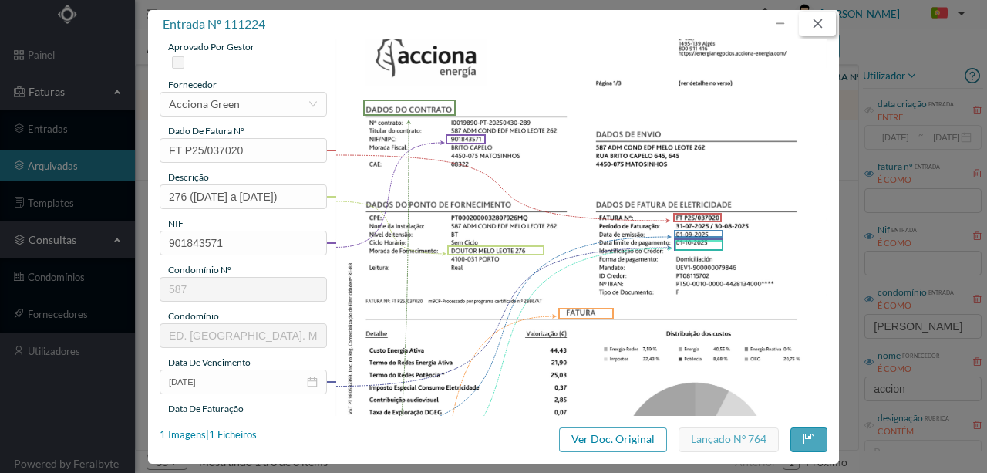
click at [811, 26] on button "button" at bounding box center [817, 24] width 37 height 25
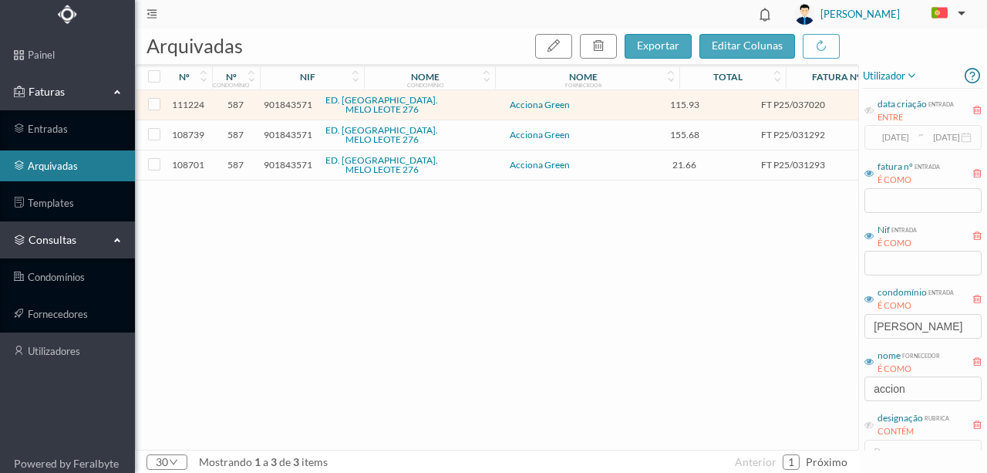
click at [284, 133] on span "901843571" at bounding box center [288, 135] width 49 height 12
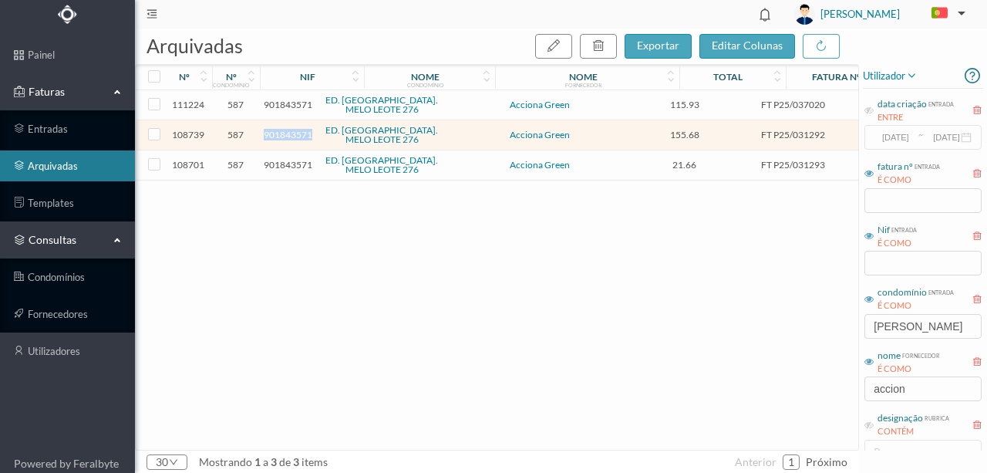
click at [284, 133] on span "901843571" at bounding box center [288, 135] width 49 height 12
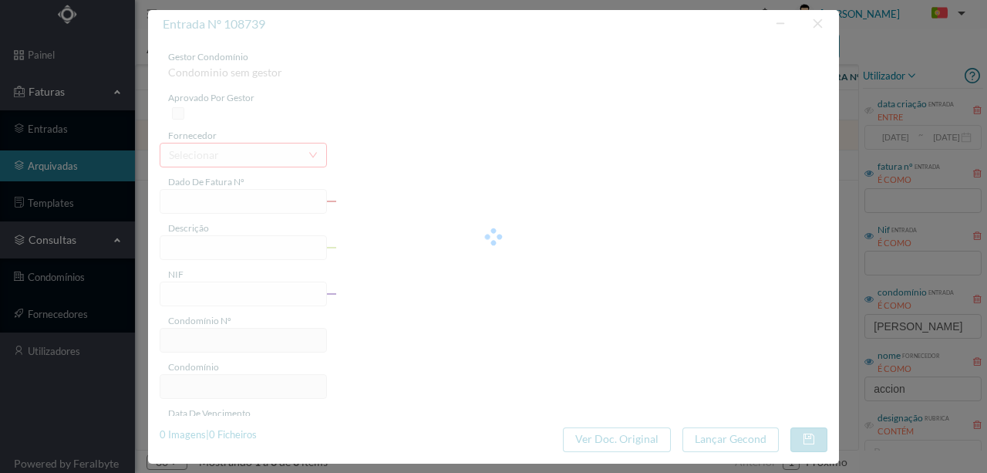
type input "FT P25/031292"
type input "276 ([DATE] a [DATE])"
type input "901843571"
type input "[DATE]"
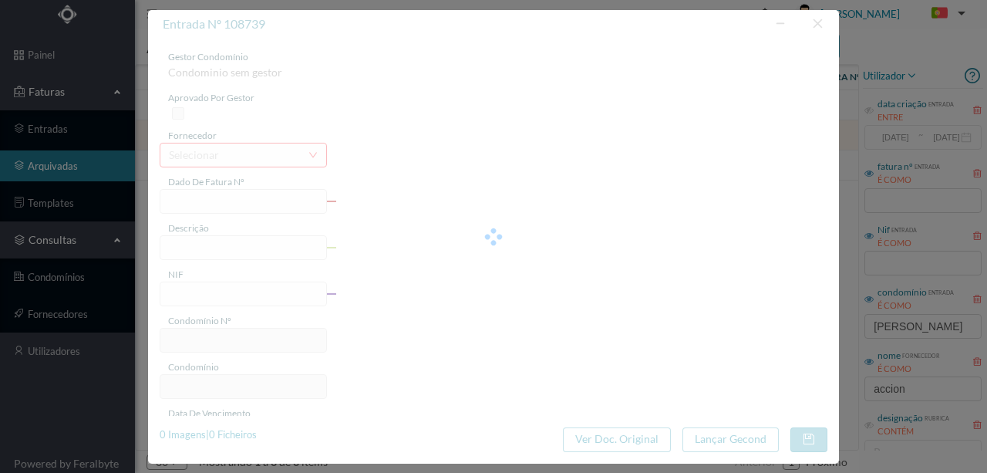
type input "[DATE]"
type input "155.68"
type input "587"
type input "ED. [GEOGRAPHIC_DATA]. MELO LEOTE 276"
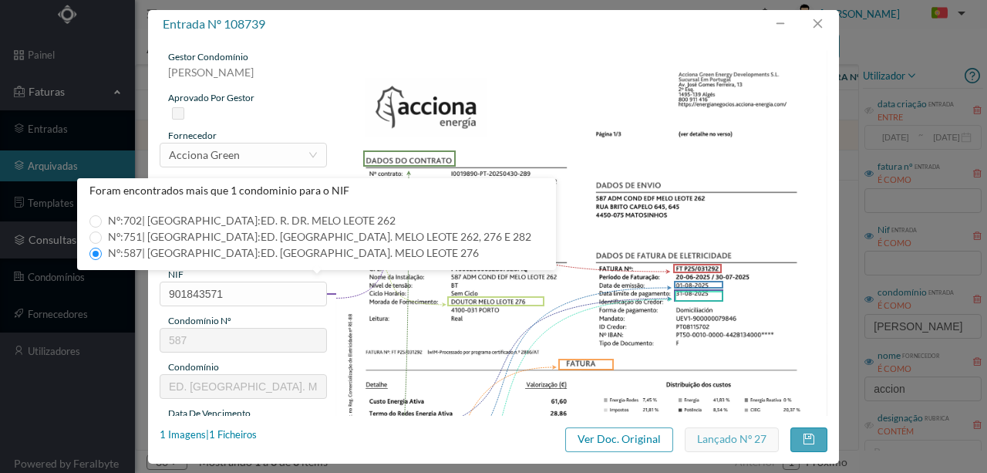
click at [577, 101] on img at bounding box center [581, 398] width 493 height 697
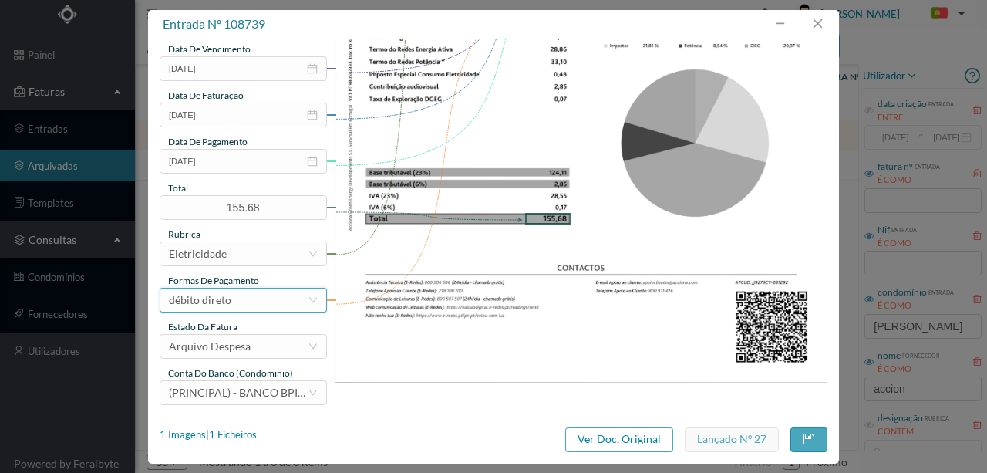
scroll to position [365, 0]
click at [820, 31] on button "button" at bounding box center [817, 24] width 37 height 25
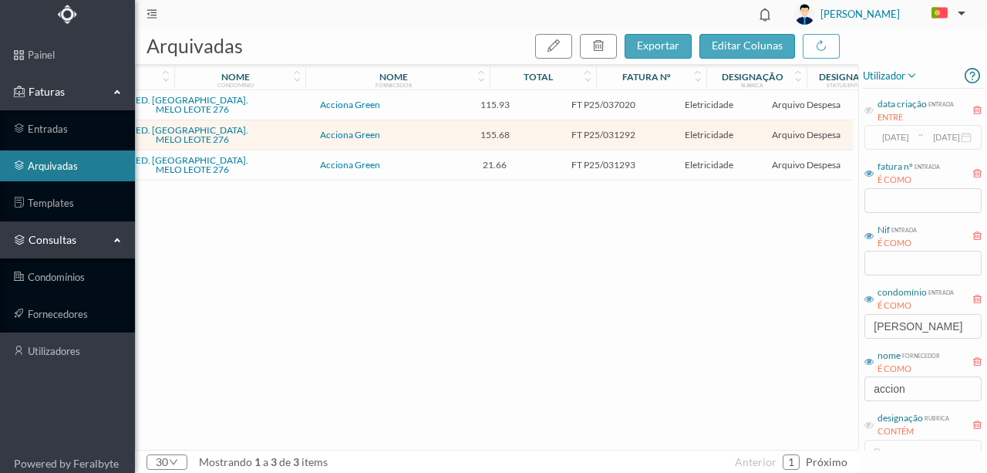
scroll to position [0, 236]
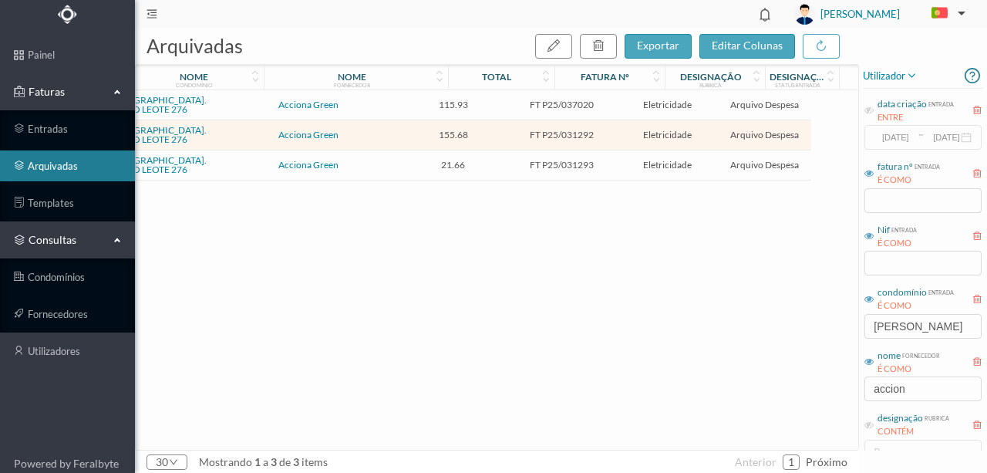
drag, startPoint x: 854, startPoint y: 77, endPoint x: 834, endPoint y: 77, distance: 20.0
click at [834, 77] on div "designação status entrada" at bounding box center [803, 77] width 74 height 23
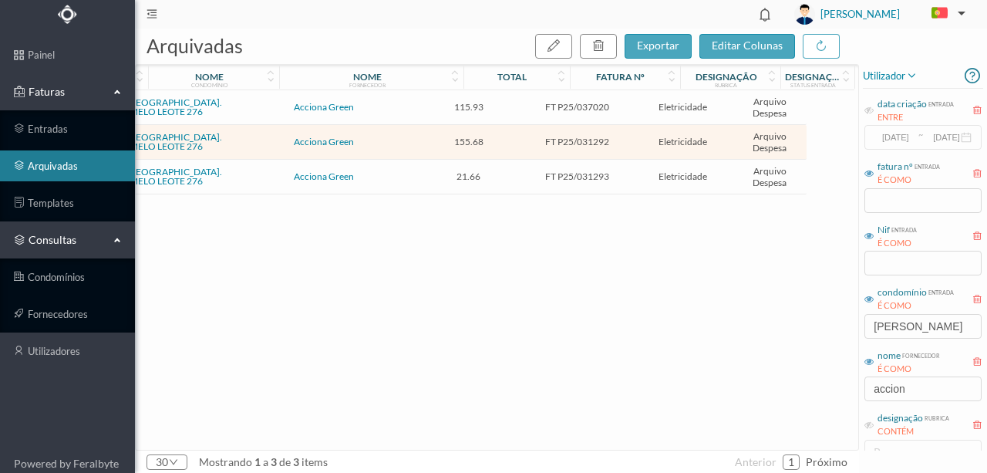
scroll to position [0, 216]
click at [268, 323] on div "111224 587 901843571 ED. [GEOGRAPHIC_DATA]. [PERSON_NAME] 276 Acciona Green 115…" at bounding box center [363, 269] width 887 height 359
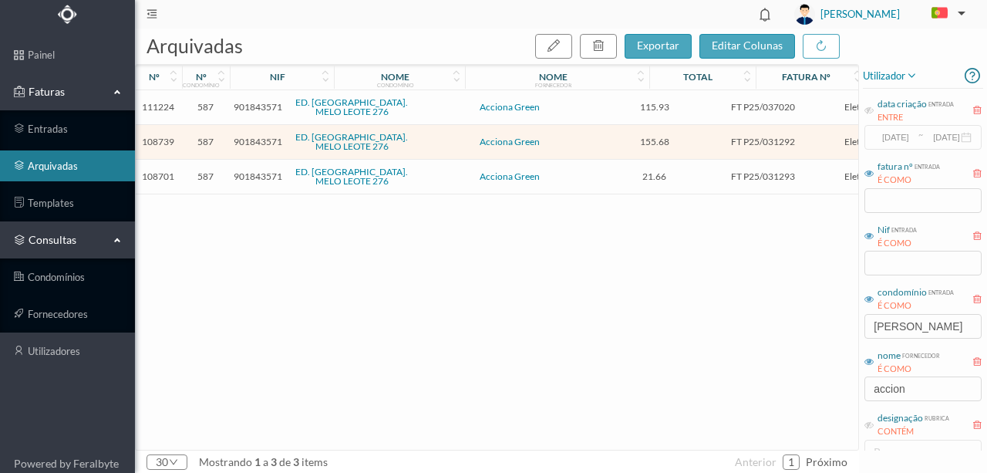
scroll to position [0, 0]
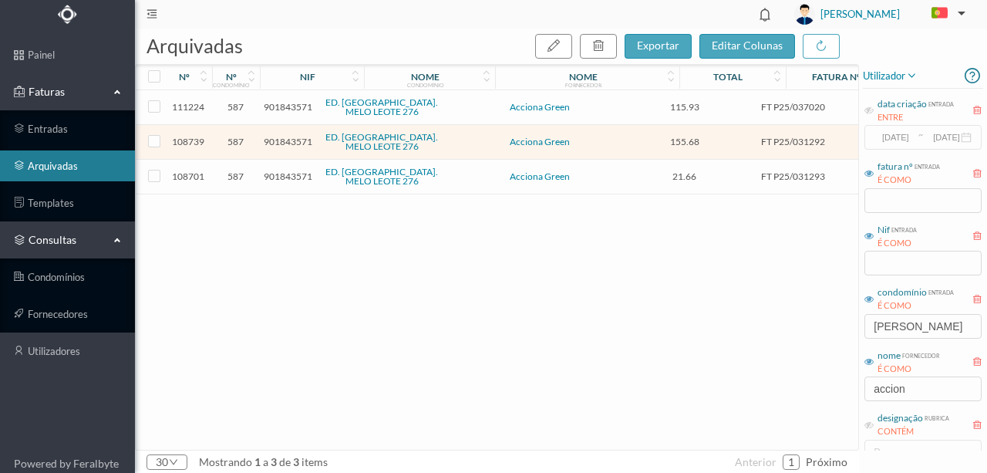
click at [270, 138] on span "901843571" at bounding box center [288, 142] width 49 height 12
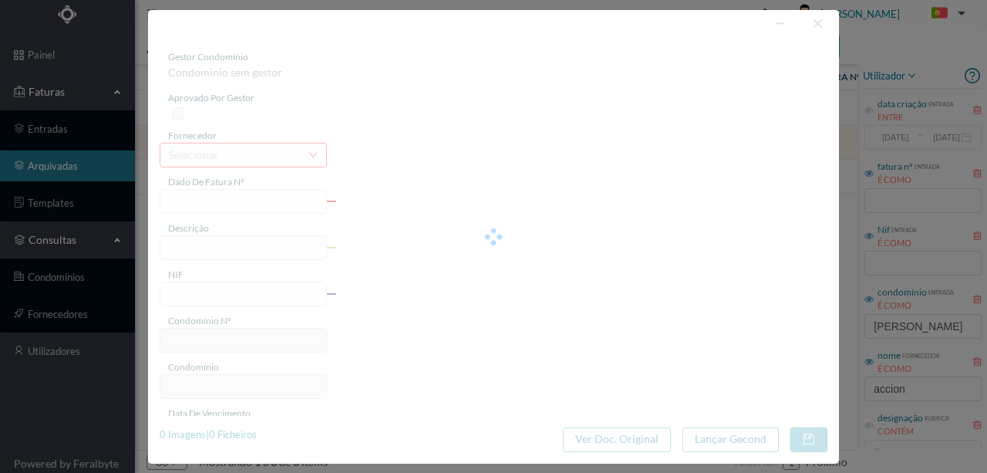
type input "FT P25/031292"
type input "276 ([DATE] a [DATE])"
type input "901843571"
type input "[DATE]"
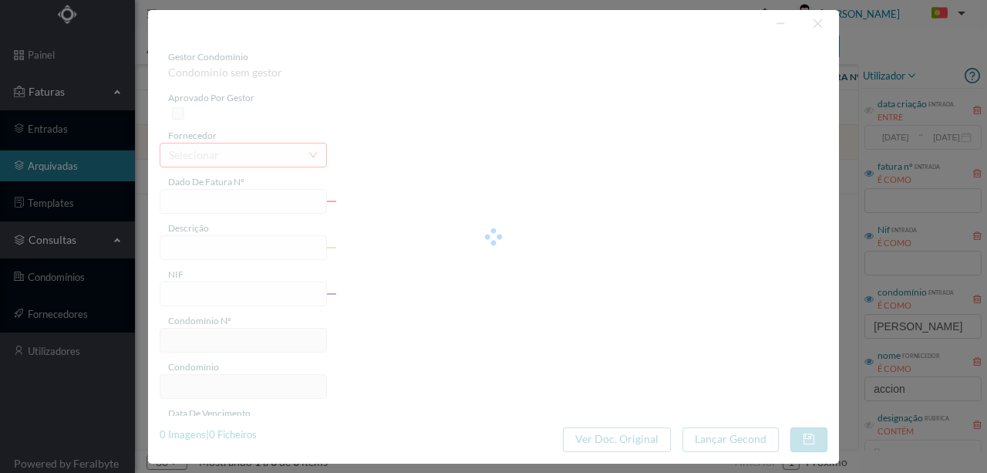
type input "[DATE]"
type input "155.68"
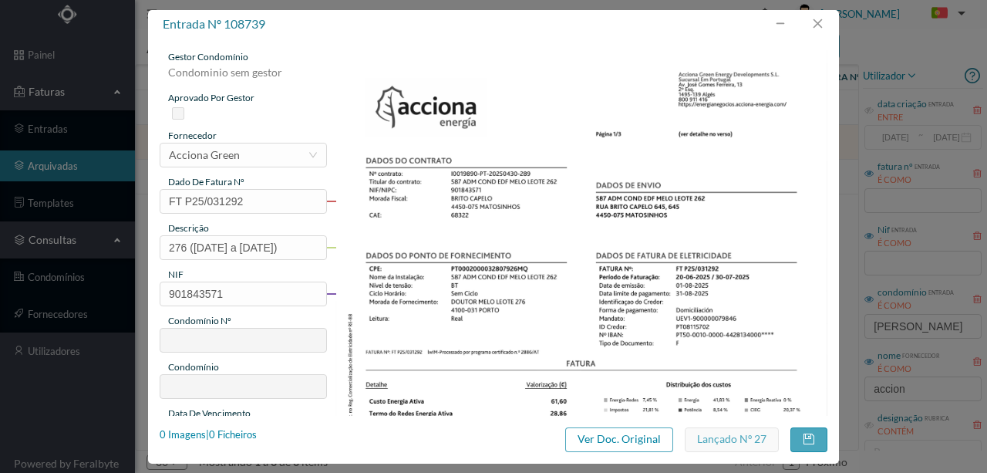
type input "587"
type input "ED. [GEOGRAPHIC_DATA]. MELO LEOTE 276"
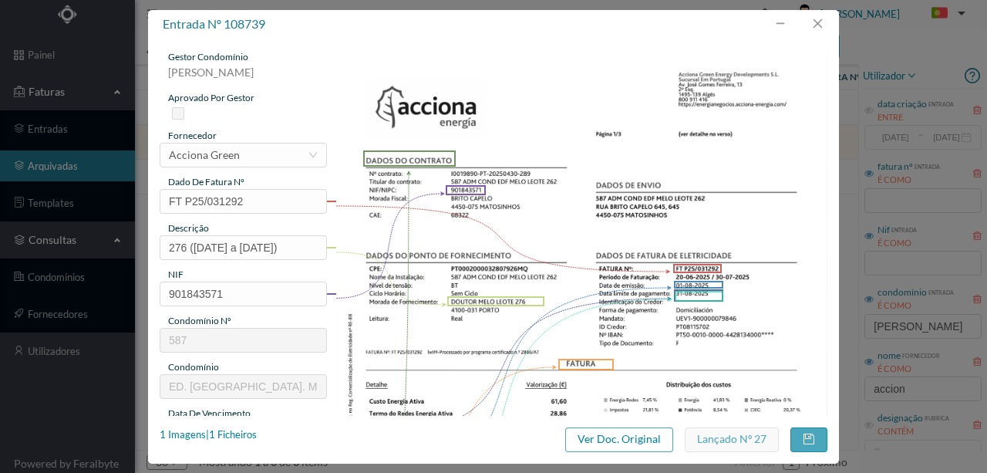
click at [420, 325] on img at bounding box center [581, 398] width 493 height 697
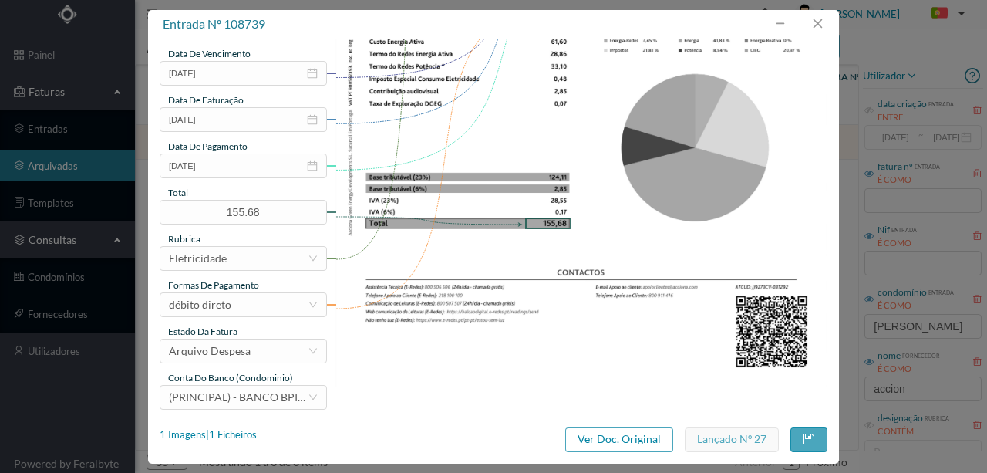
scroll to position [365, 0]
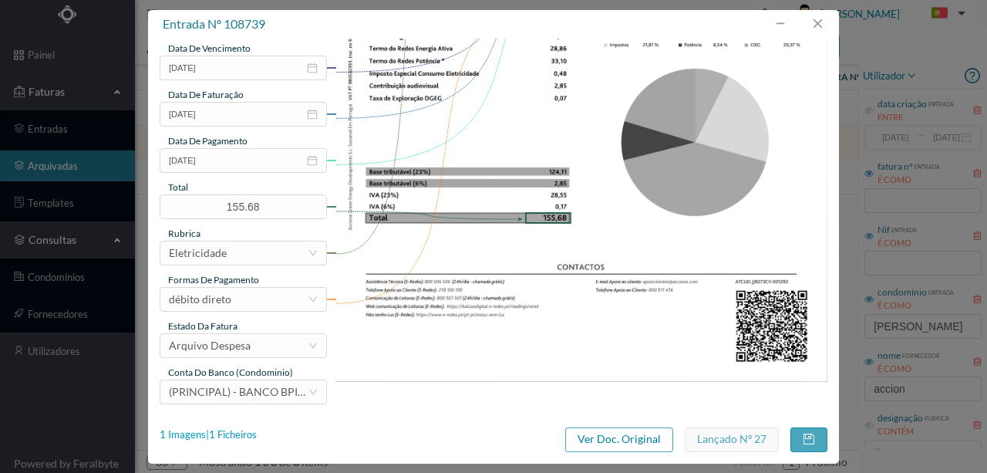
click at [231, 436] on div "1 Imagens | 1 Ficheiros" at bounding box center [208, 434] width 97 height 15
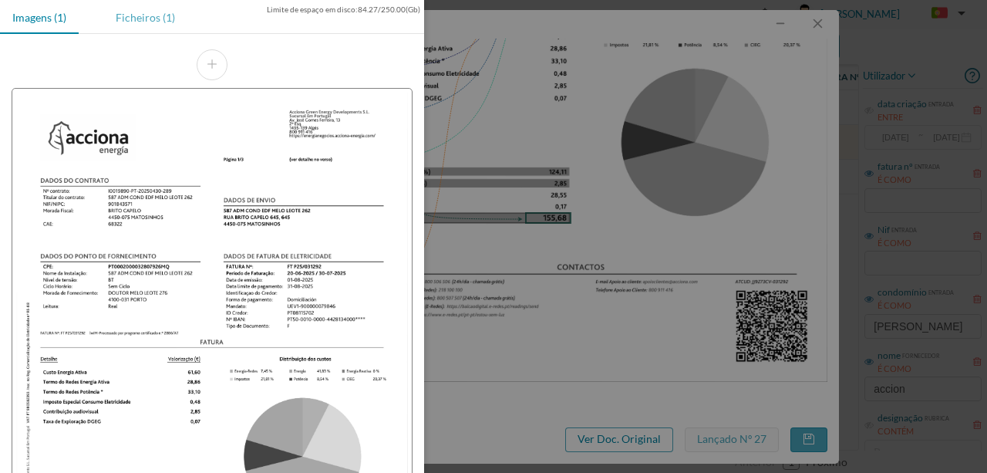
click at [150, 19] on div "Ficheiros (1)" at bounding box center [145, 17] width 84 height 35
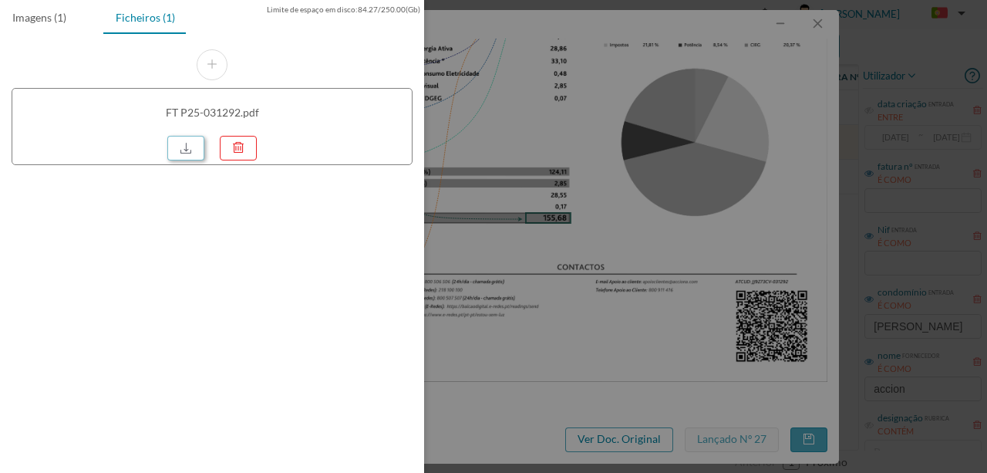
click at [192, 153] on link at bounding box center [185, 148] width 37 height 25
click at [519, 149] on div at bounding box center [493, 236] width 987 height 473
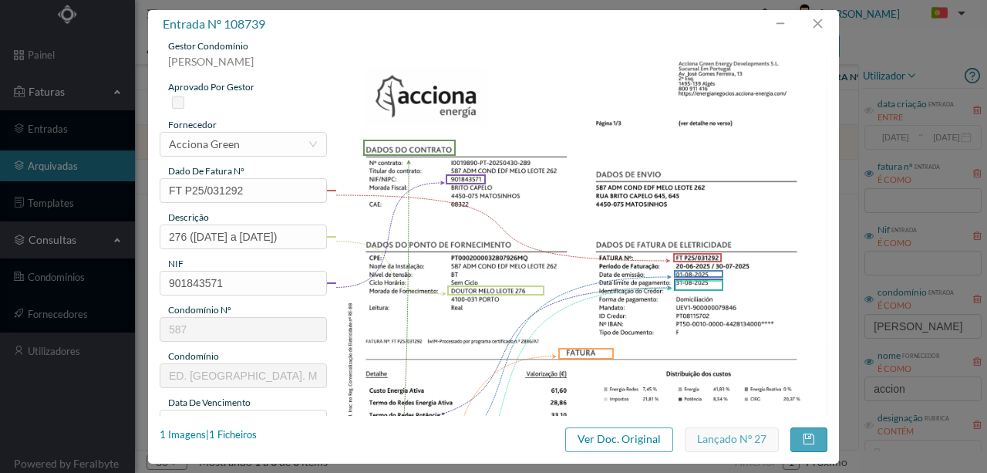
scroll to position [0, 0]
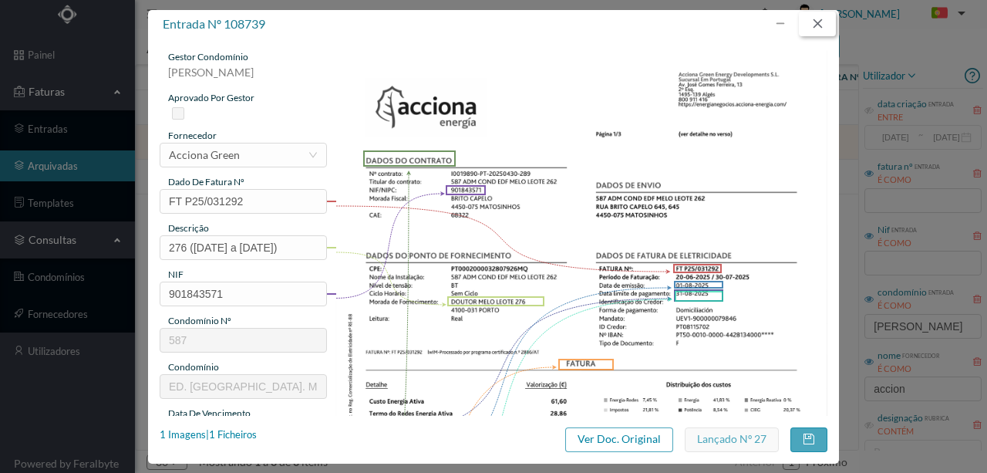
click at [821, 25] on button "button" at bounding box center [817, 24] width 37 height 25
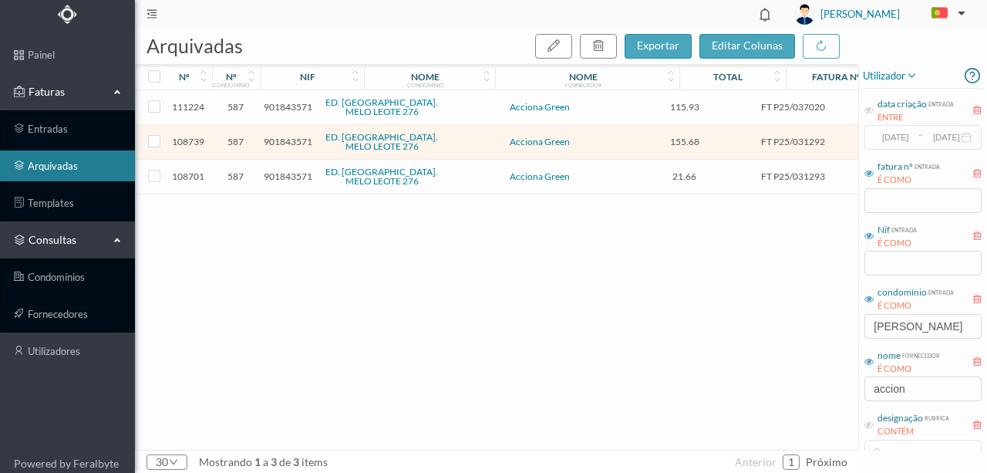
click at [281, 108] on span "901843571" at bounding box center [288, 107] width 49 height 12
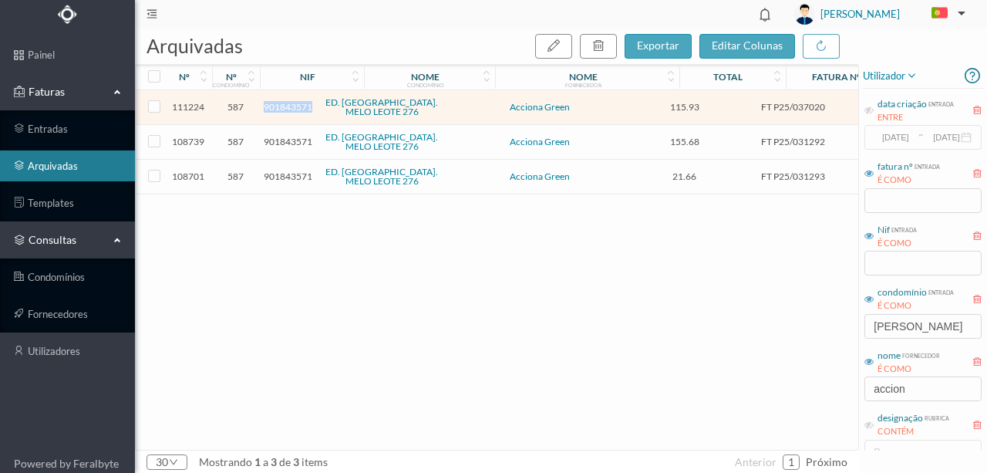
click at [281, 108] on span "901843571" at bounding box center [288, 107] width 49 height 12
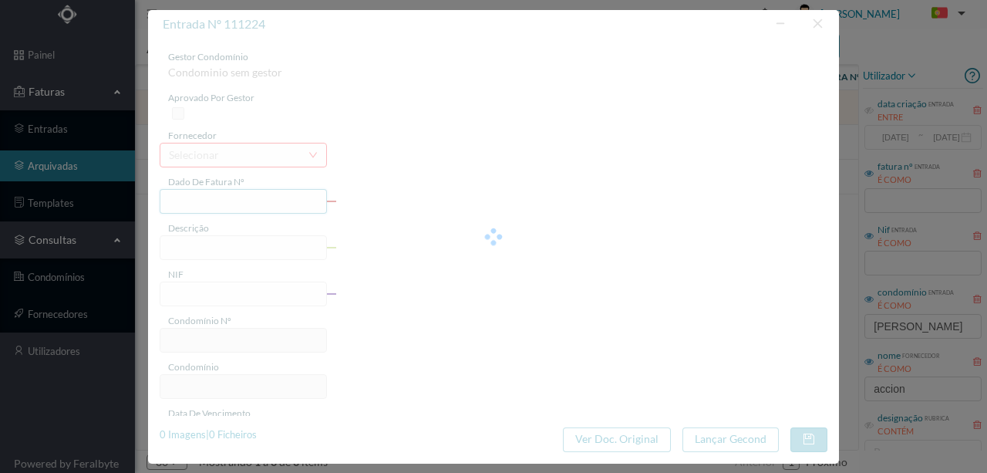
type input "FT P25/037020"
type input "276 ([DATE] a [DATE])"
type input "901843571"
type input "[DATE]"
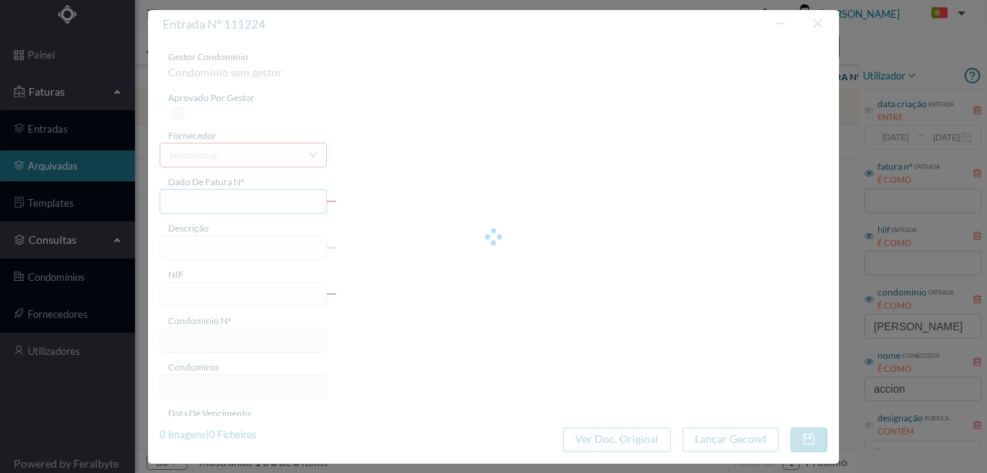
type input "[DATE]"
type input "115.93"
type input "587"
type input "ED. [GEOGRAPHIC_DATA]. MELO LEOTE 276"
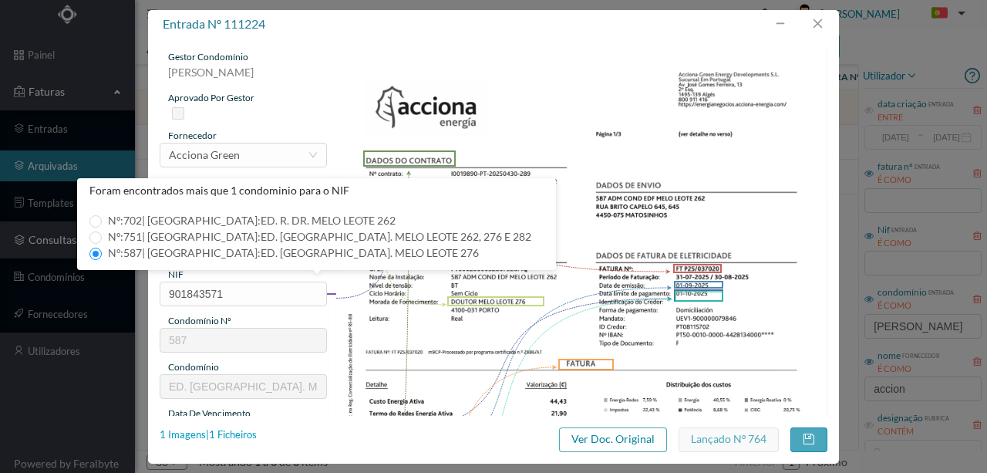
click at [238, 436] on div "1 Imagens | 1 Ficheiros" at bounding box center [208, 434] width 97 height 15
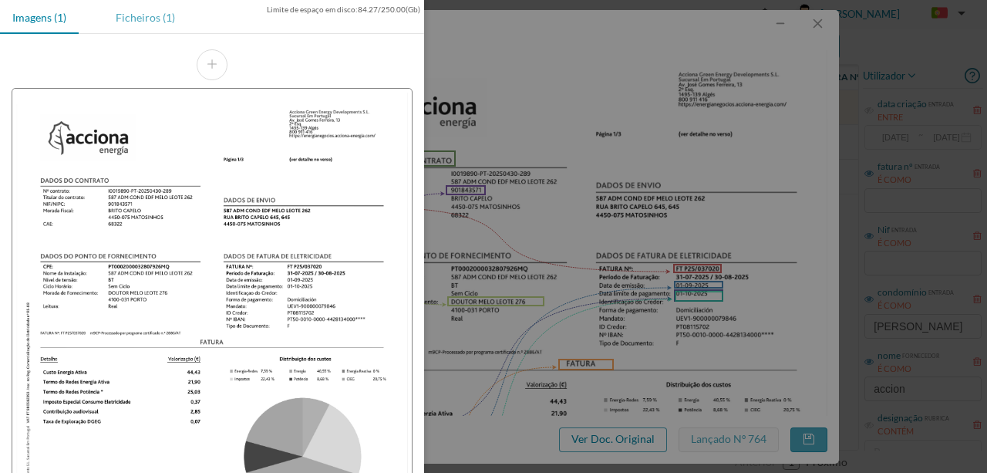
click at [140, 27] on div "Ficheiros (1)" at bounding box center [145, 17] width 84 height 35
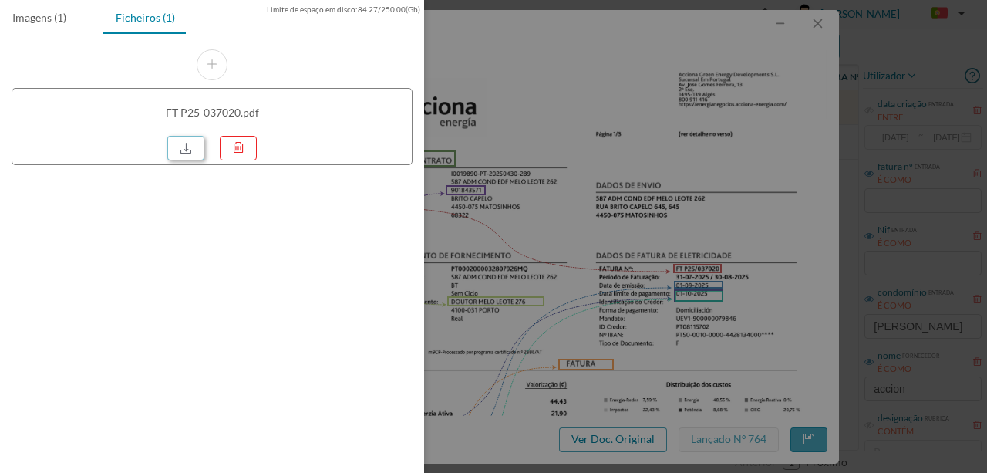
click at [182, 136] on link at bounding box center [185, 148] width 37 height 25
click at [599, 156] on div at bounding box center [493, 236] width 987 height 473
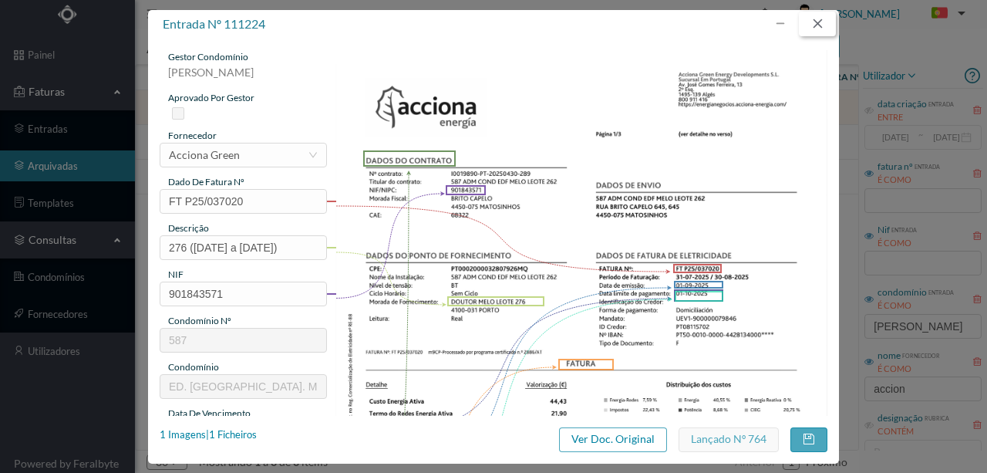
click at [813, 17] on button "button" at bounding box center [817, 24] width 37 height 25
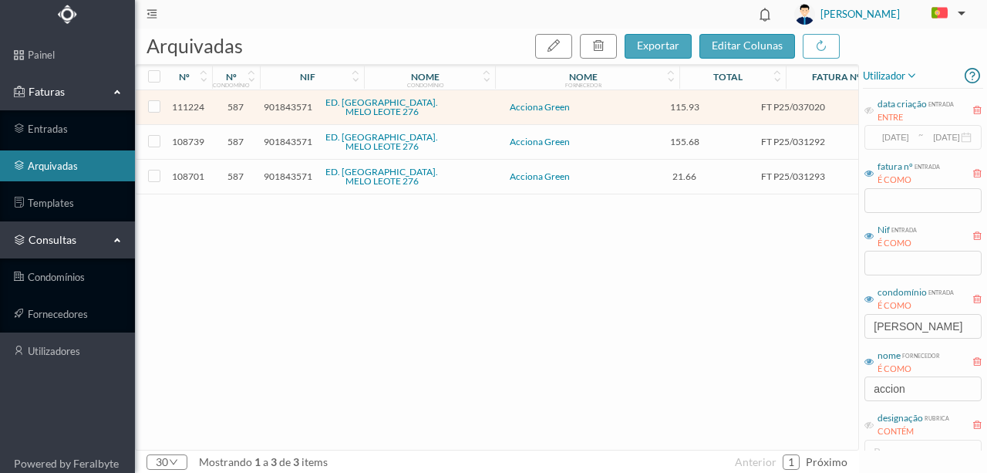
click at [281, 139] on span "901843571" at bounding box center [288, 142] width 49 height 12
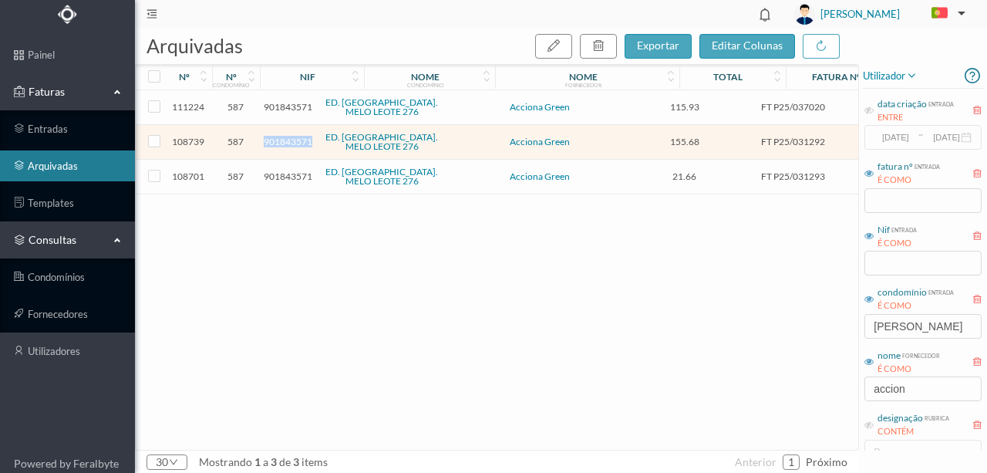
click at [281, 139] on span "901843571" at bounding box center [288, 142] width 49 height 12
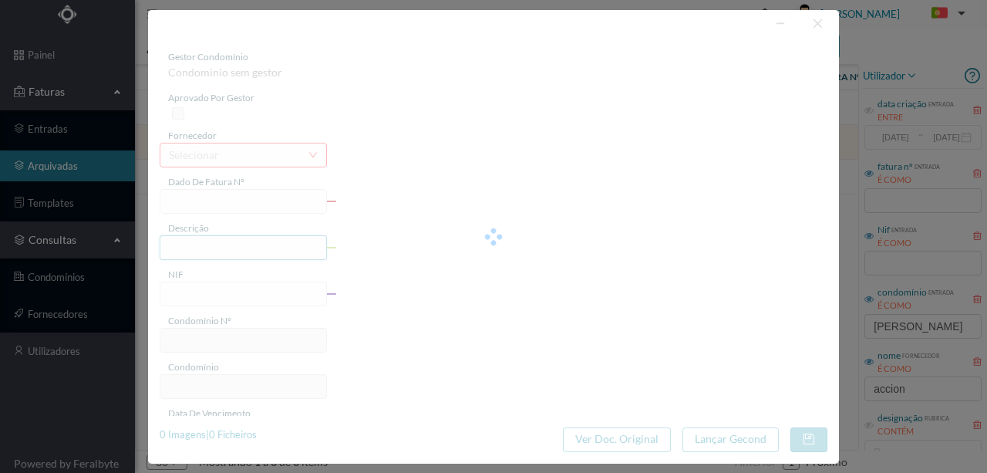
type input "FT P25/031292"
type input "276 ([DATE] a [DATE])"
type input "901843571"
type input "[DATE]"
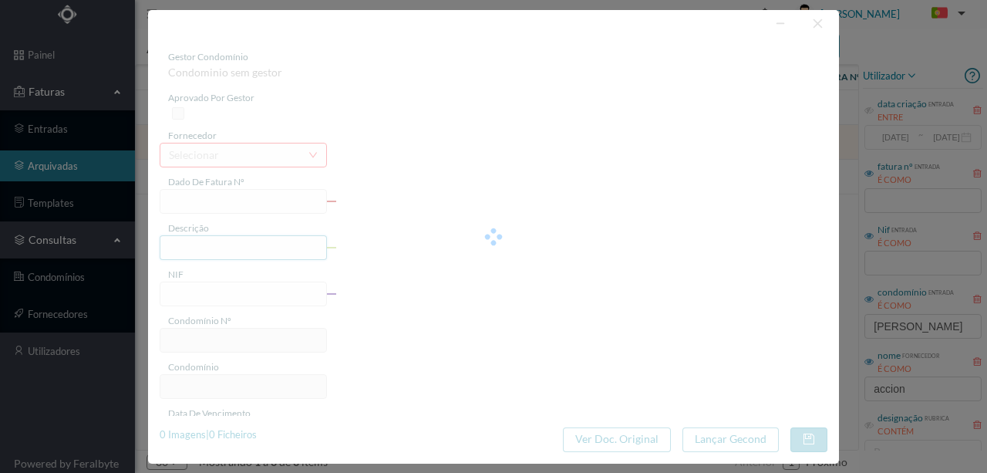
type input "[DATE]"
type input "155.68"
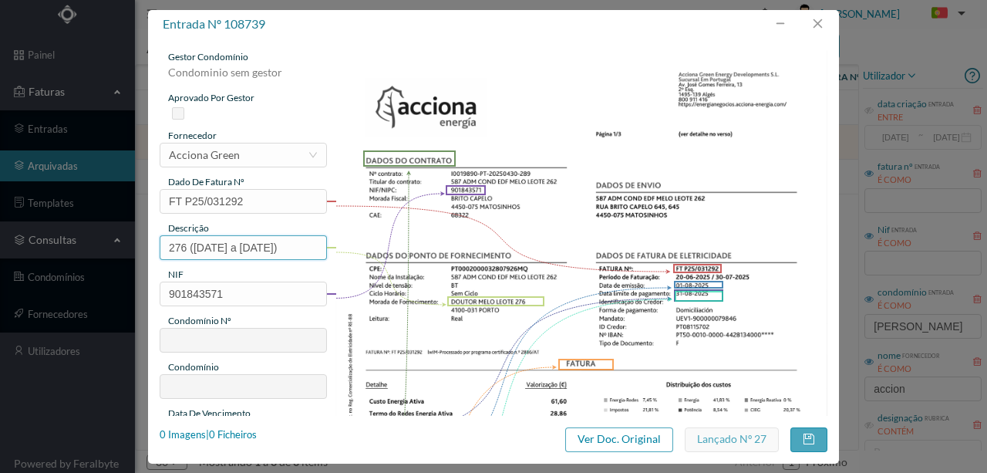
type input "587"
type input "ED. [GEOGRAPHIC_DATA]. MELO LEOTE 276"
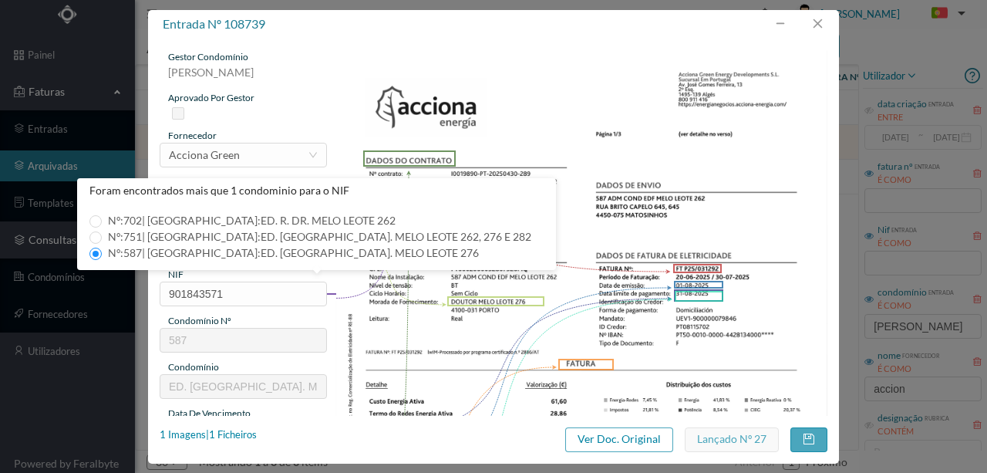
click at [315, 69] on div "[PERSON_NAME]" at bounding box center [243, 77] width 167 height 27
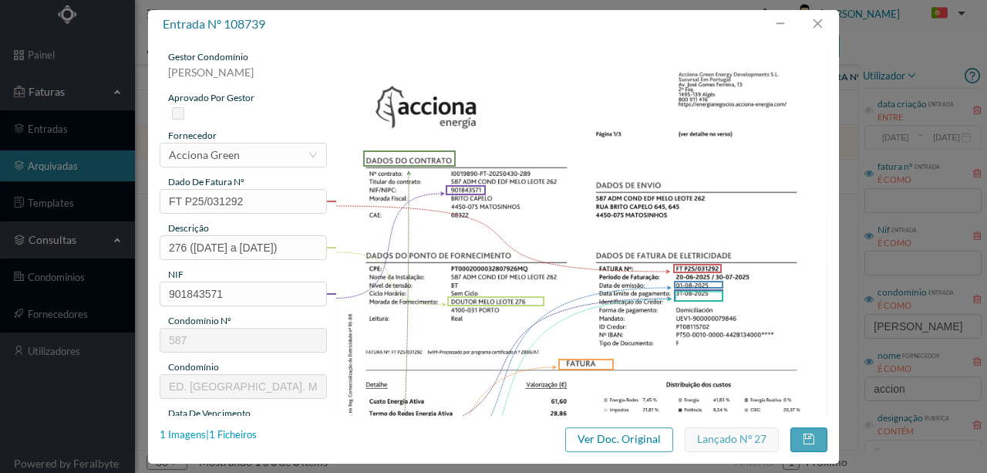
click at [248, 437] on div "1 Imagens | 1 Ficheiros" at bounding box center [208, 434] width 97 height 15
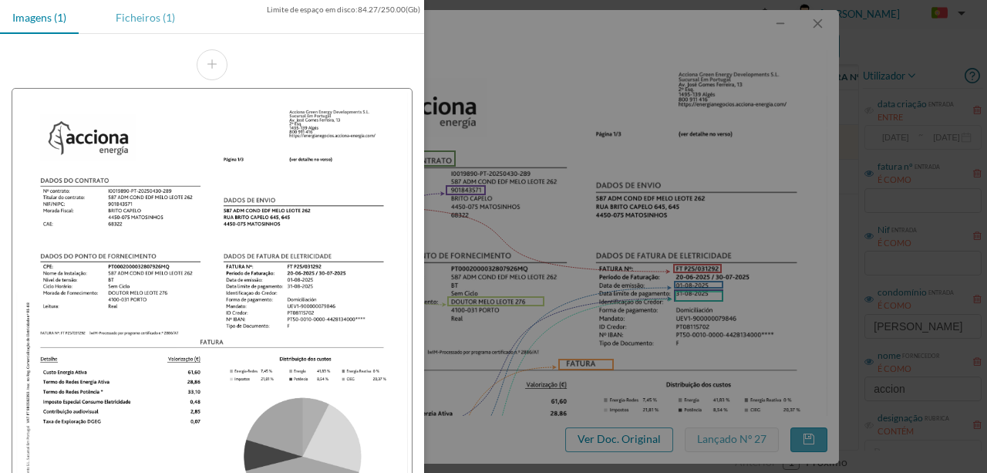
click at [143, 22] on div "Ficheiros (1)" at bounding box center [145, 17] width 84 height 35
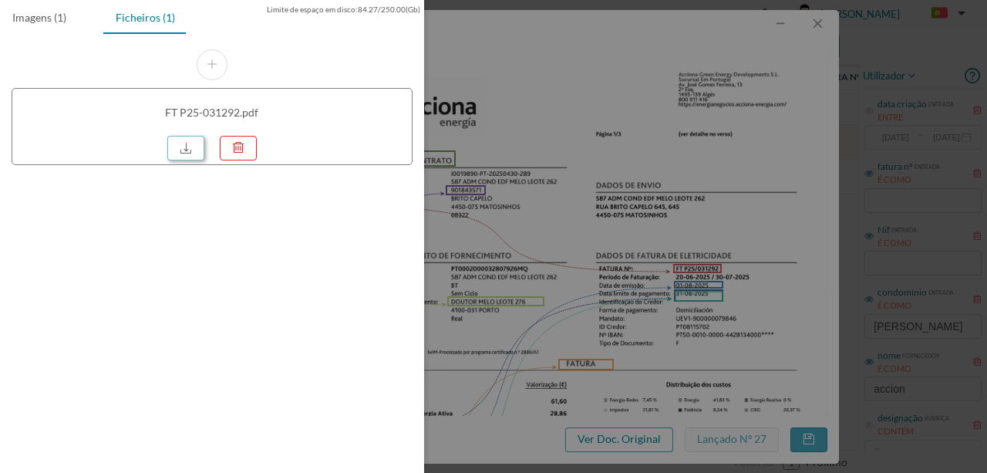
click at [180, 147] on link at bounding box center [185, 148] width 37 height 25
click at [534, 121] on div at bounding box center [493, 236] width 987 height 473
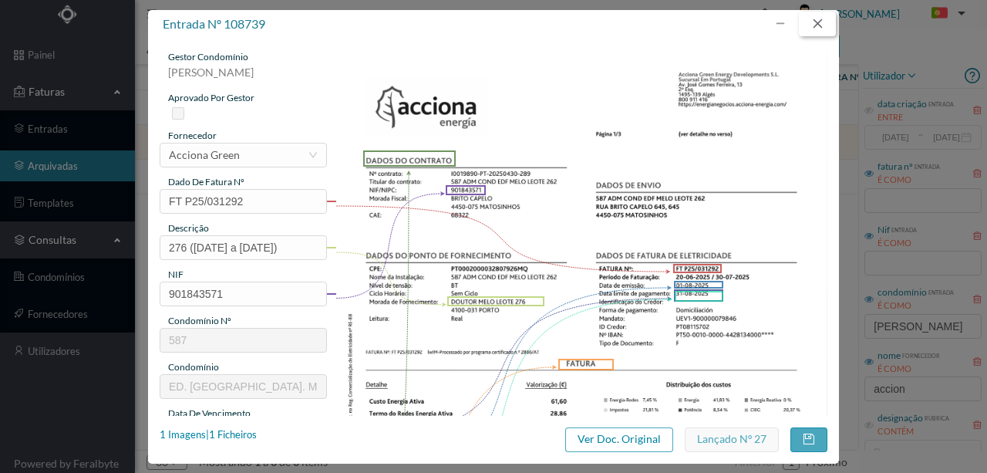
click at [812, 26] on button "button" at bounding box center [817, 24] width 37 height 25
